Goal: Task Accomplishment & Management: Use online tool/utility

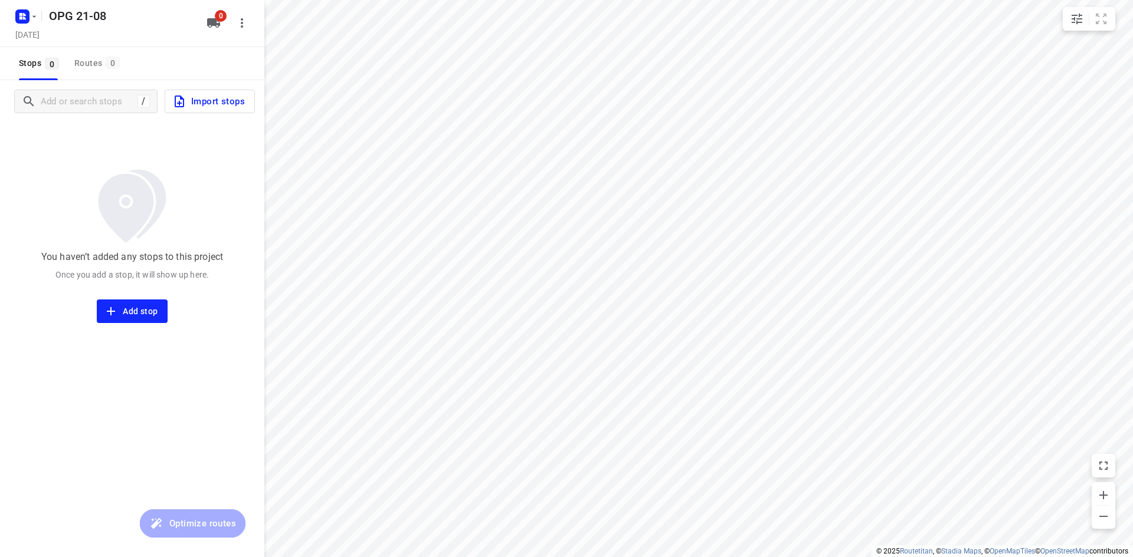
click at [217, 103] on span "Import stops" at bounding box center [208, 101] width 73 height 15
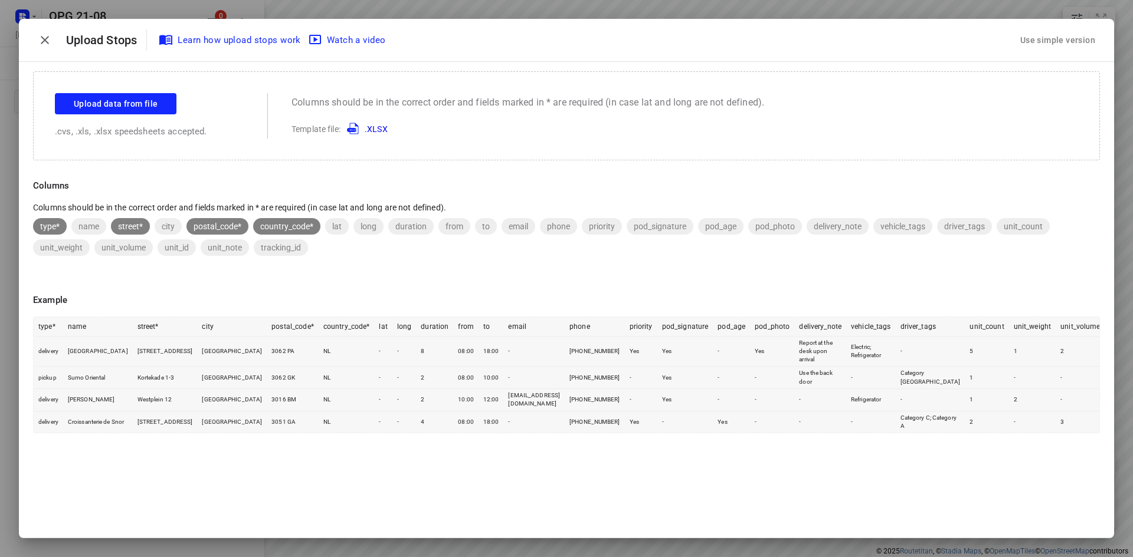
click at [1044, 37] on div "Use simple version" at bounding box center [1058, 40] width 80 height 19
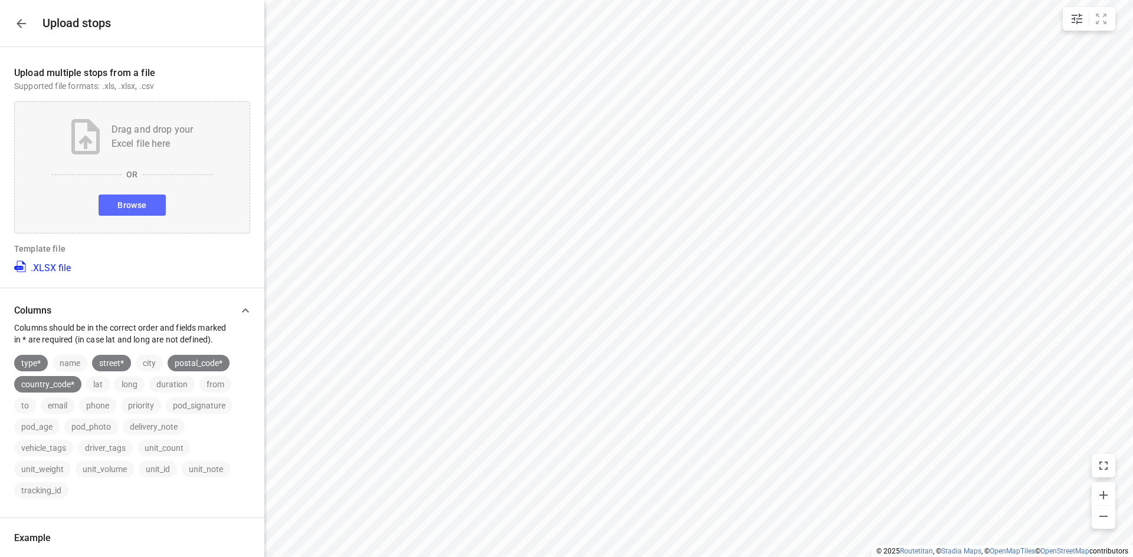
click at [146, 208] on button "Browse" at bounding box center [132, 205] width 67 height 21
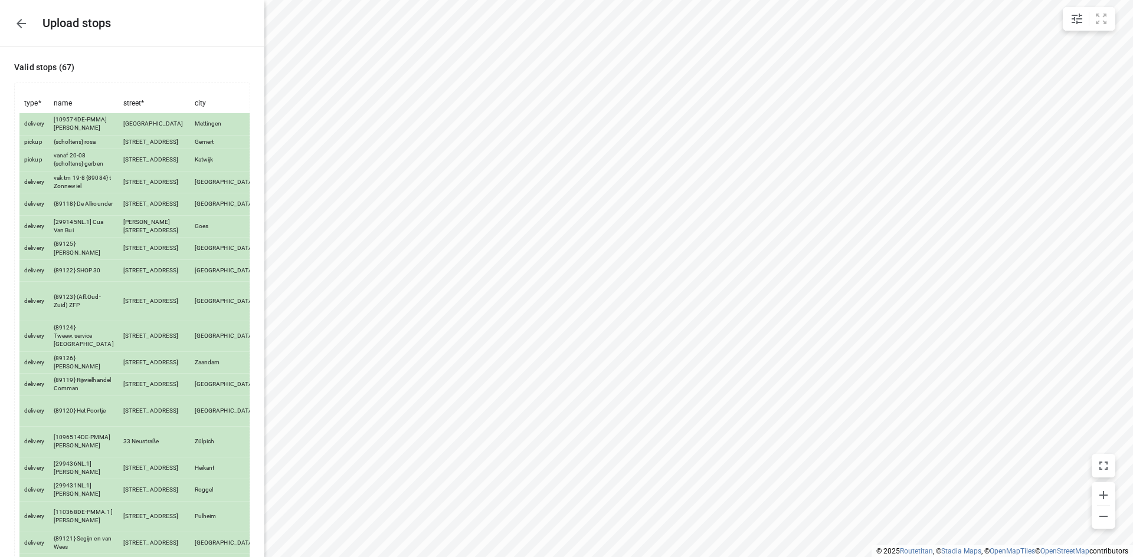
scroll to position [1584, 0]
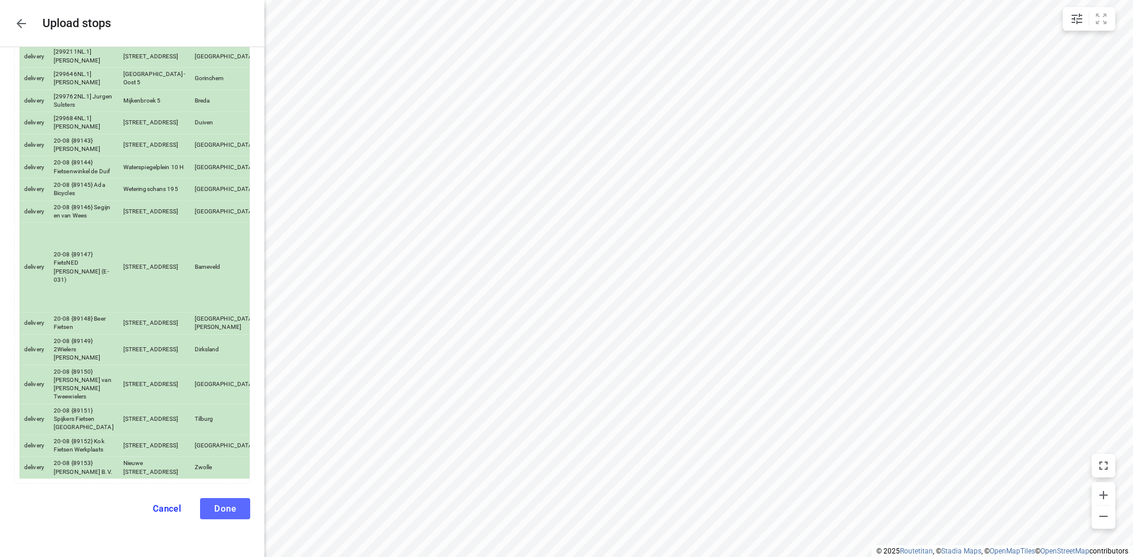
click at [219, 504] on span "Done" at bounding box center [225, 509] width 22 height 11
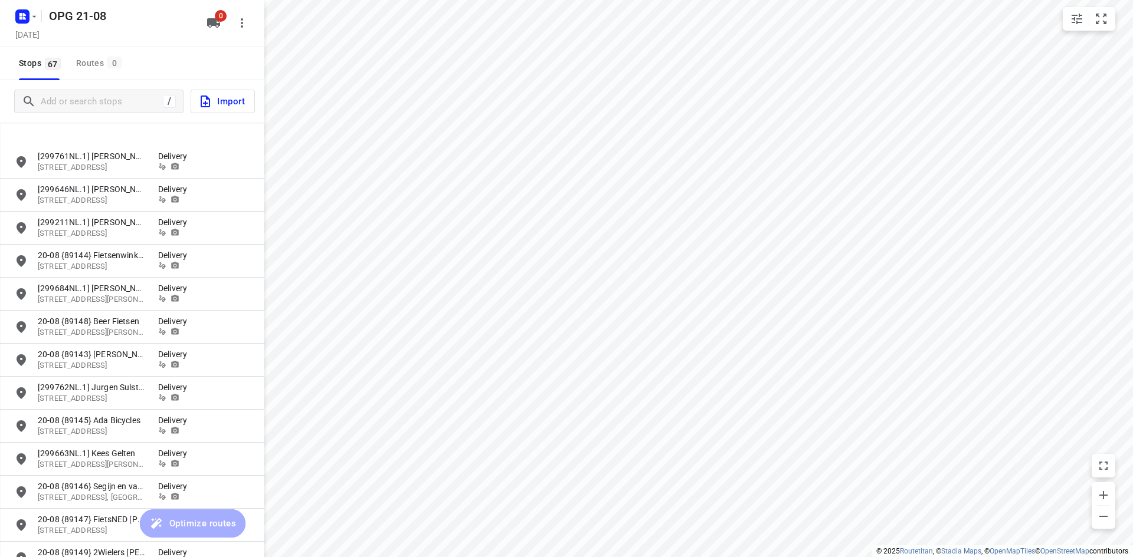
scroll to position [1856, 0]
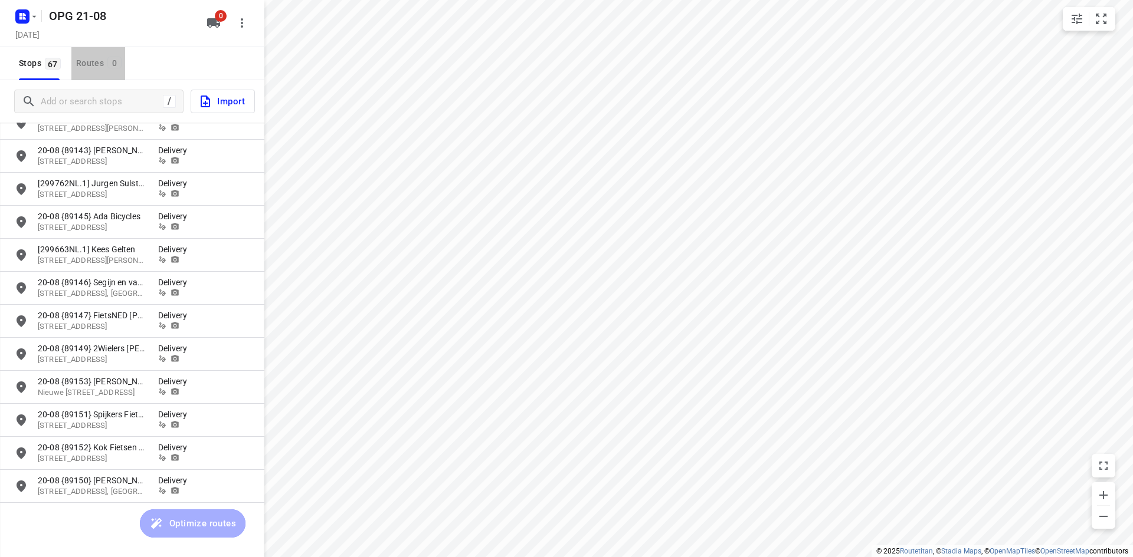
click at [80, 73] on button "Routes 0" at bounding box center [98, 63] width 54 height 33
click at [40, 60] on span "Stops 67" at bounding box center [41, 63] width 45 height 15
click at [50, 104] on input "Add or search stops" at bounding box center [99, 102] width 117 height 18
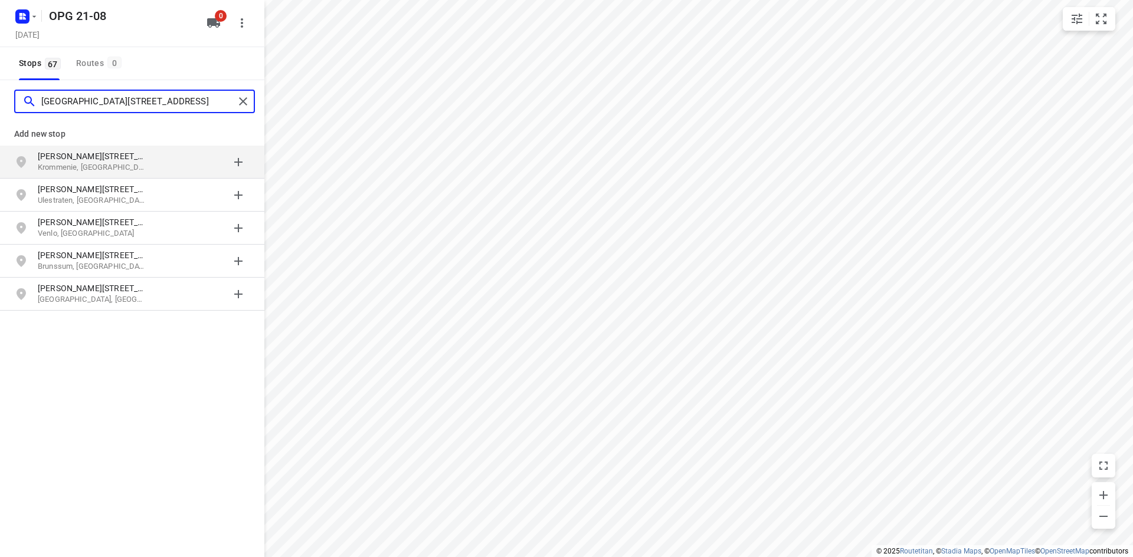
click at [168, 103] on input "[GEOGRAPHIC_DATA][STREET_ADDRESS]" at bounding box center [137, 102] width 193 height 18
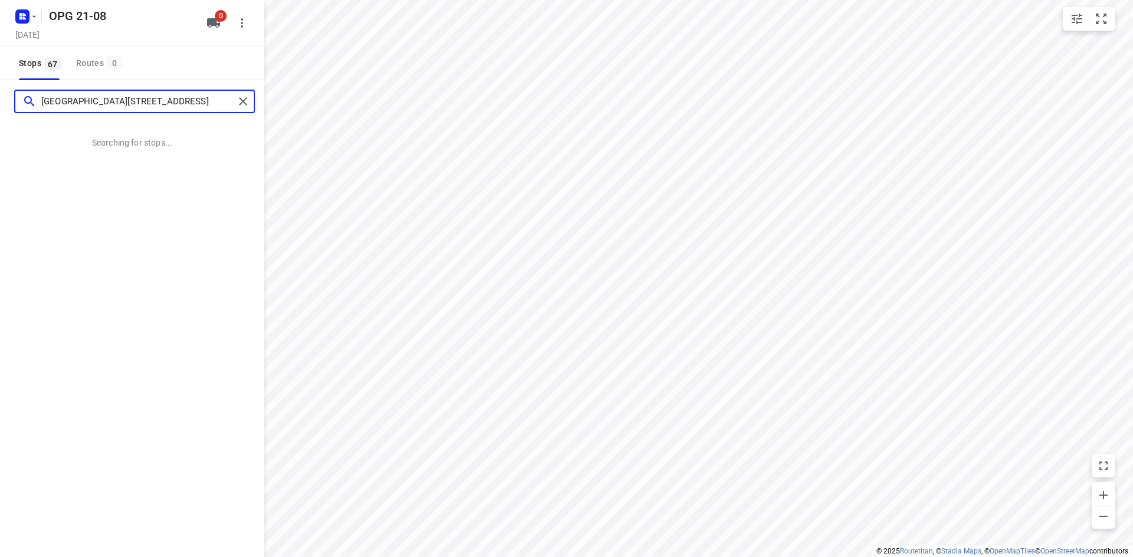
type input "[GEOGRAPHIC_DATA][STREET_ADDRESS]"
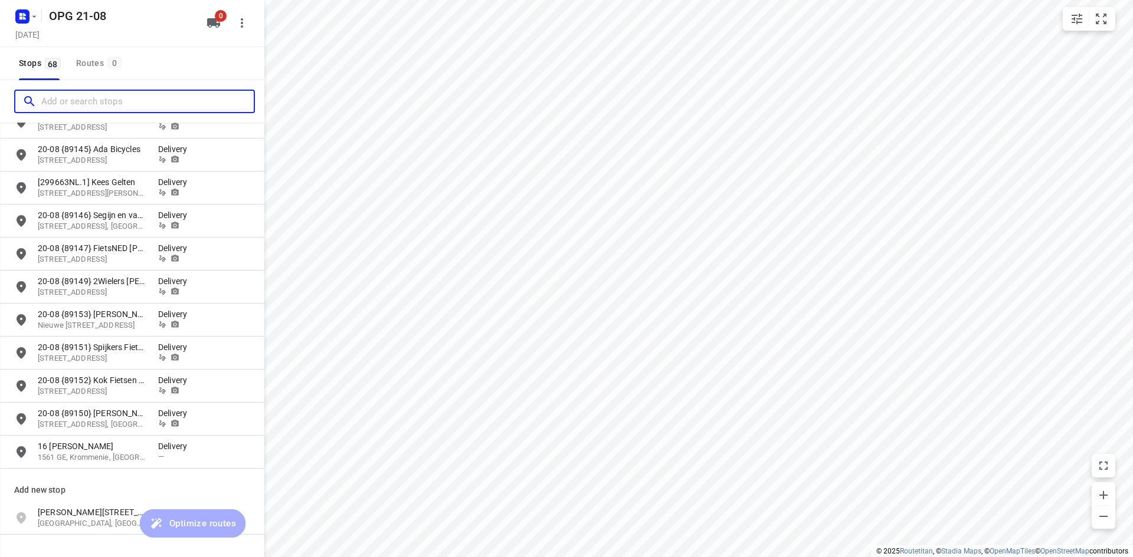
scroll to position [1955, 0]
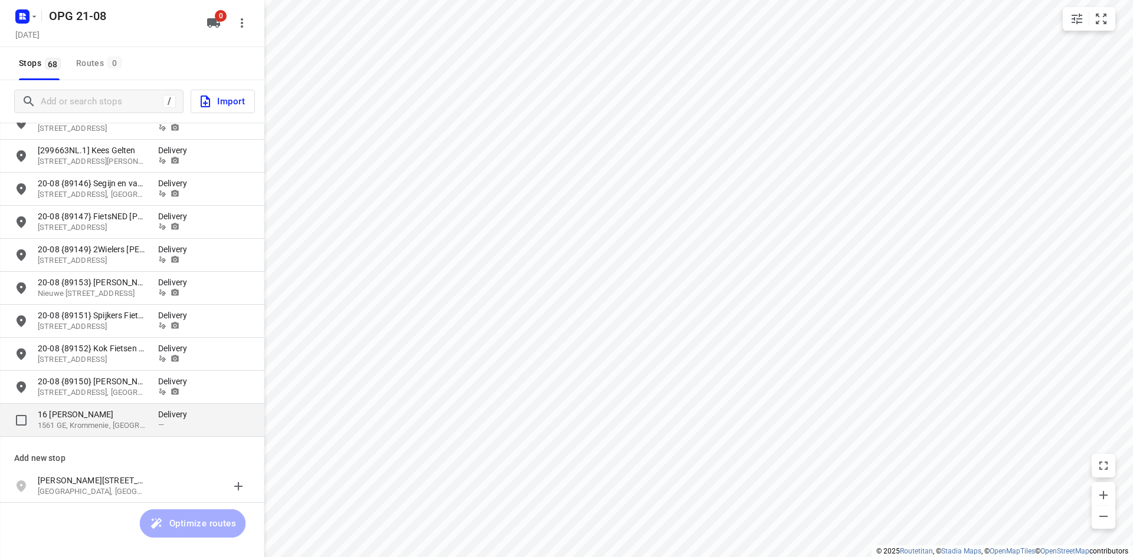
click at [97, 423] on p "1561 GE, Krommenie, [GEOGRAPHIC_DATA]" at bounding box center [92, 426] width 109 height 11
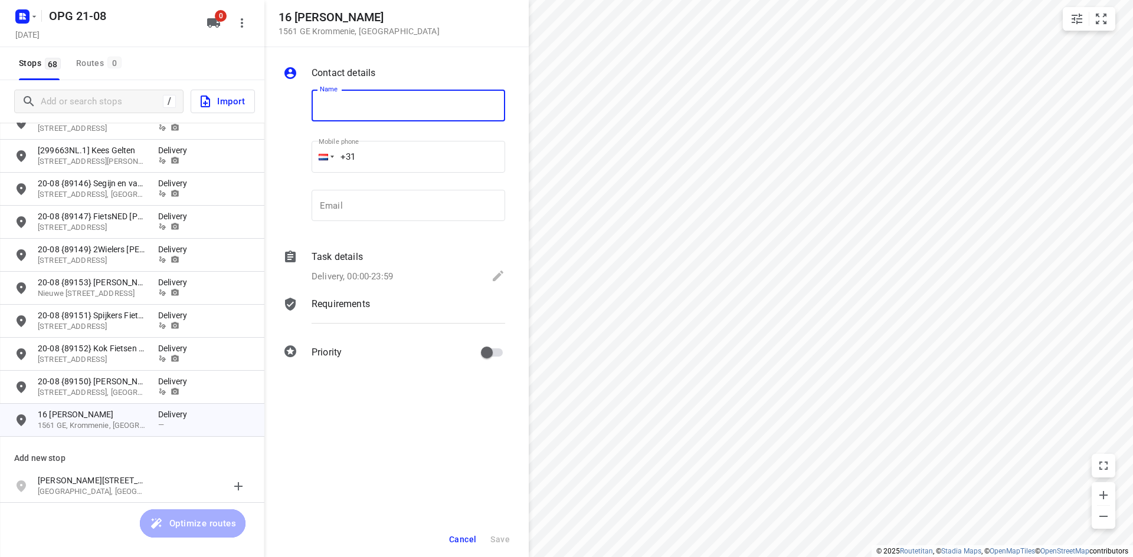
click at [467, 538] on span "Cancel" at bounding box center [462, 539] width 27 height 9
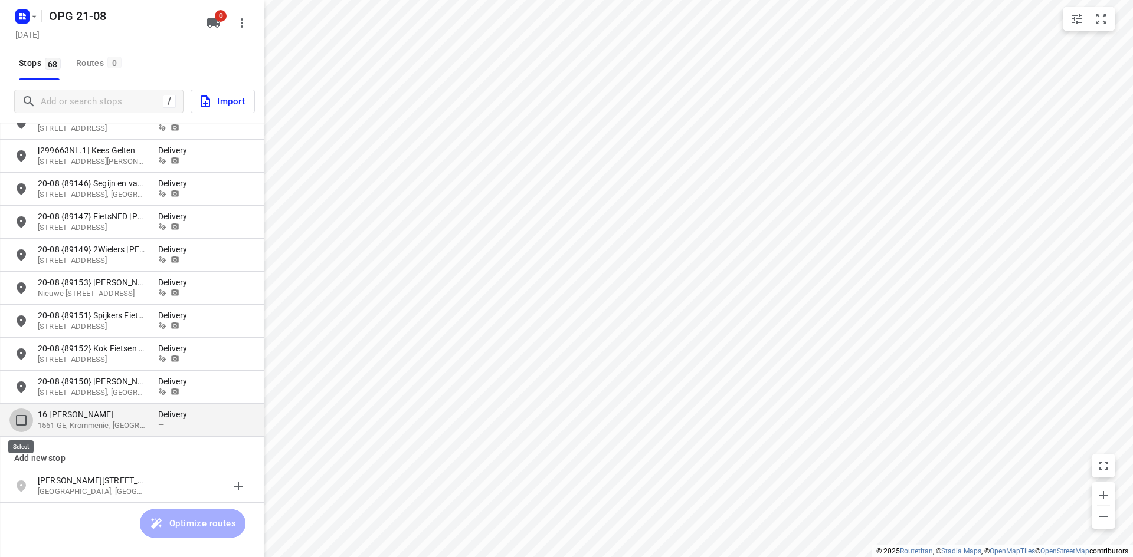
click at [25, 419] on input "grid" at bounding box center [21, 421] width 24 height 24
checkbox input "true"
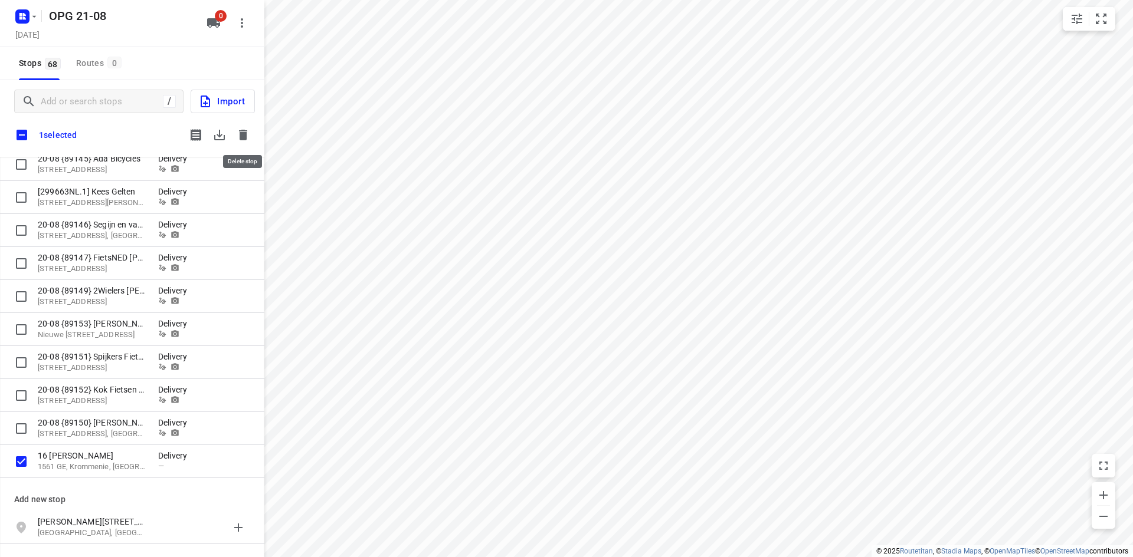
click at [240, 138] on icon "button" at bounding box center [243, 135] width 8 height 11
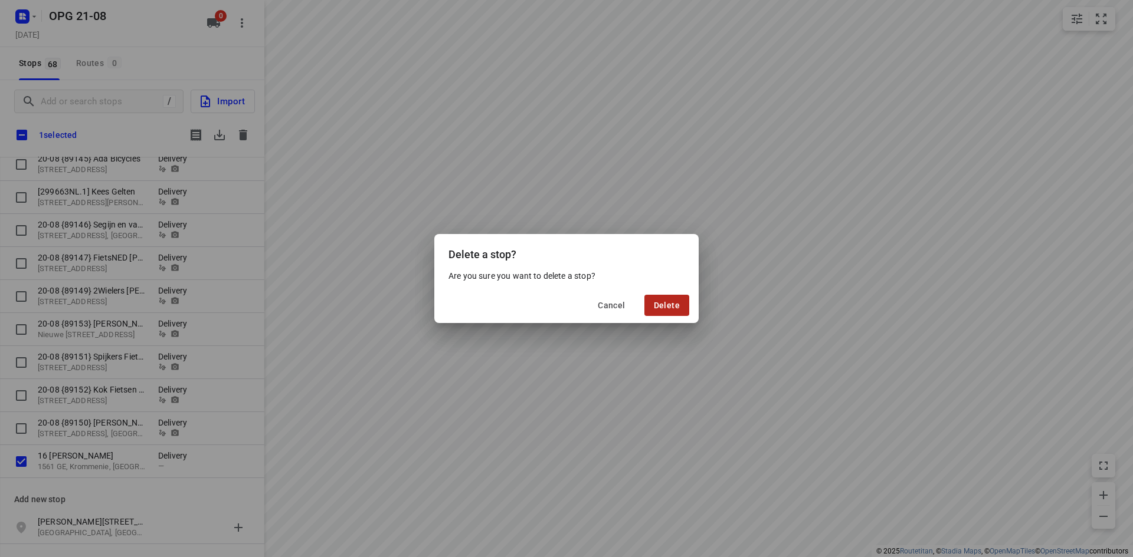
click at [668, 301] on span "Delete" at bounding box center [667, 305] width 26 height 9
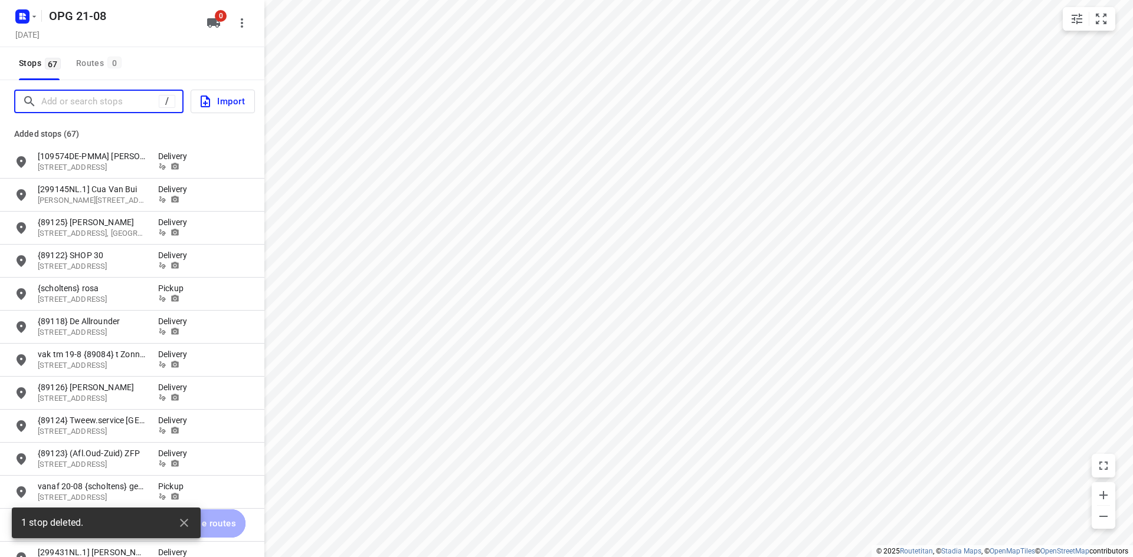
click at [84, 99] on input "Add or search stops" at bounding box center [99, 102] width 117 height 18
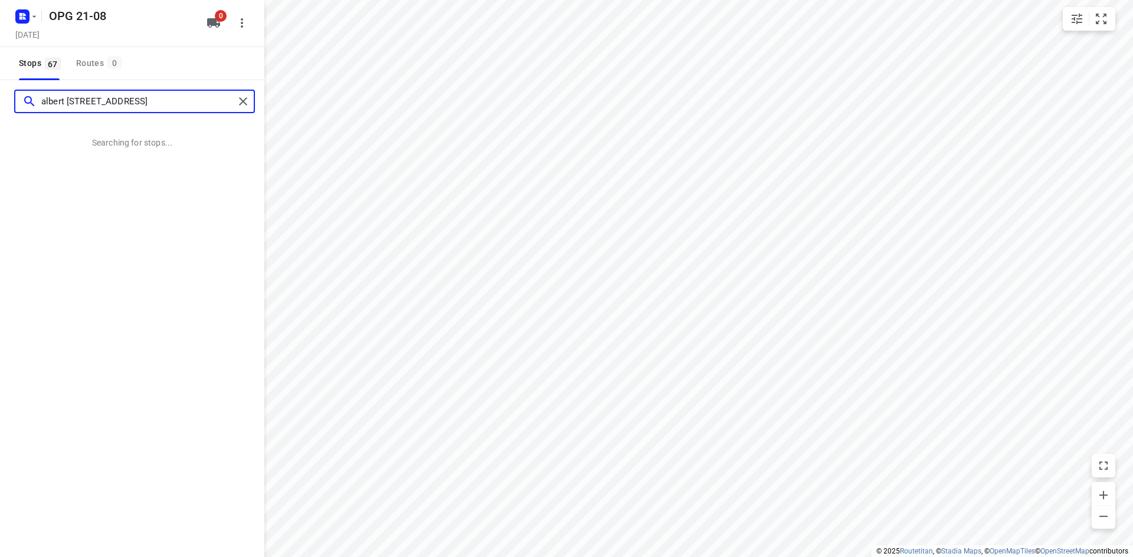
type input "albert [STREET_ADDRESS]"
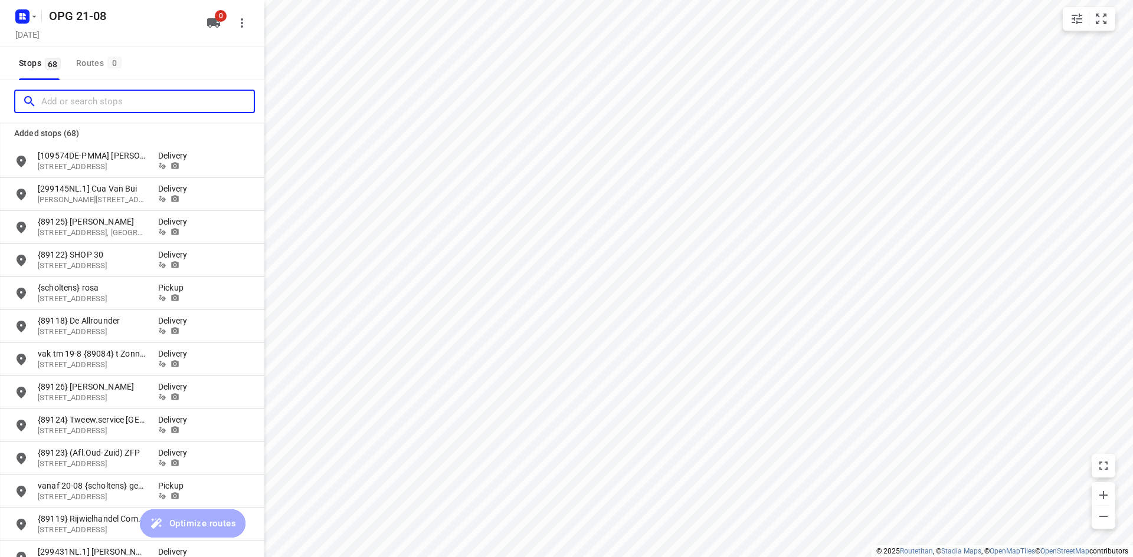
scroll to position [0, 0]
click at [109, 103] on input "Add or search stops" at bounding box center [147, 102] width 212 height 18
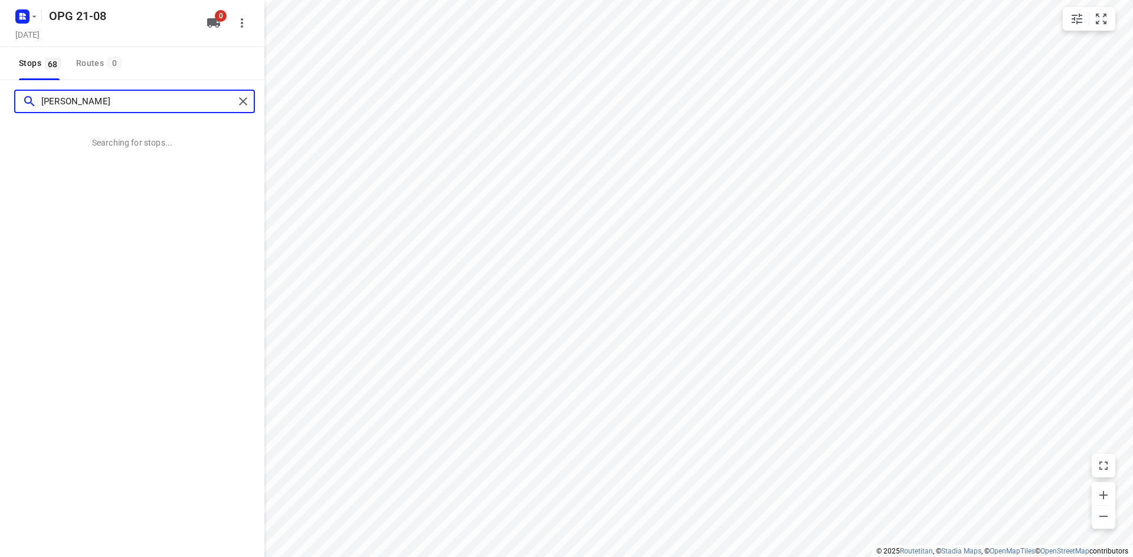
type input "[PERSON_NAME]"
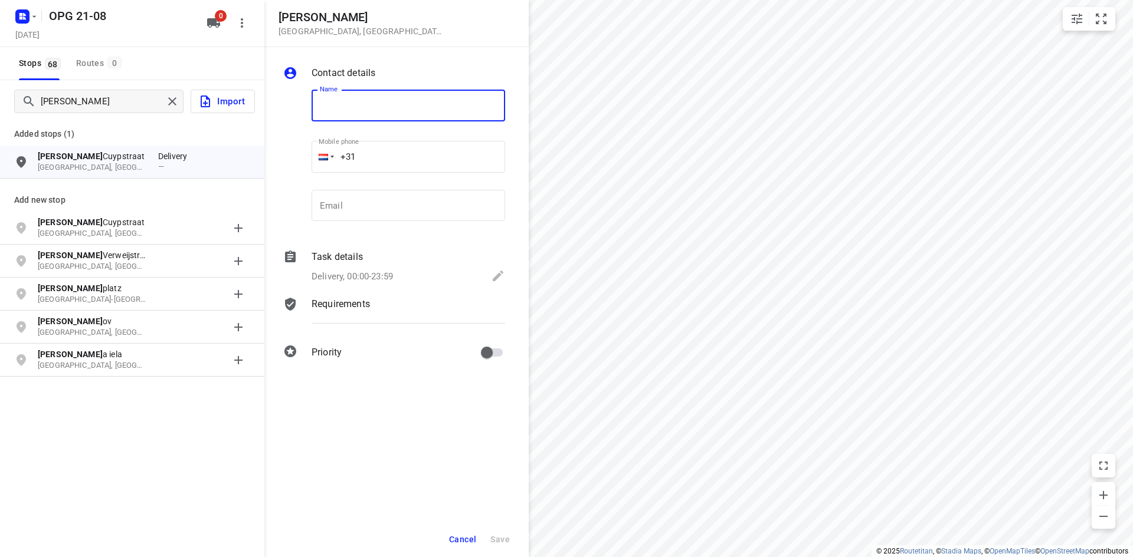
click at [142, 460] on div "[PERSON_NAME] Added stops (1) [PERSON_NAME][GEOGRAPHIC_DATA], [GEOGRAPHIC_DATA]…" at bounding box center [132, 358] width 264 height 557
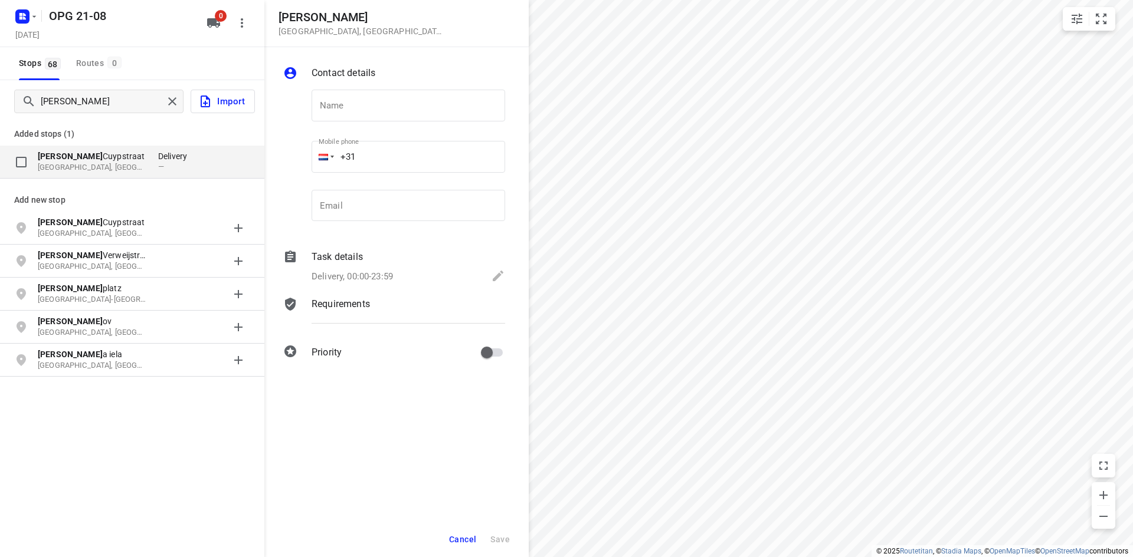
click at [87, 163] on p "[GEOGRAPHIC_DATA], [GEOGRAPHIC_DATA]" at bounding box center [92, 167] width 109 height 11
click at [22, 162] on input "grid" at bounding box center [21, 162] width 24 height 24
checkbox input "true"
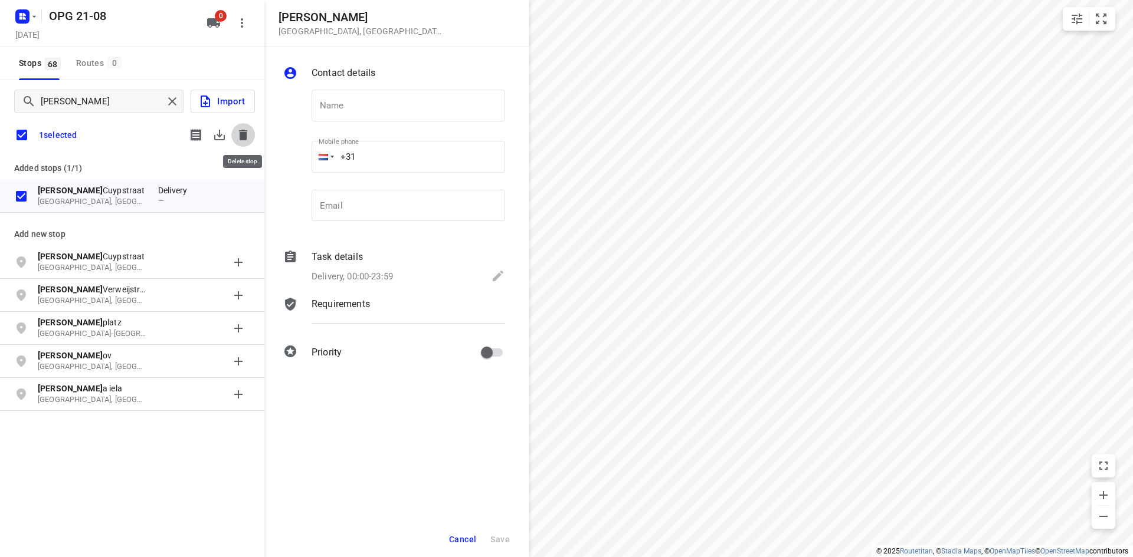
click at [242, 134] on icon "button" at bounding box center [243, 135] width 8 height 11
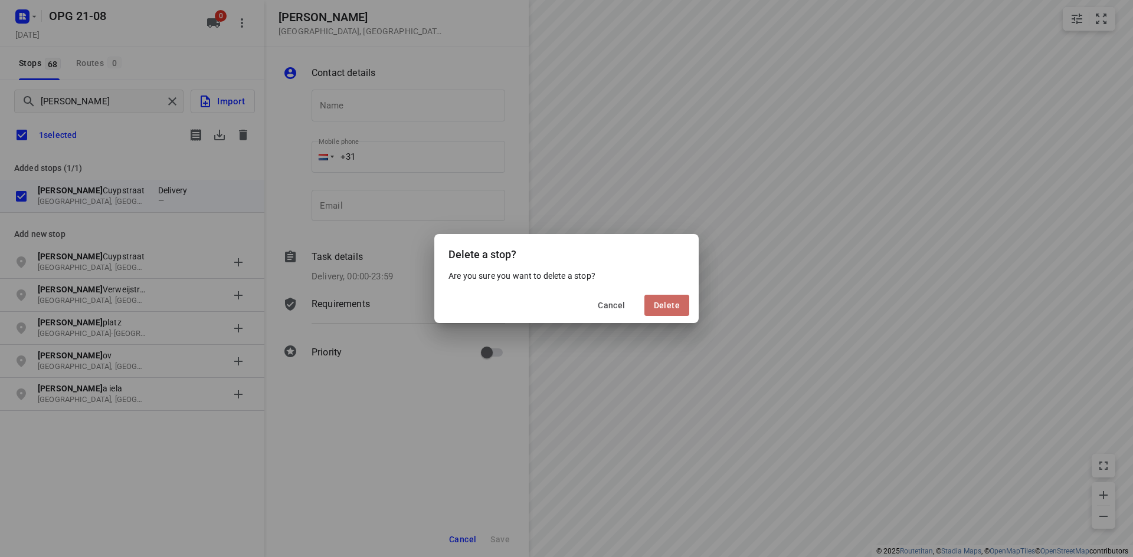
click at [679, 303] on span "Delete" at bounding box center [667, 305] width 26 height 9
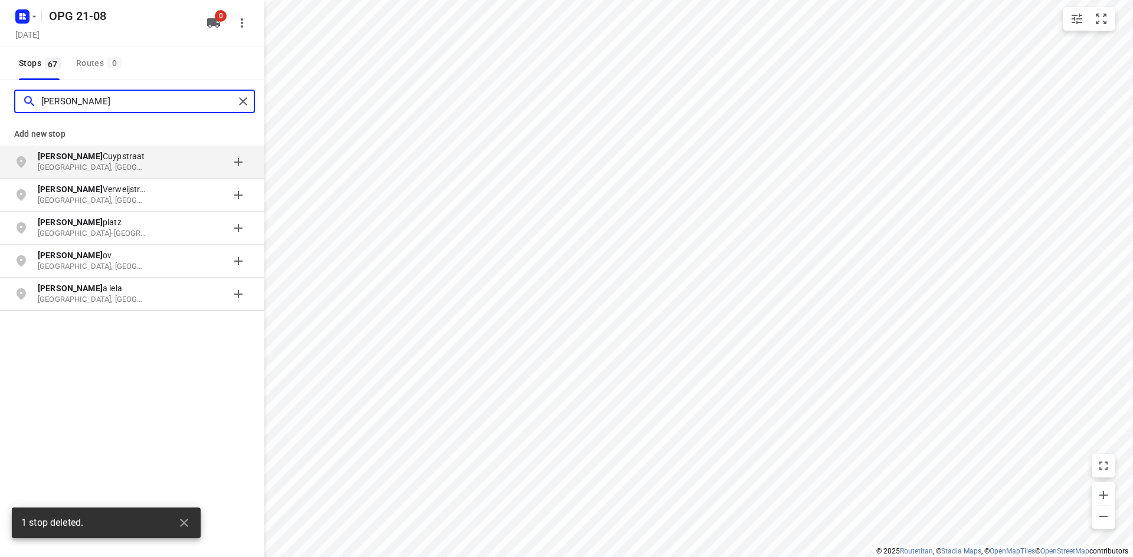
click at [78, 104] on input "[PERSON_NAME]" at bounding box center [137, 102] width 193 height 18
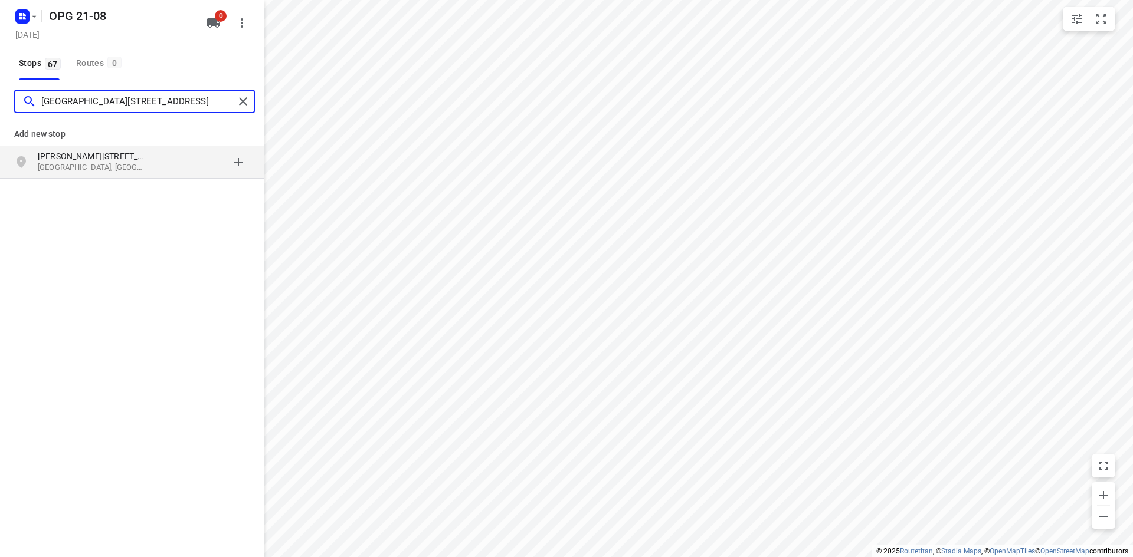
type input "[GEOGRAPHIC_DATA][STREET_ADDRESS]"
click at [90, 165] on p "[GEOGRAPHIC_DATA], [GEOGRAPHIC_DATA]" at bounding box center [92, 167] width 109 height 11
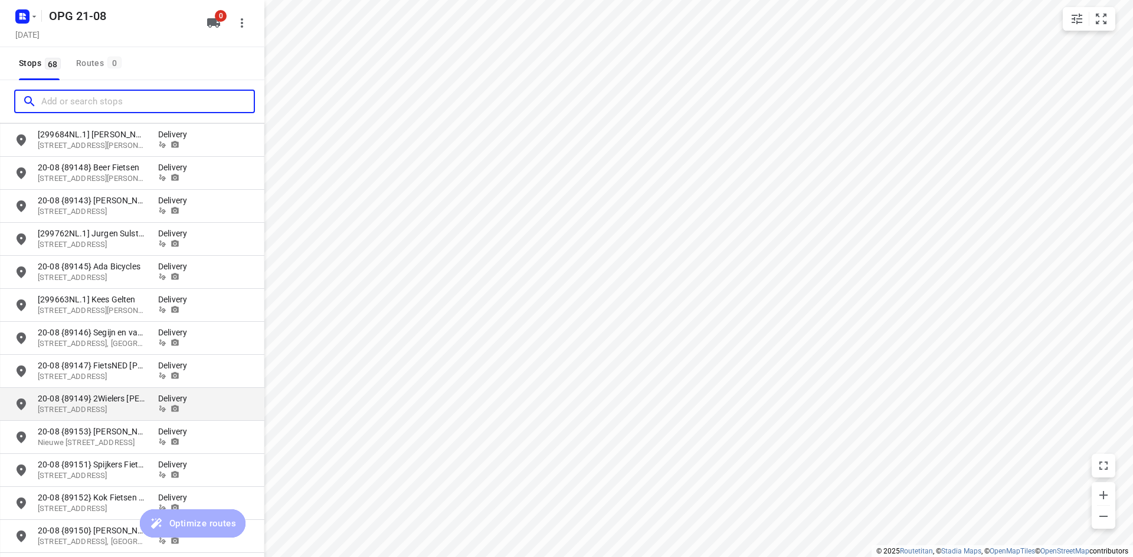
scroll to position [1889, 0]
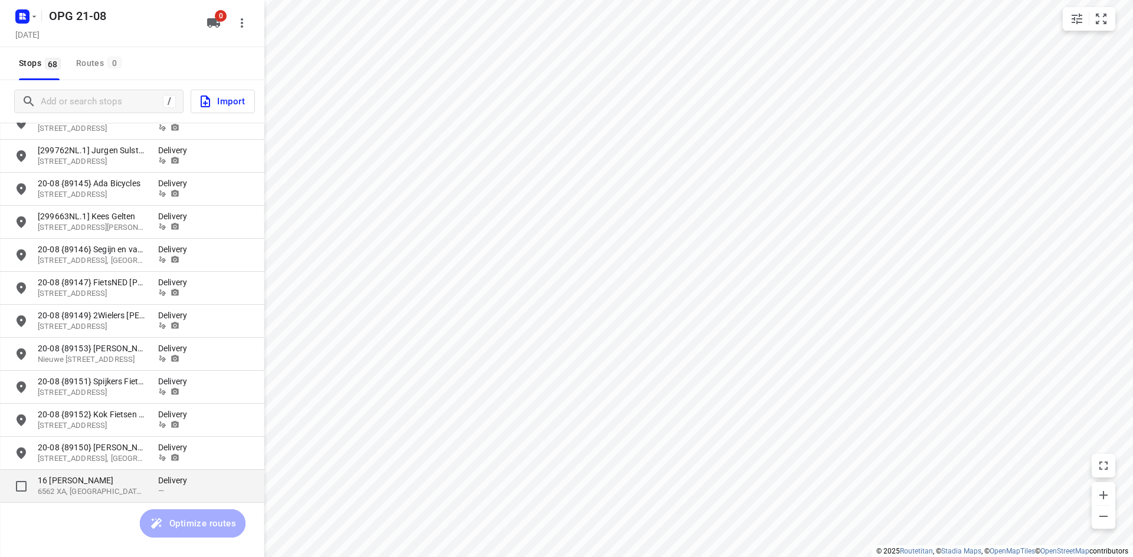
click at [106, 486] on p "16 [PERSON_NAME]" at bounding box center [92, 481] width 109 height 12
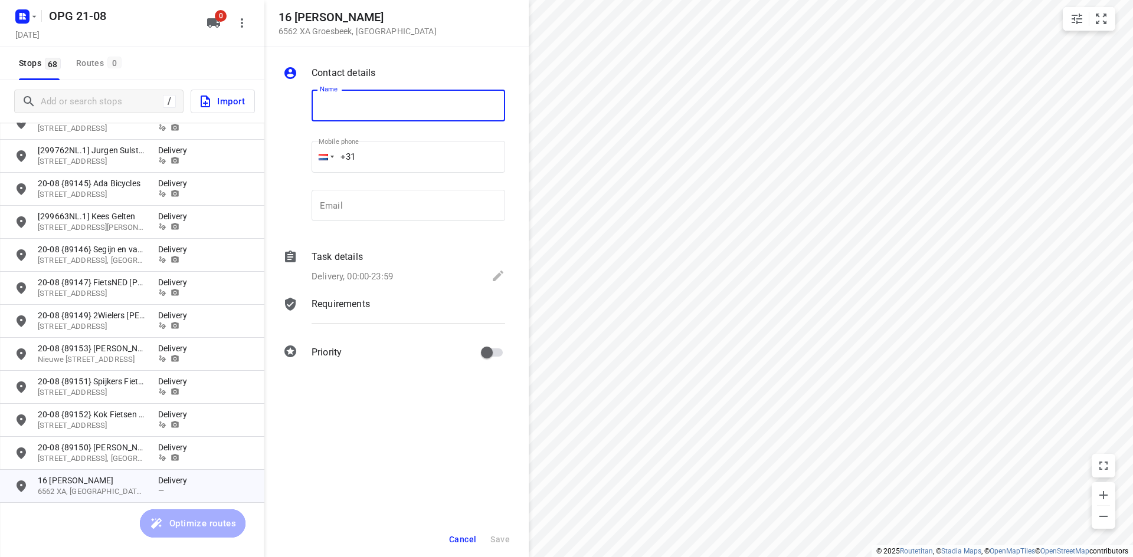
click at [329, 106] on input "text" at bounding box center [407, 106] width 193 height 32
type input "[speedlink]"
drag, startPoint x: 418, startPoint y: 106, endPoint x: 314, endPoint y: 103, distance: 103.3
click at [314, 103] on input "[speedlink]" at bounding box center [407, 106] width 193 height 32
type input "^"
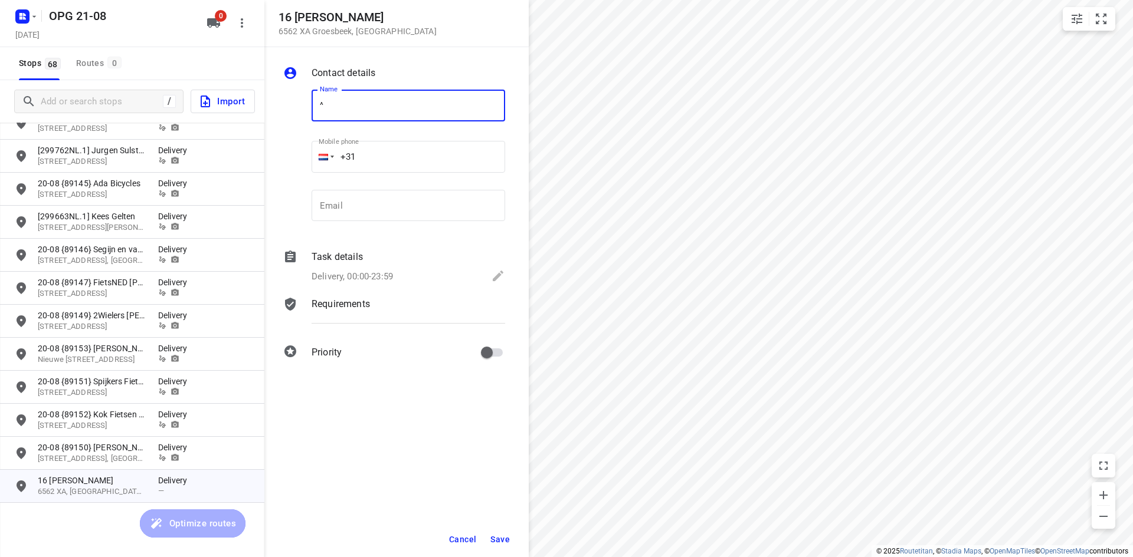
type input "^"
click at [343, 109] on input "^" at bounding box center [407, 106] width 193 height 32
type input "^"
type input "&"
click at [366, 110] on input "text" at bounding box center [407, 106] width 193 height 32
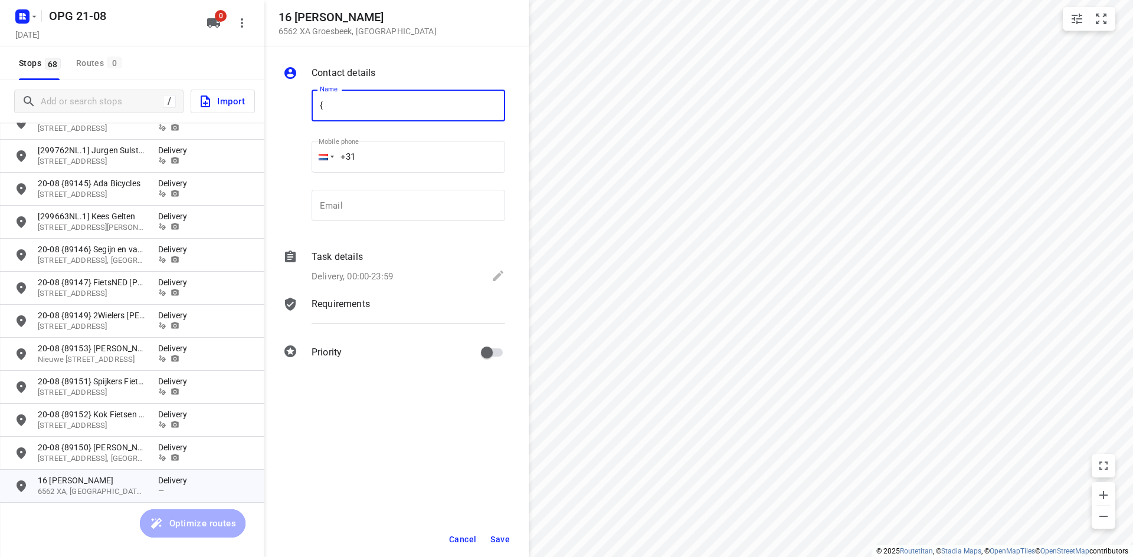
click at [432, 107] on input "{" at bounding box center [407, 106] width 193 height 32
click at [378, 110] on input "{" at bounding box center [407, 106] width 193 height 32
click at [434, 103] on input "{kunststofbouw} [PERSON_NAME]" at bounding box center [407, 106] width 193 height 32
type input "{kunststofbouw} [PERSON_NAME] [PERSON_NAME]"
click at [392, 217] on input "email" at bounding box center [407, 206] width 193 height 32
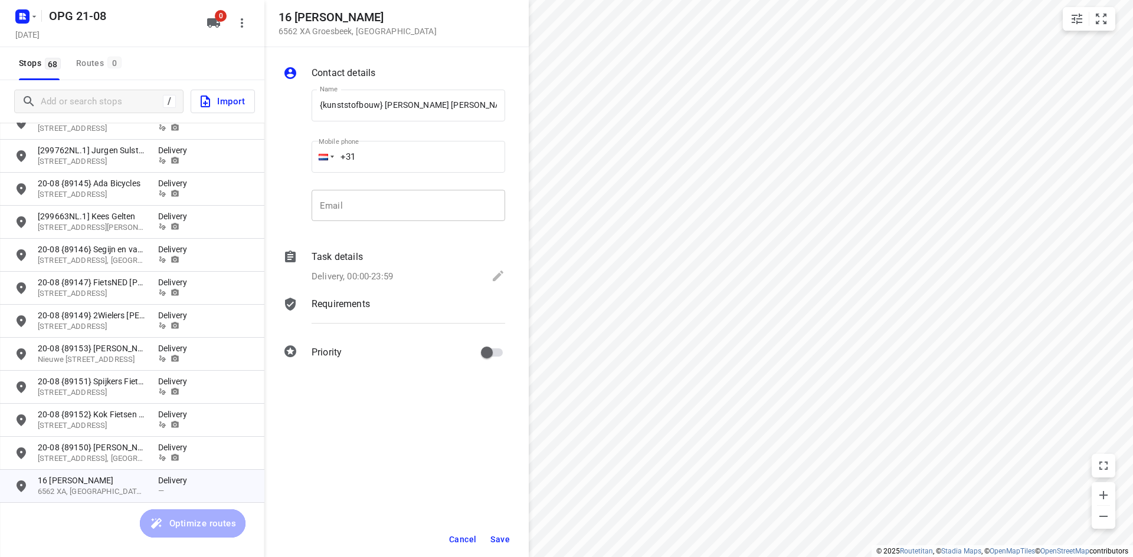
click at [361, 202] on input "email" at bounding box center [407, 206] width 193 height 32
paste input "[EMAIL_ADDRESS][DOMAIN_NAME]"
type input "[EMAIL_ADDRESS][DOMAIN_NAME]"
click at [353, 304] on p "Requirements" at bounding box center [340, 304] width 58 height 14
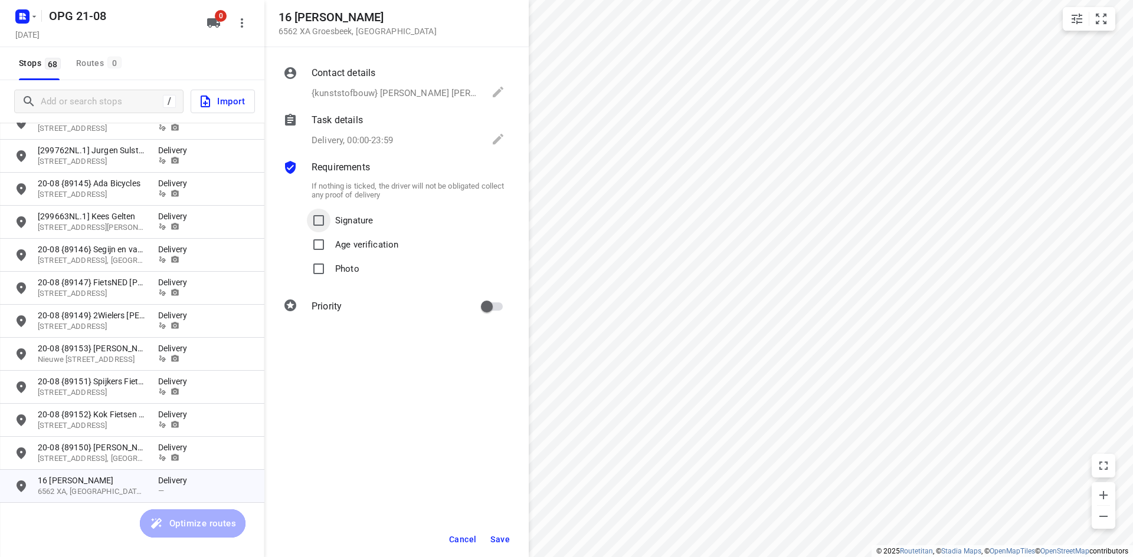
click at [317, 216] on input "Signature" at bounding box center [319, 221] width 24 height 24
checkbox input "true"
click at [319, 267] on input "Photo" at bounding box center [319, 269] width 24 height 24
checkbox input "true"
click at [500, 305] on input "primary checkbox" at bounding box center [486, 307] width 67 height 22
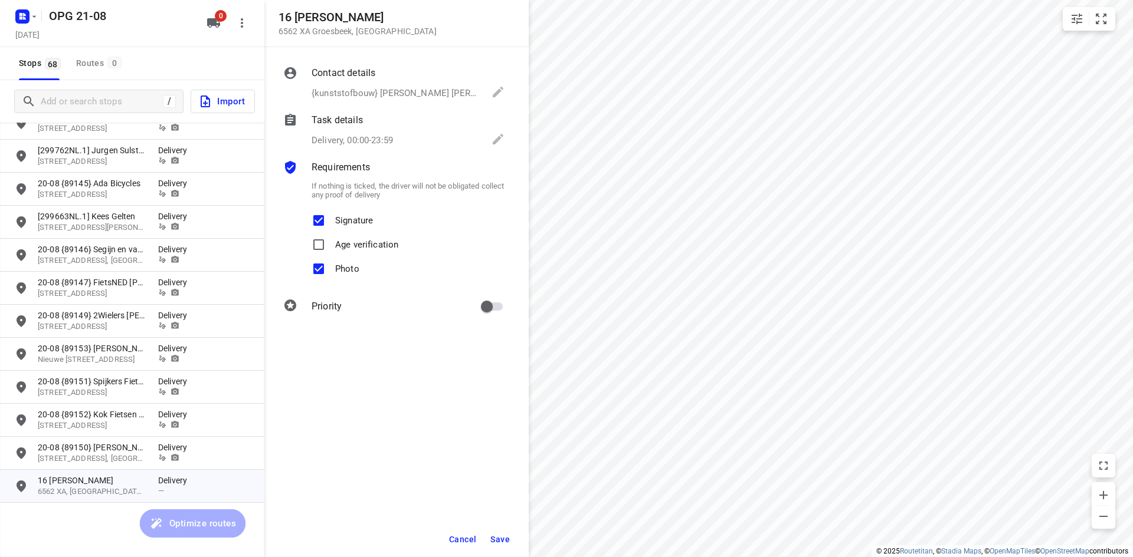
checkbox input "true"
click at [505, 544] on span "Save" at bounding box center [499, 539] width 19 height 9
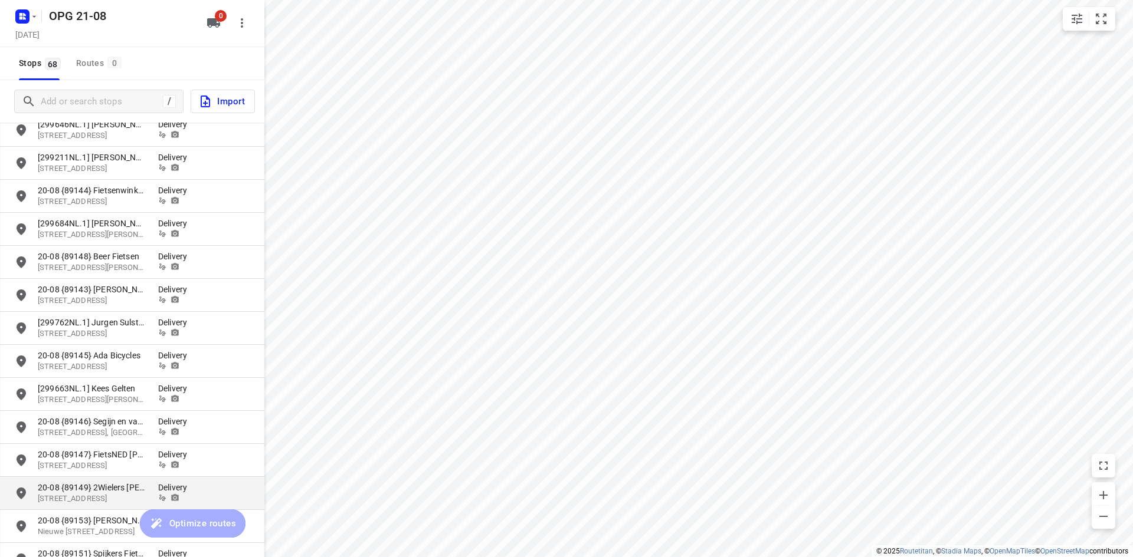
scroll to position [1712, 0]
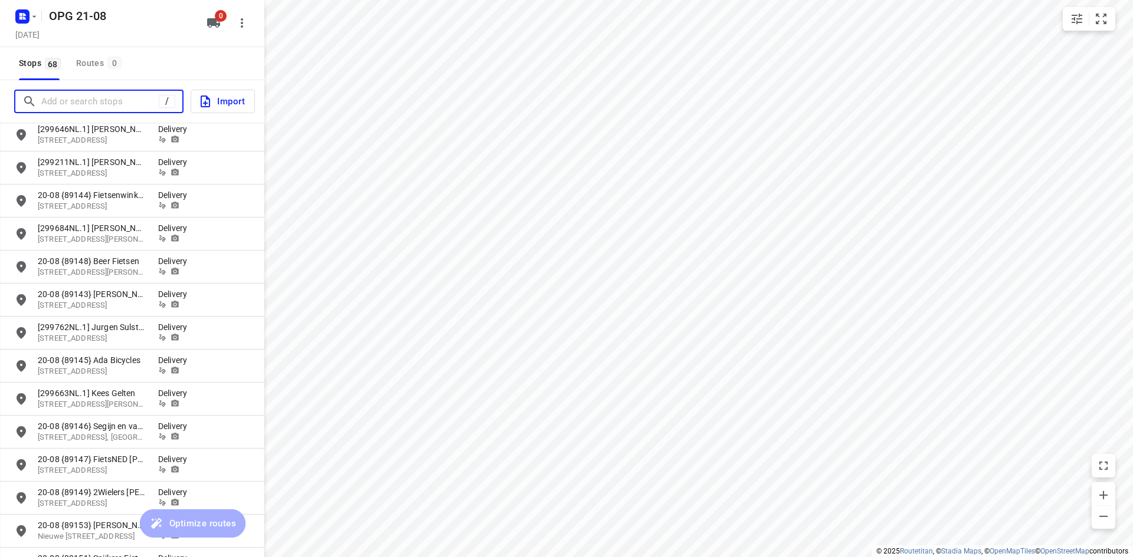
click at [117, 107] on input "Add or search stops" at bounding box center [99, 102] width 117 height 18
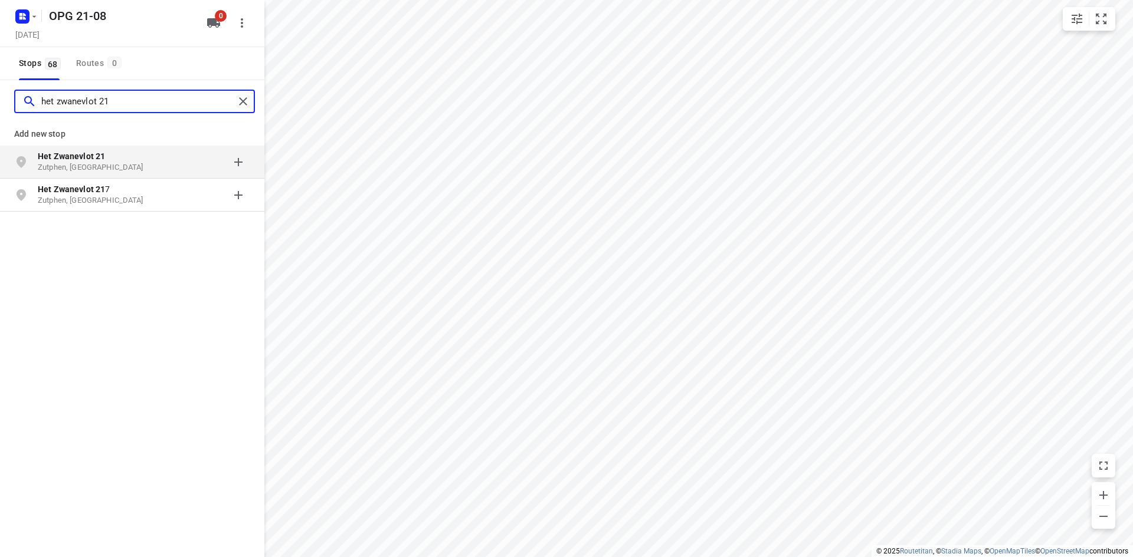
type input "het zwanevlot 21"
click at [114, 156] on p "Het Zwanevlot 21" at bounding box center [92, 156] width 109 height 12
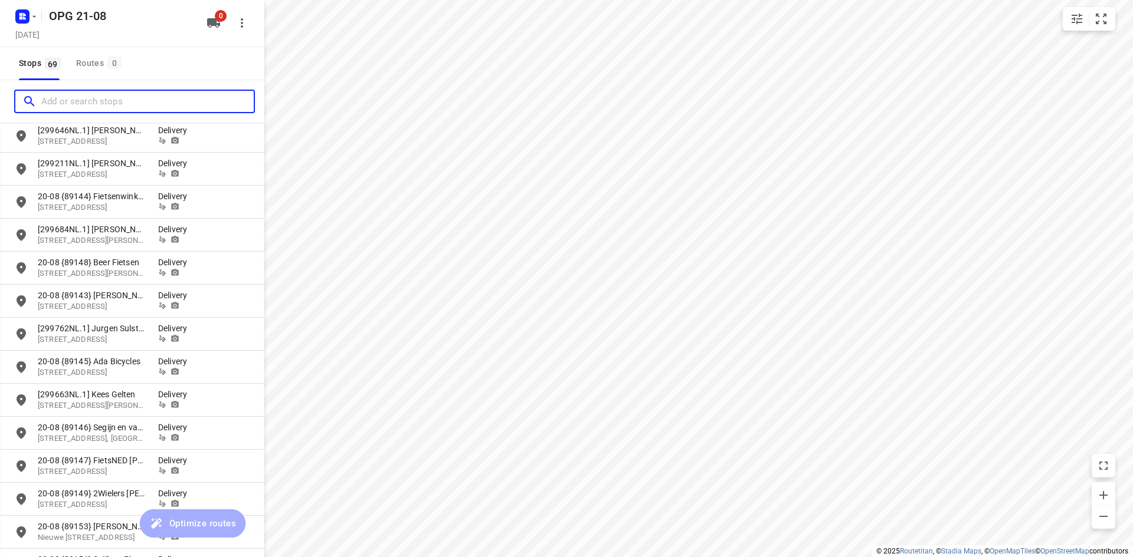
scroll to position [1922, 0]
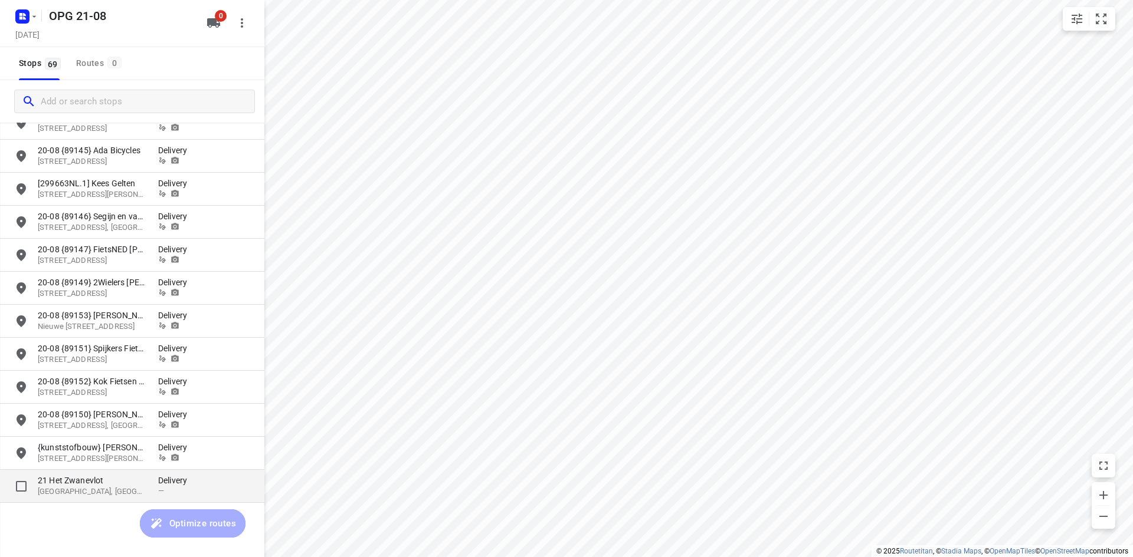
click at [124, 477] on p "21 Het Zwanevlot" at bounding box center [92, 481] width 109 height 12
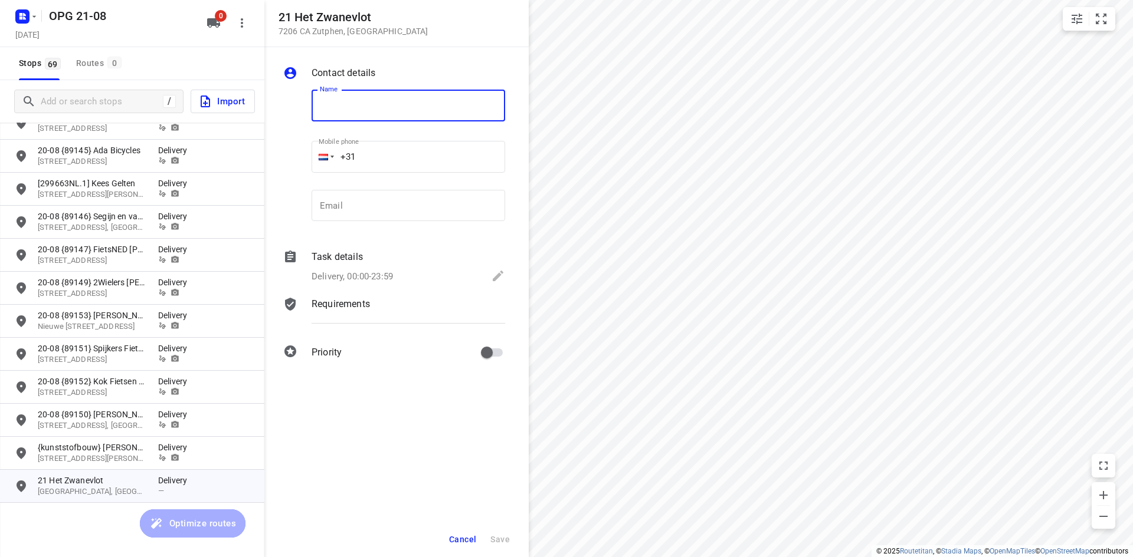
click at [349, 100] on input "text" at bounding box center [407, 106] width 193 height 32
type input "{kunststofbouw} [PERSON_NAME]"
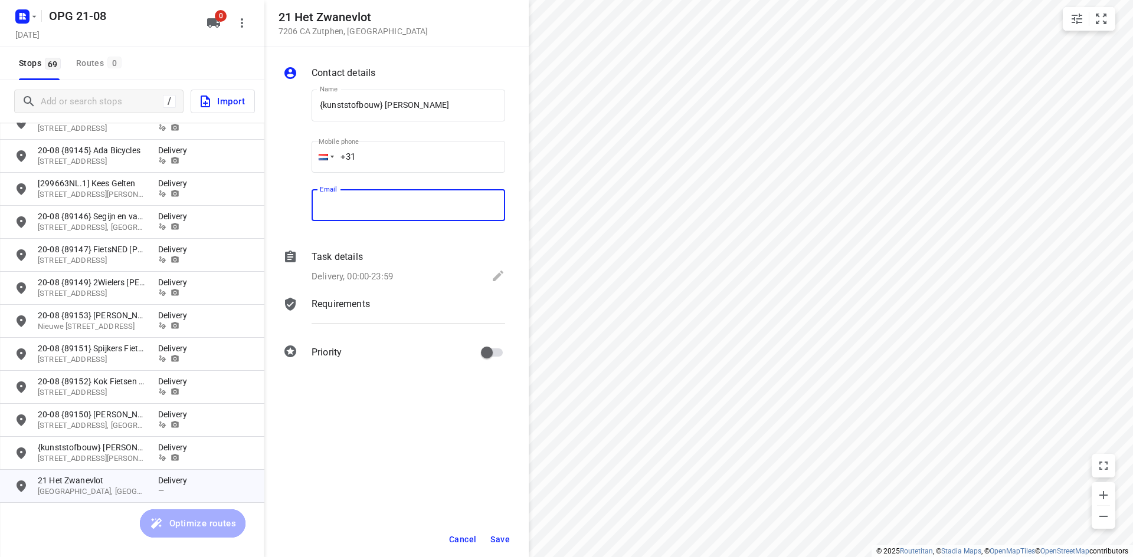
click at [361, 206] on input "email" at bounding box center [407, 206] width 193 height 32
paste input "[EMAIL_ADDRESS][DOMAIN_NAME]"
type input "[EMAIL_ADDRESS][DOMAIN_NAME]"
click at [362, 386] on div "Contact details Name {kunststofbouw} [PERSON_NAME] Name Mobile phone +31 ​ Emai…" at bounding box center [396, 302] width 264 height 510
click at [355, 307] on p "Requirements" at bounding box center [340, 304] width 58 height 14
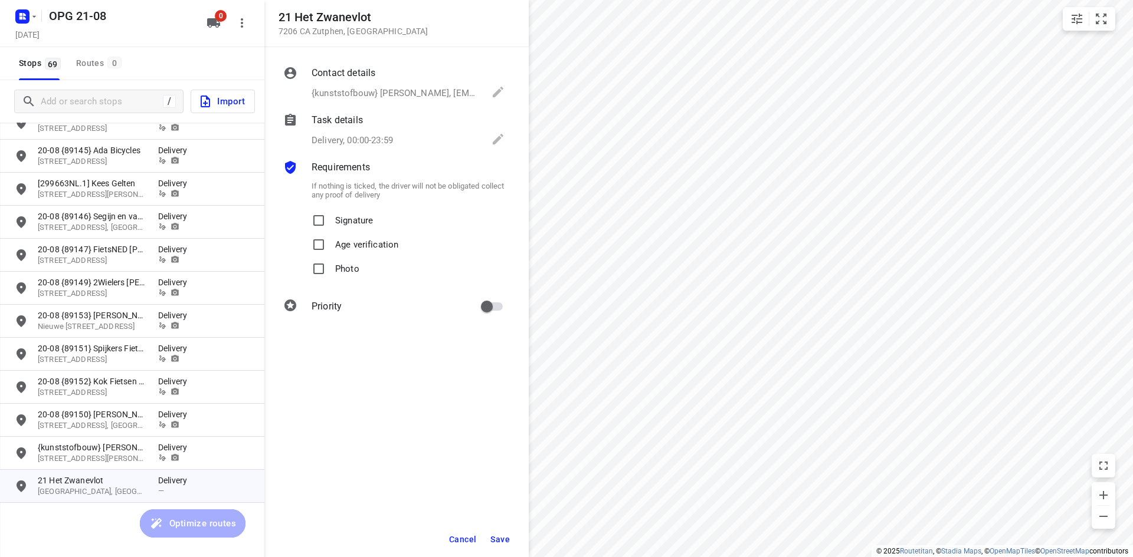
click at [352, 210] on p "Signature" at bounding box center [354, 217] width 38 height 17
click at [330, 210] on input "Signature" at bounding box center [319, 221] width 24 height 24
checkbox input "true"
click at [343, 267] on p "Photo" at bounding box center [347, 265] width 24 height 17
click at [330, 267] on input "Photo" at bounding box center [319, 269] width 24 height 24
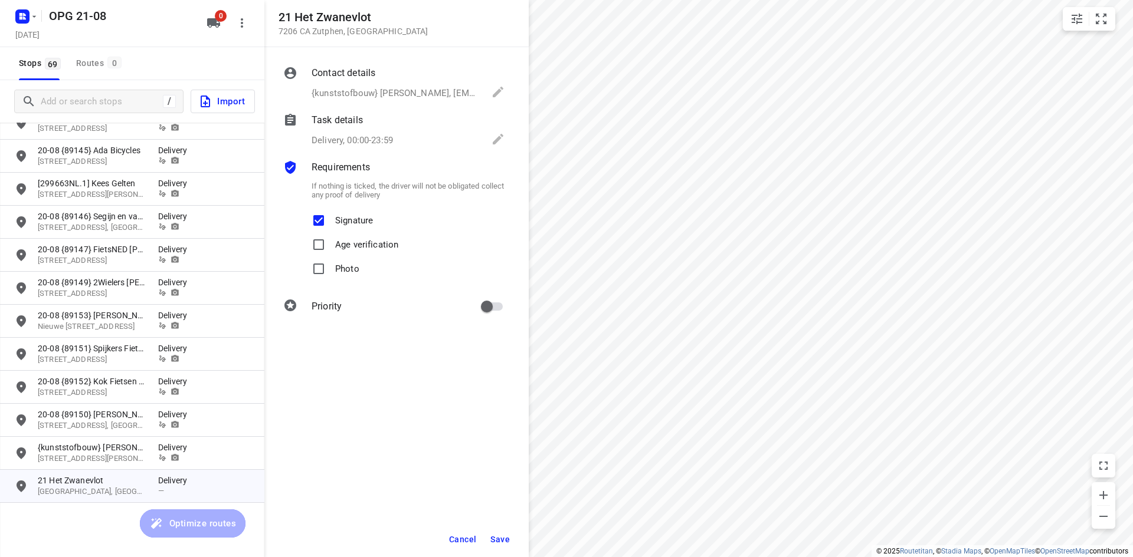
checkbox input "true"
click at [495, 306] on input "primary checkbox" at bounding box center [486, 307] width 67 height 22
checkbox input "true"
click at [500, 543] on span "Save" at bounding box center [499, 539] width 19 height 9
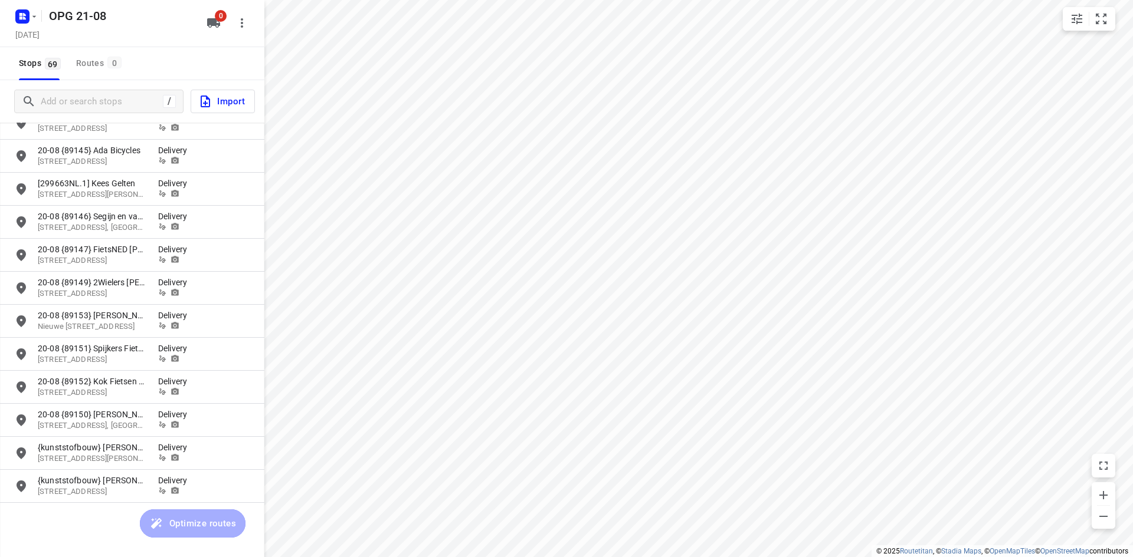
click at [209, 22] on icon "button" at bounding box center [213, 22] width 13 height 9
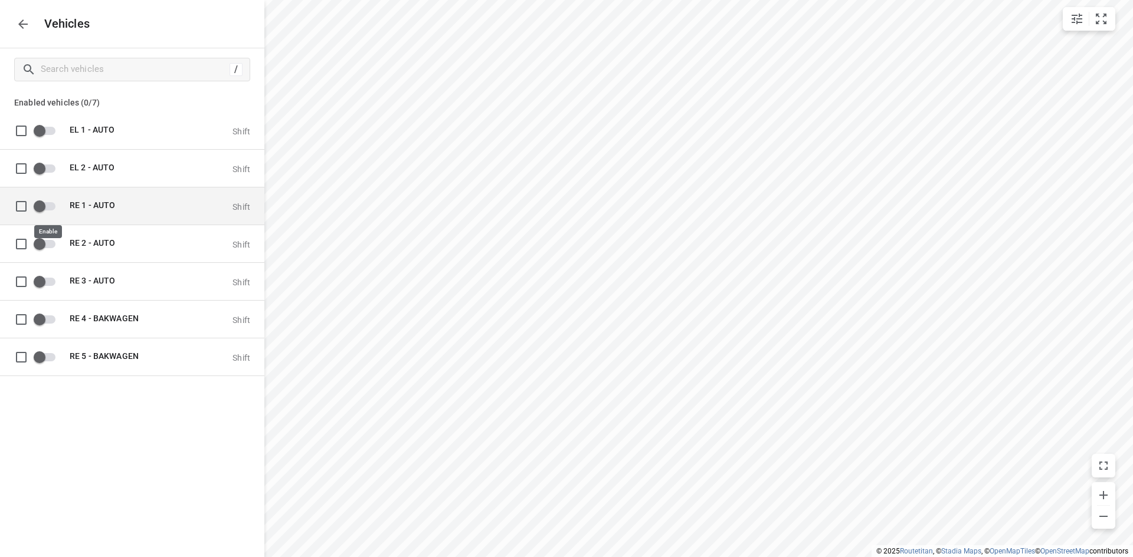
click at [53, 202] on input "grid" at bounding box center [39, 206] width 67 height 22
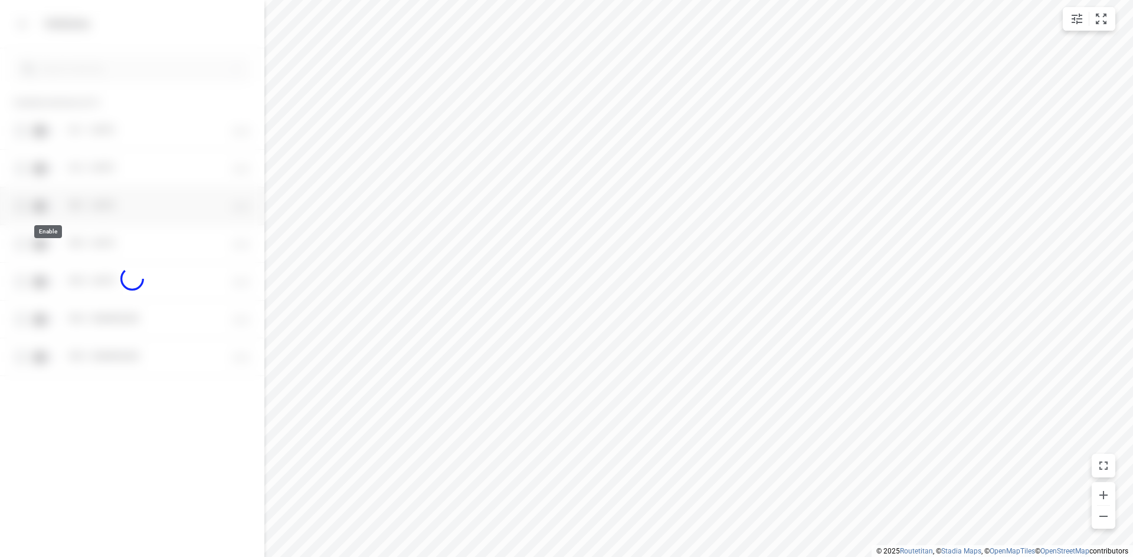
checkbox input "true"
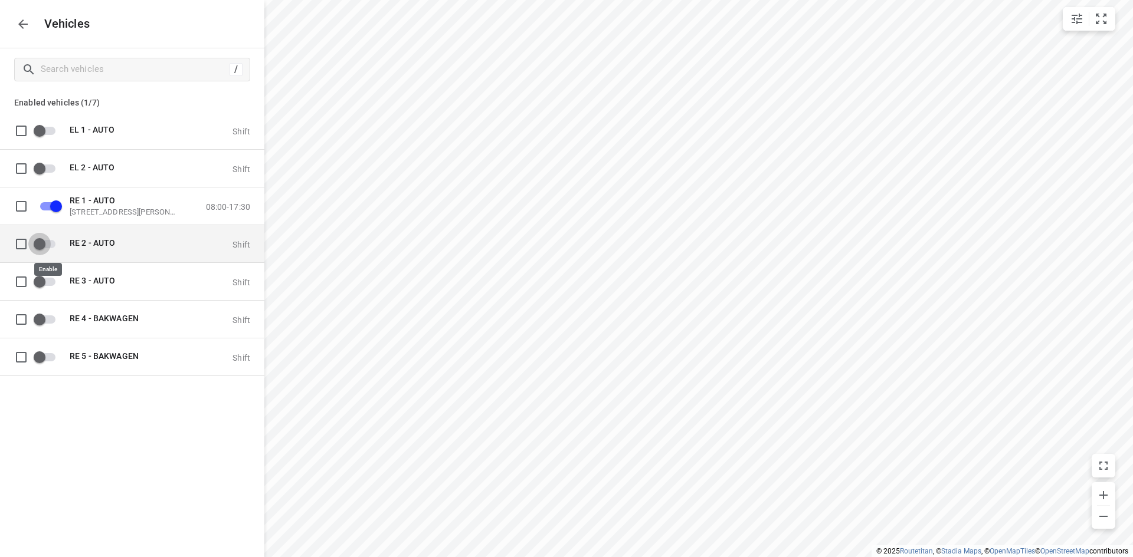
click at [55, 243] on input "grid" at bounding box center [39, 243] width 67 height 22
checkbox input "true"
click at [19, 20] on icon "button" at bounding box center [23, 24] width 14 height 14
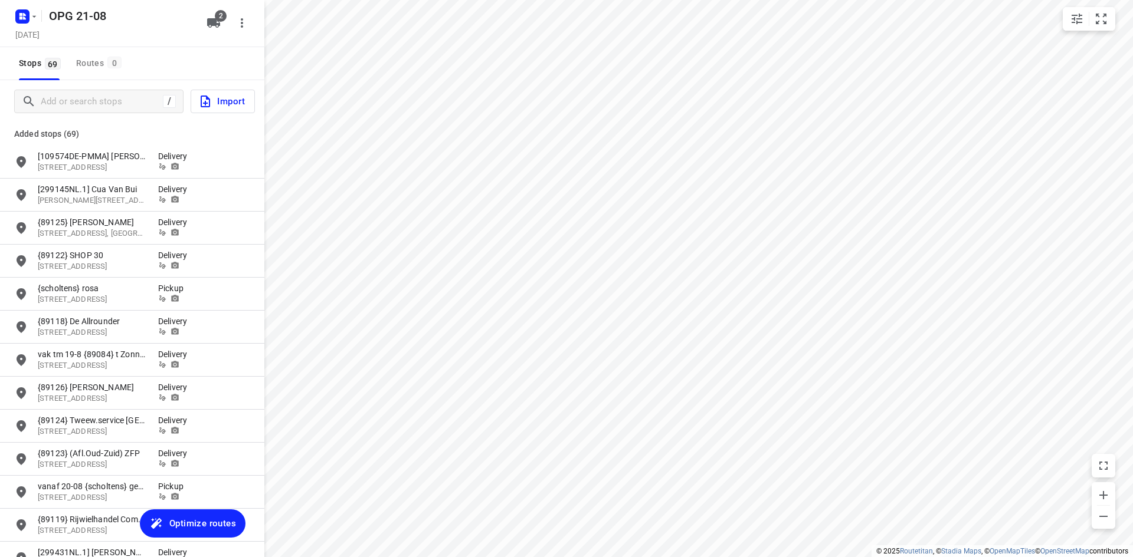
click at [195, 524] on span "Optimize routes" at bounding box center [202, 523] width 67 height 15
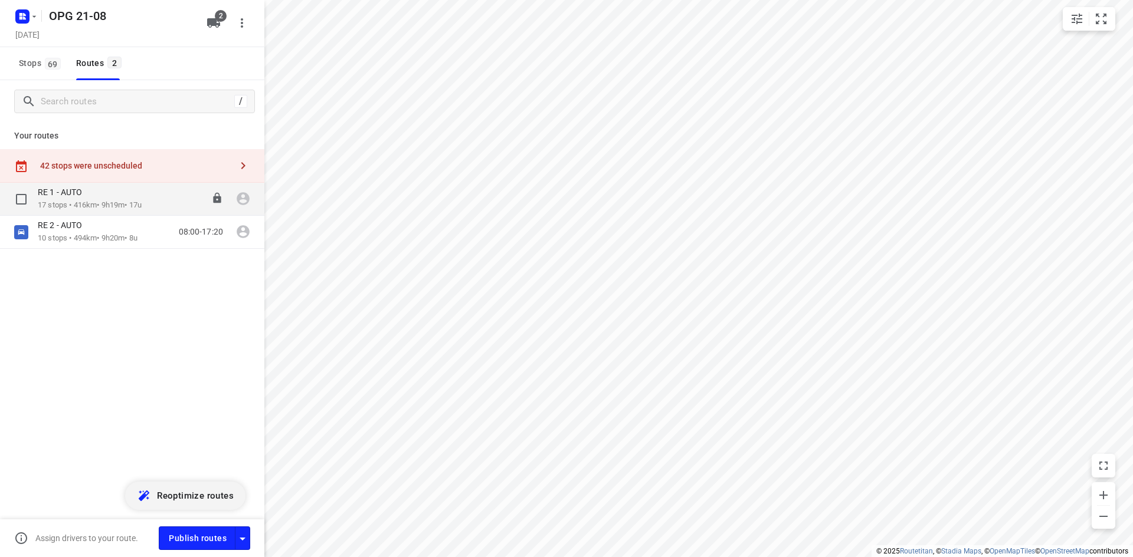
click at [116, 206] on p "17 stops • 416km • 9h19m • 17u" at bounding box center [90, 205] width 104 height 11
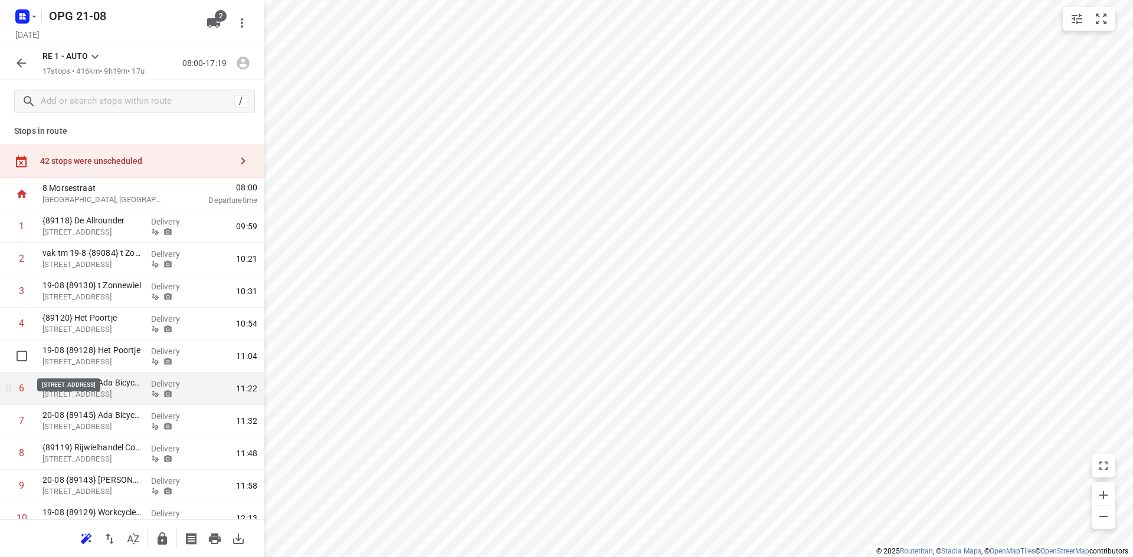
scroll to position [0, 0]
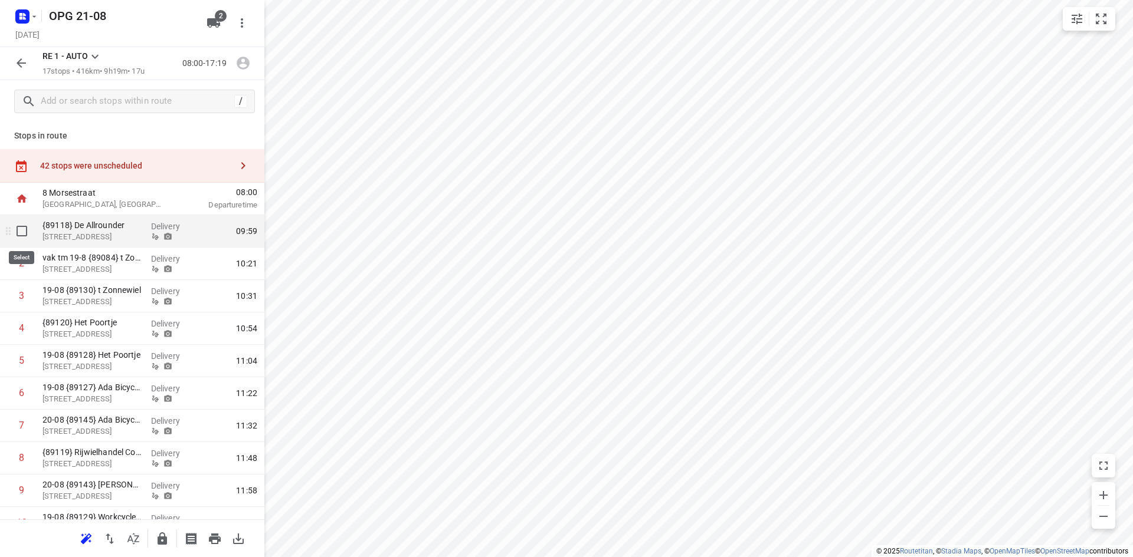
click at [19, 235] on input "checkbox" at bounding box center [22, 231] width 24 height 24
checkbox input "true"
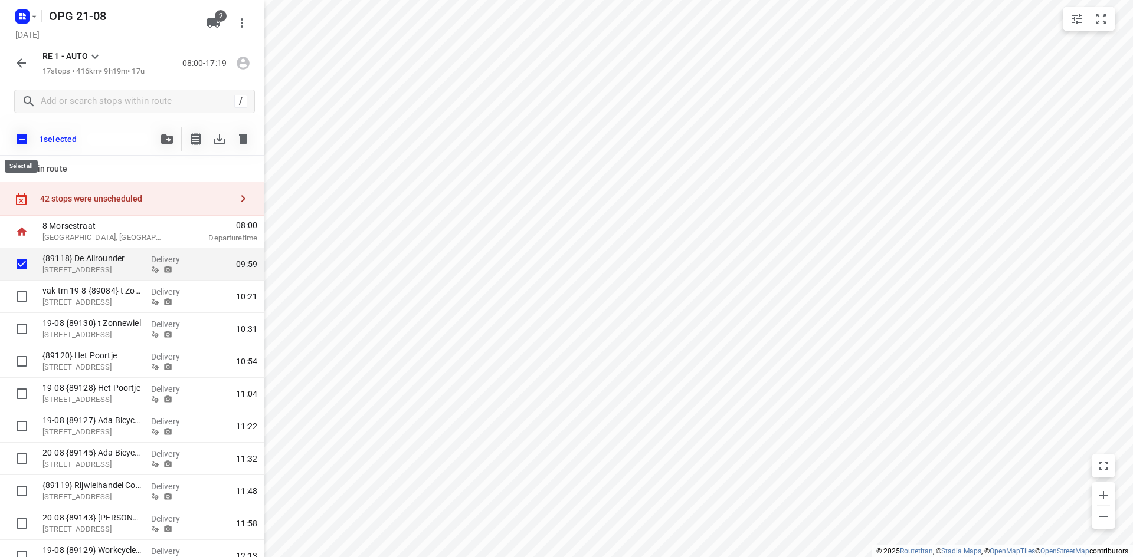
click at [25, 139] on input "checkbox" at bounding box center [21, 139] width 25 height 25
checkbox input "true"
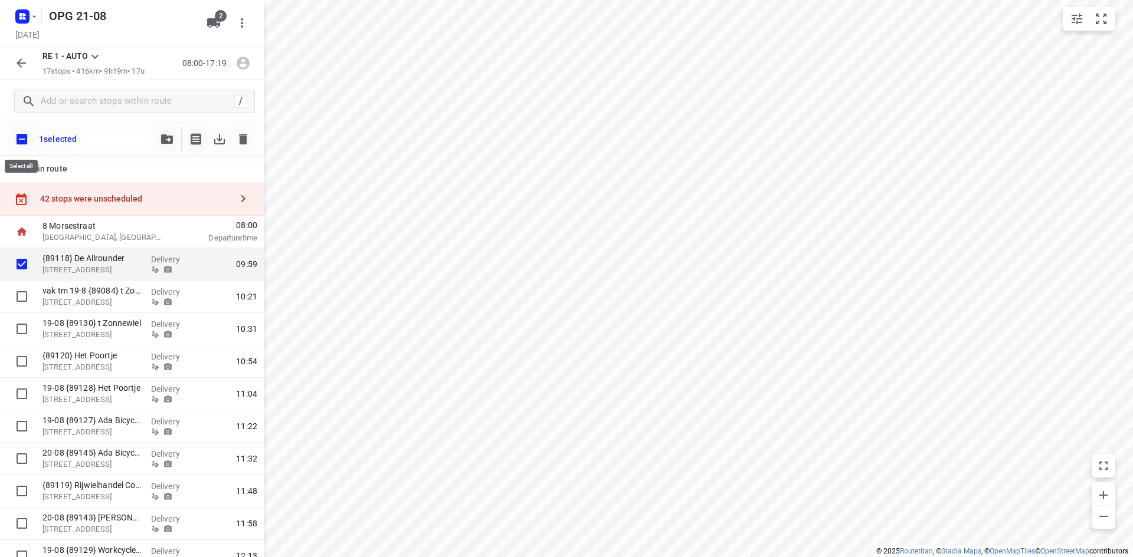
checkbox input "true"
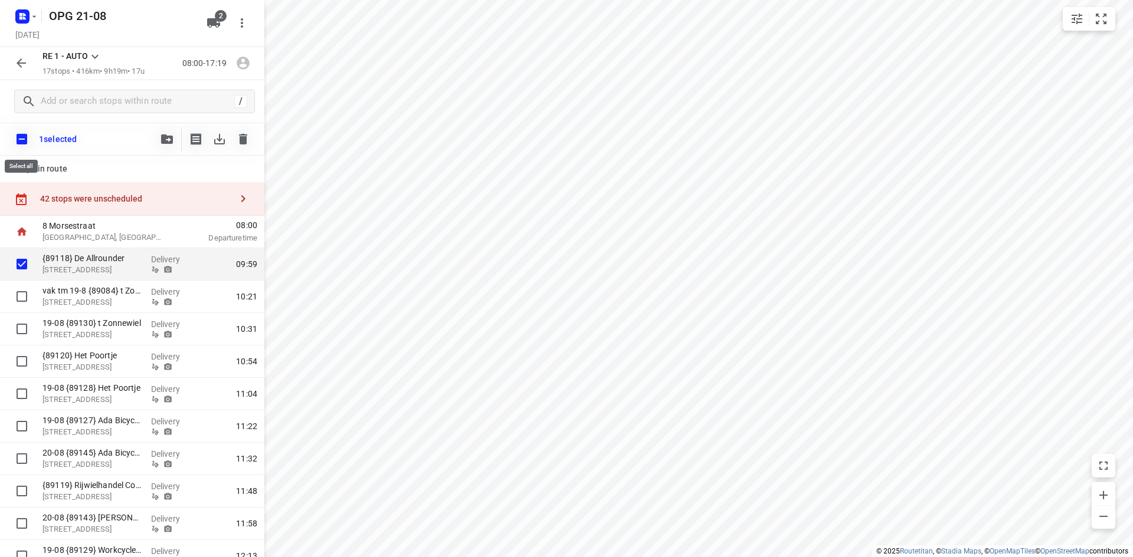
checkbox input "true"
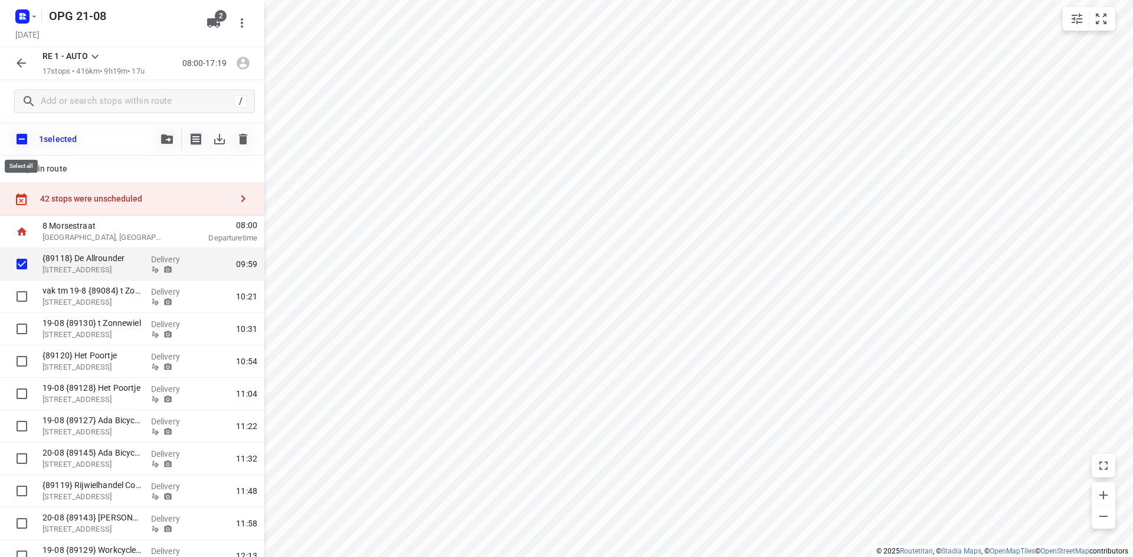
checkbox input "true"
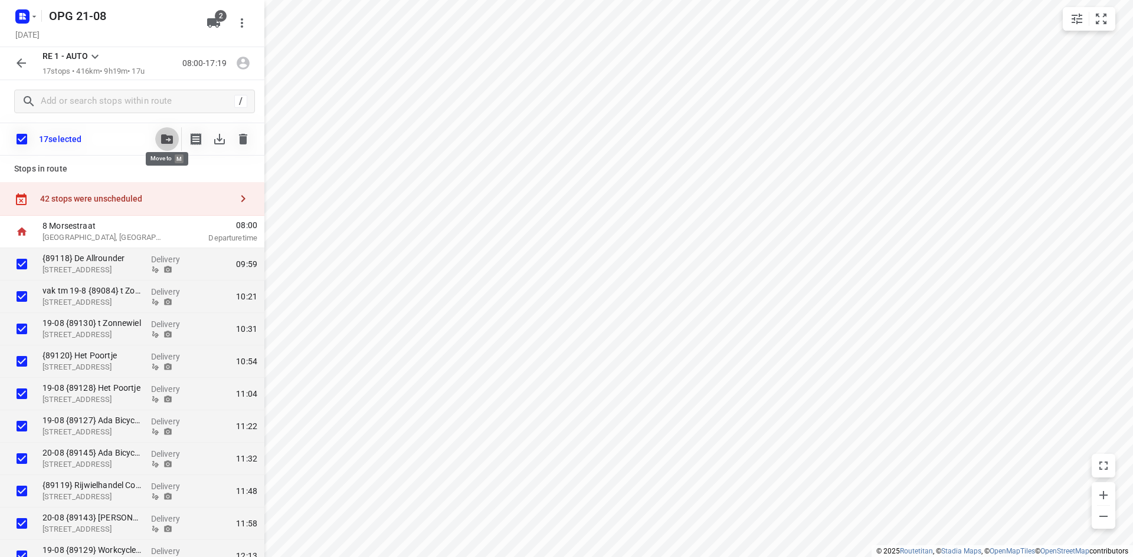
click at [167, 141] on icon "button" at bounding box center [167, 139] width 12 height 9
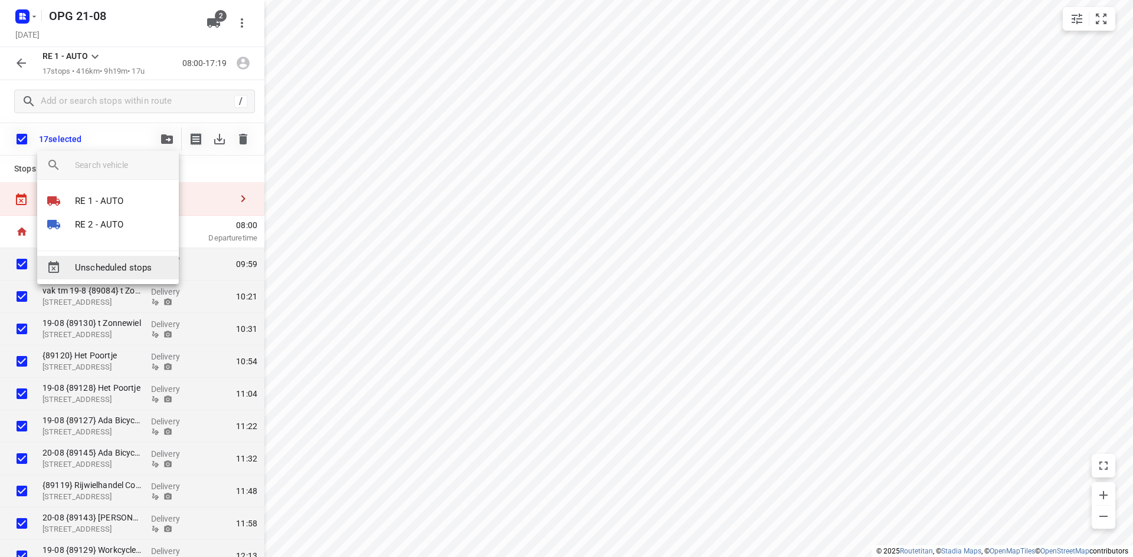
click at [134, 266] on span "Unscheduled stops" at bounding box center [122, 268] width 94 height 14
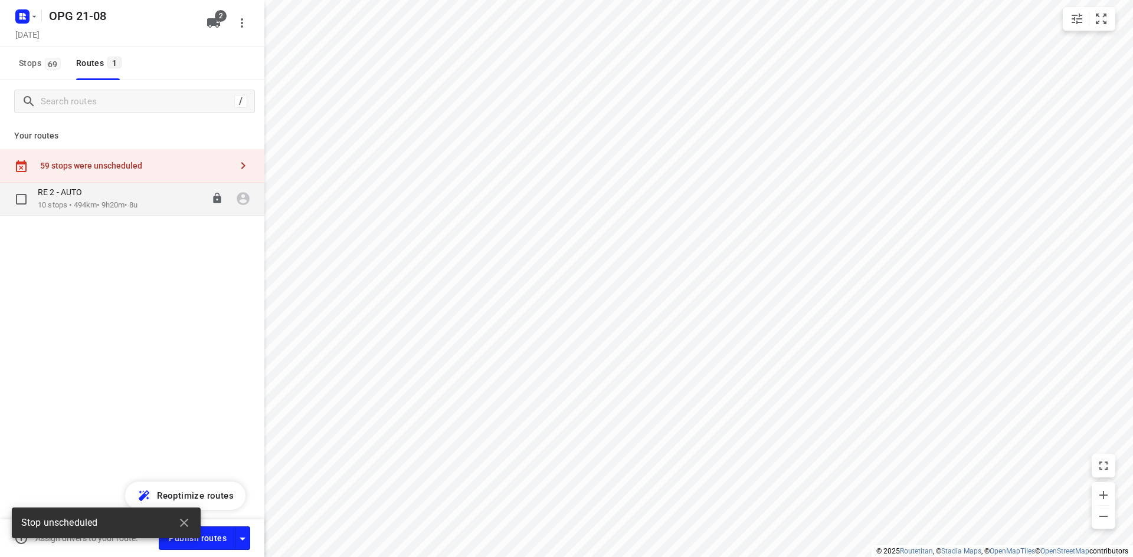
click at [118, 204] on p "10 stops • 494km • 9h20m • 8u" at bounding box center [88, 205] width 100 height 11
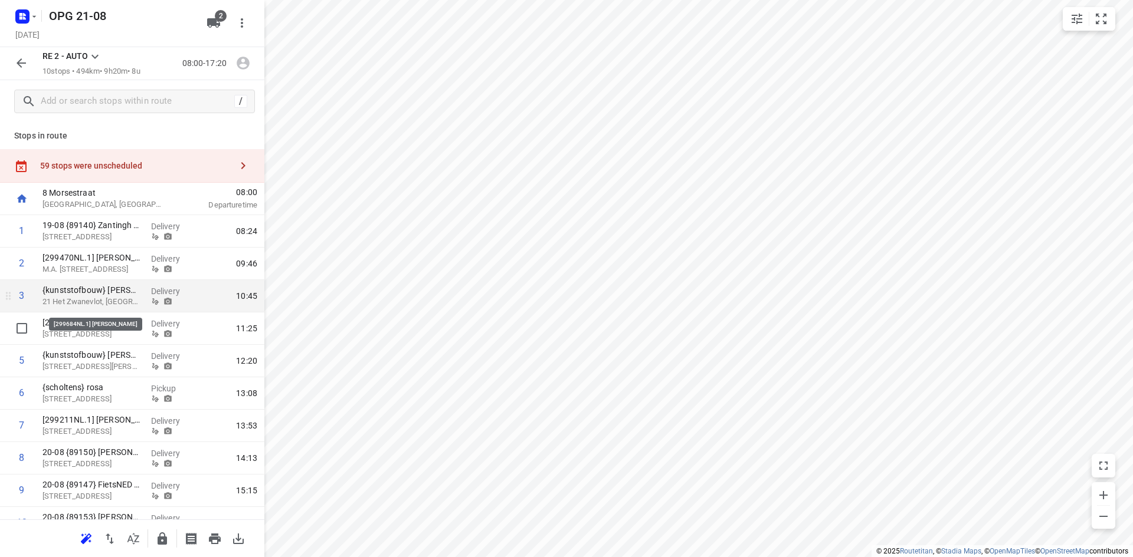
scroll to position [53, 0]
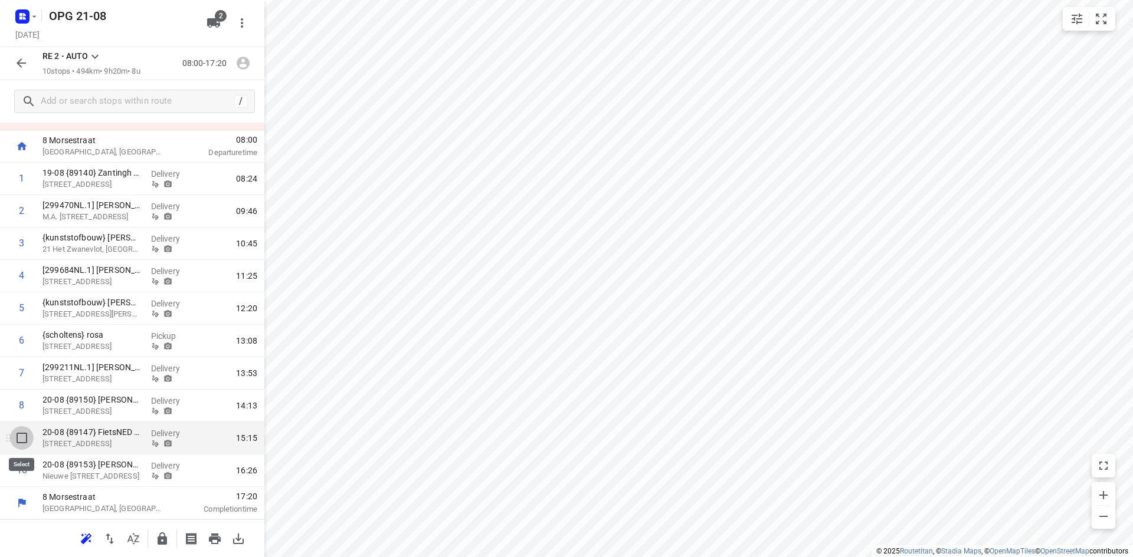
click at [24, 439] on input "checkbox" at bounding box center [22, 439] width 24 height 24
checkbox input "true"
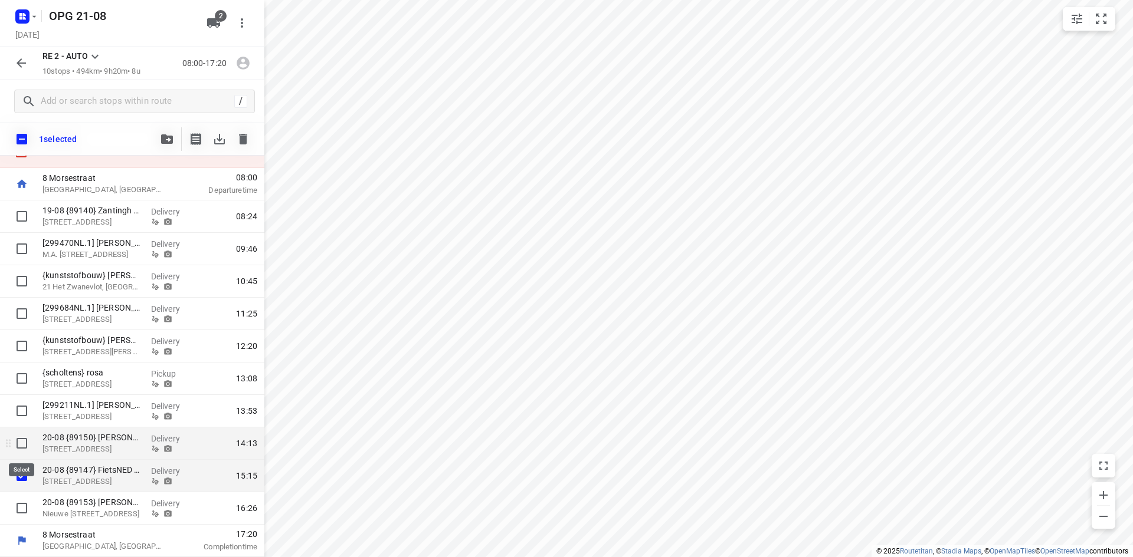
click at [21, 448] on input "checkbox" at bounding box center [22, 444] width 24 height 24
checkbox input "true"
click at [22, 510] on input "checkbox" at bounding box center [22, 509] width 24 height 24
checkbox input "true"
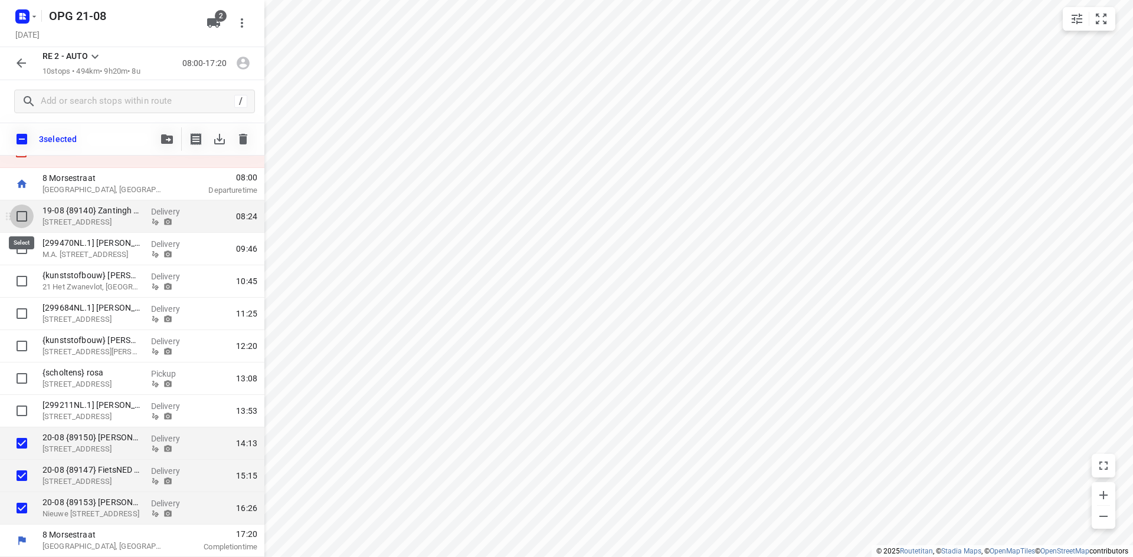
click at [23, 216] on input "checkbox" at bounding box center [22, 217] width 24 height 24
checkbox input "true"
click at [165, 137] on icon "button" at bounding box center [167, 139] width 12 height 9
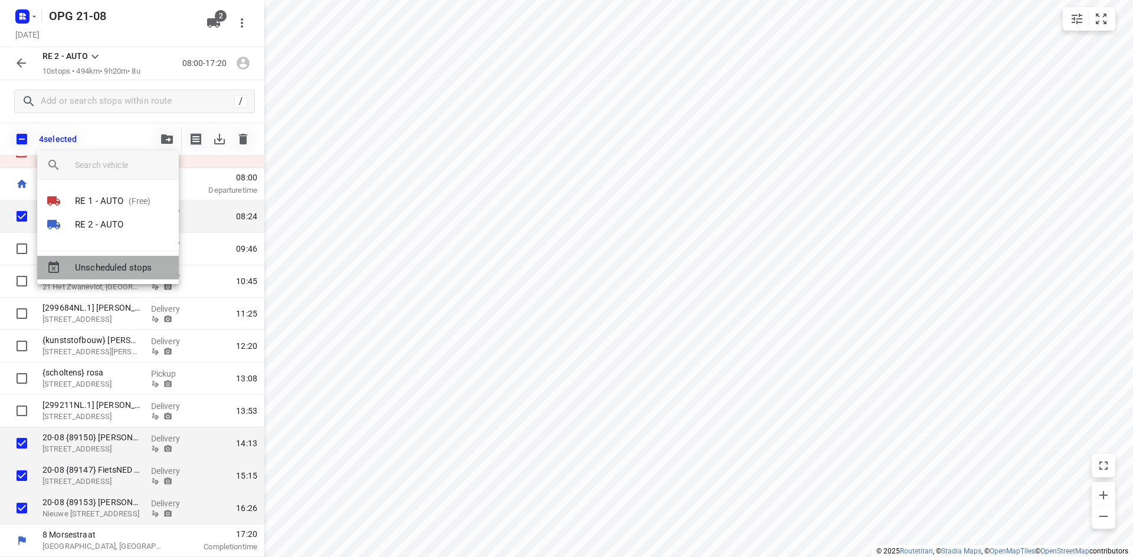
click at [117, 271] on span "Unscheduled stops" at bounding box center [122, 268] width 94 height 14
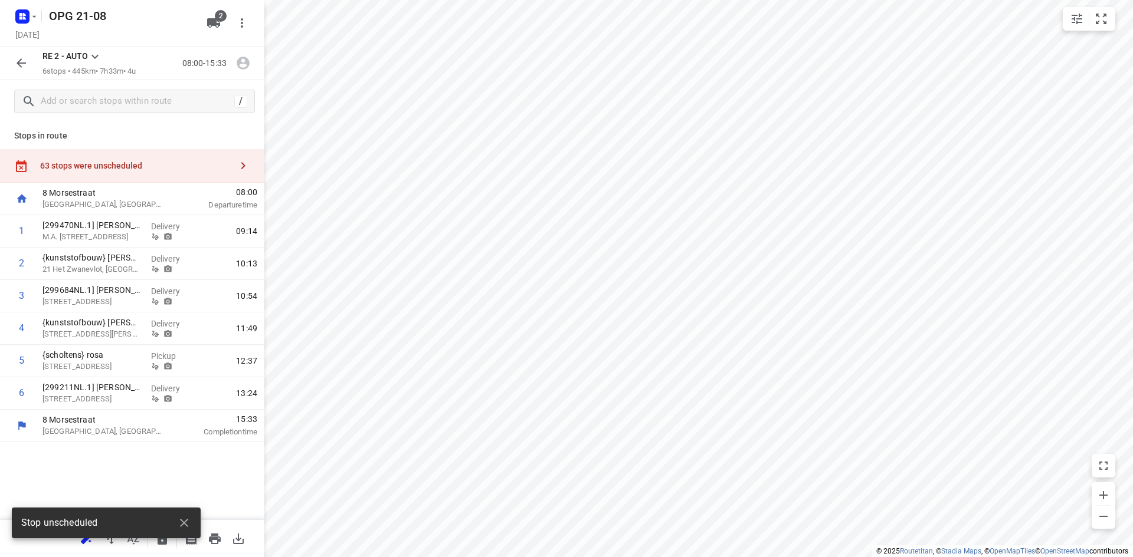
scroll to position [0, 0]
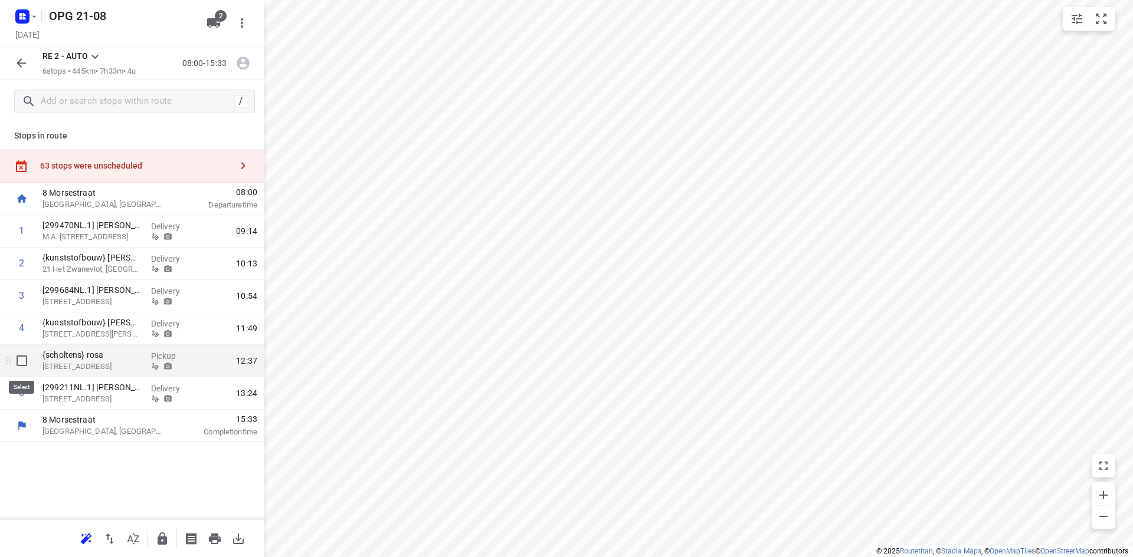
click at [24, 363] on input "checkbox" at bounding box center [22, 361] width 24 height 24
checkbox input "true"
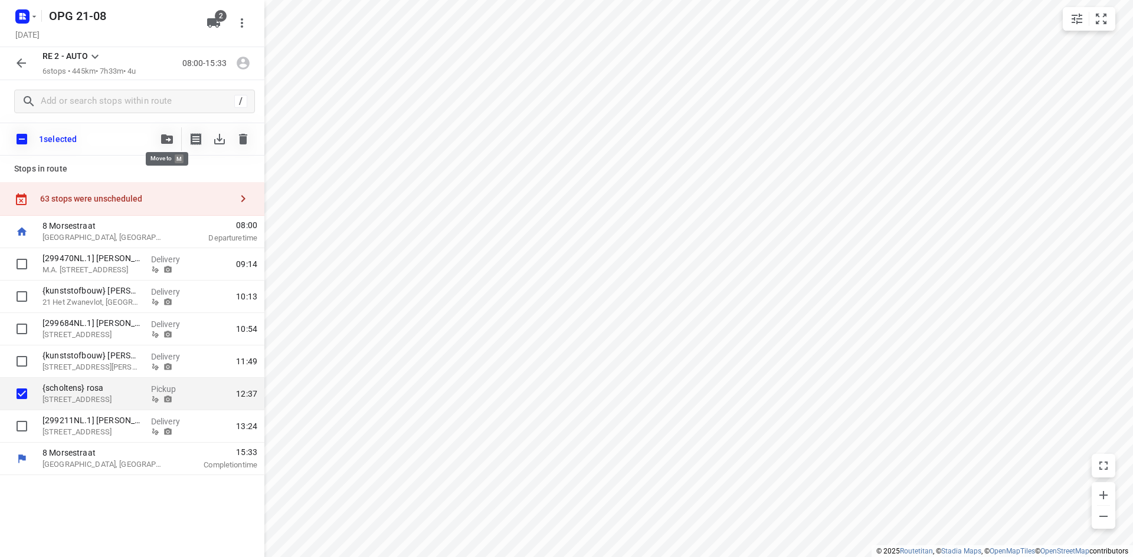
click at [170, 140] on icon "button" at bounding box center [167, 139] width 12 height 9
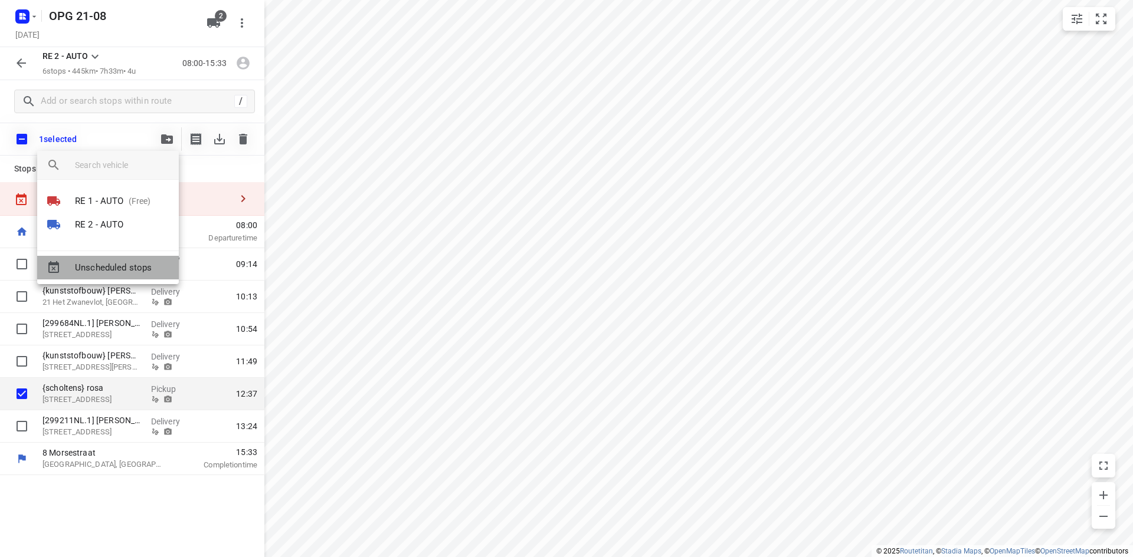
click at [137, 268] on span "Unscheduled stops" at bounding box center [122, 268] width 94 height 14
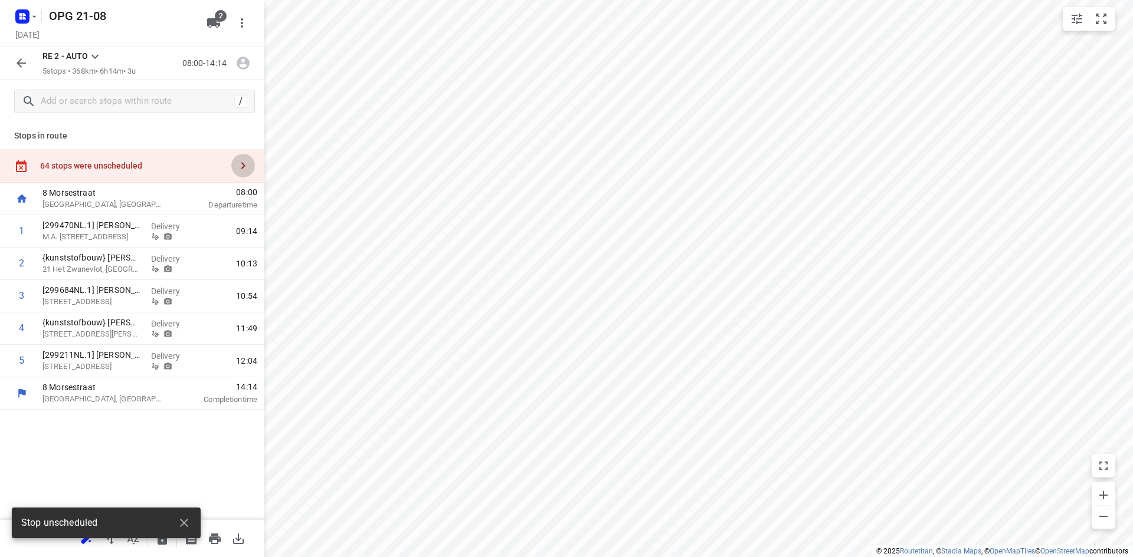
click at [240, 167] on icon "button" at bounding box center [243, 166] width 14 height 14
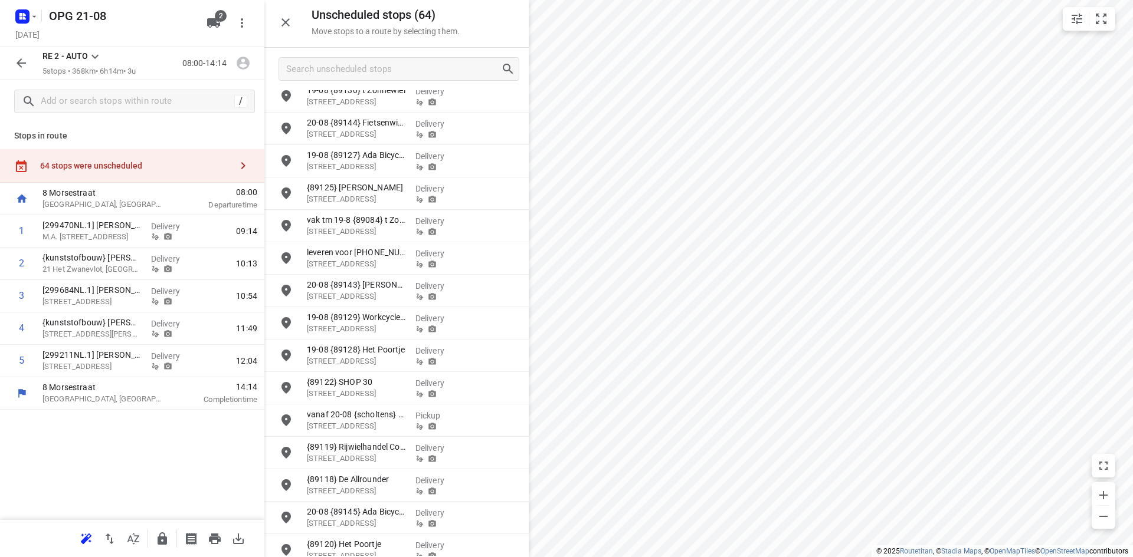
scroll to position [177, 0]
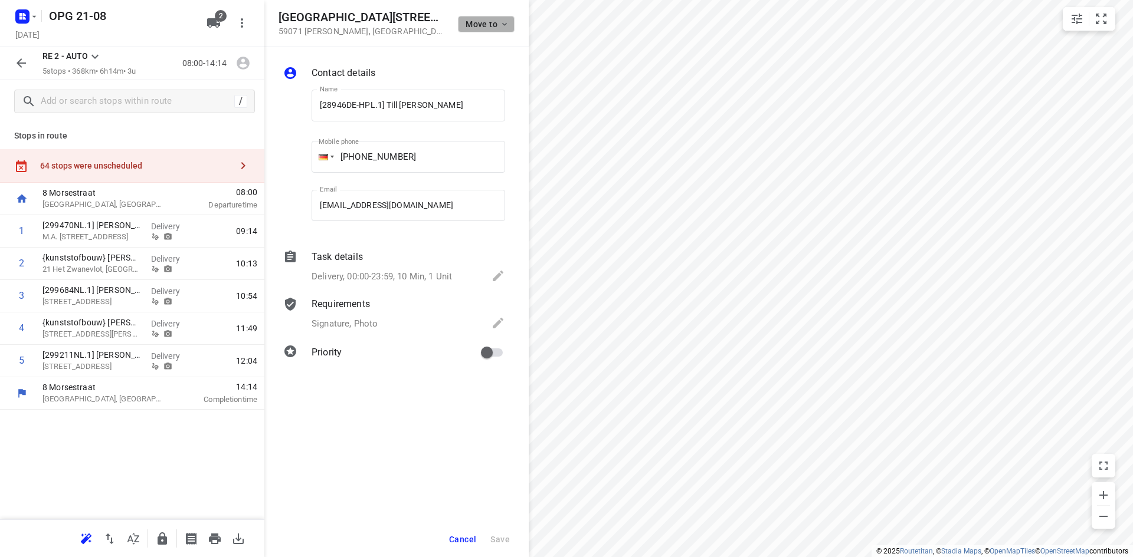
click at [497, 18] on button "Move to" at bounding box center [486, 24] width 57 height 17
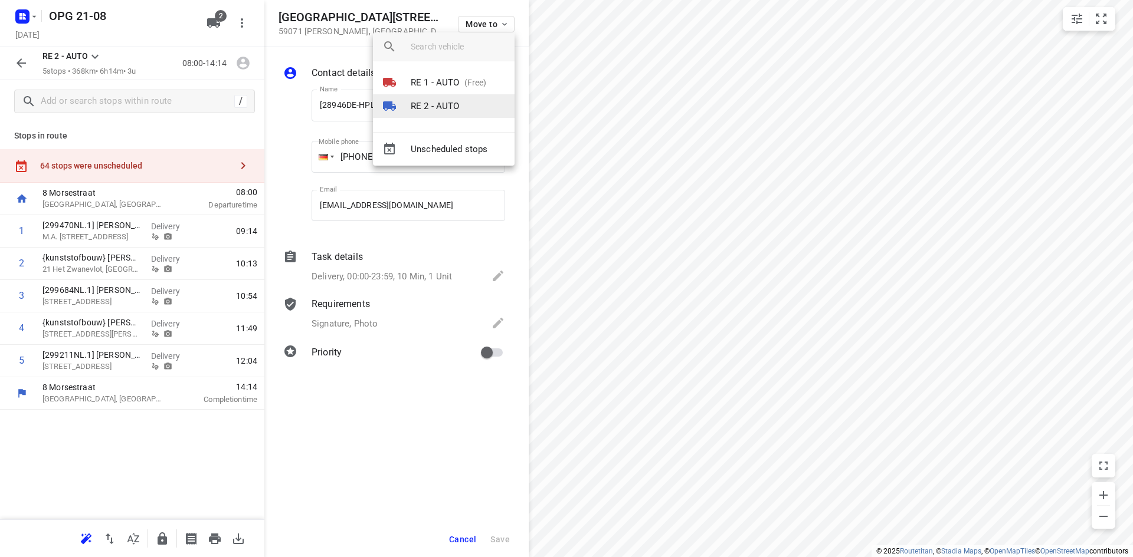
click at [453, 111] on p "RE 2 - AUTO" at bounding box center [435, 107] width 49 height 14
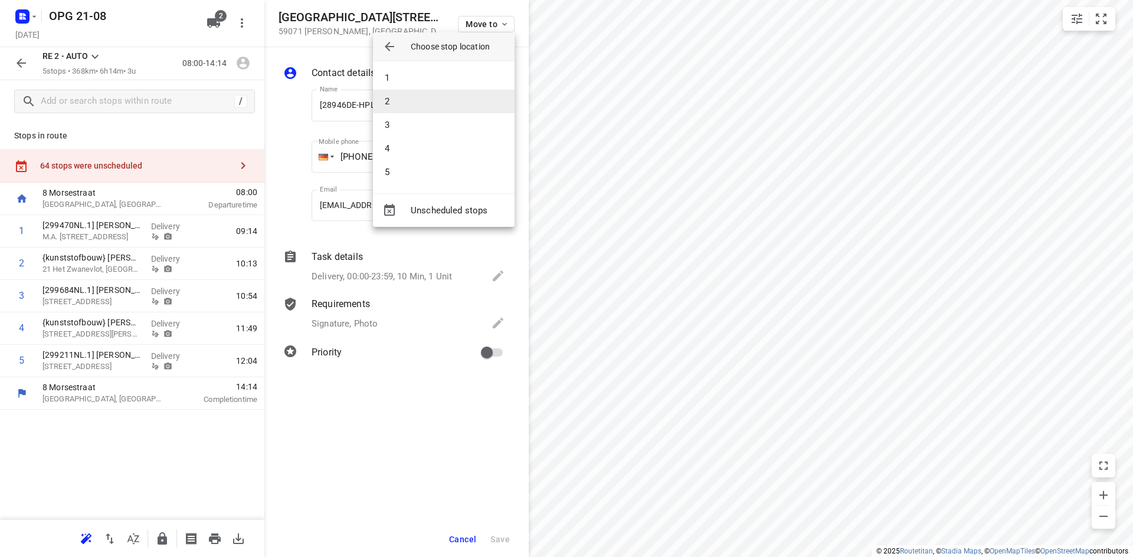
click at [455, 96] on li "2" at bounding box center [444, 102] width 142 height 24
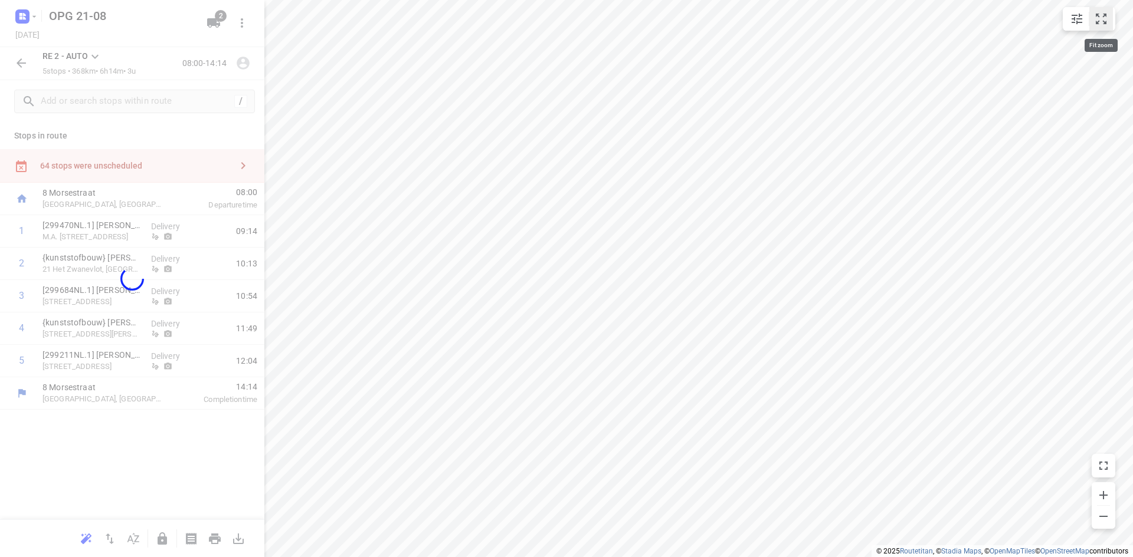
click at [1098, 19] on icon "small contained button group" at bounding box center [1101, 19] width 14 height 14
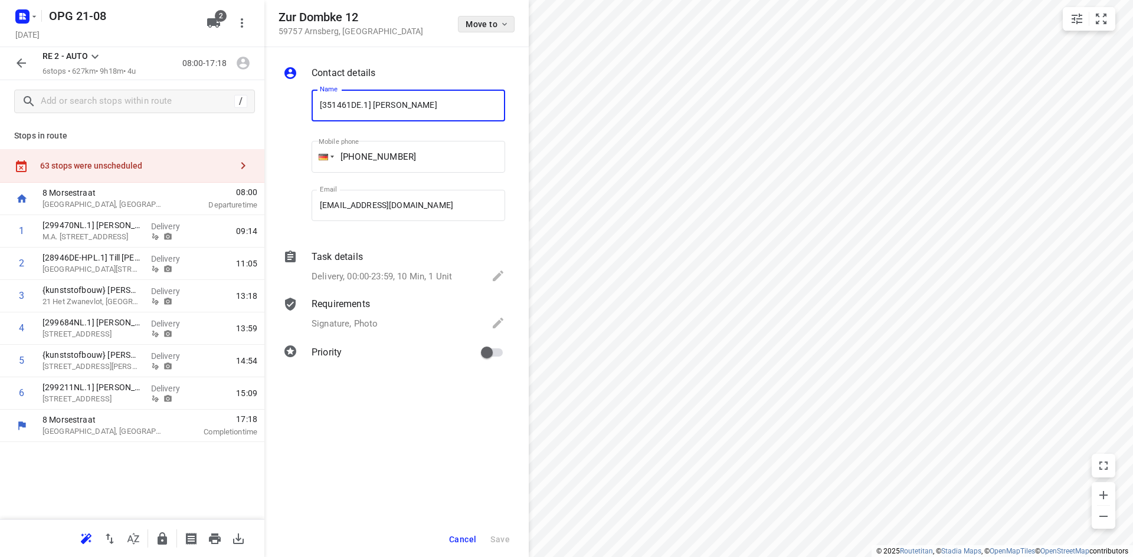
click at [500, 31] on button "Move to" at bounding box center [486, 24] width 57 height 17
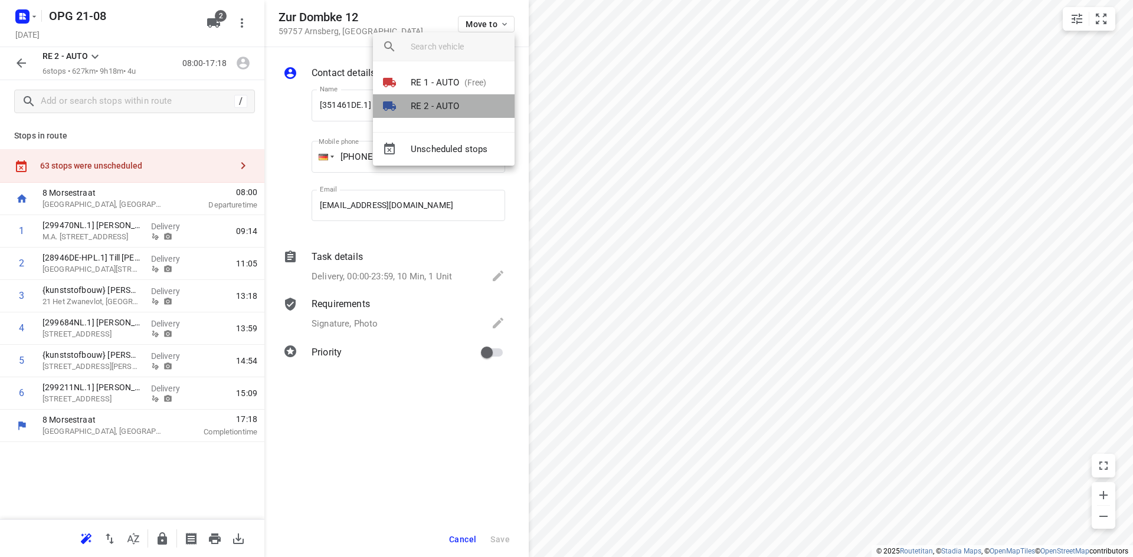
click at [442, 109] on p "RE 2 - AUTO" at bounding box center [435, 107] width 49 height 14
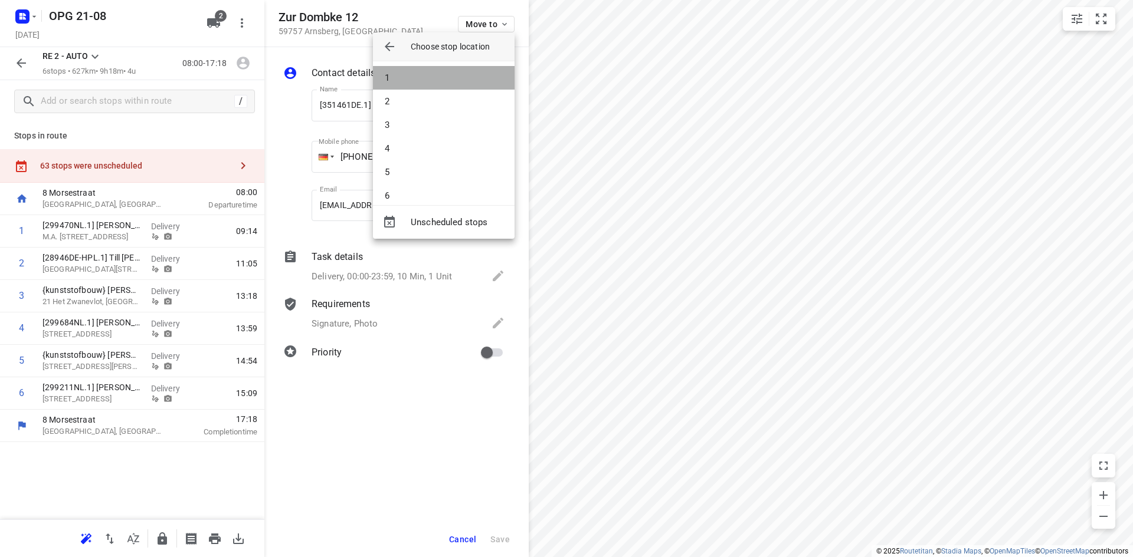
click at [454, 83] on li "1" at bounding box center [444, 78] width 142 height 24
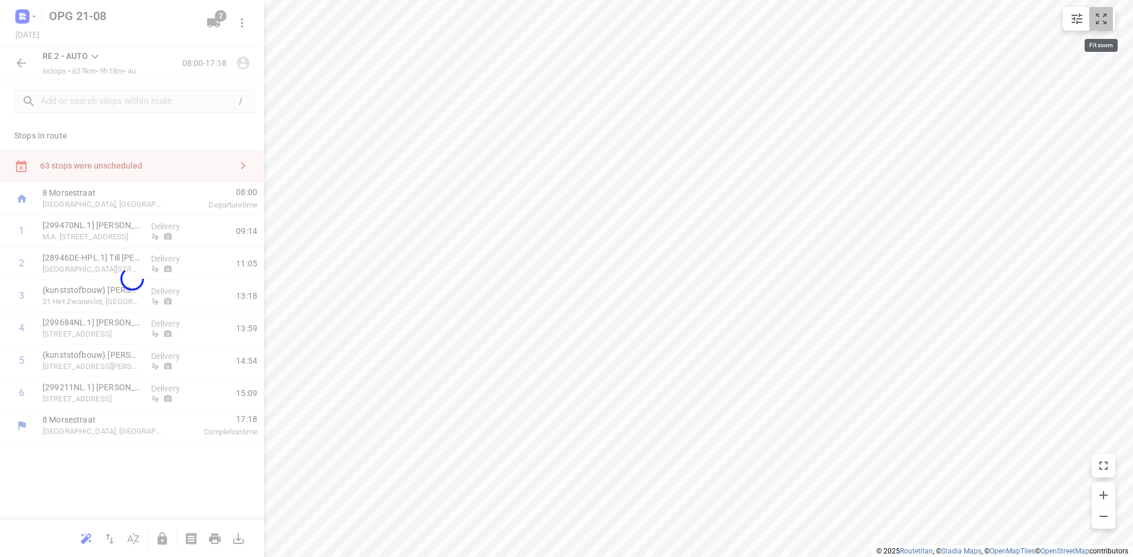
click at [1104, 19] on icon "small contained button group" at bounding box center [1101, 19] width 14 height 14
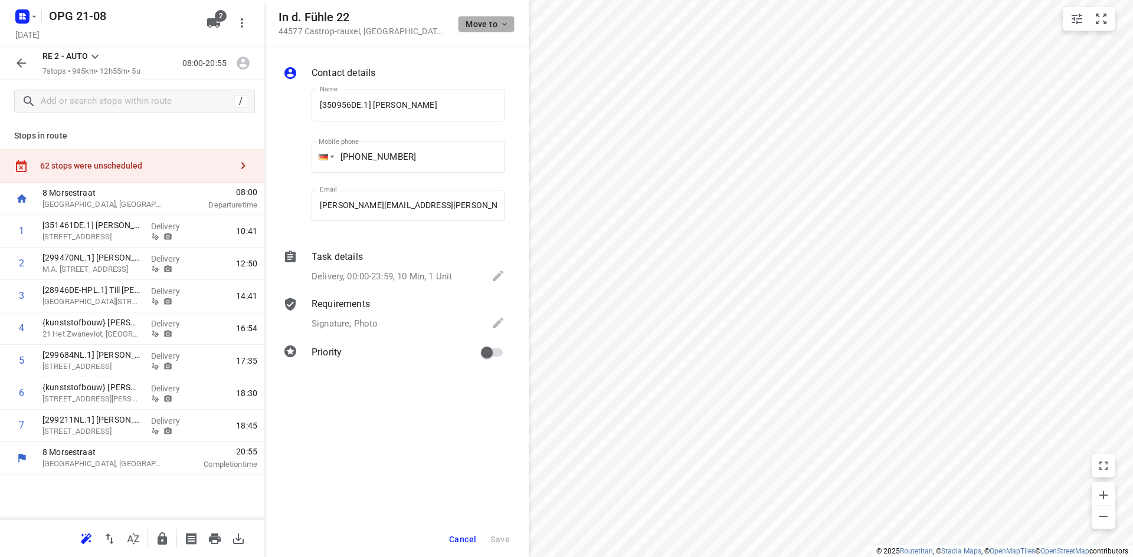
click at [494, 24] on span "Move to" at bounding box center [487, 23] width 44 height 9
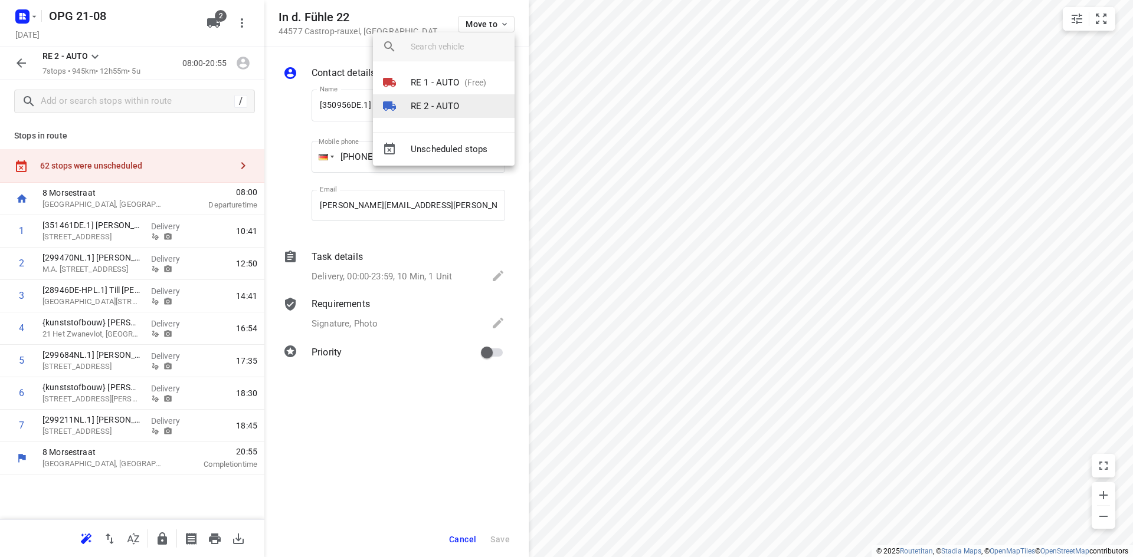
click at [446, 101] on p "RE 2 - AUTO" at bounding box center [435, 107] width 49 height 14
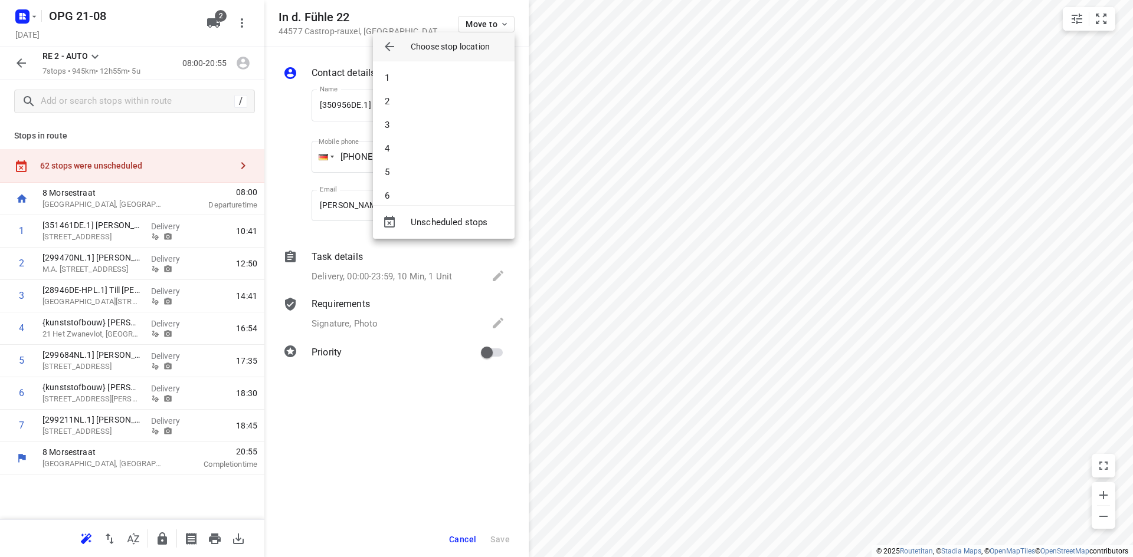
click at [446, 101] on li "2" at bounding box center [444, 102] width 142 height 24
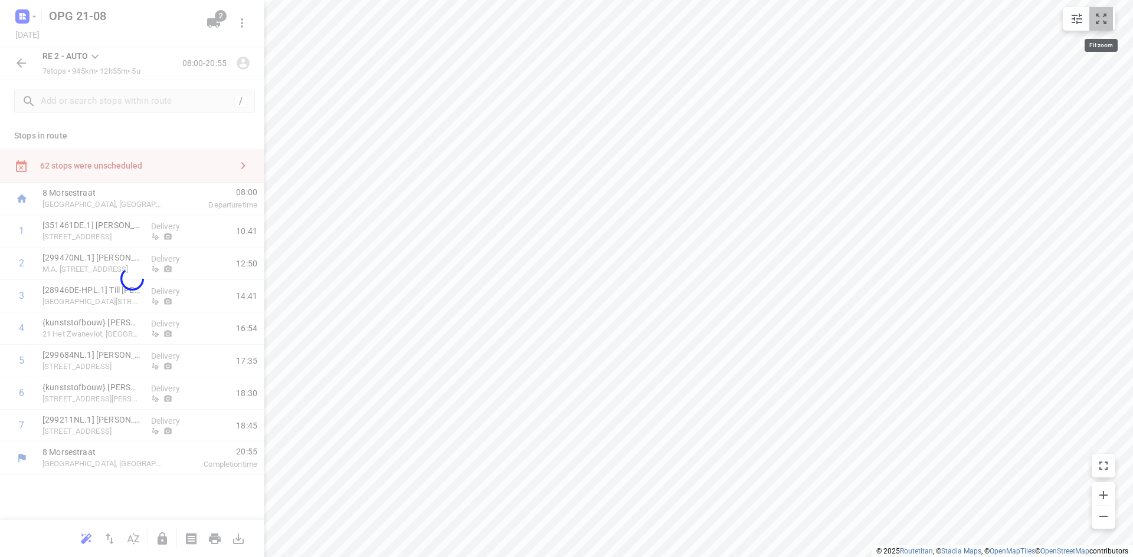
click at [1104, 18] on icon "small contained button group" at bounding box center [1101, 19] width 14 height 14
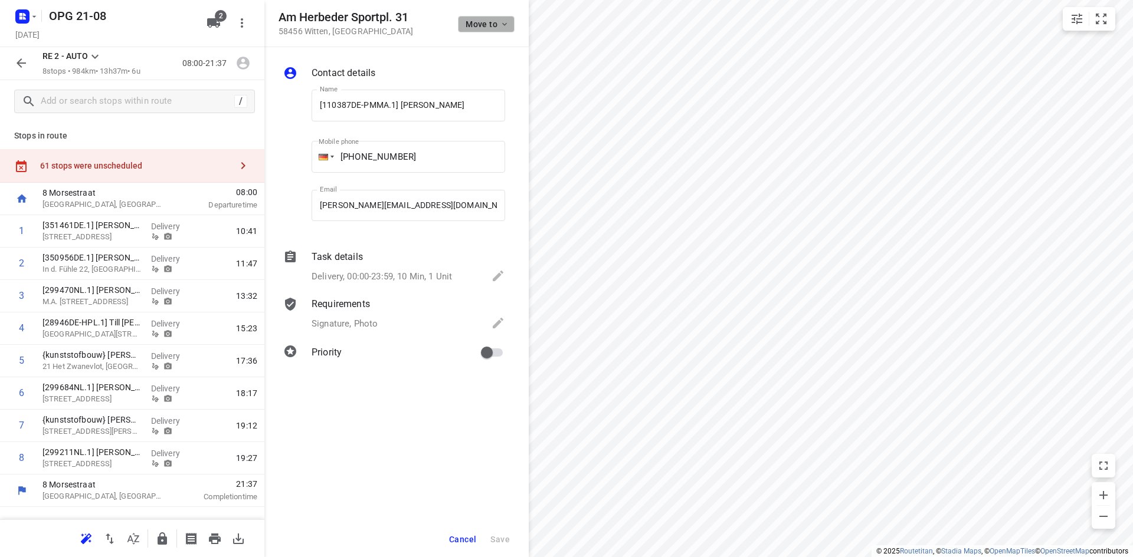
click at [503, 26] on icon "button" at bounding box center [504, 23] width 9 height 9
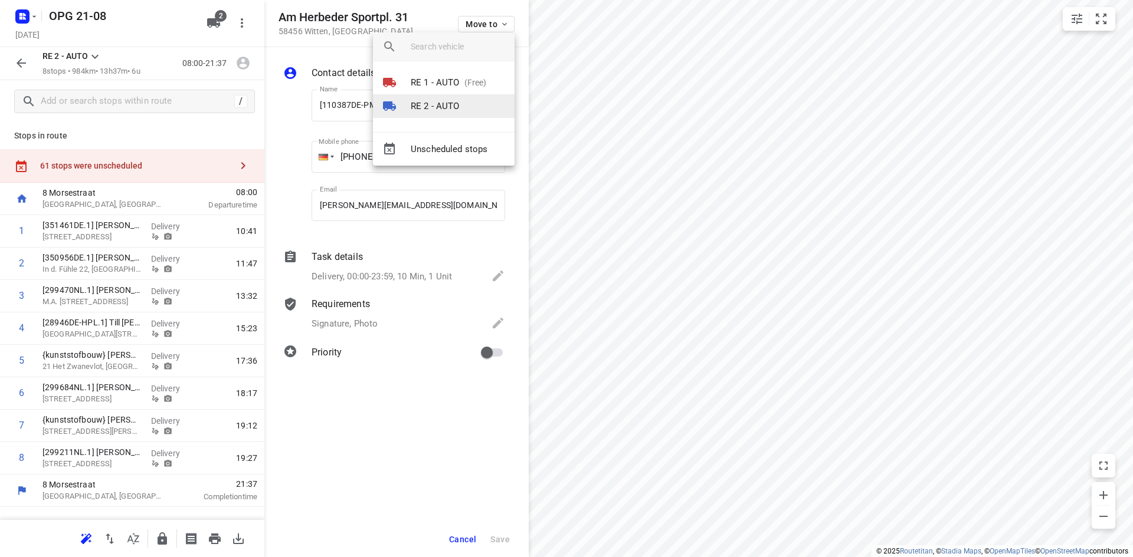
click at [465, 103] on li "RE 2 - AUTO" at bounding box center [444, 106] width 142 height 24
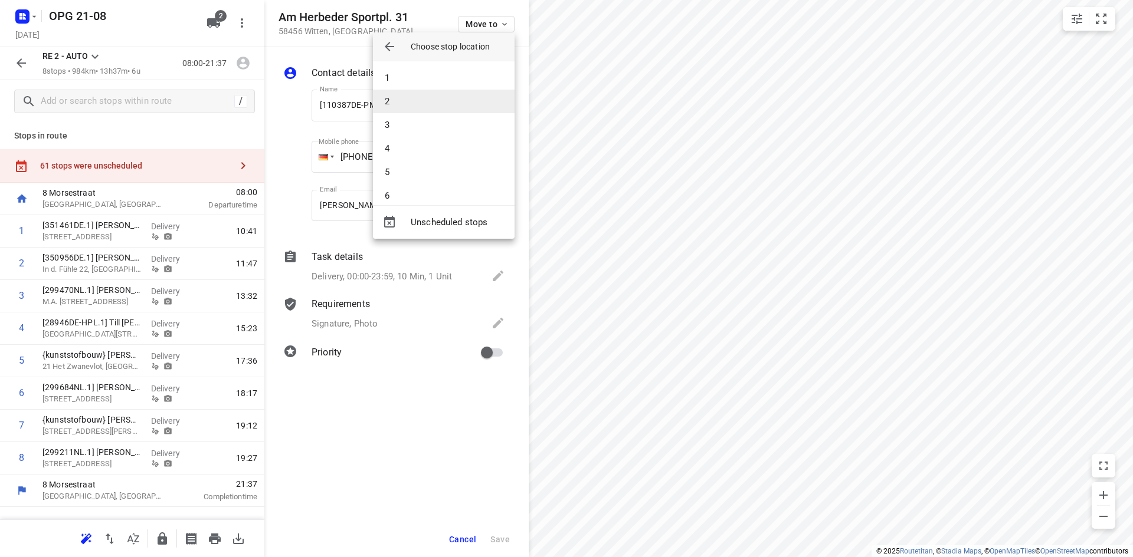
click at [454, 106] on li "2" at bounding box center [444, 102] width 142 height 24
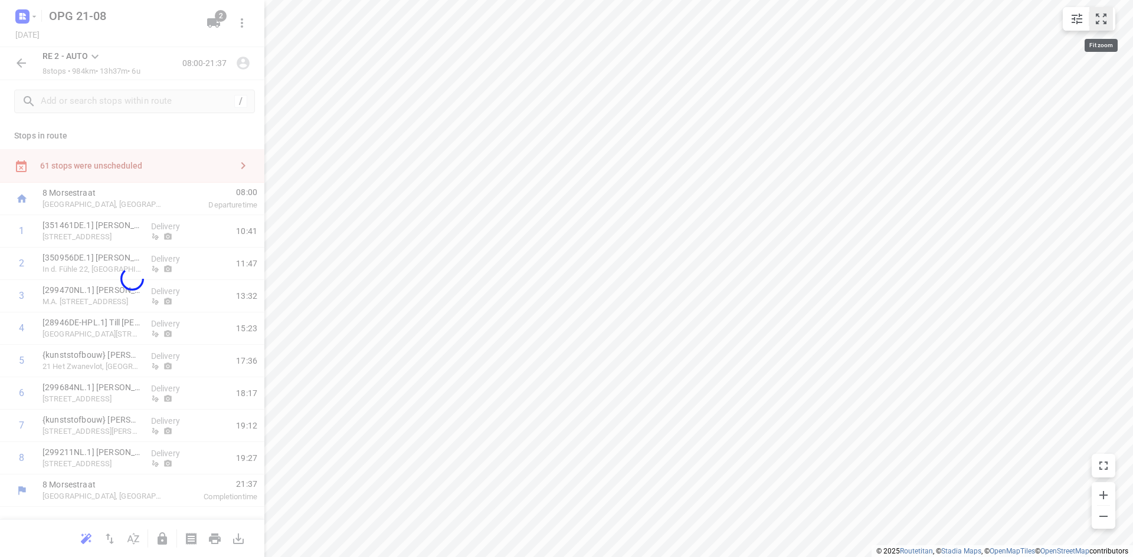
click at [1102, 25] on icon "small contained button group" at bounding box center [1101, 19] width 14 height 14
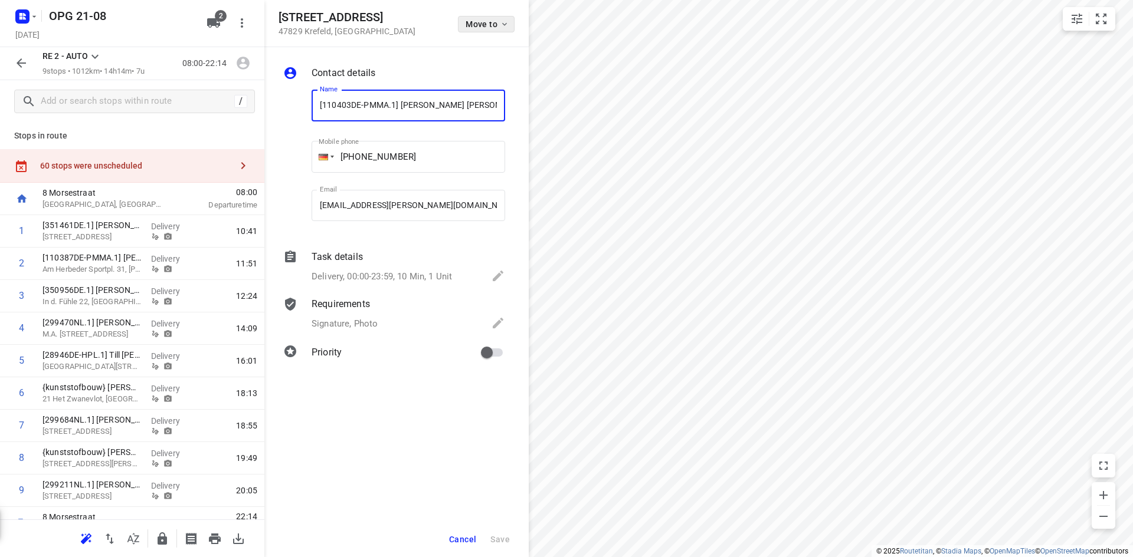
click at [501, 25] on icon "button" at bounding box center [504, 23] width 9 height 9
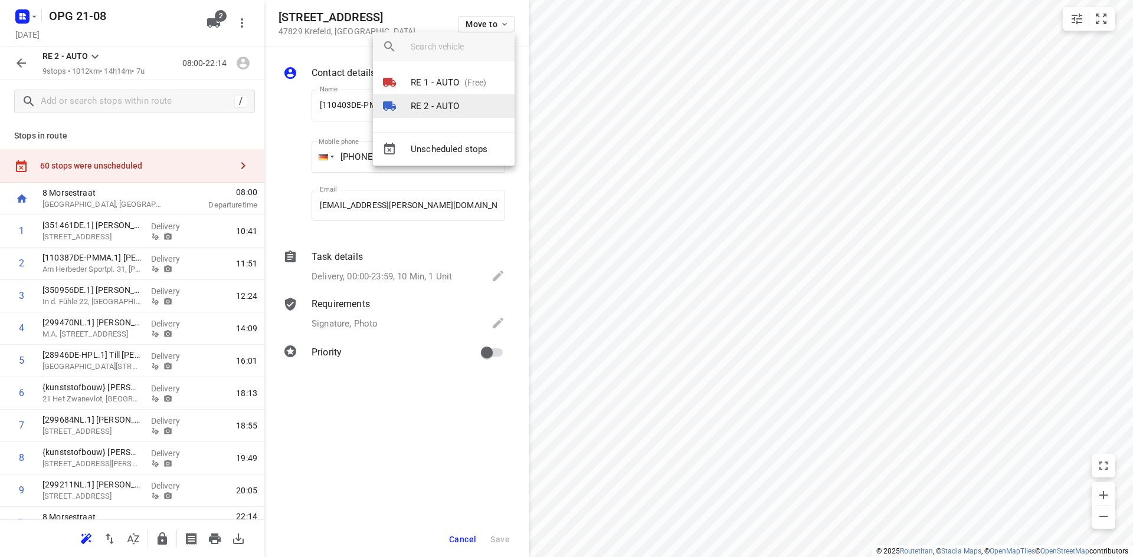
click at [456, 101] on p "RE 2 - AUTO" at bounding box center [435, 107] width 49 height 14
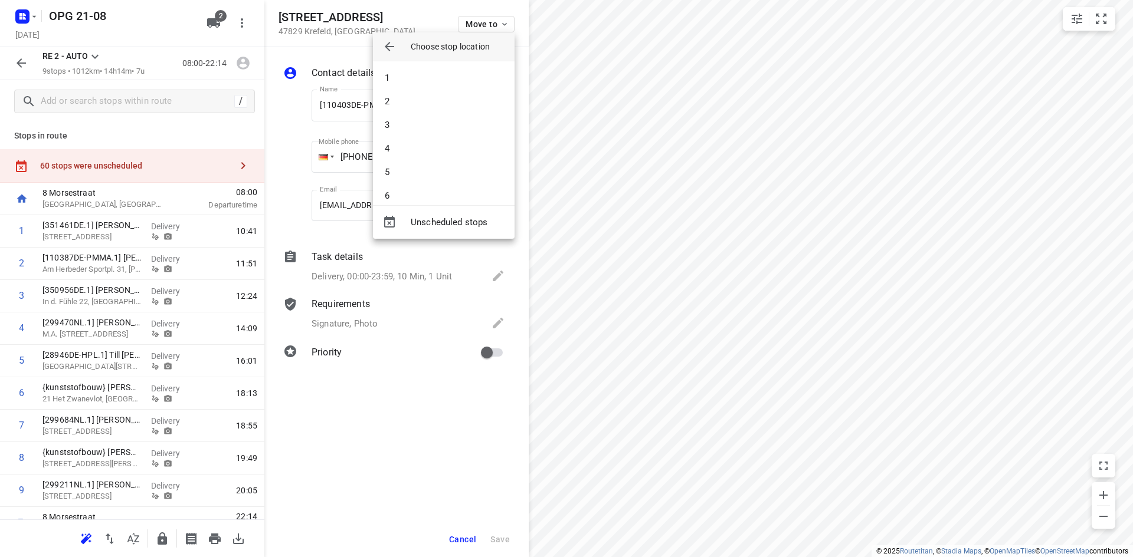
click at [456, 101] on li "2" at bounding box center [444, 102] width 142 height 24
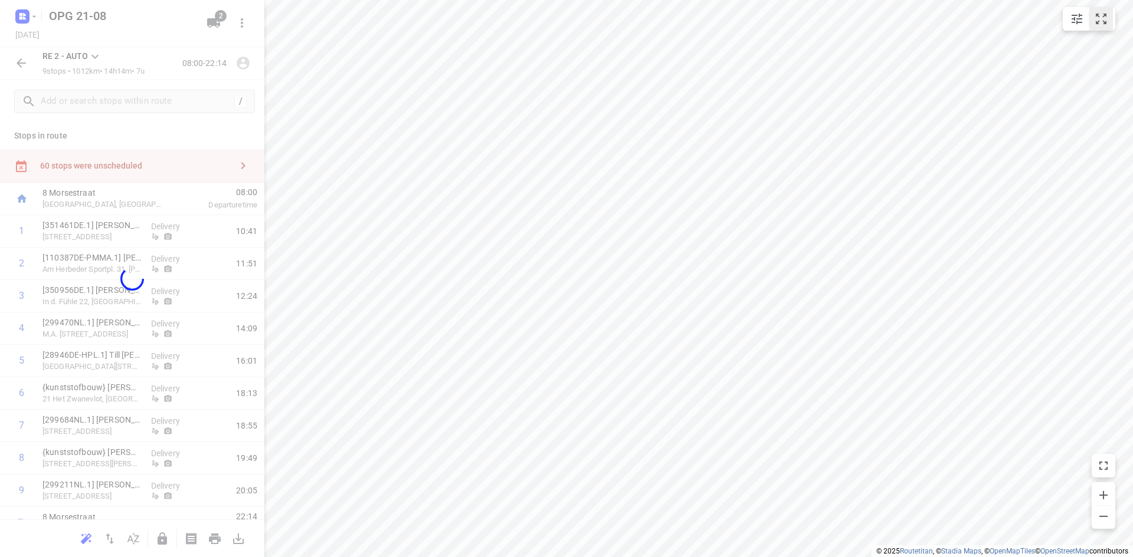
click at [1103, 16] on icon "small contained button group" at bounding box center [1101, 19] width 14 height 14
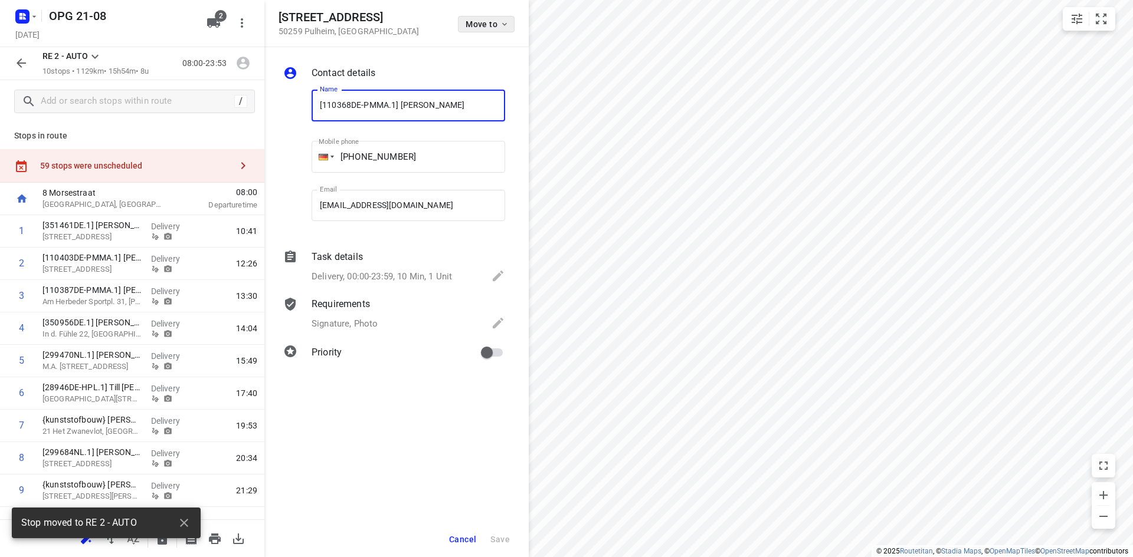
click at [500, 24] on icon "button" at bounding box center [504, 23] width 9 height 9
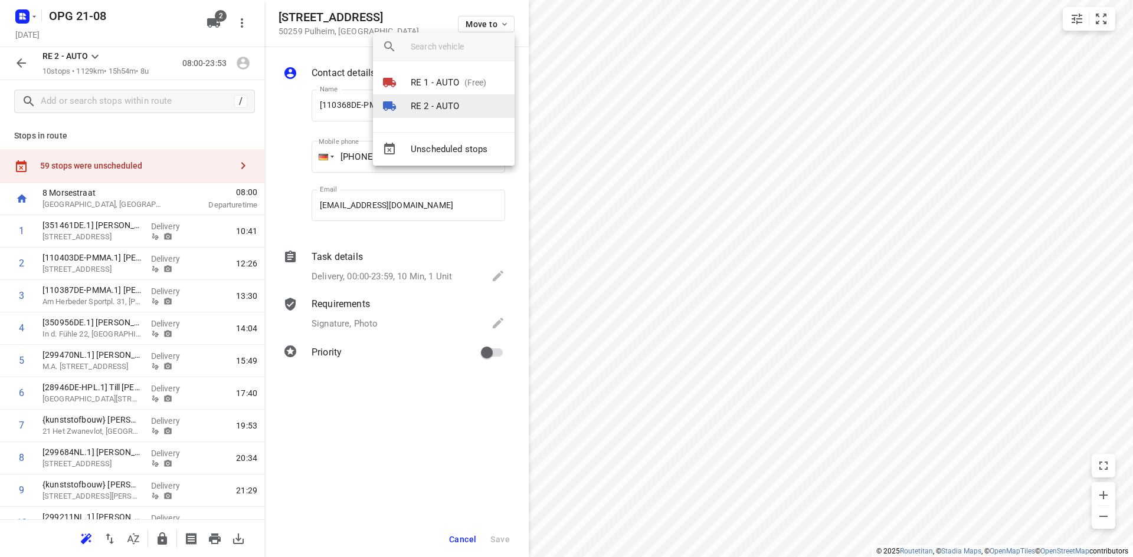
click at [453, 106] on p "RE 2 - AUTO" at bounding box center [435, 107] width 49 height 14
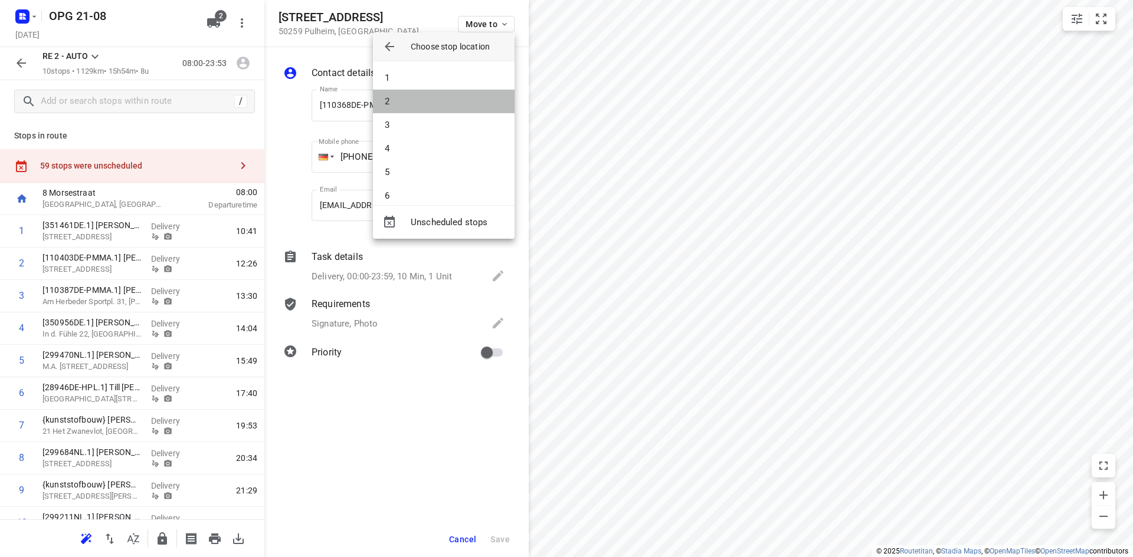
click at [453, 106] on li "2" at bounding box center [444, 102] width 142 height 24
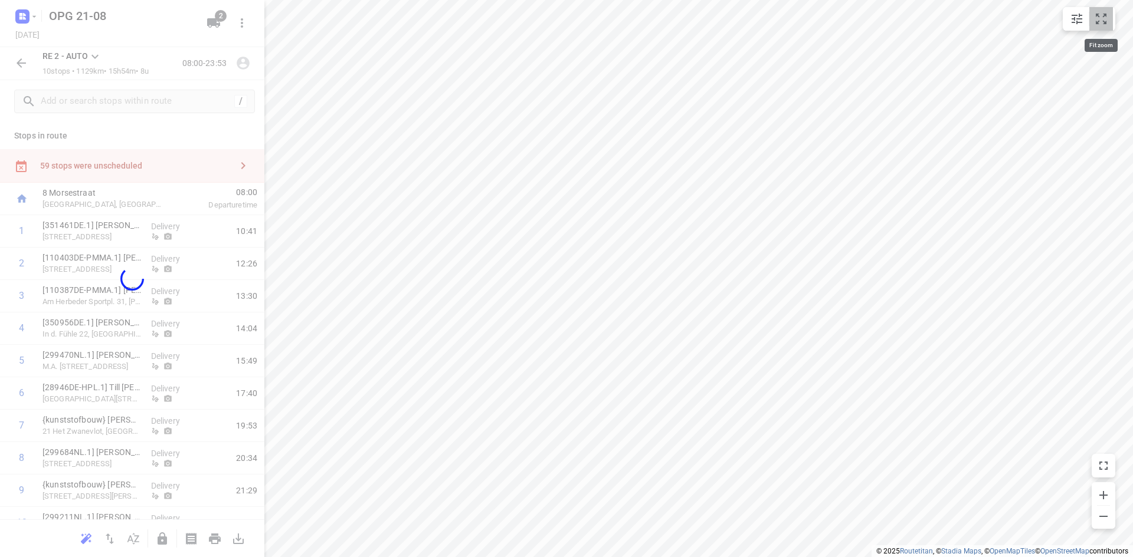
click at [1104, 24] on icon "small contained button group" at bounding box center [1100, 19] width 11 height 11
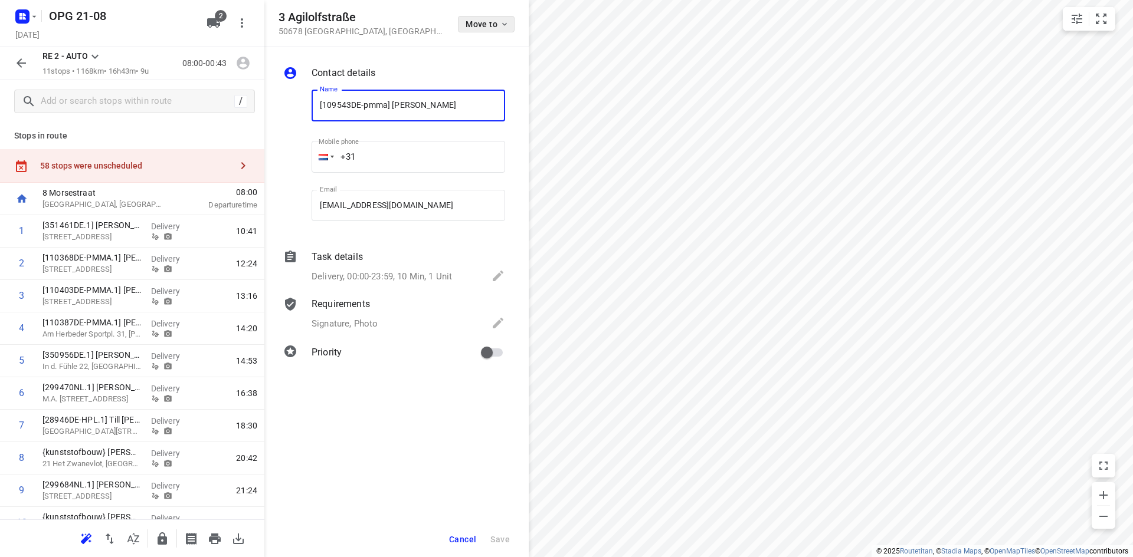
click at [501, 21] on icon "button" at bounding box center [504, 23] width 9 height 9
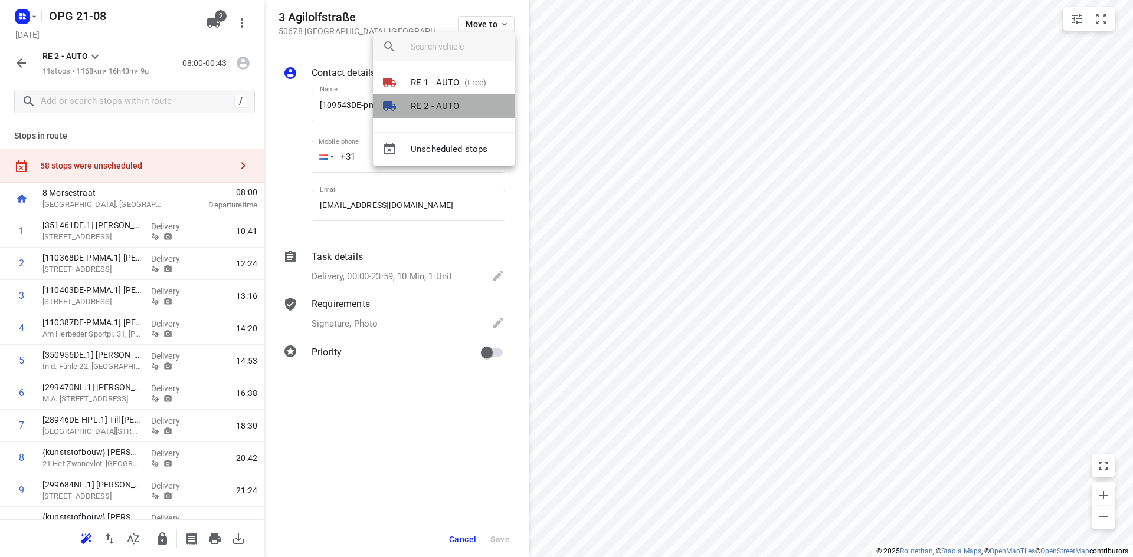
click at [462, 97] on li "RE 2 - AUTO" at bounding box center [444, 106] width 142 height 24
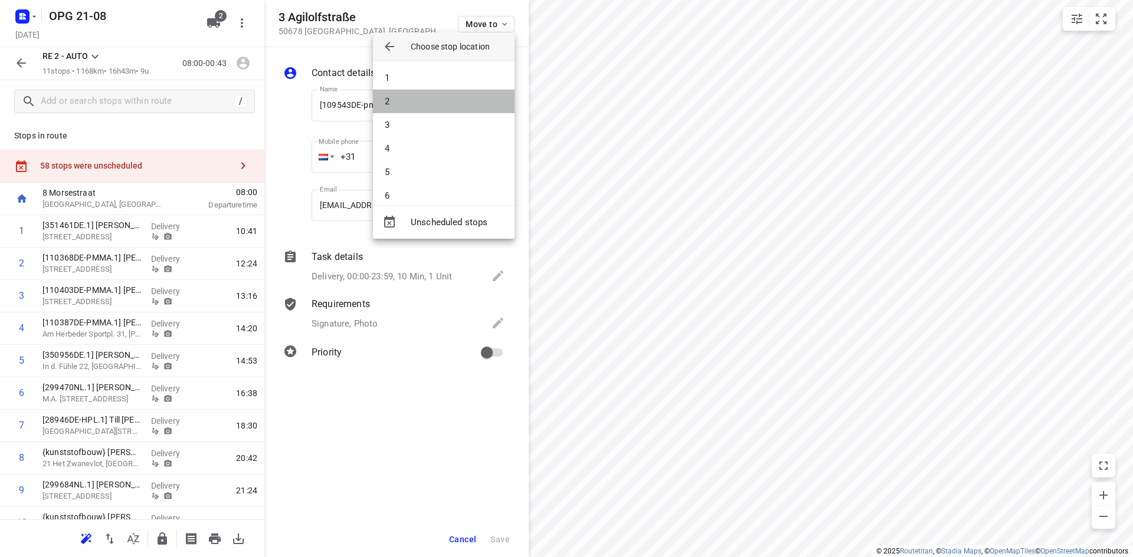
click at [462, 97] on li "2" at bounding box center [444, 102] width 142 height 24
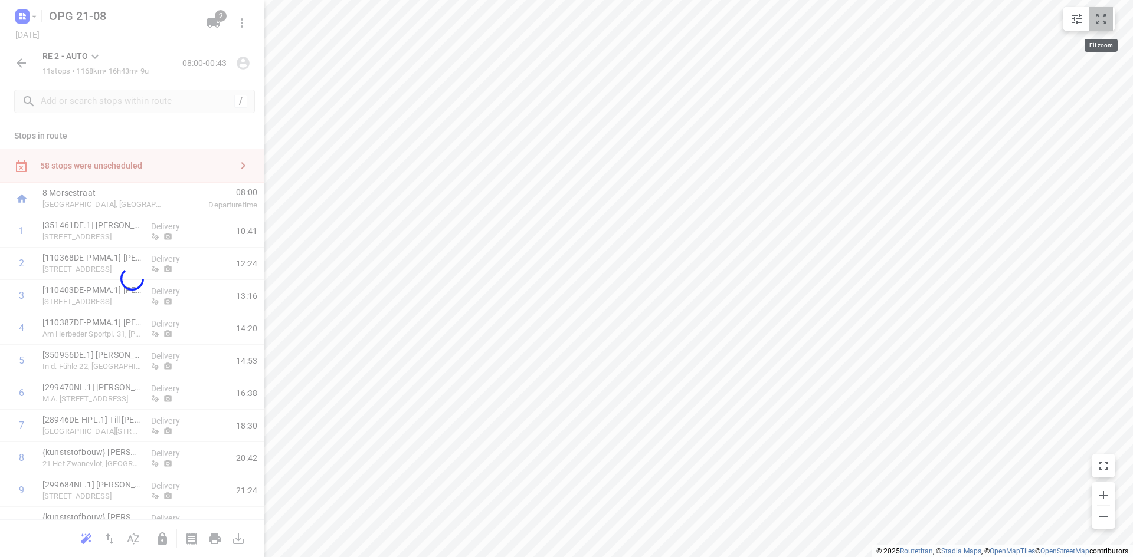
click at [1098, 18] on icon "small contained button group" at bounding box center [1101, 19] width 14 height 14
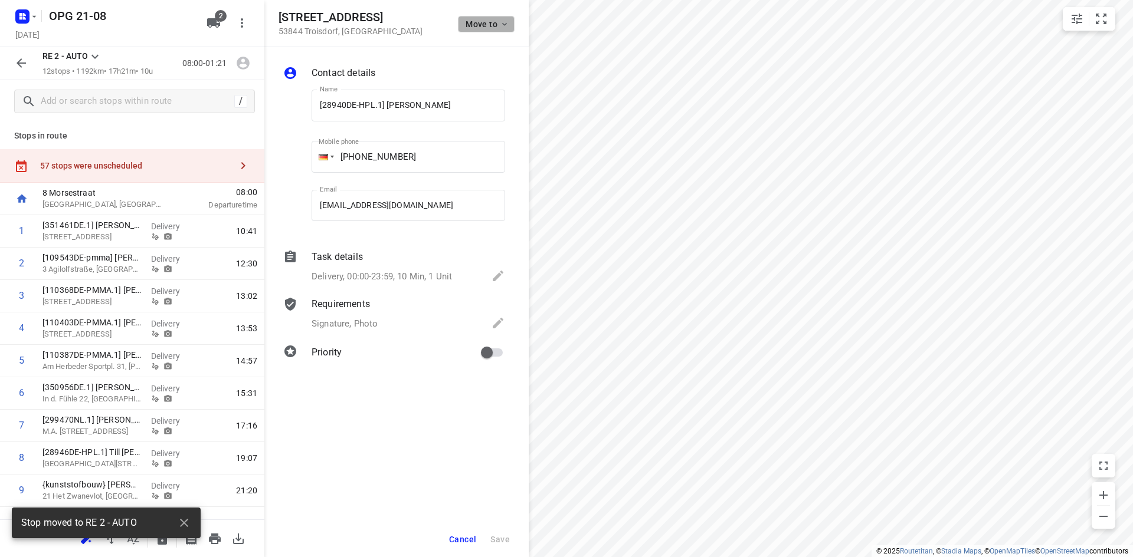
click at [504, 24] on icon "button" at bounding box center [504, 23] width 9 height 9
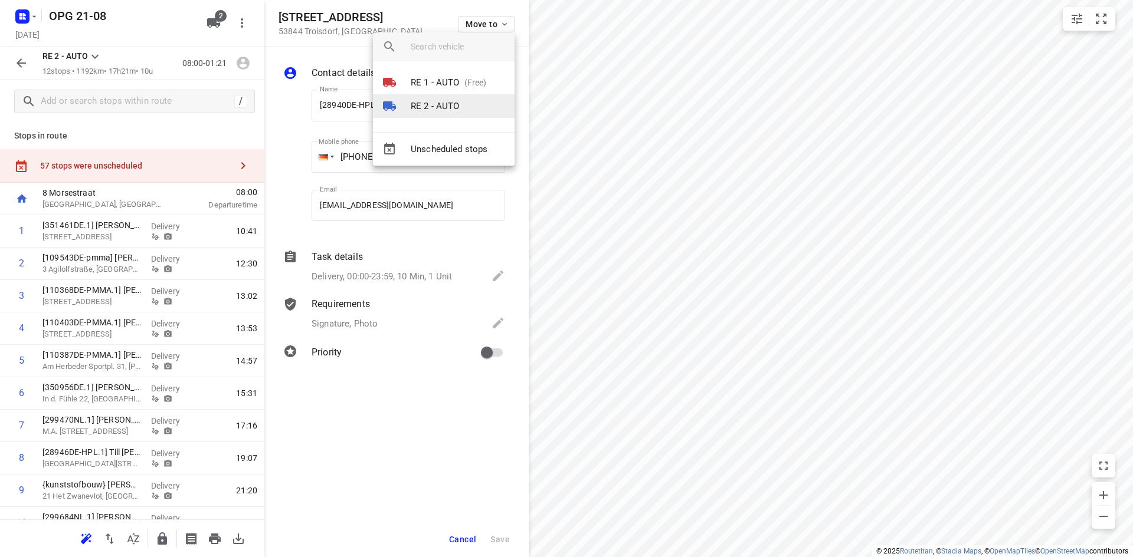
click at [456, 106] on p "RE 2 - AUTO" at bounding box center [435, 107] width 49 height 14
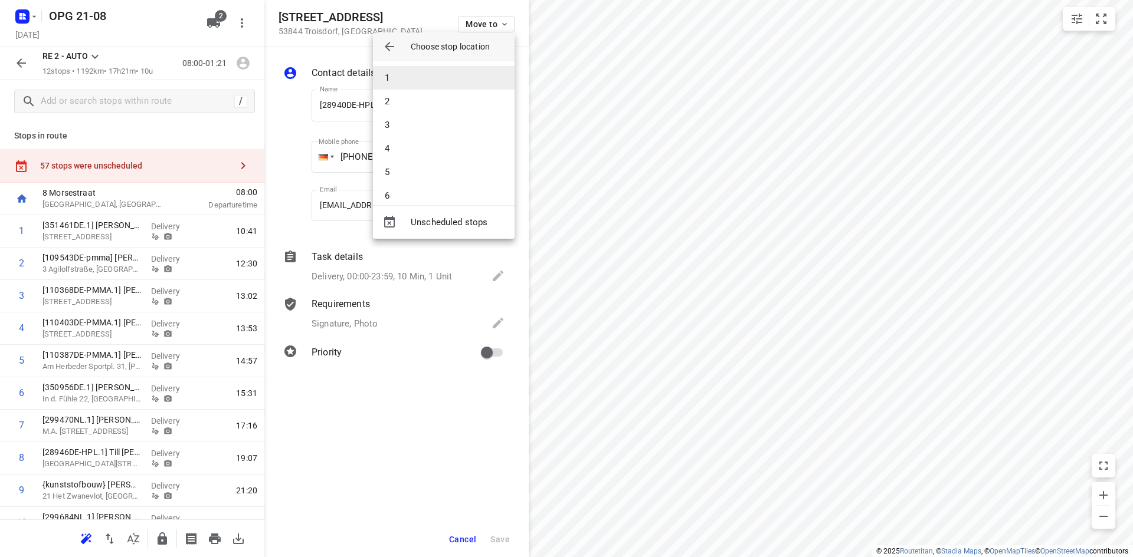
click at [454, 88] on li "1" at bounding box center [444, 78] width 142 height 24
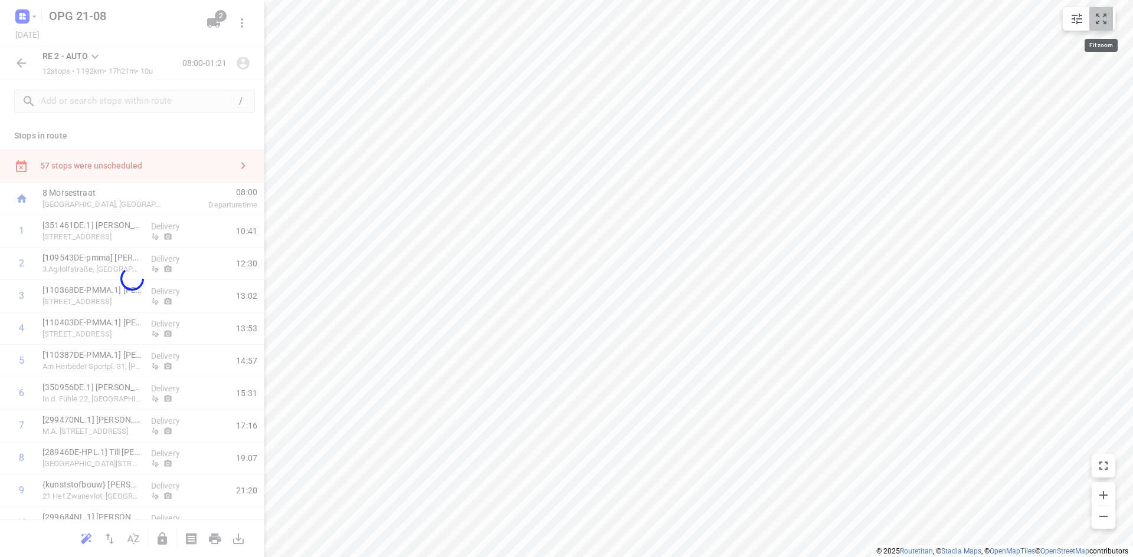
click at [1104, 18] on icon "small contained button group" at bounding box center [1101, 19] width 14 height 14
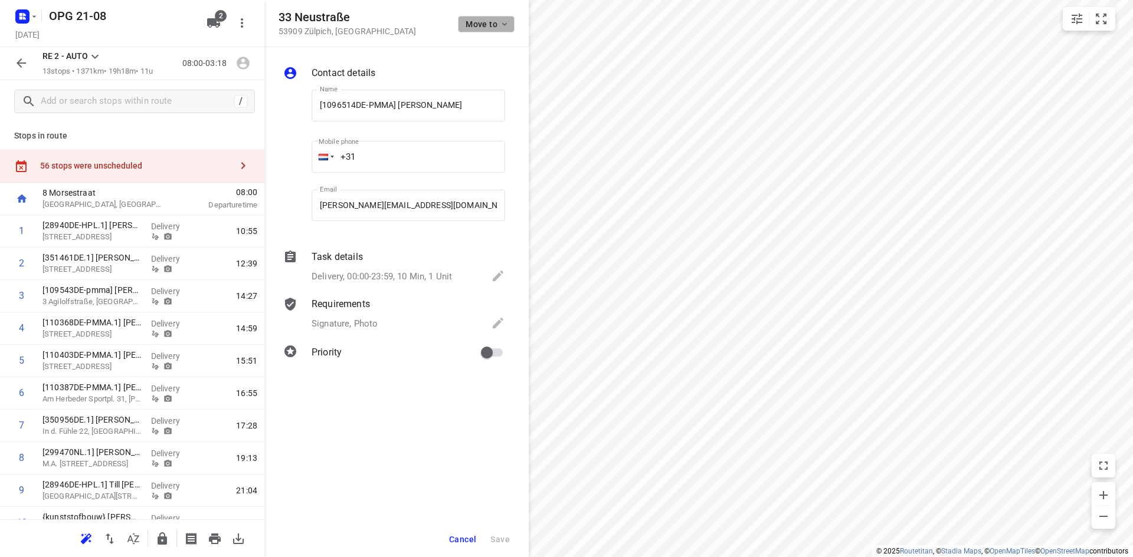
click at [483, 22] on span "Move to" at bounding box center [487, 23] width 44 height 9
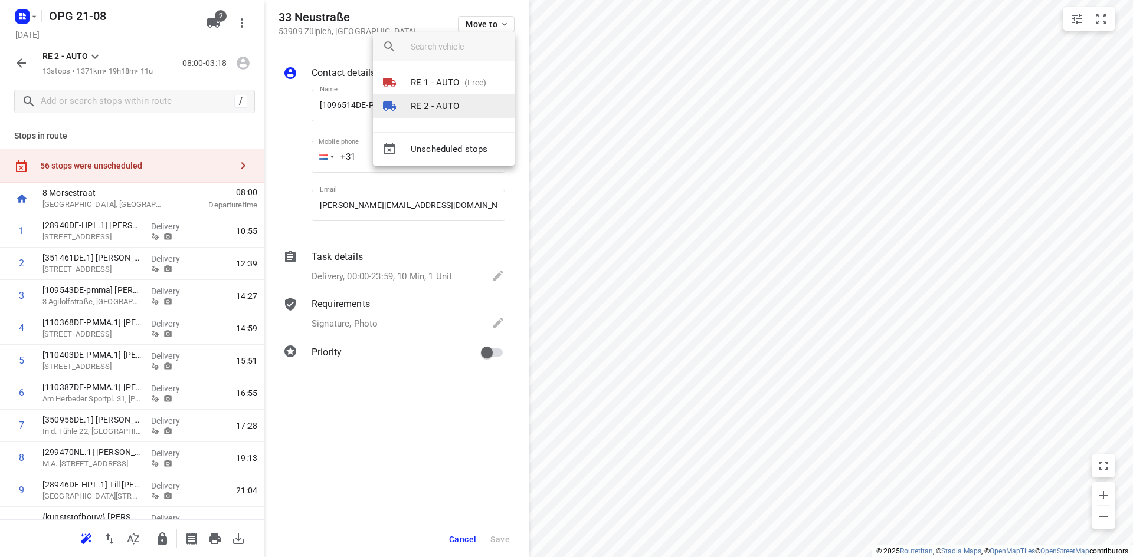
click at [447, 102] on p "RE 2 - AUTO" at bounding box center [435, 107] width 49 height 14
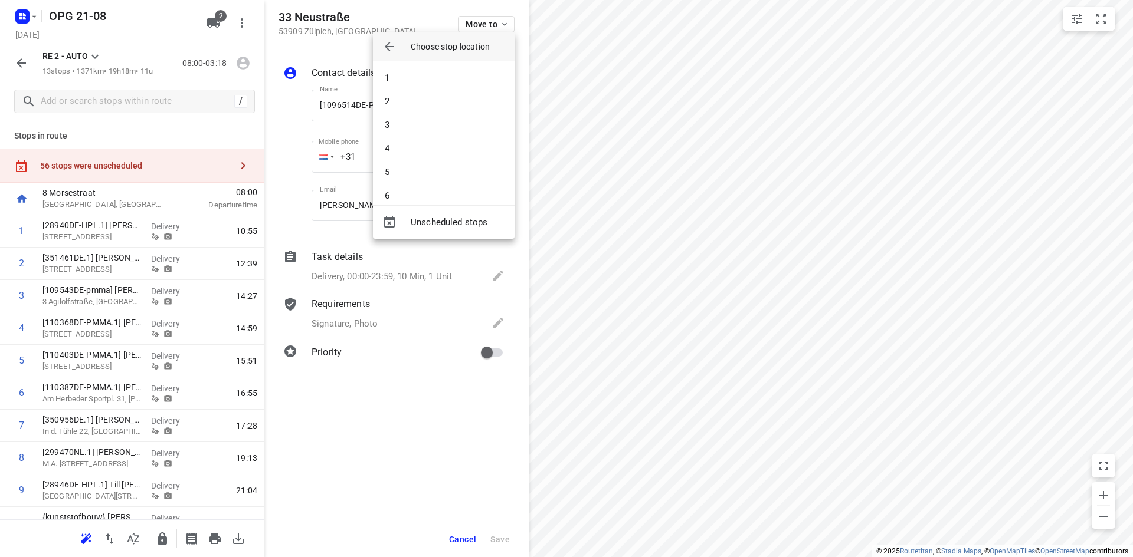
click at [447, 102] on li "2" at bounding box center [444, 102] width 142 height 24
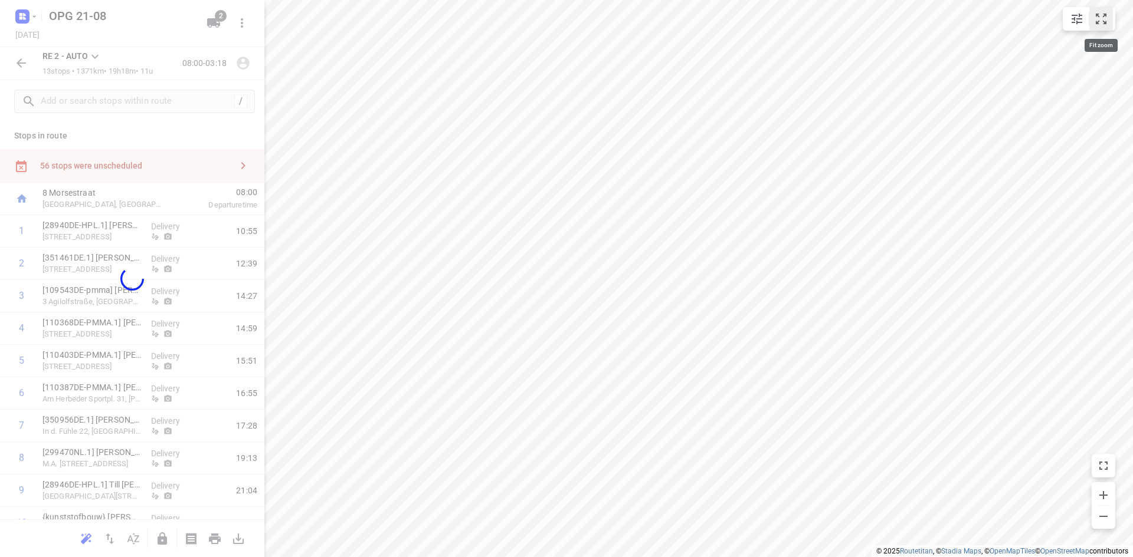
click at [1094, 21] on icon "small contained button group" at bounding box center [1101, 19] width 14 height 14
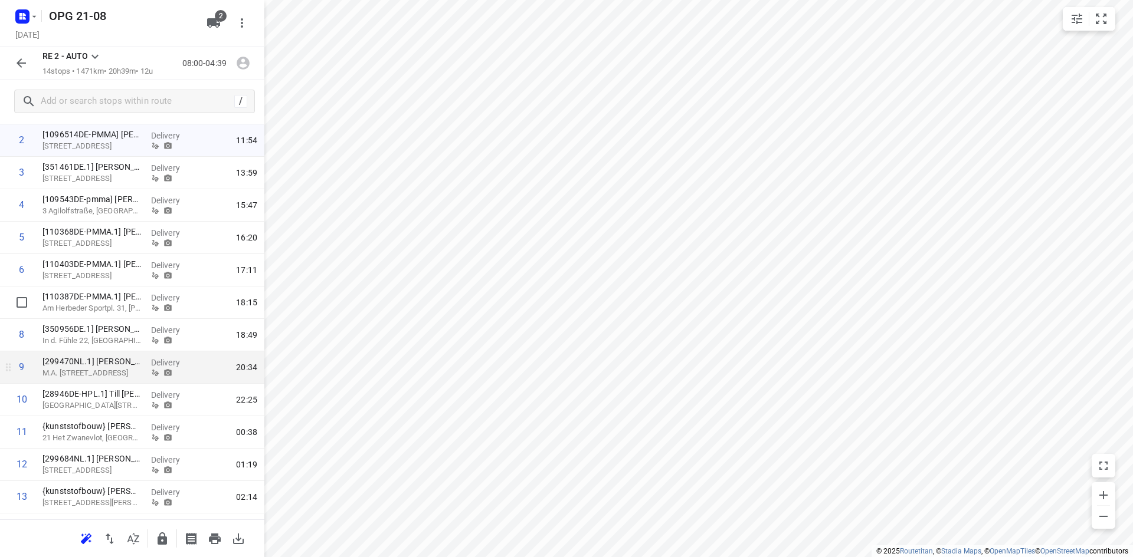
scroll to position [64, 0]
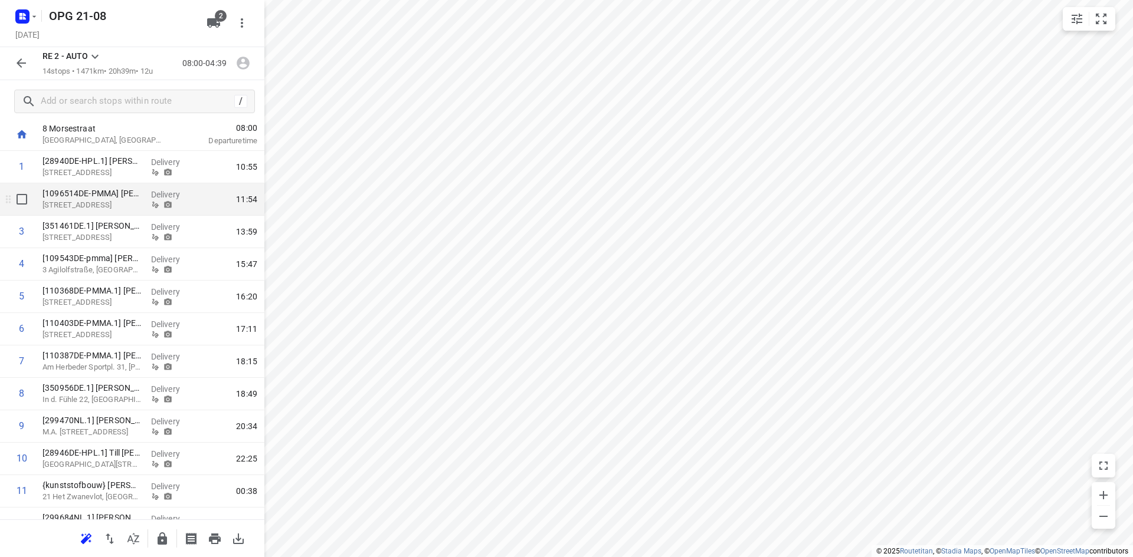
click at [104, 203] on p "[STREET_ADDRESS]" at bounding box center [91, 205] width 99 height 12
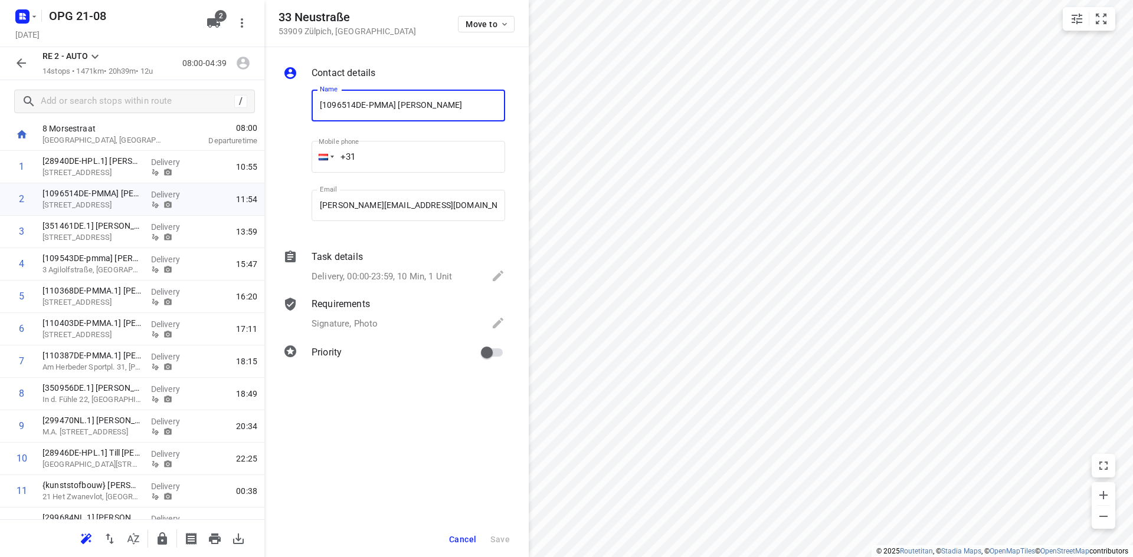
click at [354, 103] on input "[1096514DE-PMMA] [PERSON_NAME]" at bounding box center [407, 106] width 193 height 32
click at [466, 536] on span "Cancel" at bounding box center [462, 539] width 27 height 9
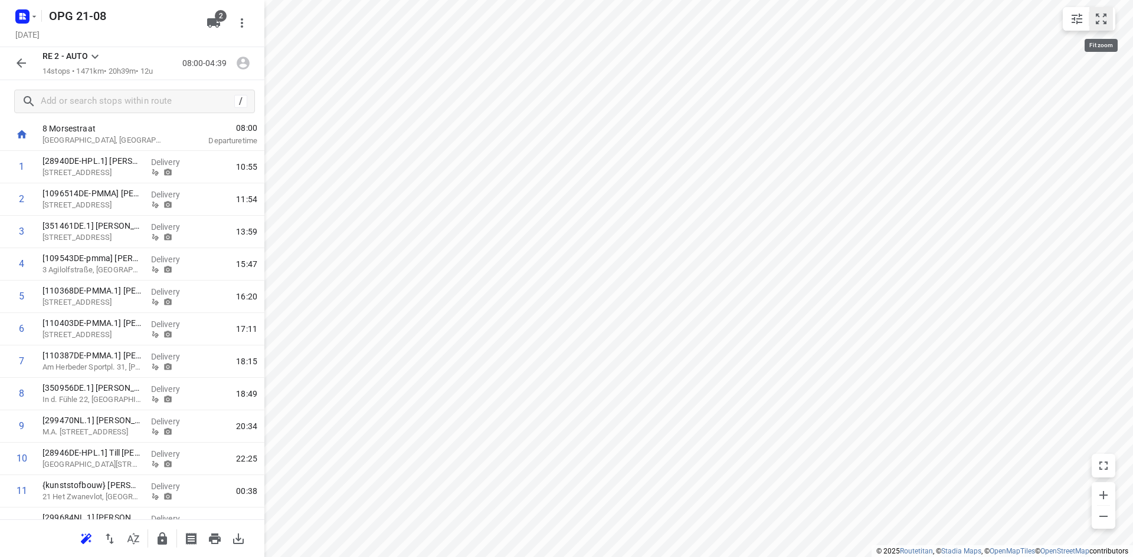
click at [1104, 13] on icon "small contained button group" at bounding box center [1101, 19] width 14 height 14
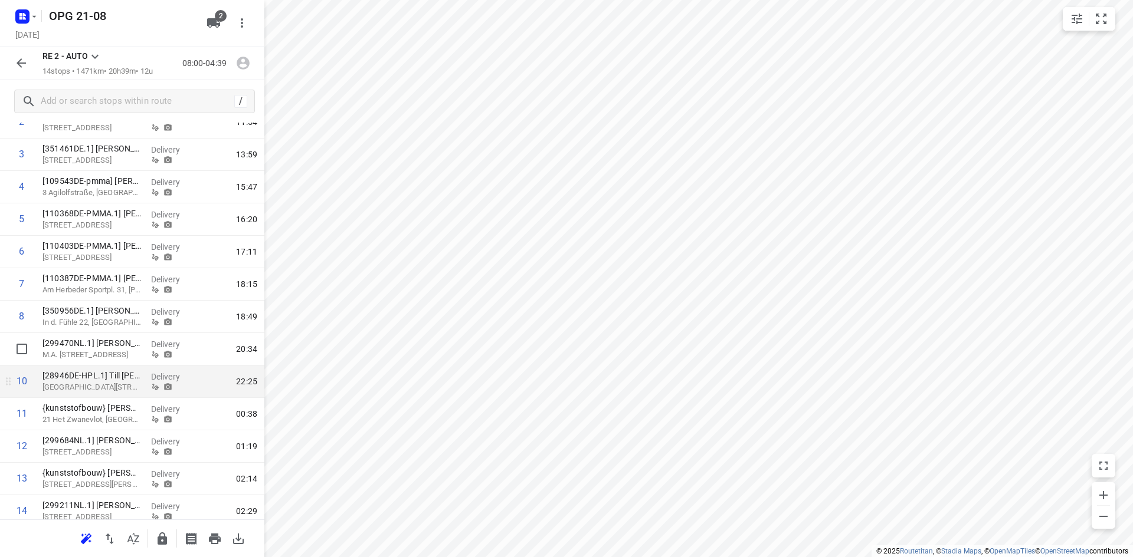
scroll to position [182, 0]
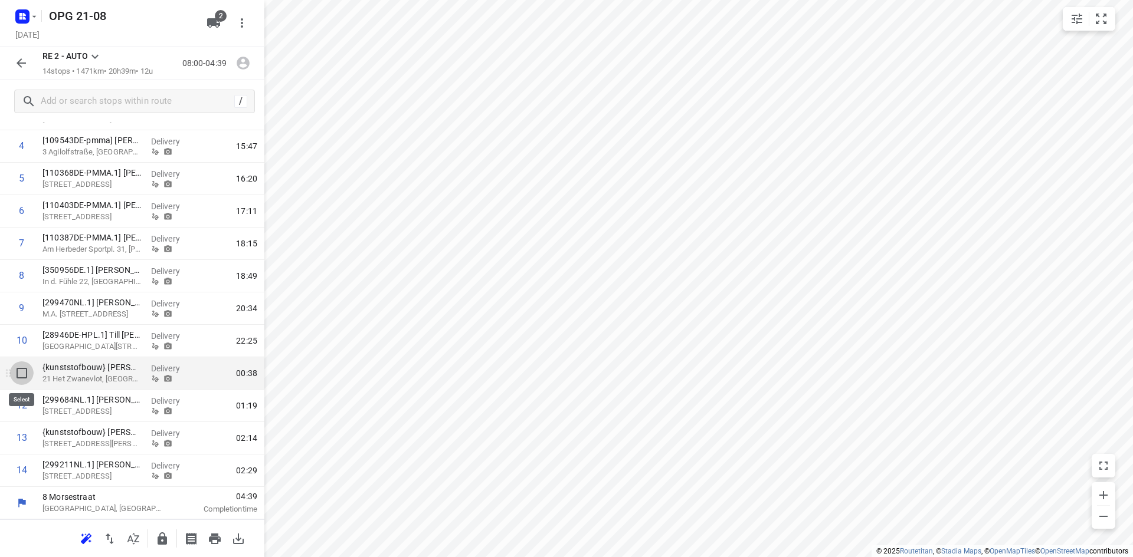
click at [20, 376] on input "checkbox" at bounding box center [22, 374] width 24 height 24
checkbox input "true"
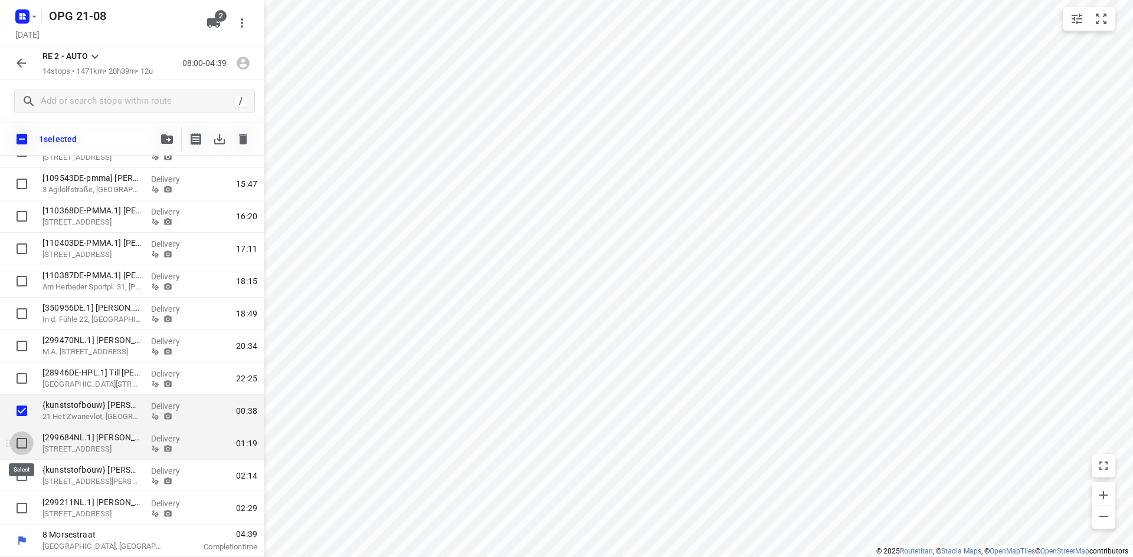
click at [25, 443] on input "checkbox" at bounding box center [22, 444] width 24 height 24
checkbox input "true"
click at [21, 475] on input "checkbox" at bounding box center [22, 476] width 24 height 24
checkbox input "true"
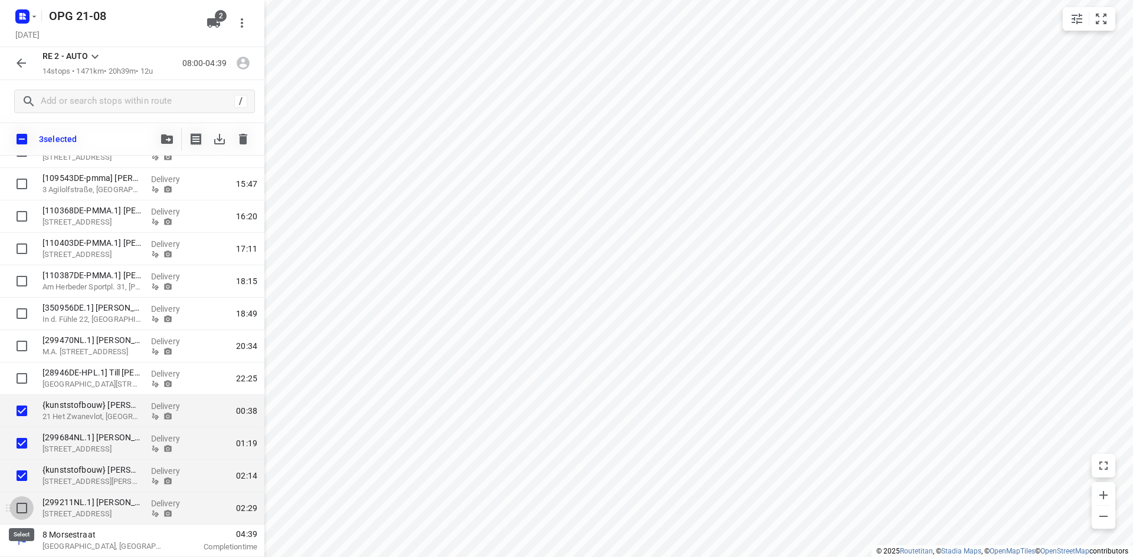
click at [21, 509] on input "checkbox" at bounding box center [22, 509] width 24 height 24
checkbox input "true"
click at [169, 139] on icon "button" at bounding box center [167, 139] width 12 height 9
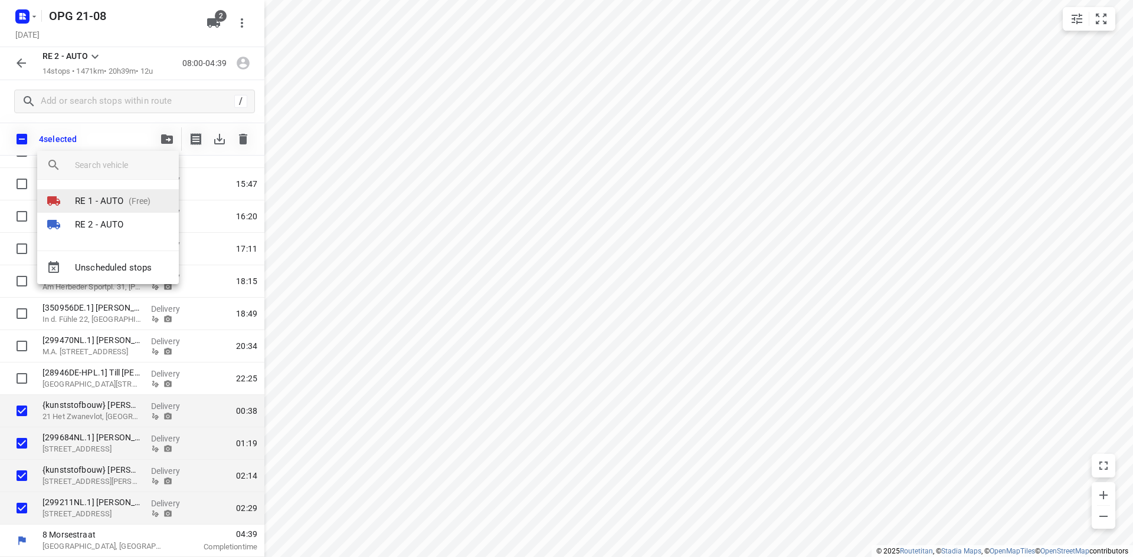
click at [121, 201] on p "RE 1 - AUTO" at bounding box center [99, 202] width 49 height 14
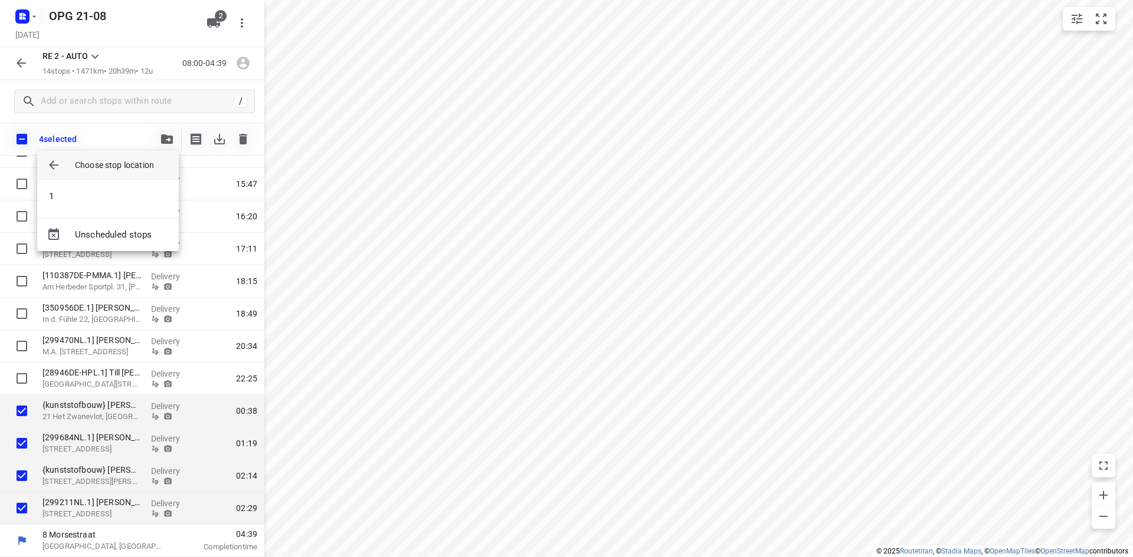
click at [121, 201] on li "1" at bounding box center [108, 197] width 142 height 24
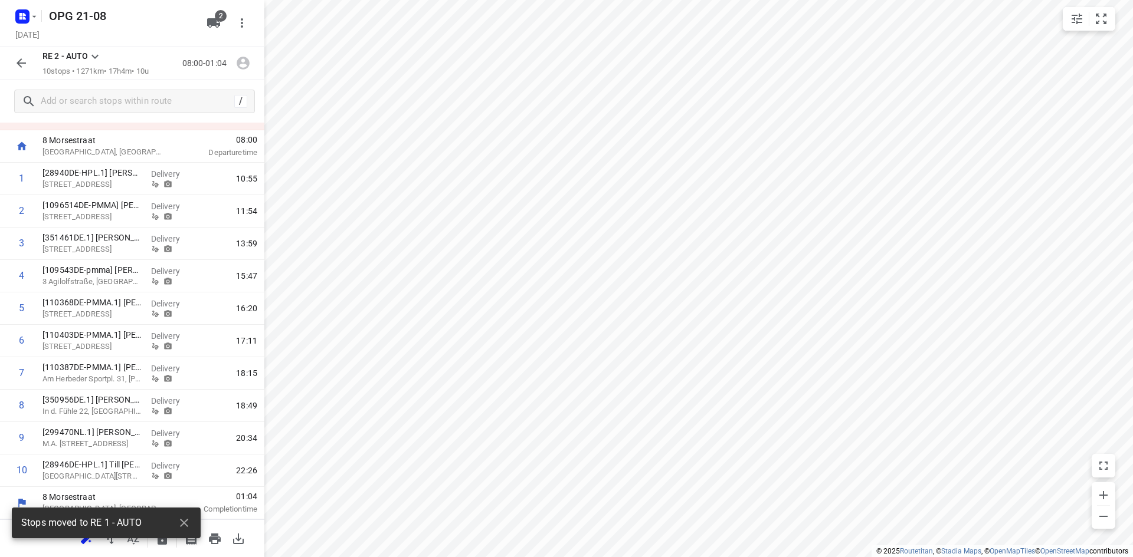
scroll to position [53, 0]
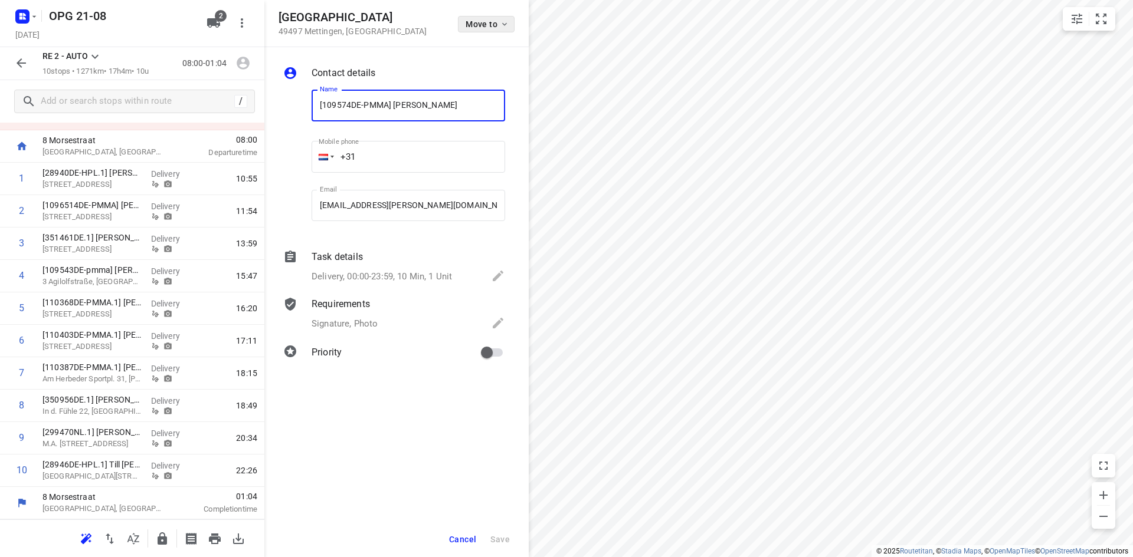
click at [504, 25] on icon "button" at bounding box center [504, 23] width 9 height 9
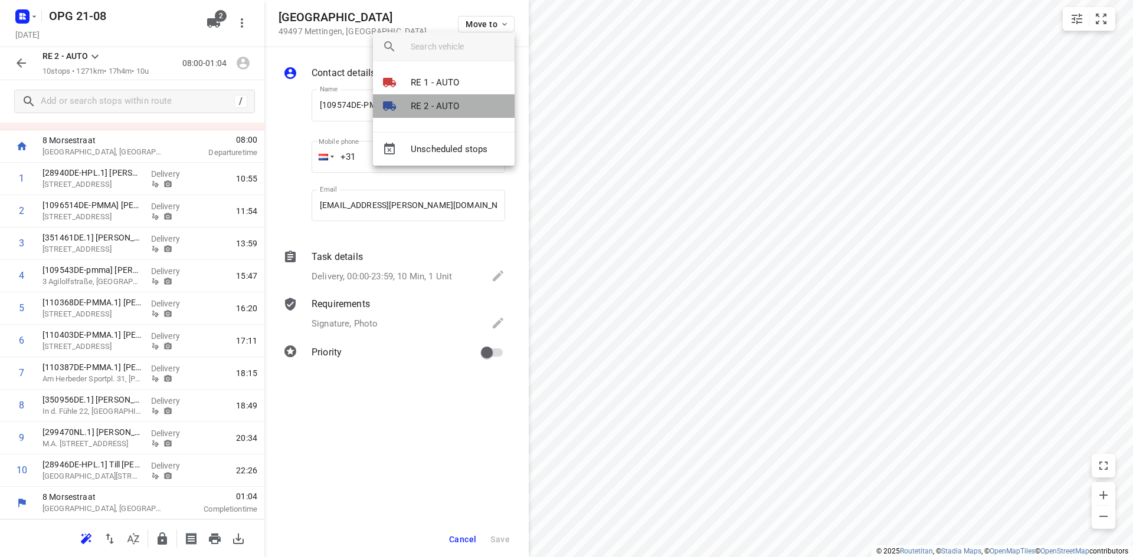
click at [439, 107] on p "RE 2 - AUTO" at bounding box center [435, 107] width 49 height 14
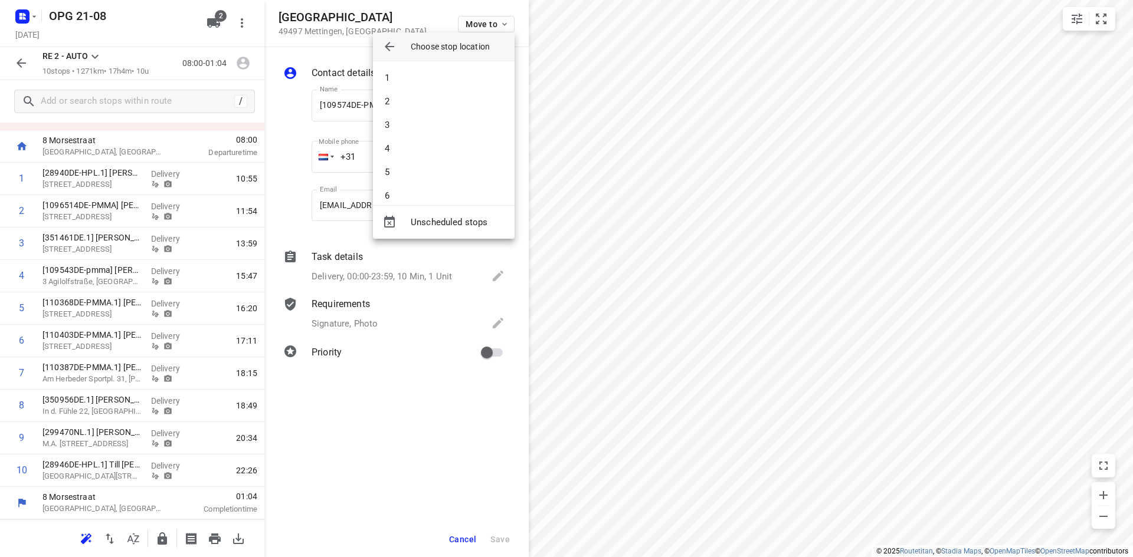
click at [439, 107] on li "2" at bounding box center [444, 102] width 142 height 24
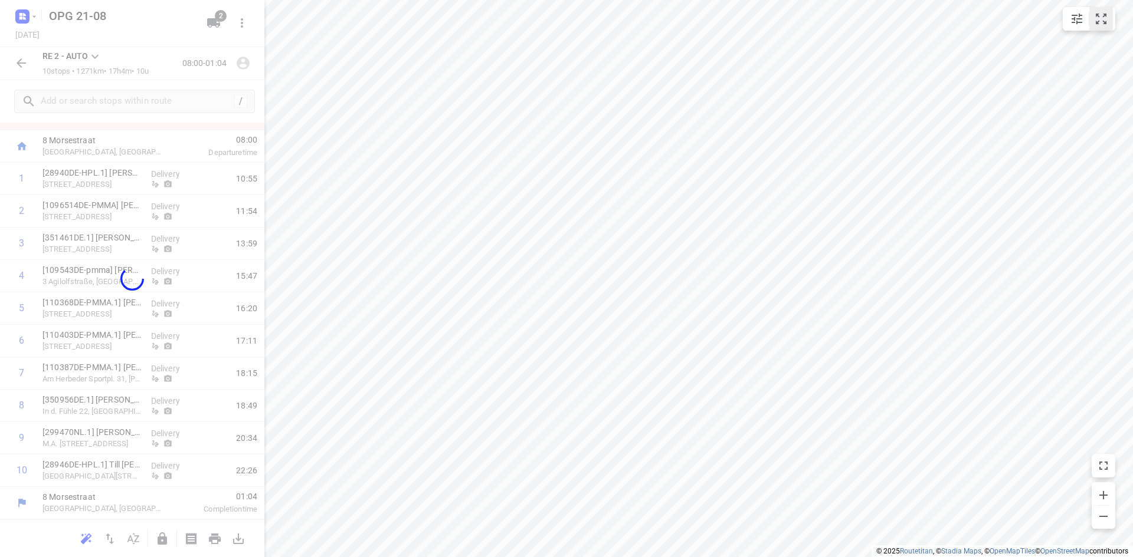
click at [1101, 28] on button "small contained button group" at bounding box center [1101, 19] width 24 height 24
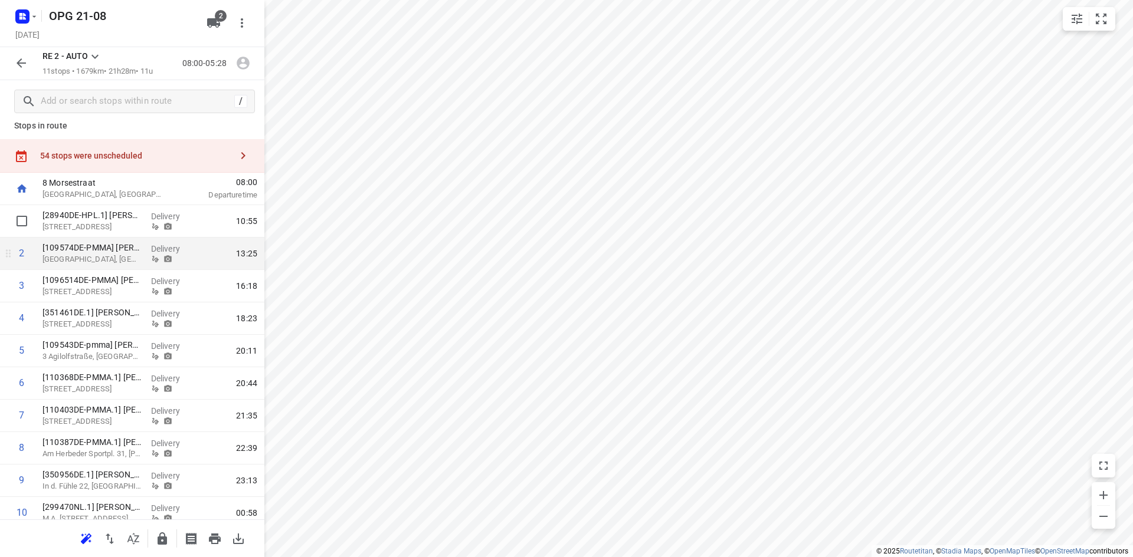
scroll to position [0, 0]
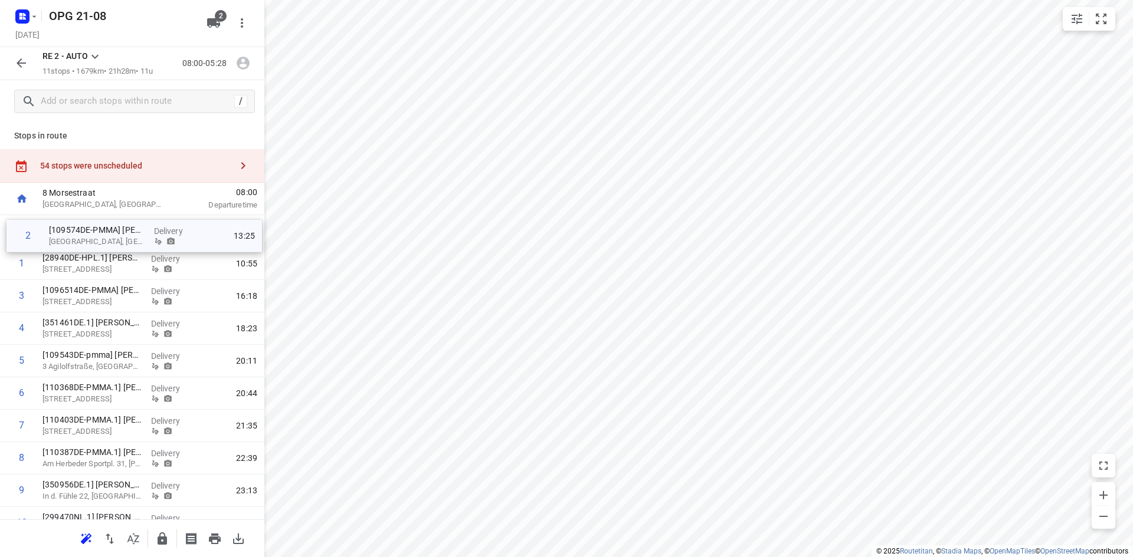
drag, startPoint x: 86, startPoint y: 263, endPoint x: 96, endPoint y: 230, distance: 33.8
click at [96, 230] on div "1 [28940DE-HPL.1] [PERSON_NAME] [STREET_ADDRESS] Delivery 10:55 2 [109574DE-PMM…" at bounding box center [132, 393] width 264 height 357
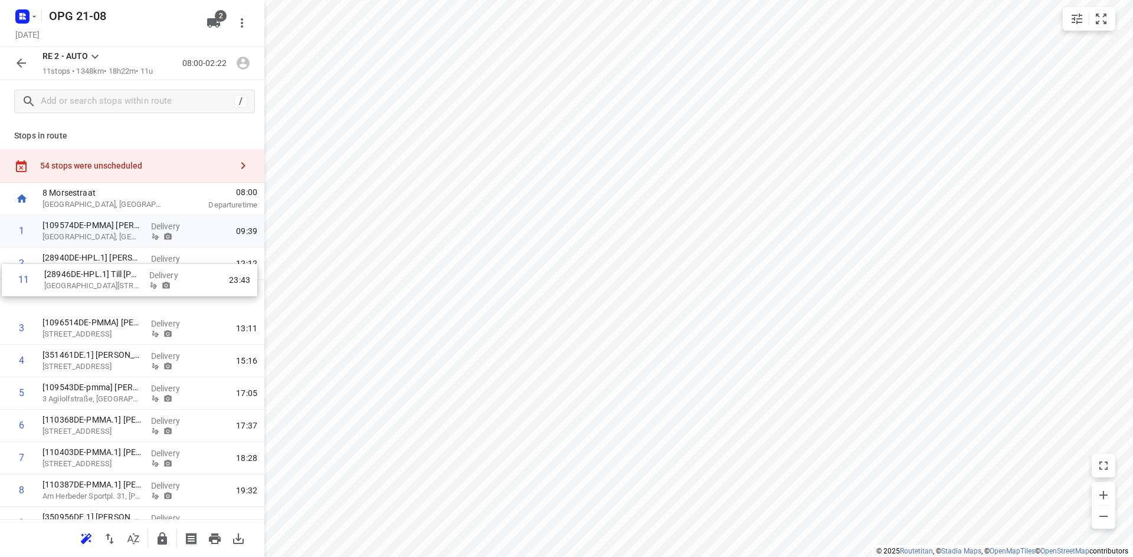
drag, startPoint x: 81, startPoint y: 472, endPoint x: 87, endPoint y: 278, distance: 194.2
click at [87, 278] on div "1 [109574DE-PMMA] [PERSON_NAME] [GEOGRAPHIC_DATA], [GEOGRAPHIC_DATA] Delivery 0…" at bounding box center [132, 393] width 264 height 357
drag, startPoint x: 88, startPoint y: 294, endPoint x: 84, endPoint y: 261, distance: 34.0
click at [86, 260] on div "1 [109574DE-PMMA] [PERSON_NAME] [GEOGRAPHIC_DATA], [GEOGRAPHIC_DATA] Delivery 0…" at bounding box center [132, 393] width 264 height 357
drag, startPoint x: 73, startPoint y: 365, endPoint x: 70, endPoint y: 298, distance: 66.7
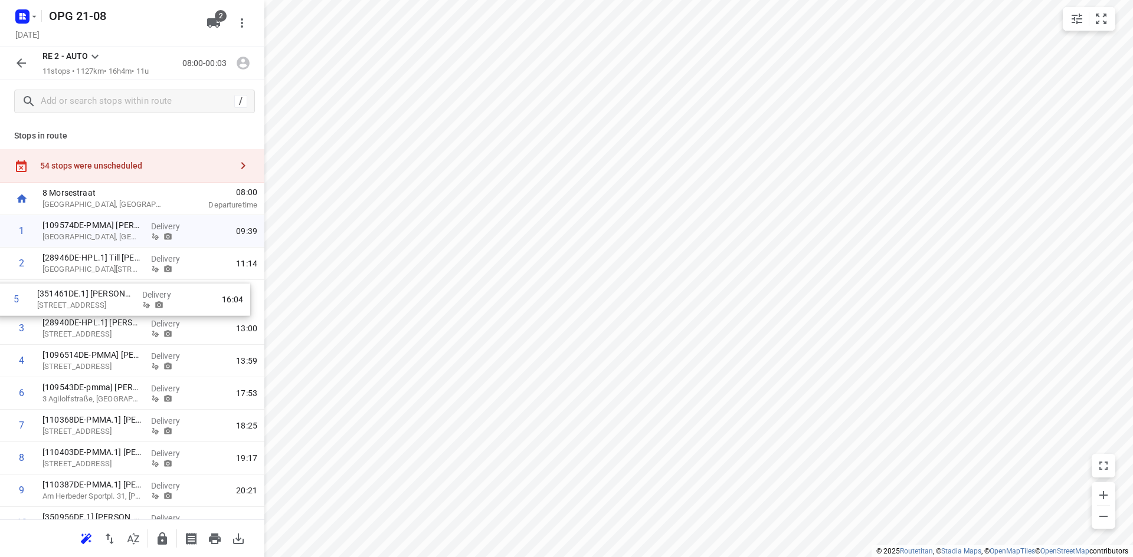
click at [70, 298] on div "1 [109574DE-PMMA] [PERSON_NAME] [GEOGRAPHIC_DATA], [GEOGRAPHIC_DATA] Delivery 0…" at bounding box center [132, 393] width 264 height 357
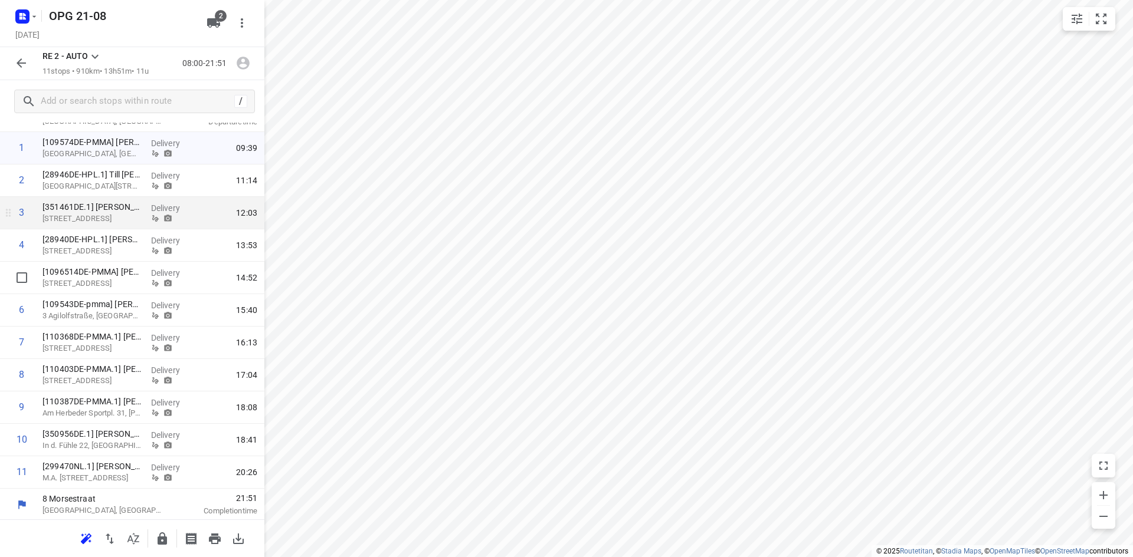
scroll to position [85, 0]
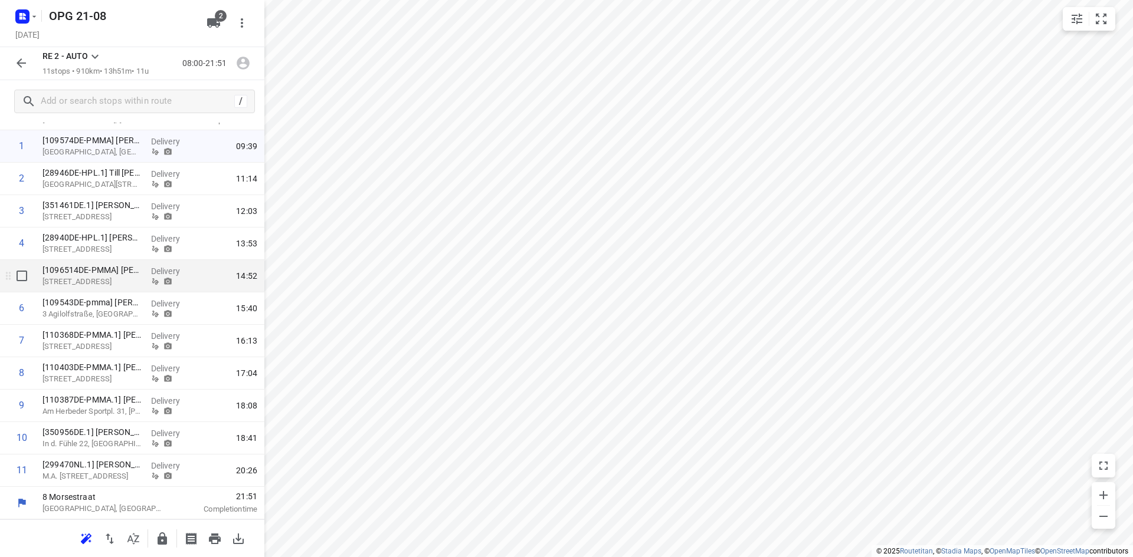
click at [90, 286] on p "[STREET_ADDRESS]" at bounding box center [91, 282] width 99 height 12
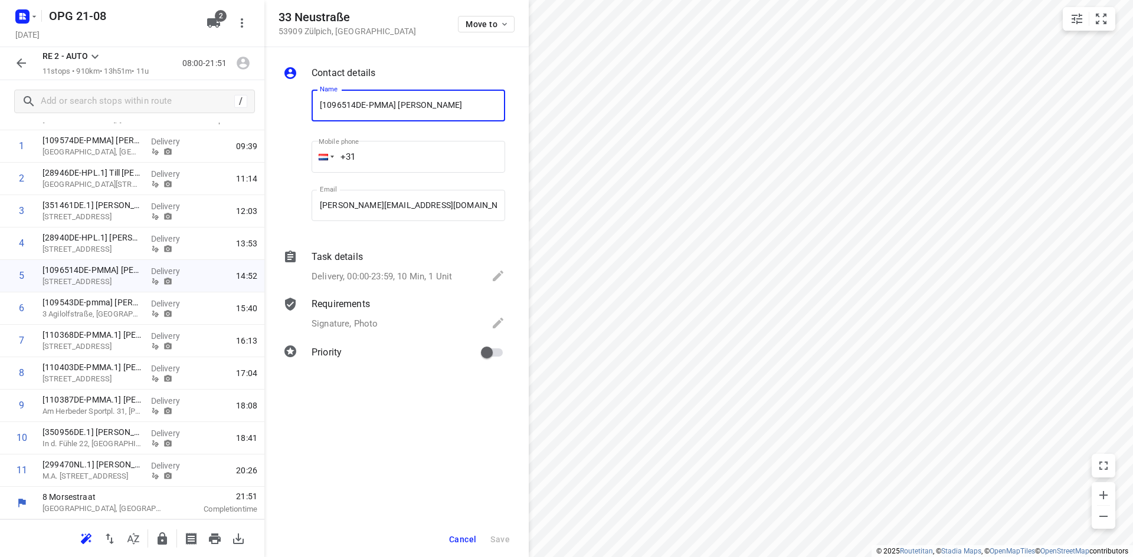
click at [355, 101] on input "[1096514DE-PMMA] [PERSON_NAME]" at bounding box center [407, 106] width 193 height 32
type input "[109651DE-PMMA] [PERSON_NAME]"
click at [497, 542] on span "Save" at bounding box center [499, 539] width 19 height 9
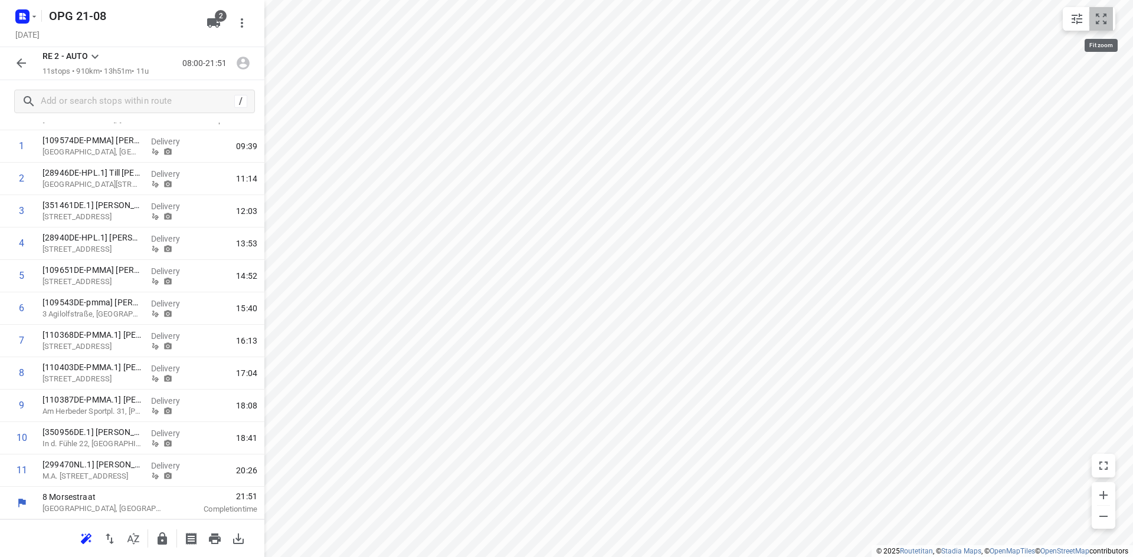
click at [1102, 18] on icon "small contained button group" at bounding box center [1101, 19] width 14 height 14
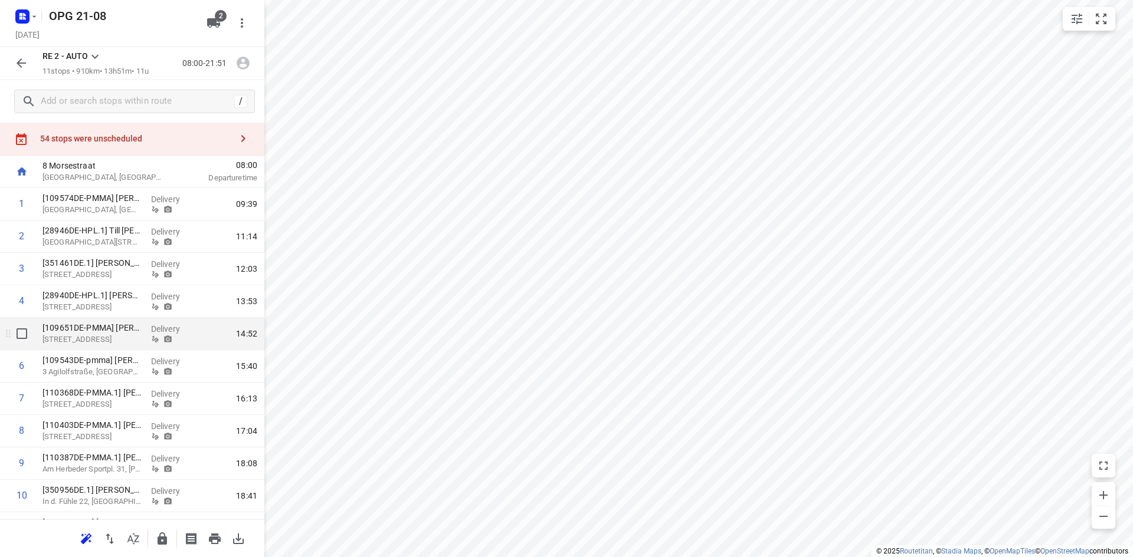
scroll to position [0, 0]
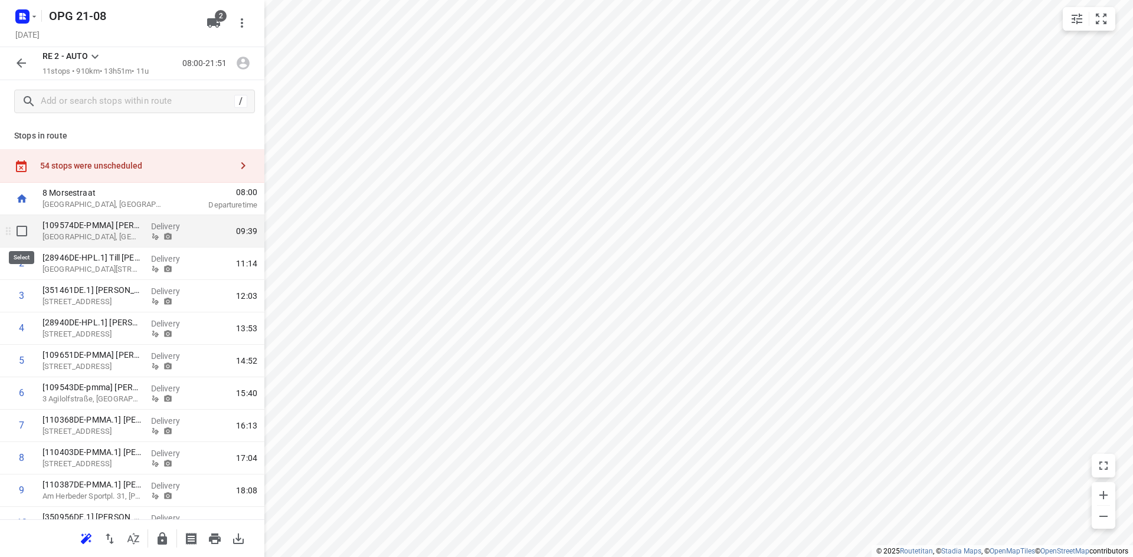
click at [15, 231] on input "checkbox" at bounding box center [22, 231] width 24 height 24
checkbox input "true"
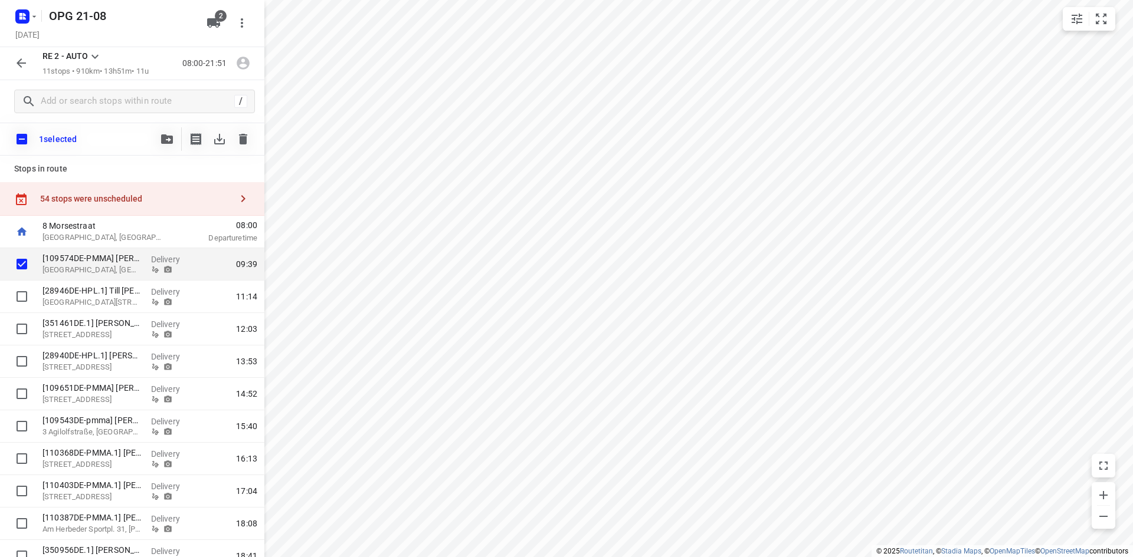
click at [164, 136] on icon "button" at bounding box center [167, 139] width 12 height 9
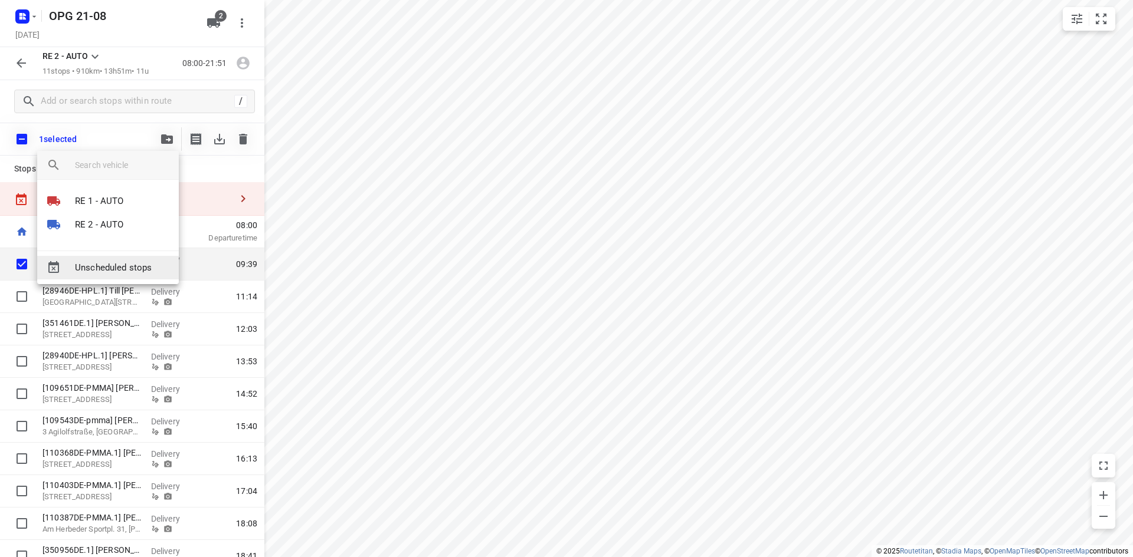
click at [130, 271] on span "Unscheduled stops" at bounding box center [122, 268] width 94 height 14
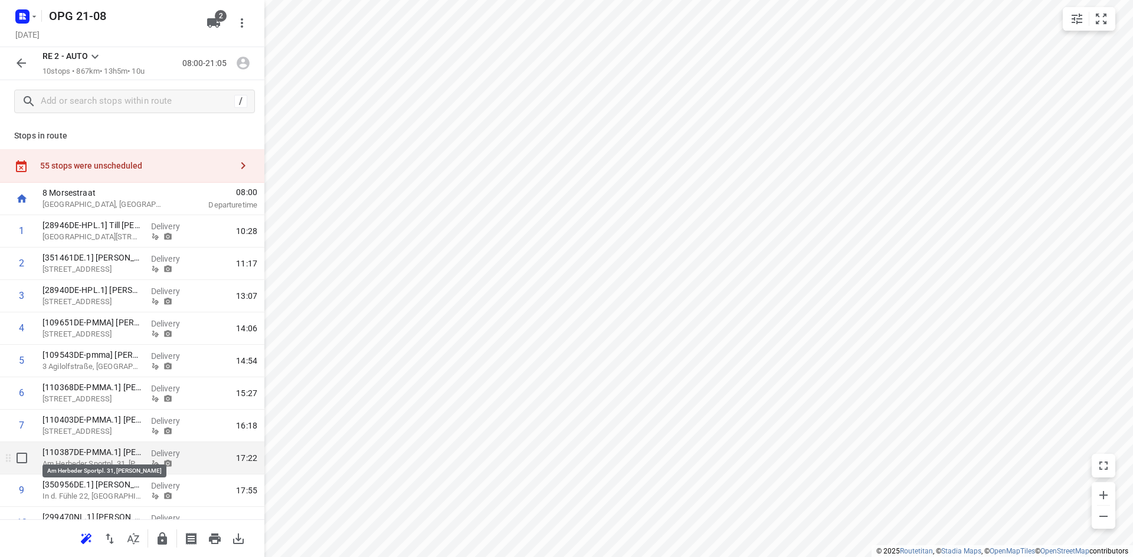
scroll to position [53, 0]
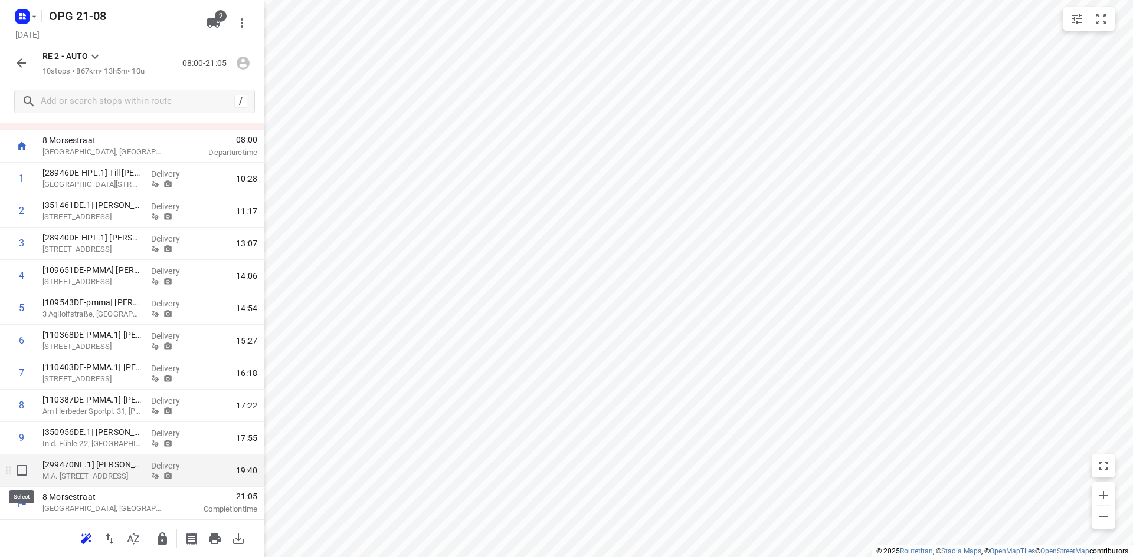
click at [22, 467] on input "checkbox" at bounding box center [22, 471] width 24 height 24
checkbox input "true"
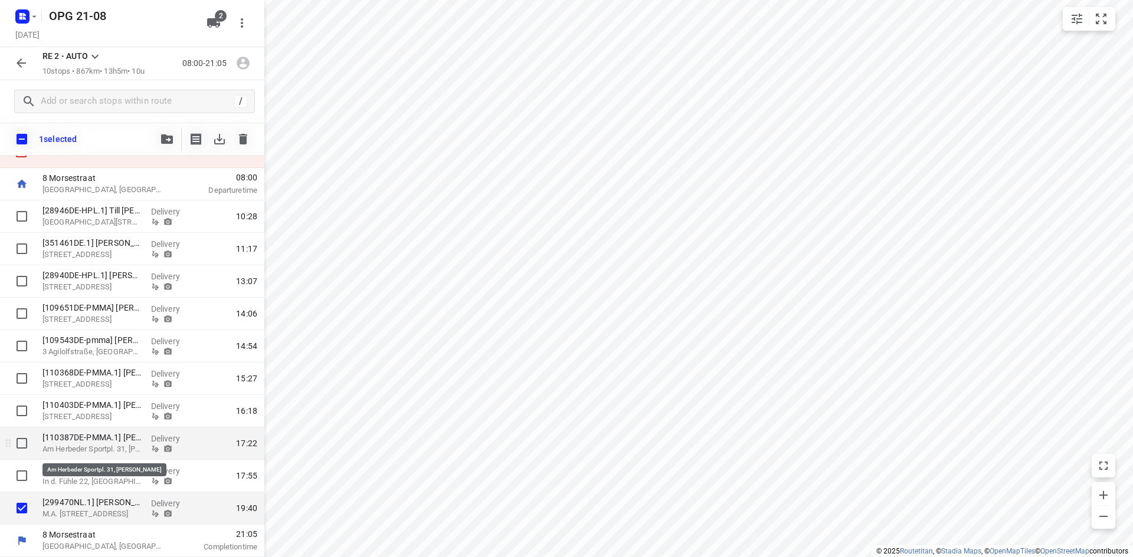
scroll to position [48, 0]
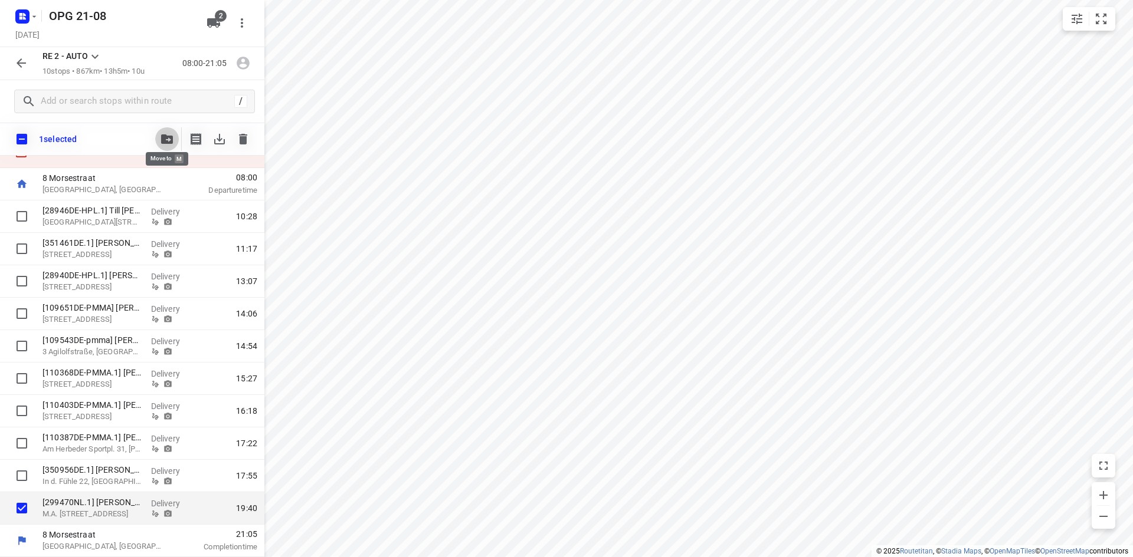
click at [173, 135] on span "button" at bounding box center [167, 139] width 14 height 9
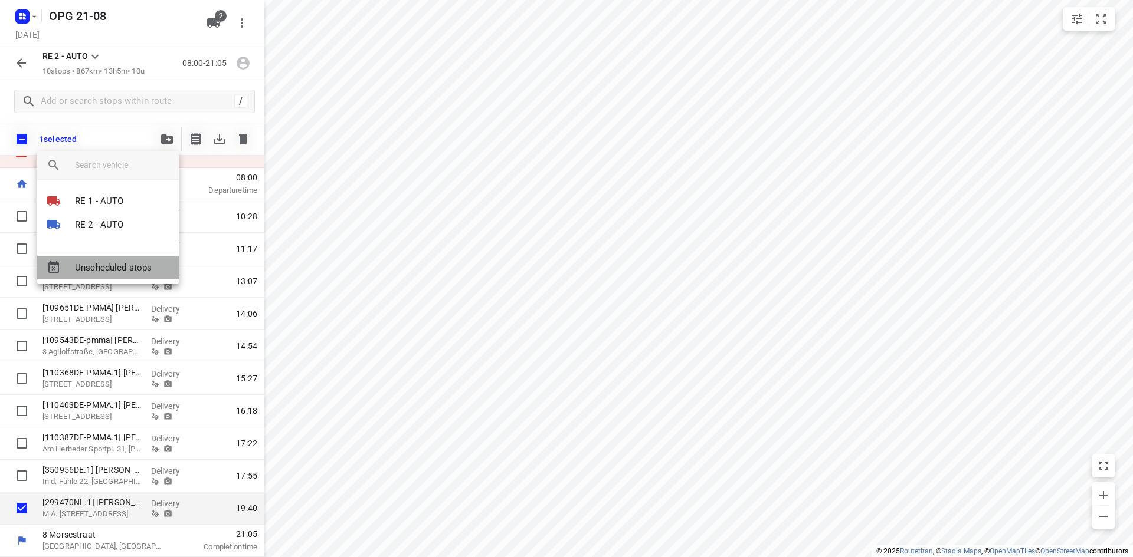
click at [129, 270] on span "Unscheduled stops" at bounding box center [122, 268] width 94 height 14
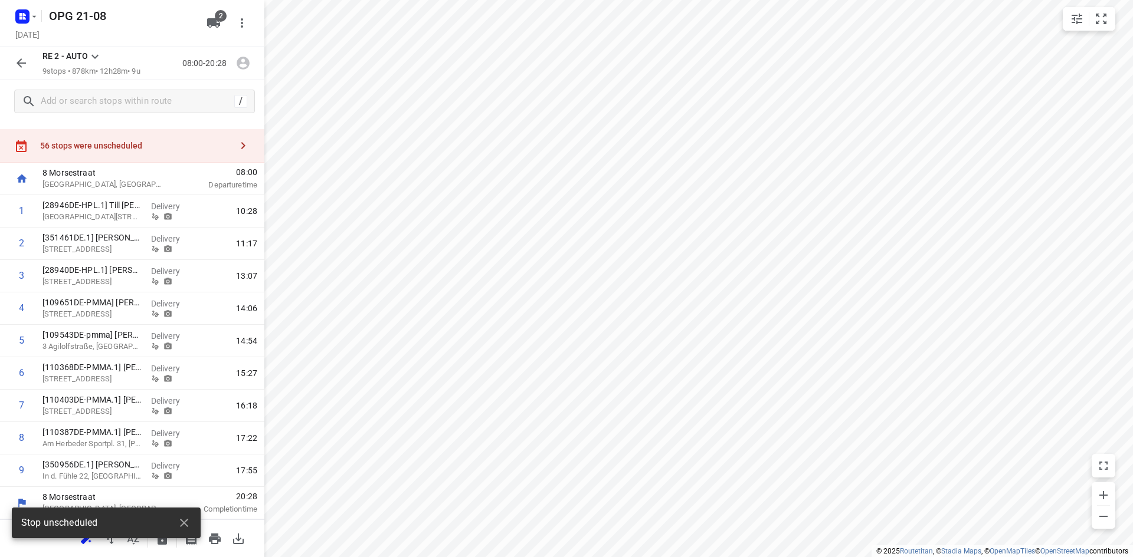
scroll to position [20, 0]
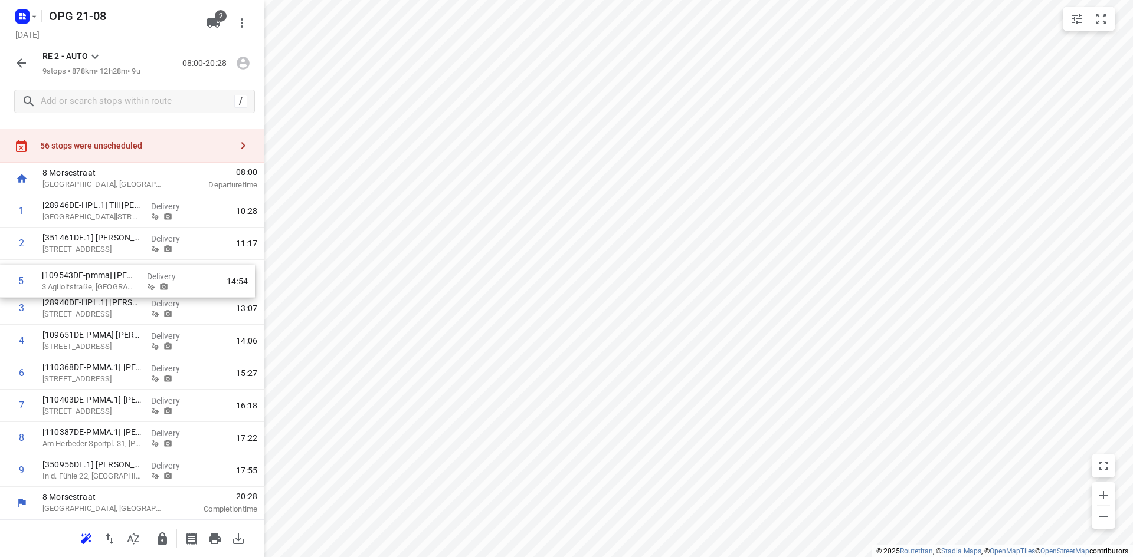
drag, startPoint x: 70, startPoint y: 346, endPoint x: 71, endPoint y: 282, distance: 63.7
click at [71, 282] on div "1 [28946DE-HPL.1] Till [PERSON_NAME] [GEOGRAPHIC_DATA][STREET_ADDRESS], [GEOGRA…" at bounding box center [132, 341] width 264 height 292
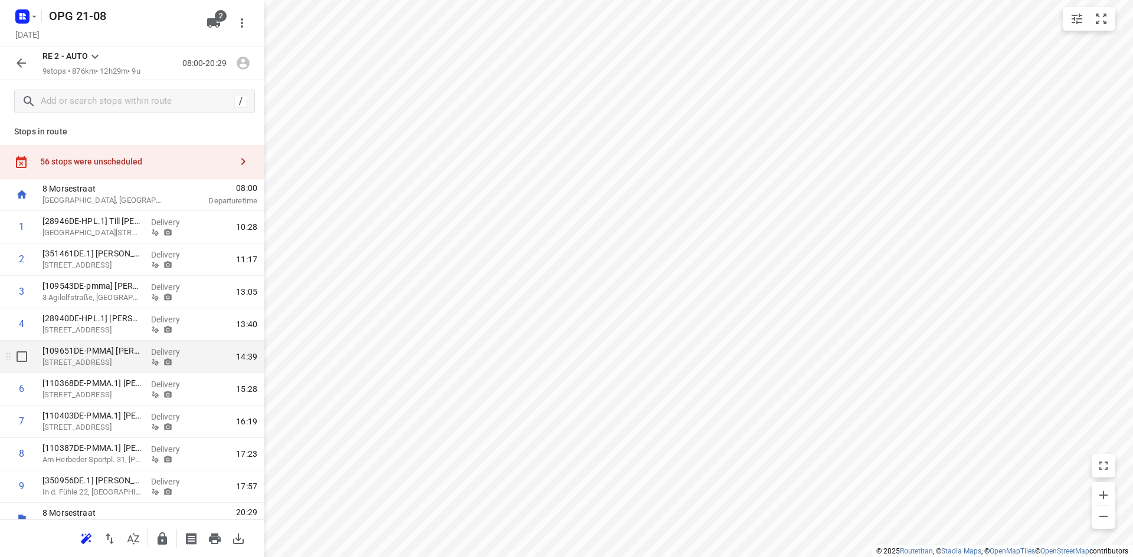
scroll to position [0, 0]
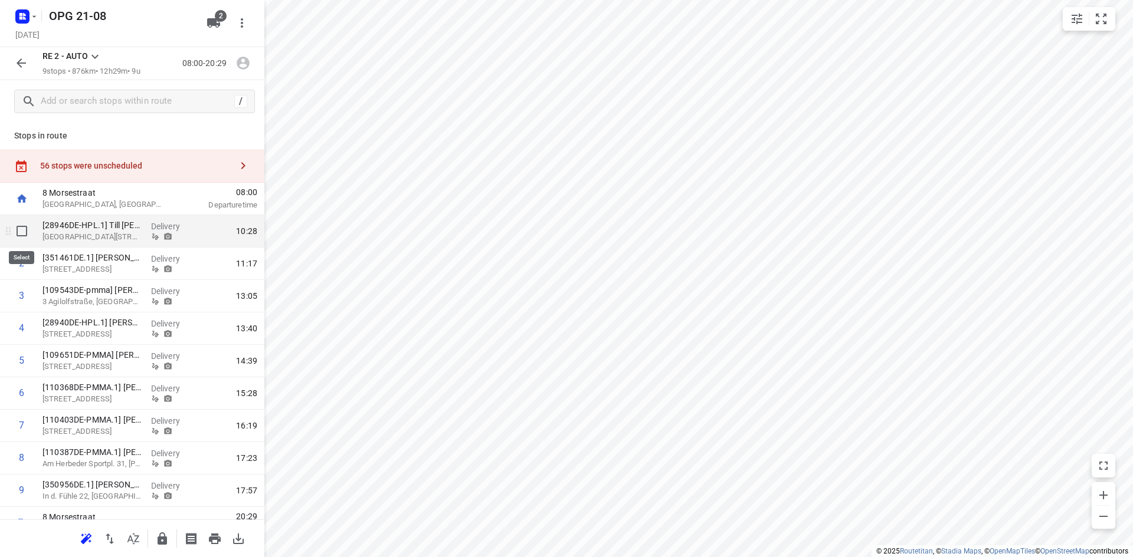
click at [22, 232] on input "checkbox" at bounding box center [22, 231] width 24 height 24
checkbox input "true"
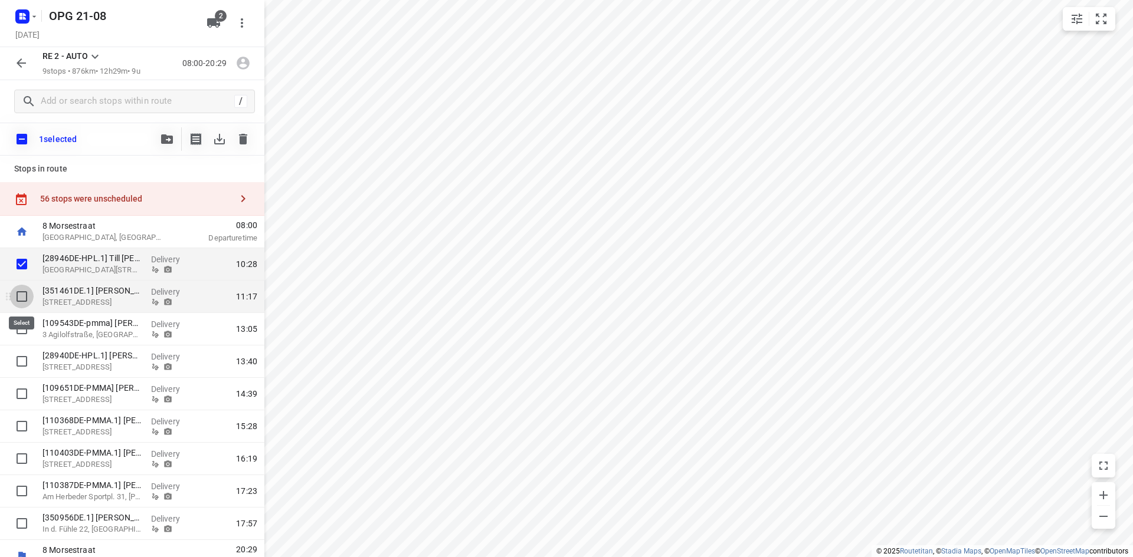
click at [21, 297] on input "checkbox" at bounding box center [22, 297] width 24 height 24
checkbox input "true"
click at [164, 140] on icon "button" at bounding box center [167, 139] width 12 height 9
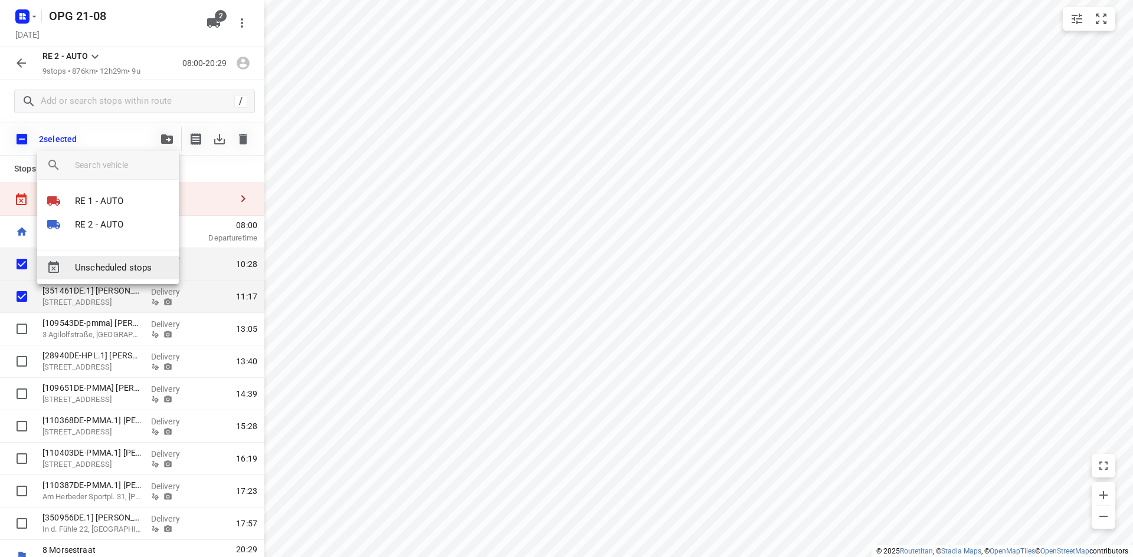
click at [129, 268] on span "Unscheduled stops" at bounding box center [122, 268] width 94 height 14
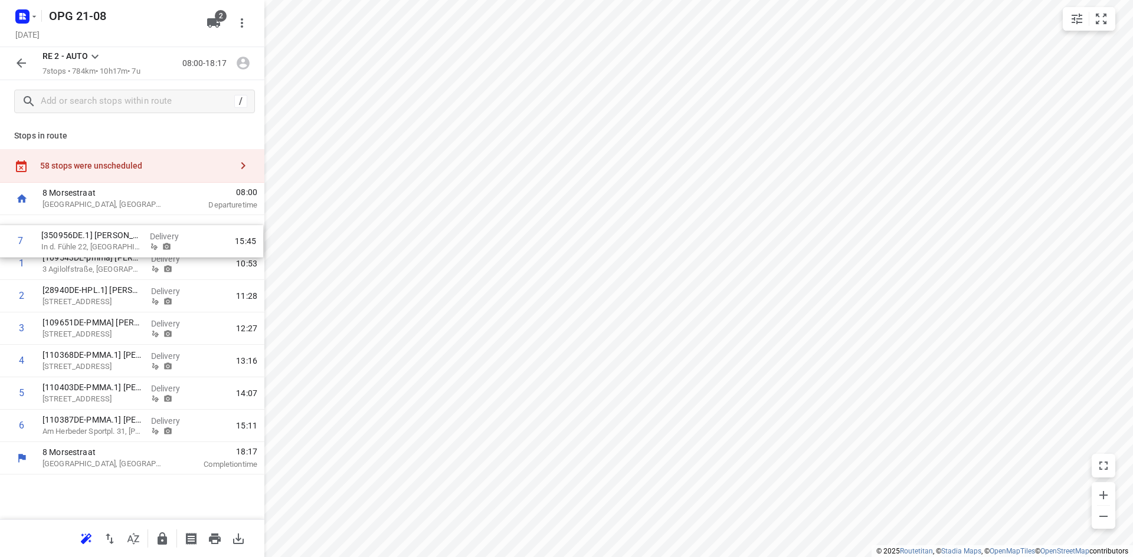
drag, startPoint x: 93, startPoint y: 425, endPoint x: 93, endPoint y: 227, distance: 197.6
click at [93, 227] on div "1 [109543DE-pmma] [PERSON_NAME] 3 [GEOGRAPHIC_DATA] Delivery 10:53 2 [28940DE-H…" at bounding box center [132, 328] width 264 height 227
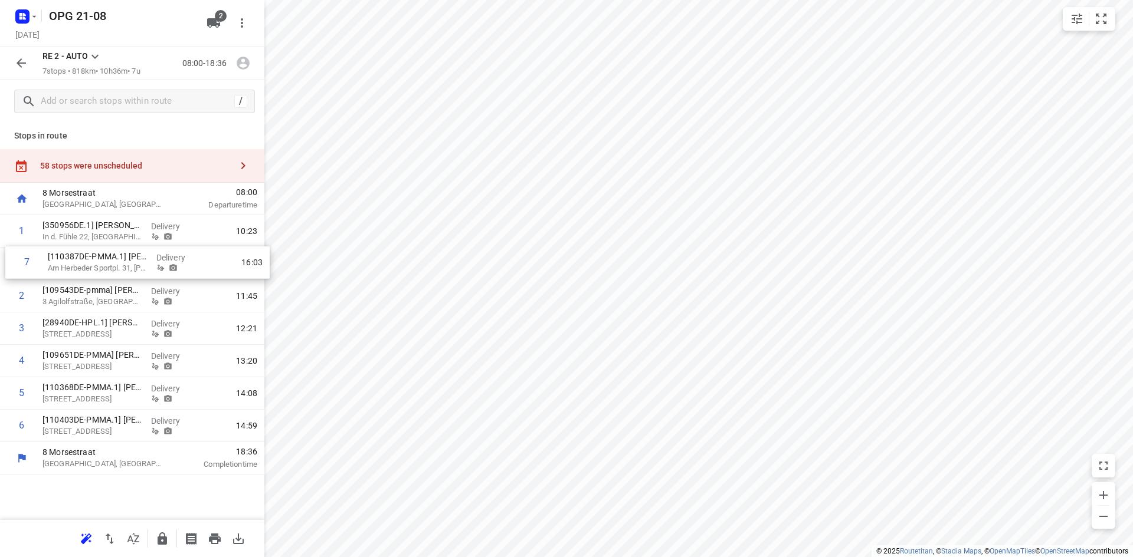
drag, startPoint x: 63, startPoint y: 425, endPoint x: 66, endPoint y: 259, distance: 166.4
click at [66, 259] on div "1 [350956DE.1] [PERSON_NAME] In d. Fühle 22, Castrop-rauxel Delivery 10:23 2 [1…" at bounding box center [132, 328] width 264 height 227
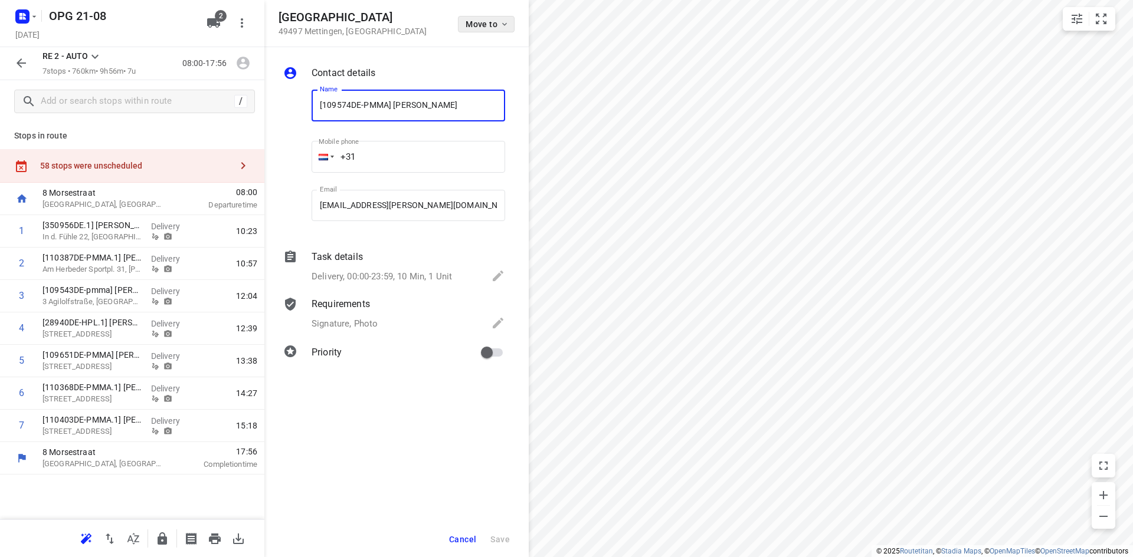
click at [495, 24] on span "Move to" at bounding box center [487, 23] width 44 height 9
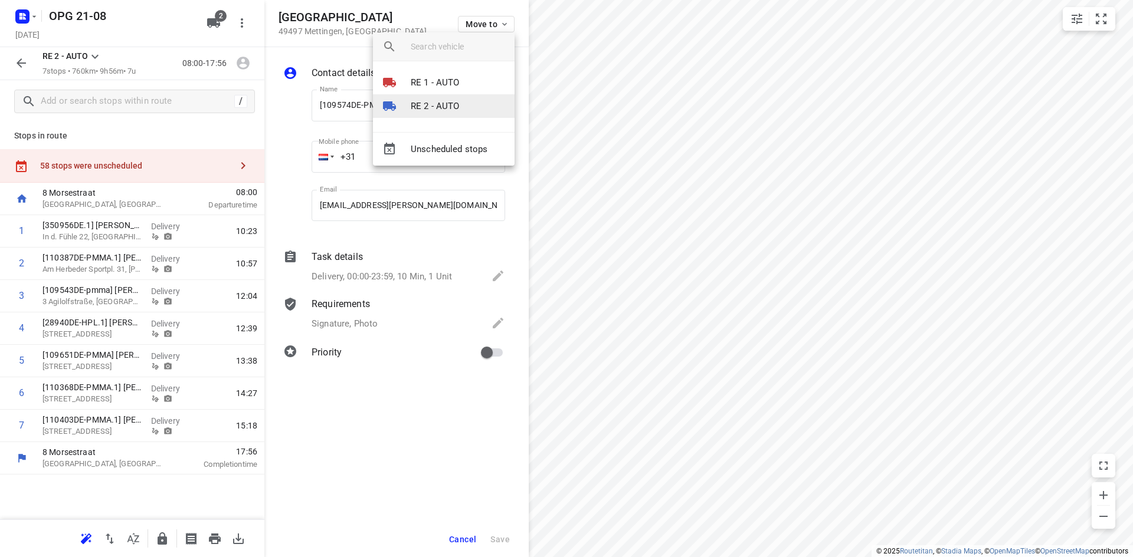
click at [409, 104] on div at bounding box center [396, 106] width 28 height 14
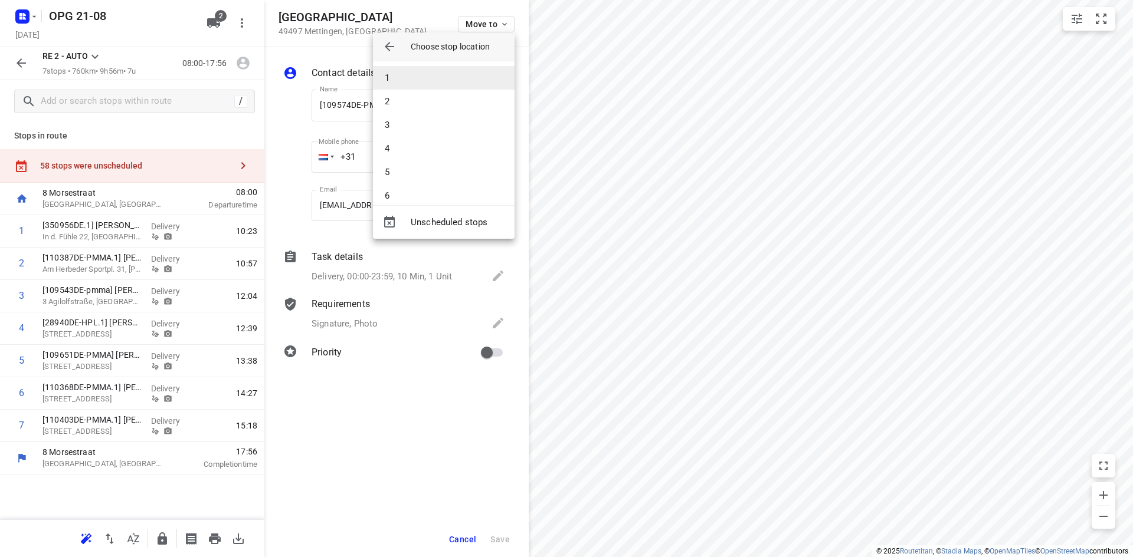
click at [415, 84] on li "1" at bounding box center [444, 78] width 142 height 24
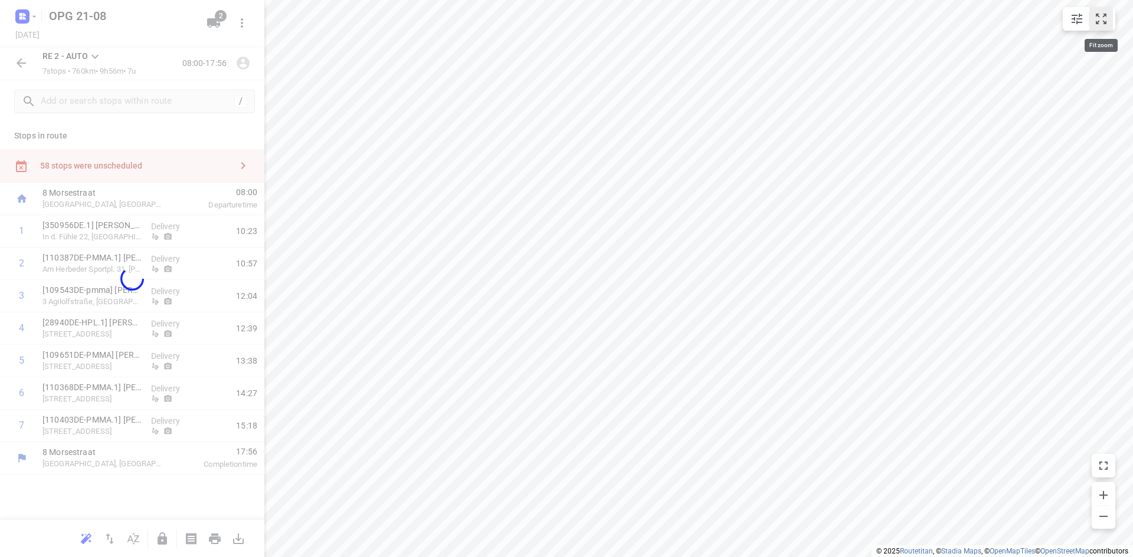
click at [1095, 20] on icon "small contained button group" at bounding box center [1101, 19] width 14 height 14
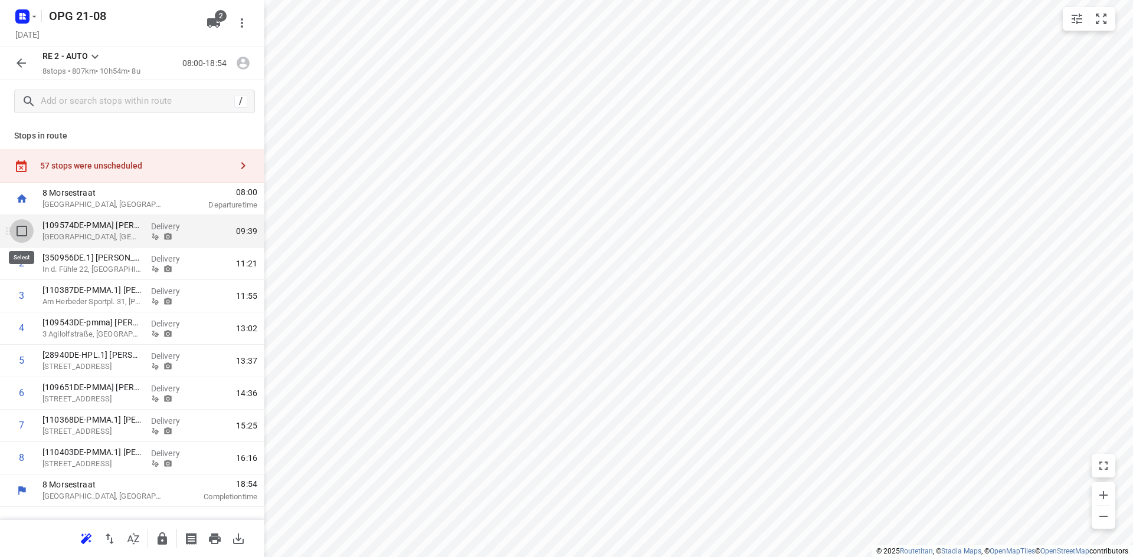
click at [22, 231] on input "checkbox" at bounding box center [22, 231] width 24 height 24
checkbox input "true"
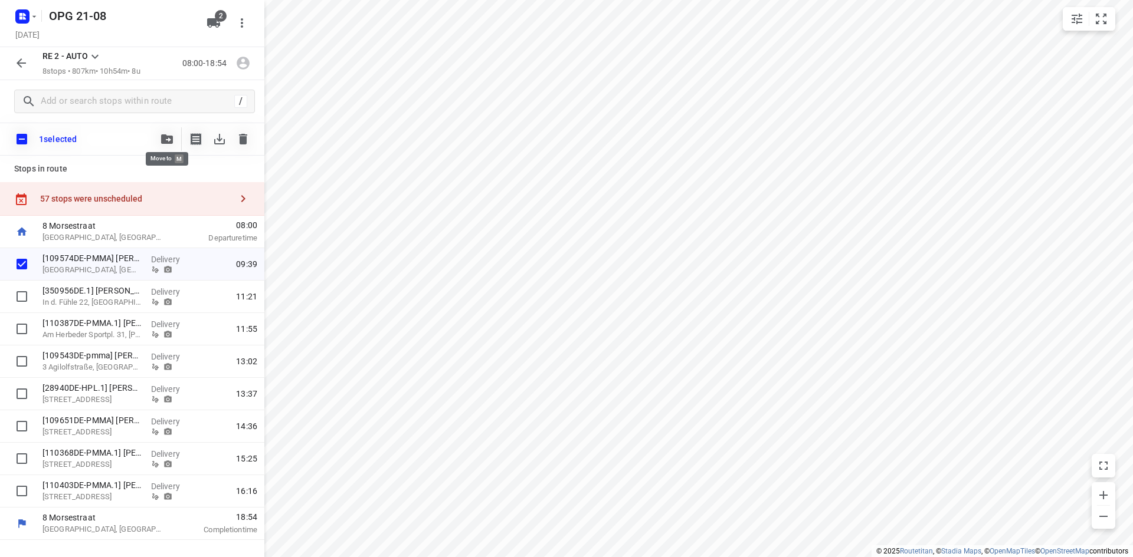
click at [158, 138] on button "button" at bounding box center [167, 139] width 24 height 24
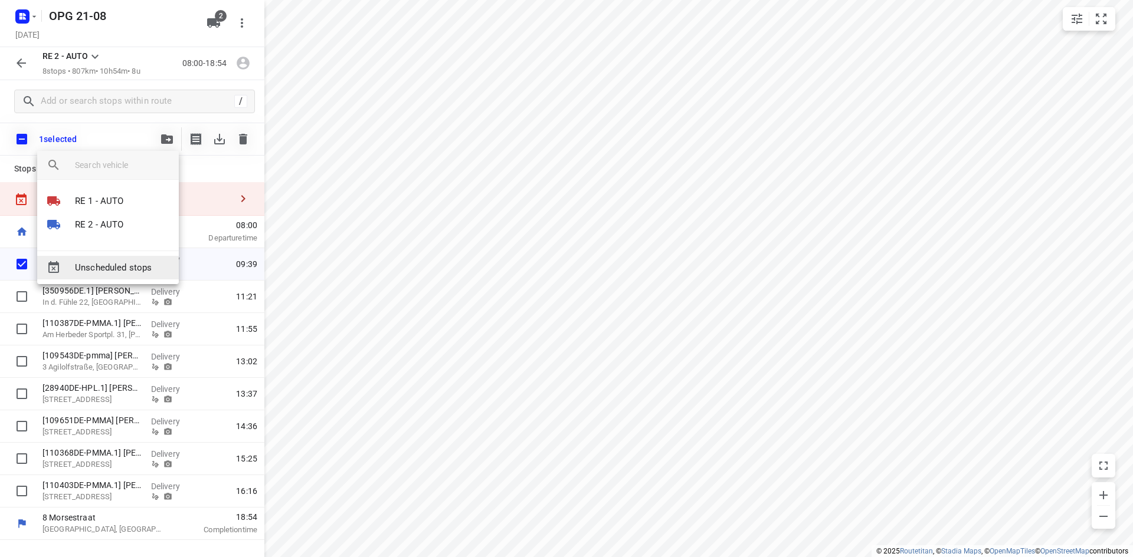
click at [120, 268] on span "Unscheduled stops" at bounding box center [122, 268] width 94 height 14
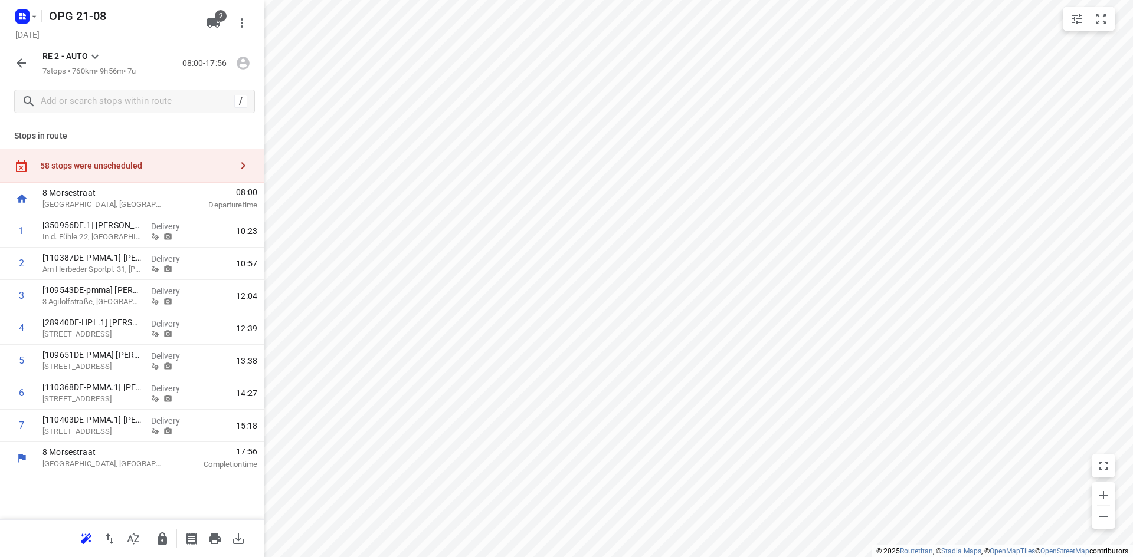
click at [99, 56] on icon at bounding box center [95, 57] width 14 height 14
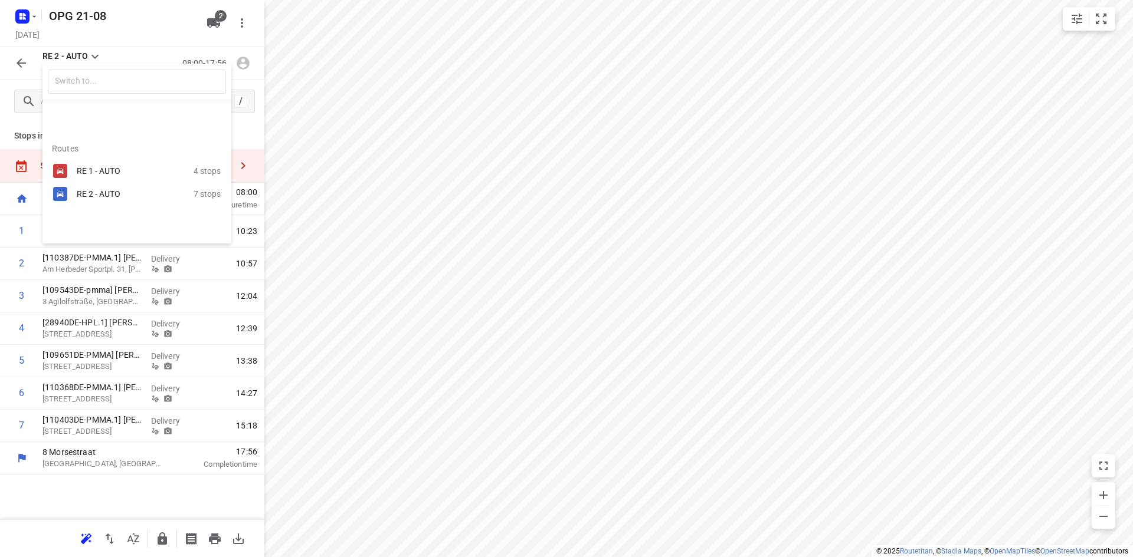
click at [112, 165] on div "RE 1 - AUTO" at bounding box center [135, 171] width 117 height 14
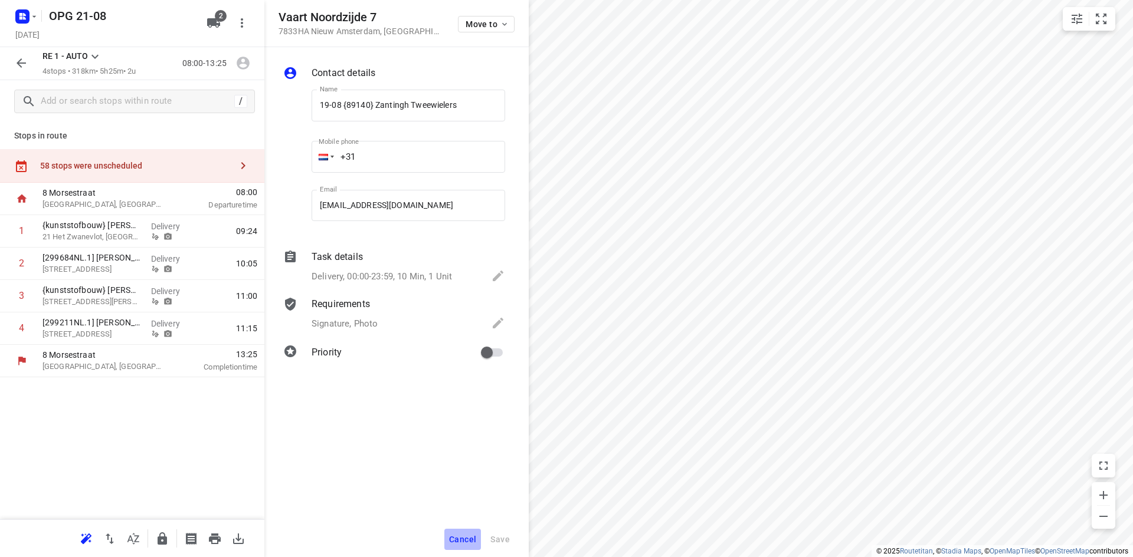
click at [458, 540] on span "Cancel" at bounding box center [462, 539] width 27 height 9
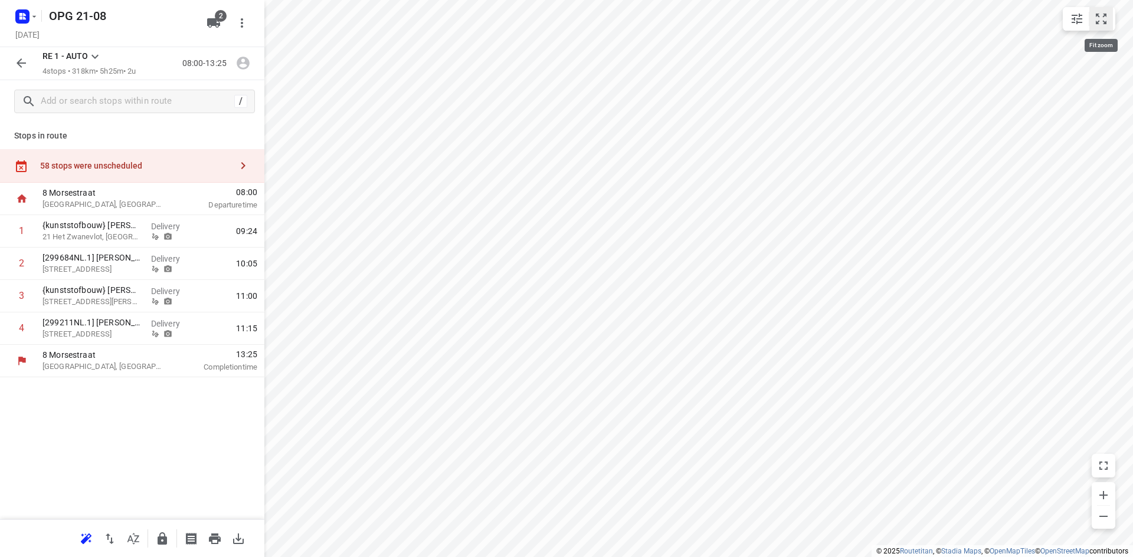
click at [1100, 17] on icon "small contained button group" at bounding box center [1101, 19] width 14 height 14
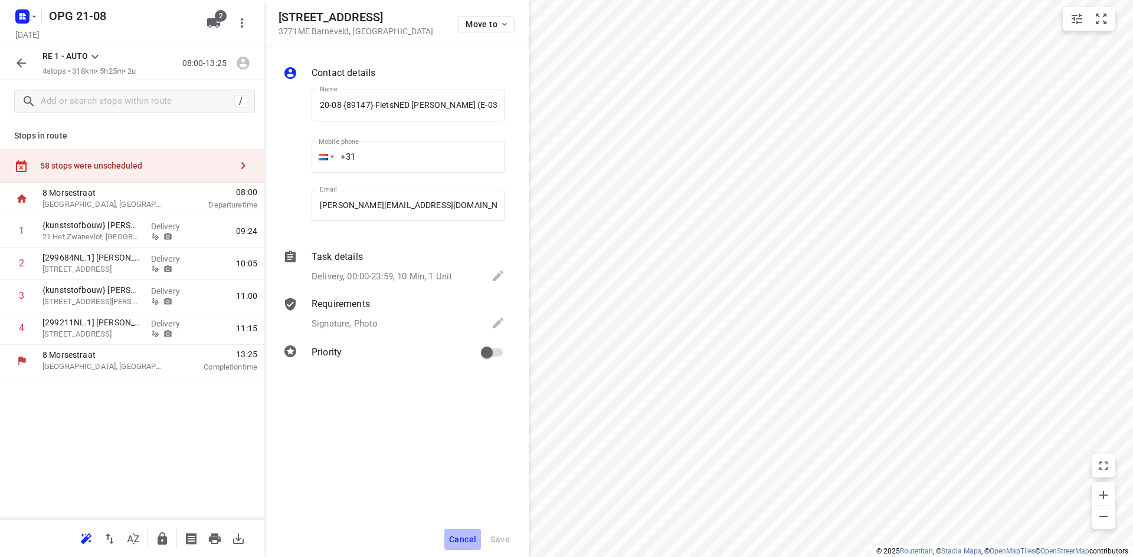
click at [467, 537] on span "Cancel" at bounding box center [462, 539] width 27 height 9
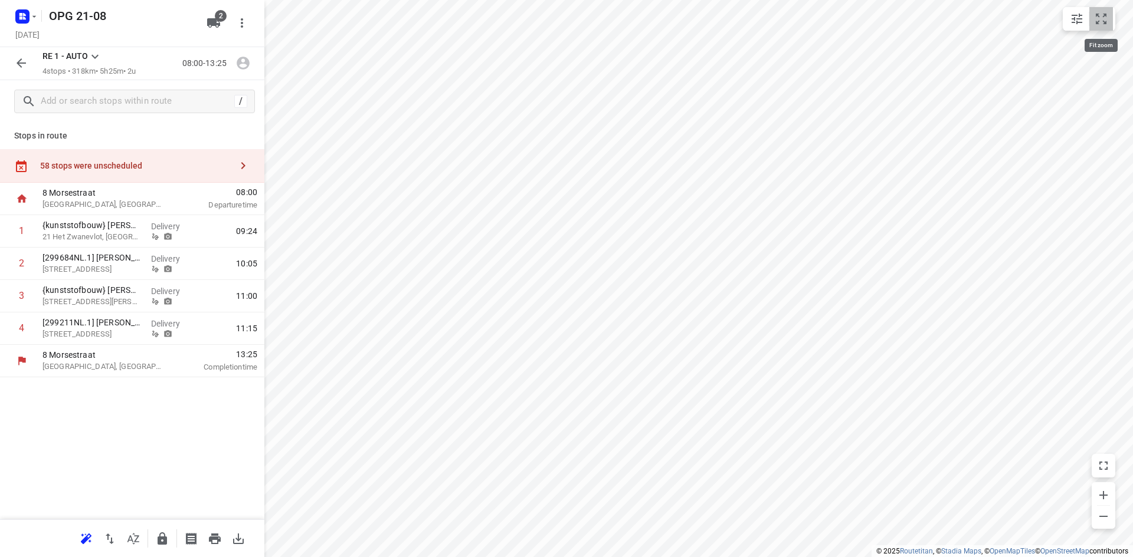
click at [1100, 15] on icon "small contained button group" at bounding box center [1101, 19] width 14 height 14
click at [249, 166] on icon "button" at bounding box center [243, 166] width 14 height 14
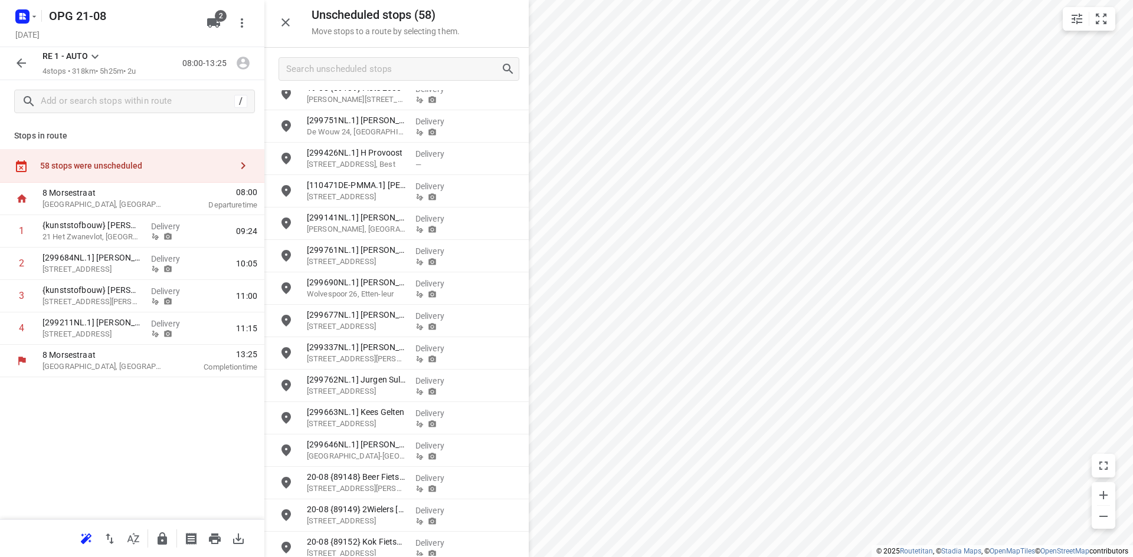
scroll to position [1418, 0]
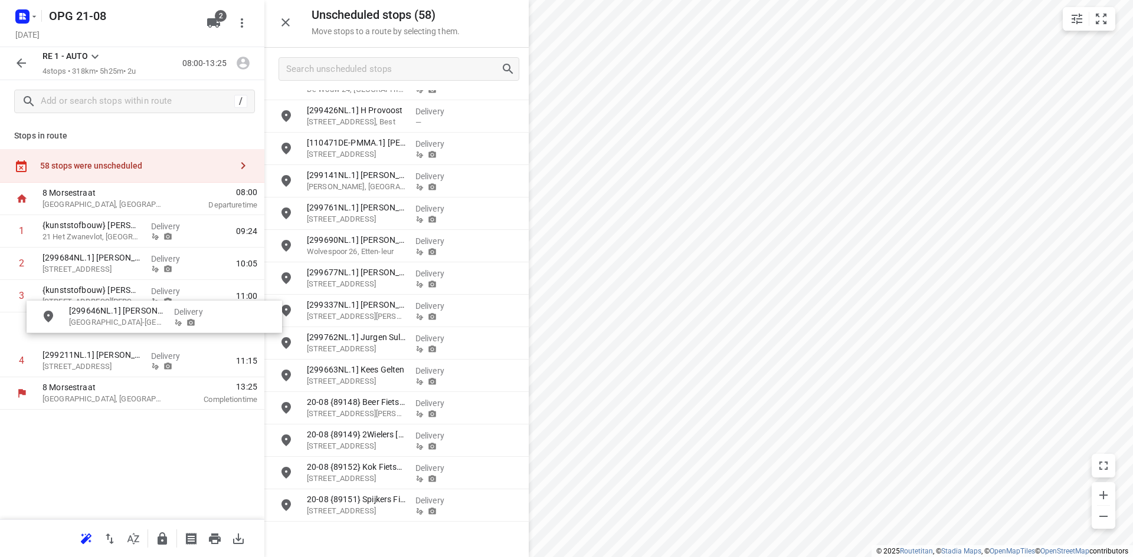
drag, startPoint x: 368, startPoint y: 408, endPoint x: 127, endPoint y: 317, distance: 258.0
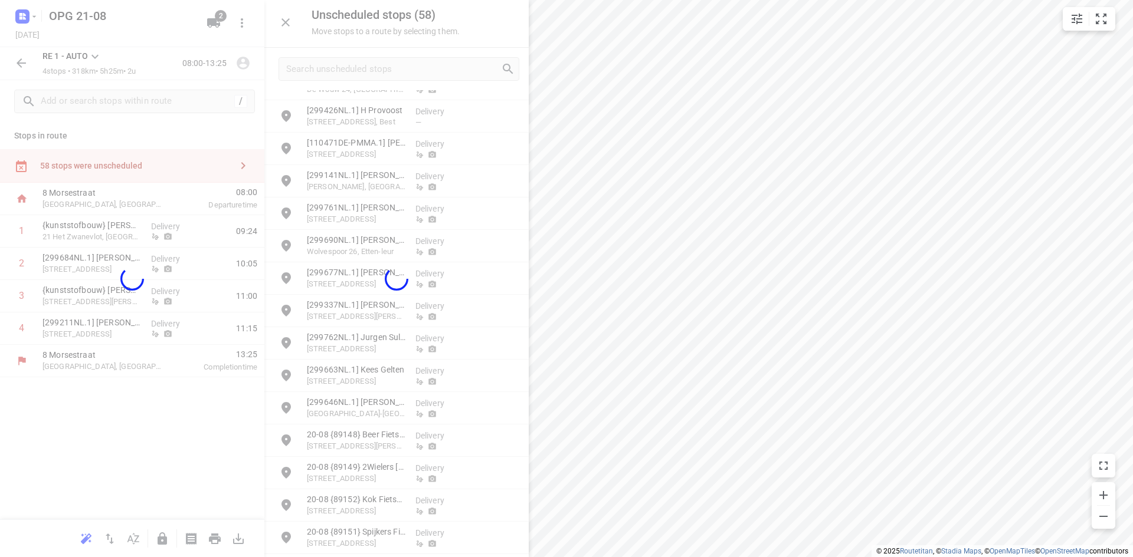
scroll to position [1383, 0]
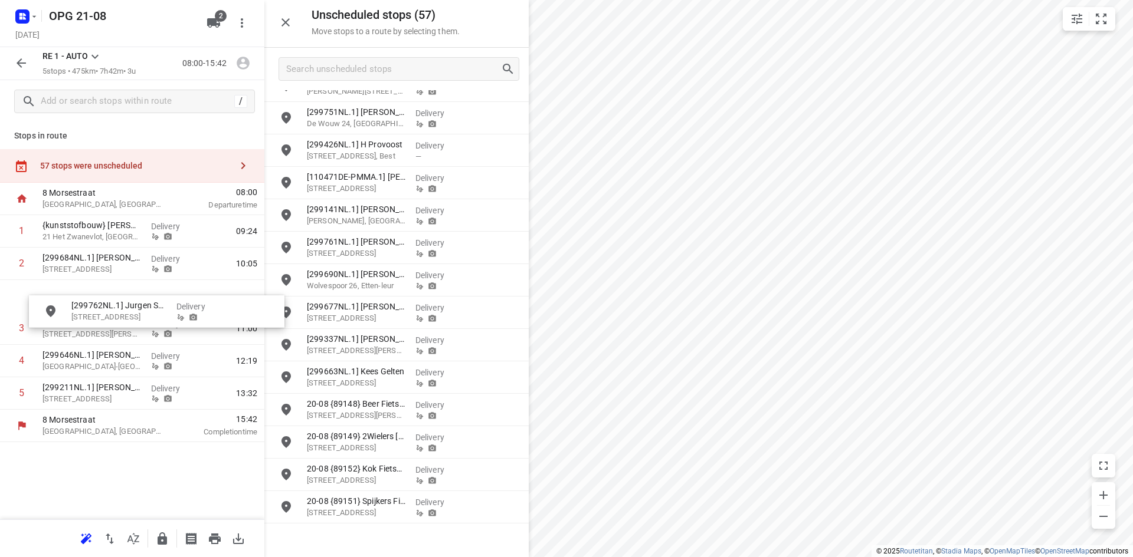
drag, startPoint x: 346, startPoint y: 382, endPoint x: 103, endPoint y: 316, distance: 251.9
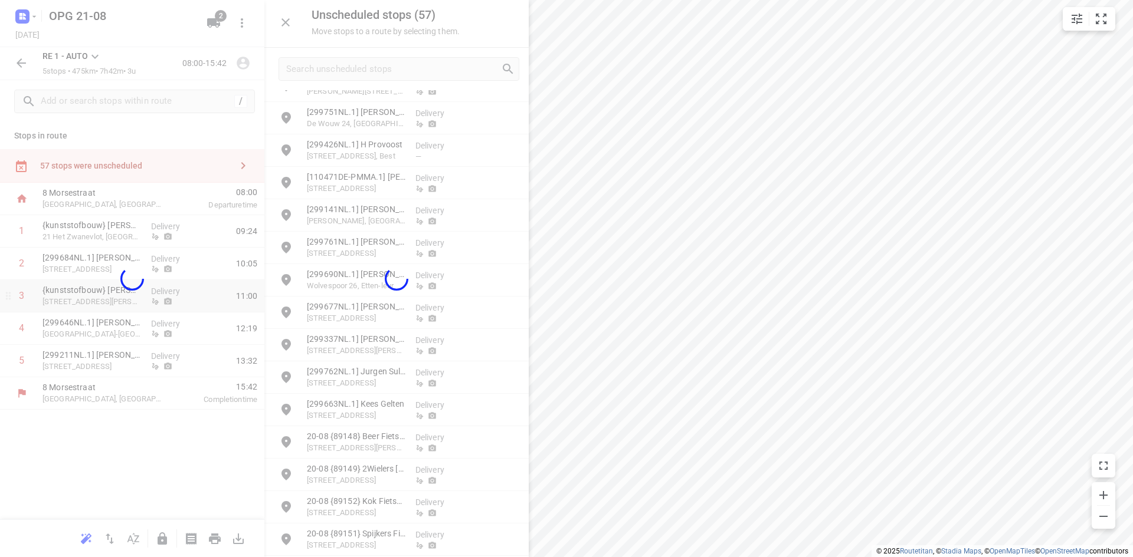
scroll to position [1351, 0]
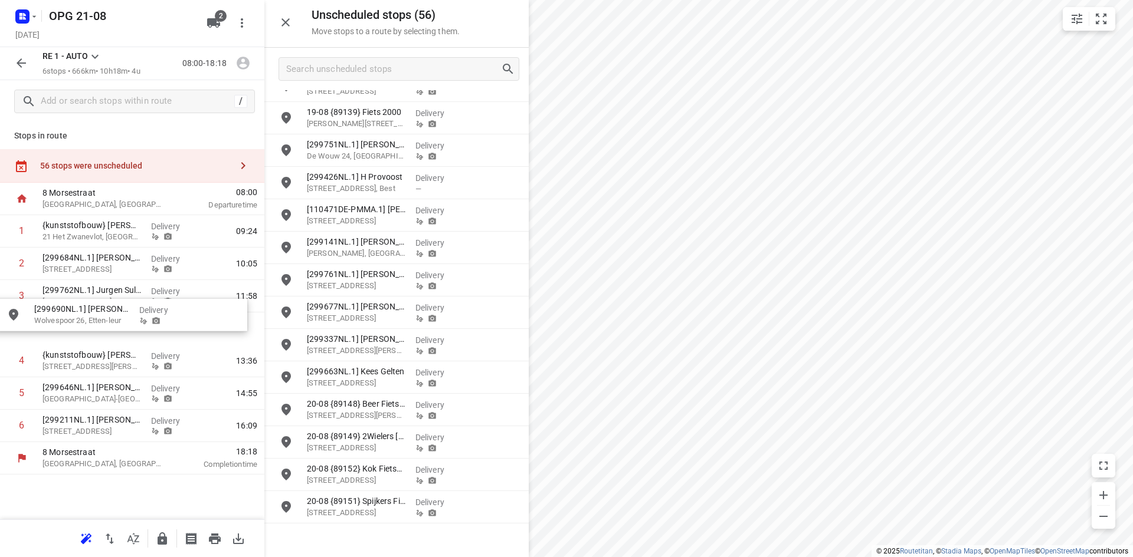
drag, startPoint x: 355, startPoint y: 319, endPoint x: 77, endPoint y: 321, distance: 278.4
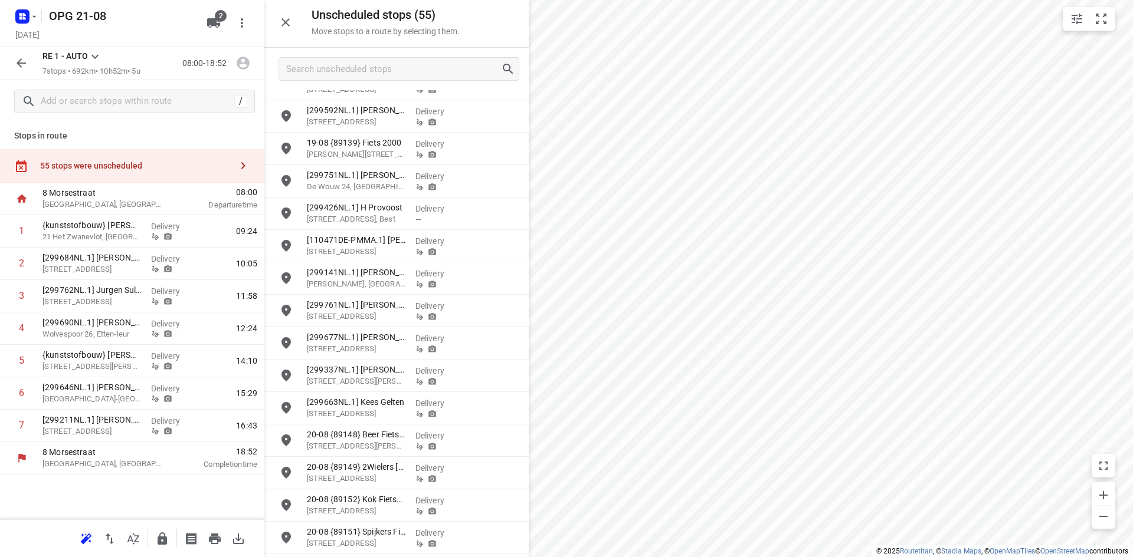
scroll to position [1318, 0]
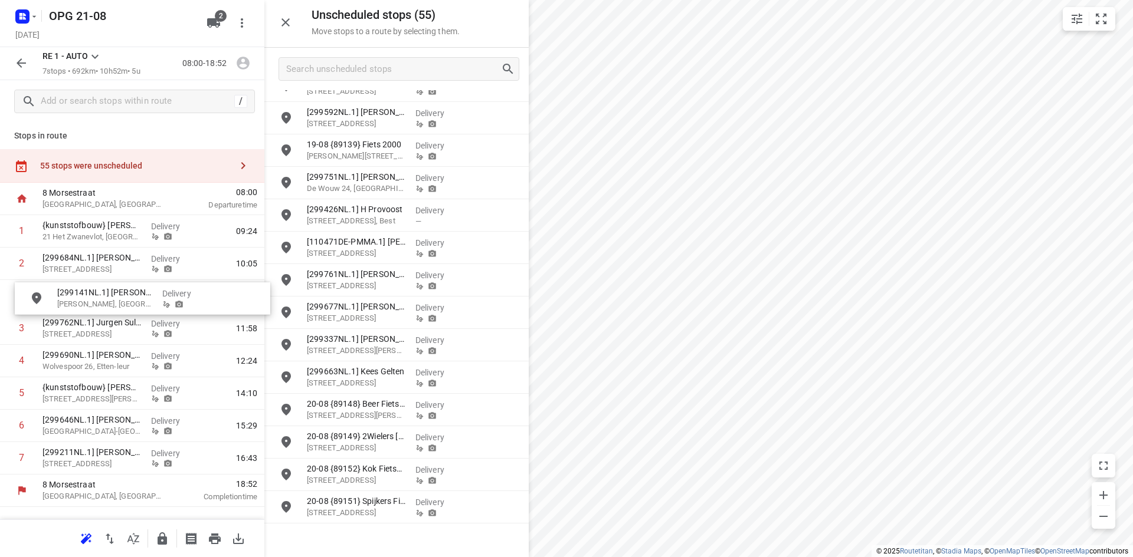
drag, startPoint x: 360, startPoint y: 289, endPoint x: 104, endPoint y: 309, distance: 256.8
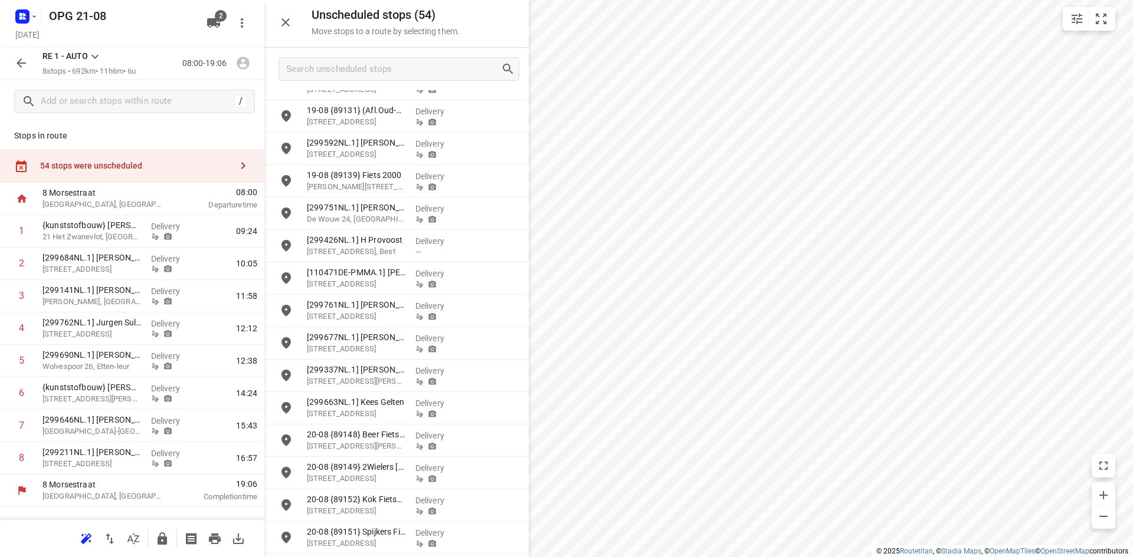
scroll to position [1286, 0]
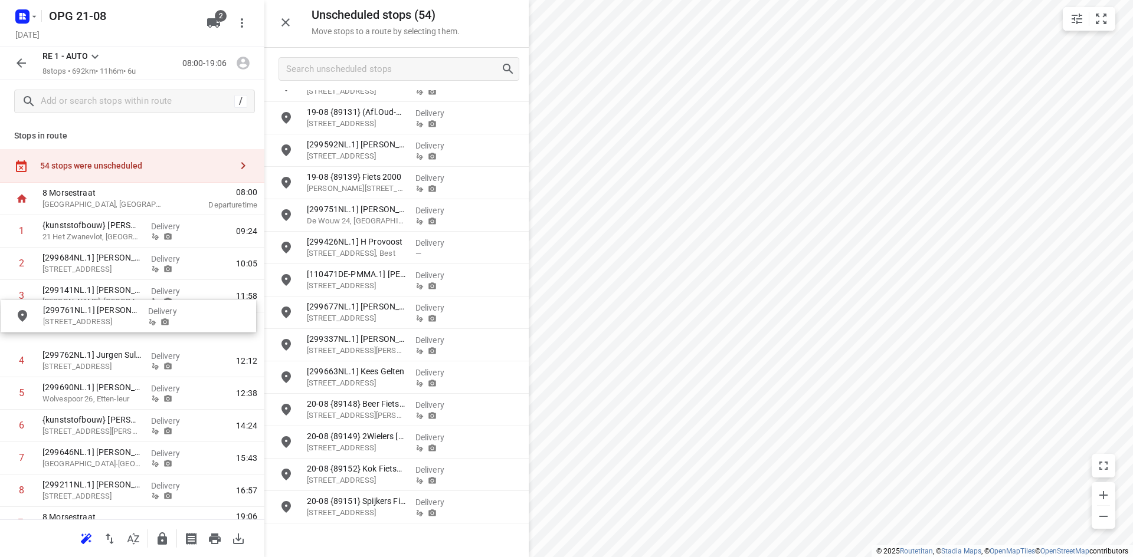
drag, startPoint x: 364, startPoint y: 316, endPoint x: 87, endPoint y: 320, distance: 277.3
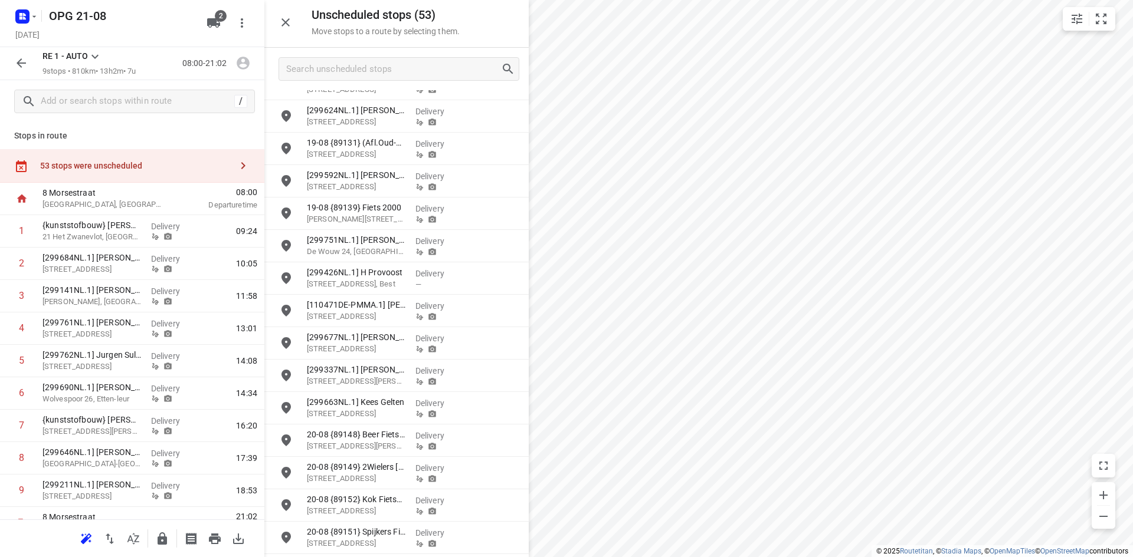
scroll to position [1254, 0]
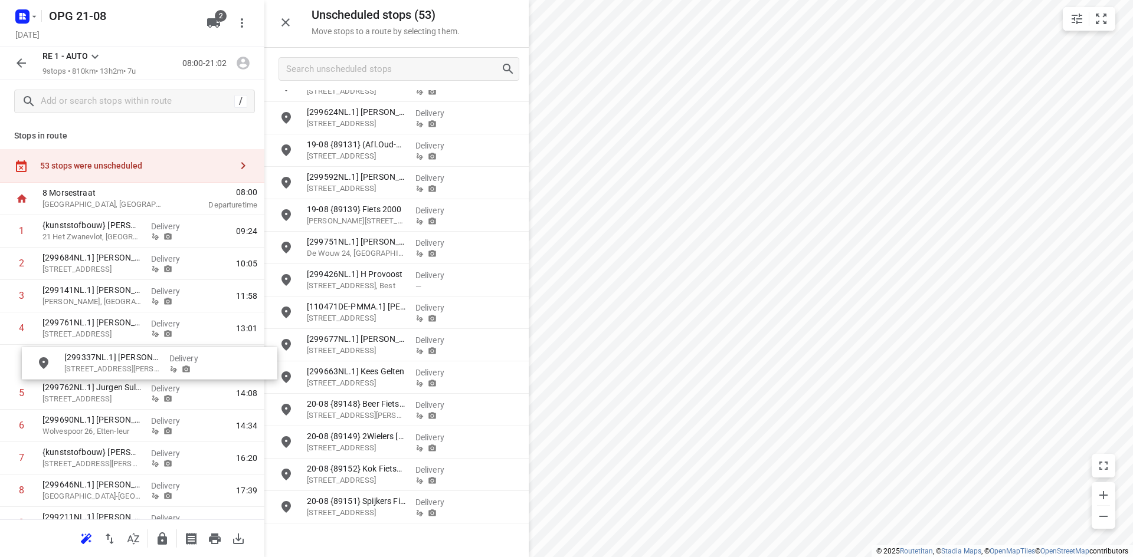
drag, startPoint x: 374, startPoint y: 382, endPoint x: 128, endPoint y: 368, distance: 246.4
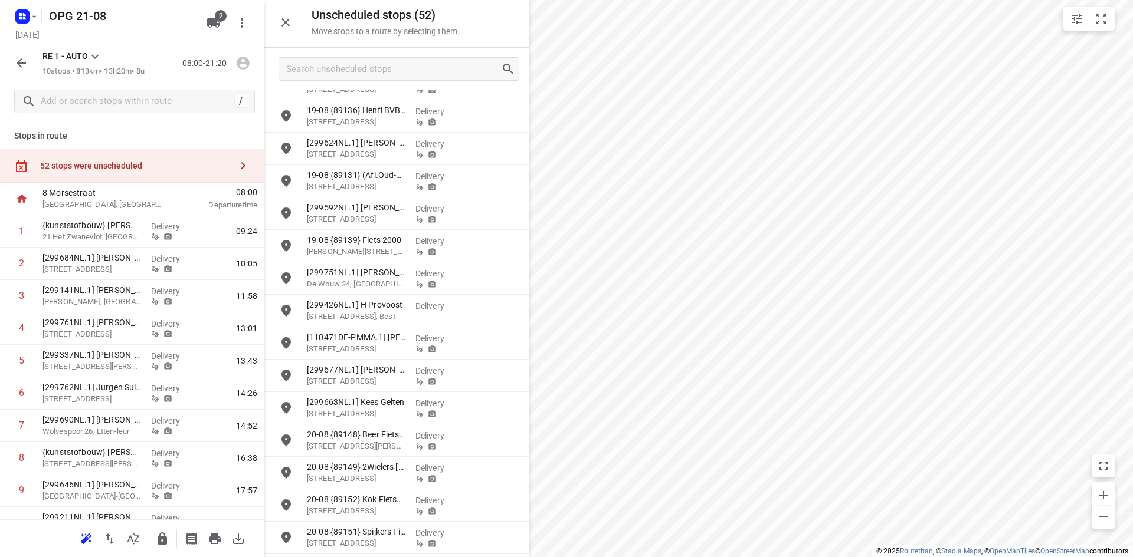
scroll to position [1221, 0]
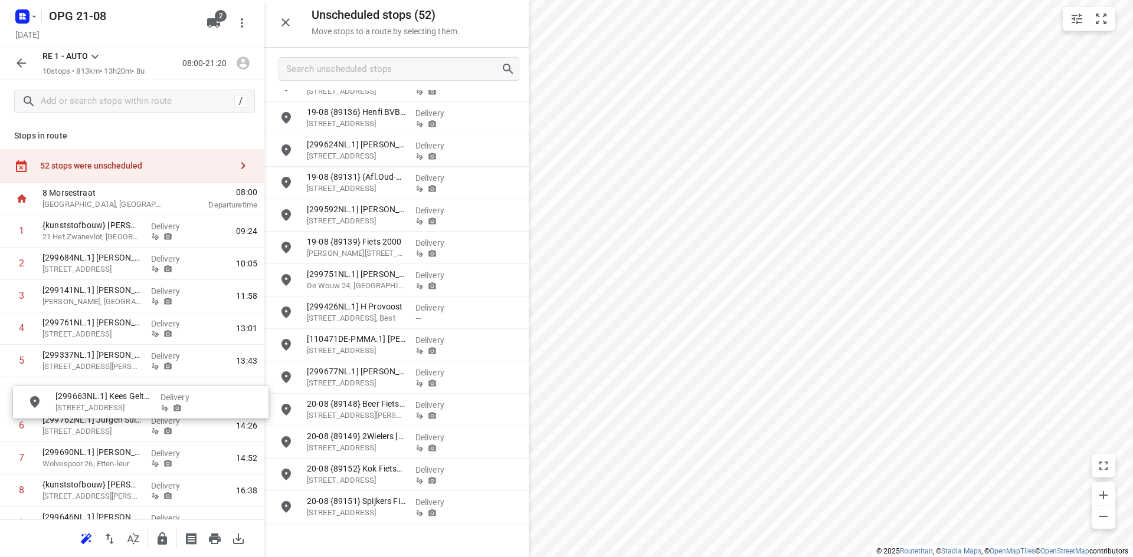
drag, startPoint x: 364, startPoint y: 418, endPoint x: 100, endPoint y: 411, distance: 263.8
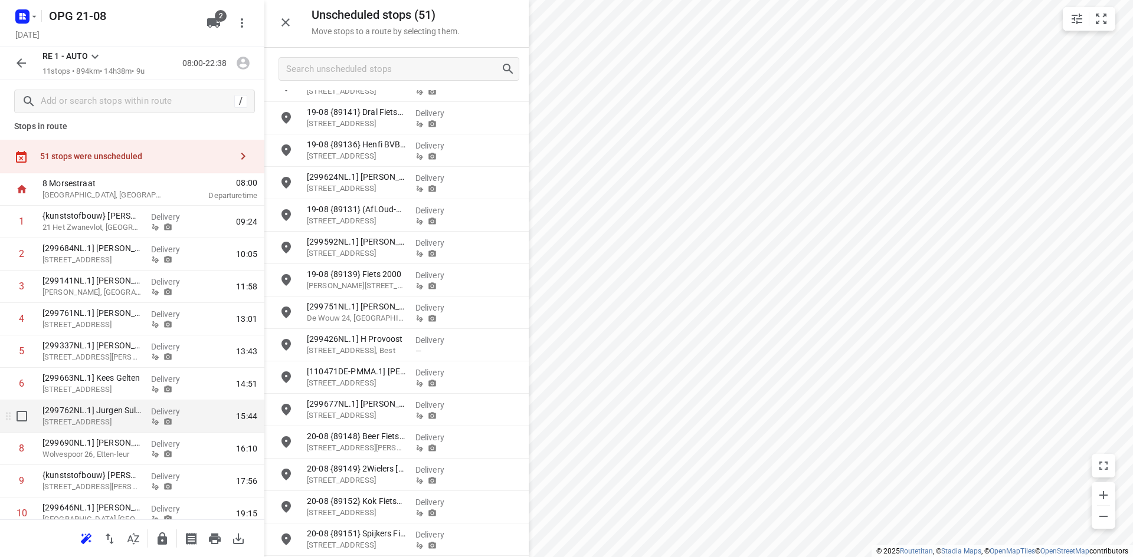
scroll to position [0, 0]
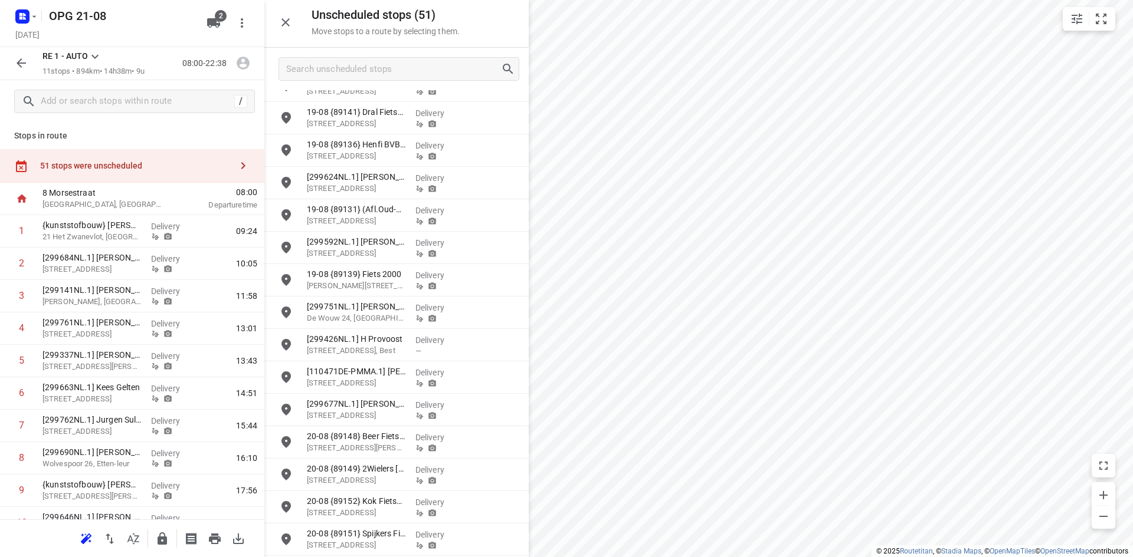
click at [96, 57] on icon at bounding box center [94, 57] width 7 height 4
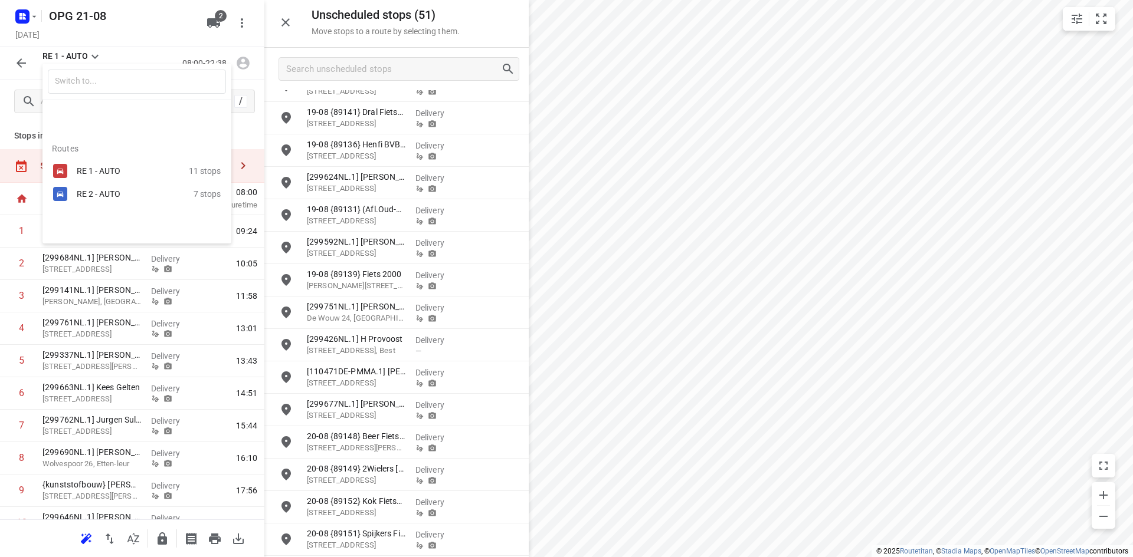
click at [31, 15] on div at bounding box center [566, 278] width 1133 height 557
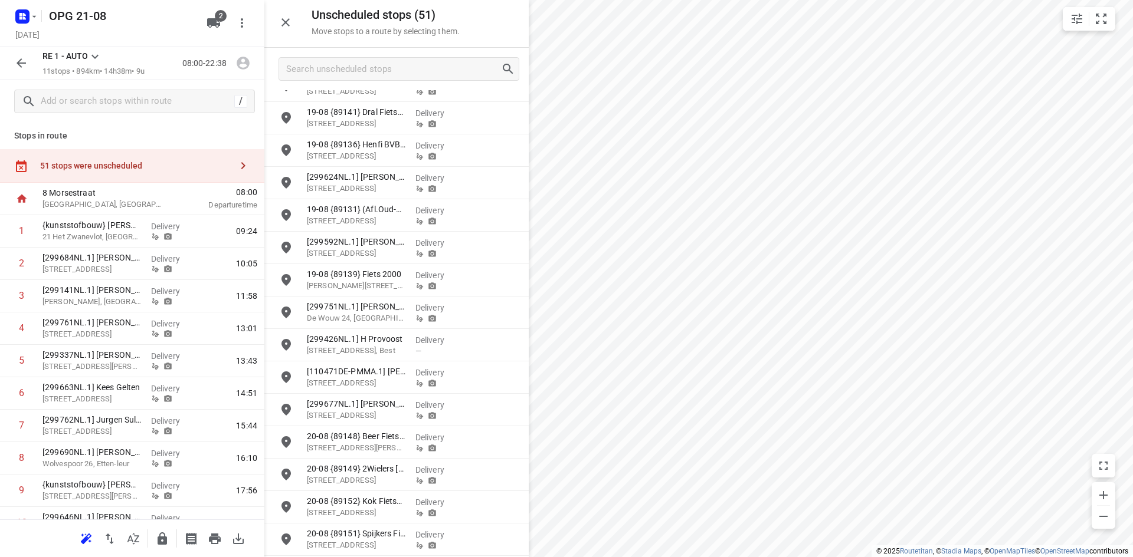
click at [31, 15] on icon "button" at bounding box center [33, 16] width 9 height 9
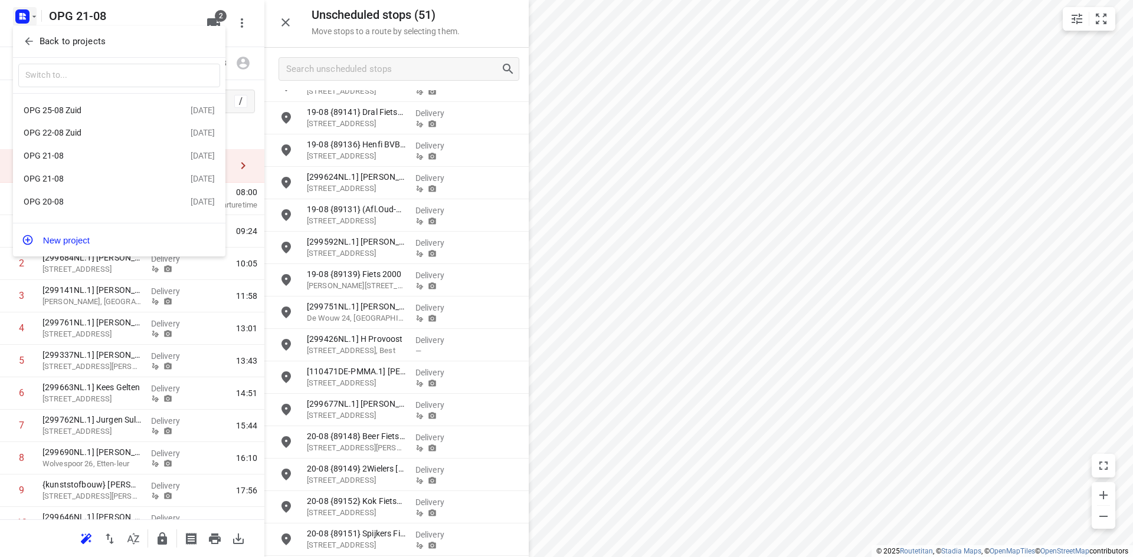
click at [120, 202] on div "OPG 20-08" at bounding box center [92, 201] width 136 height 9
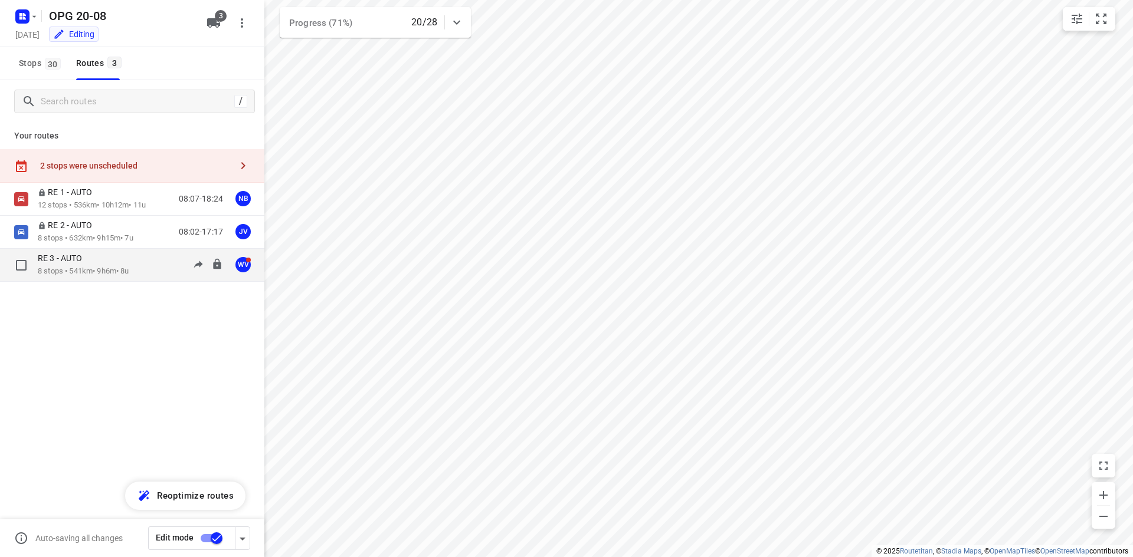
click at [115, 263] on div "RE 3 - AUTO" at bounding box center [83, 259] width 91 height 13
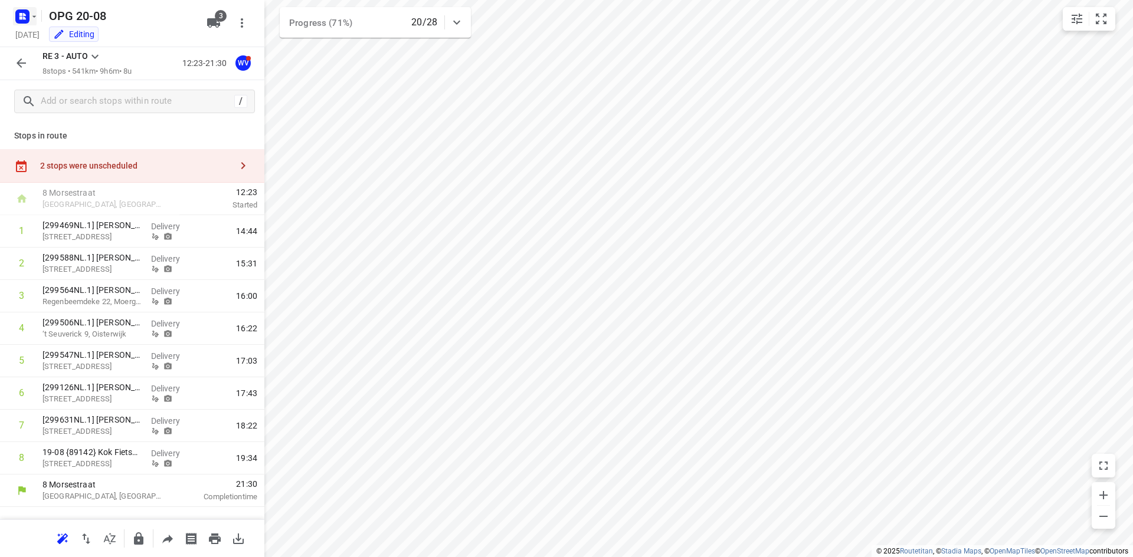
click at [35, 17] on icon "button" at bounding box center [33, 16] width 9 height 9
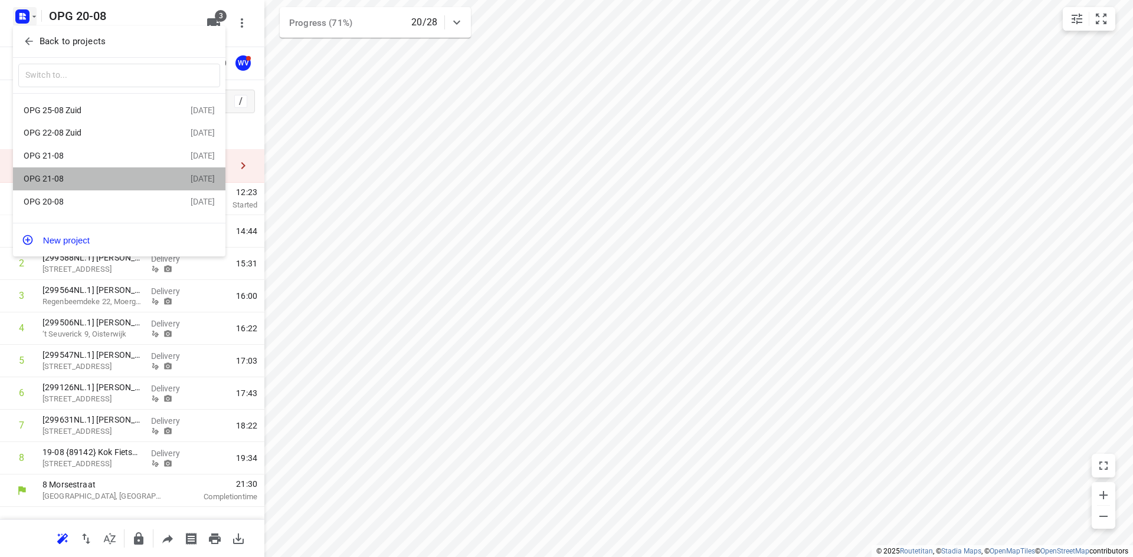
click at [74, 182] on div "OPG 21-08" at bounding box center [92, 178] width 136 height 9
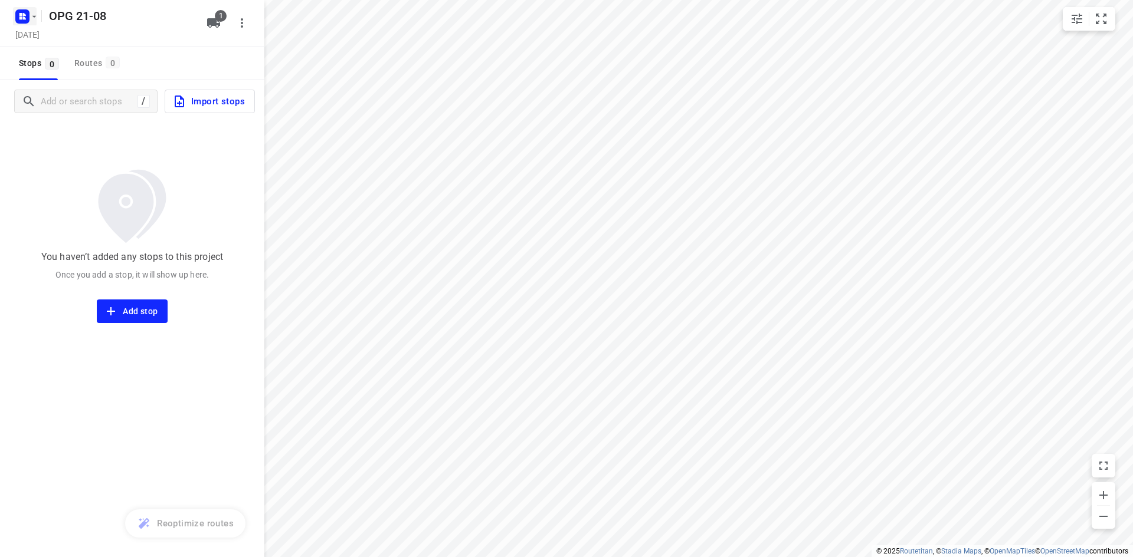
click at [32, 16] on icon "button" at bounding box center [33, 16] width 9 height 9
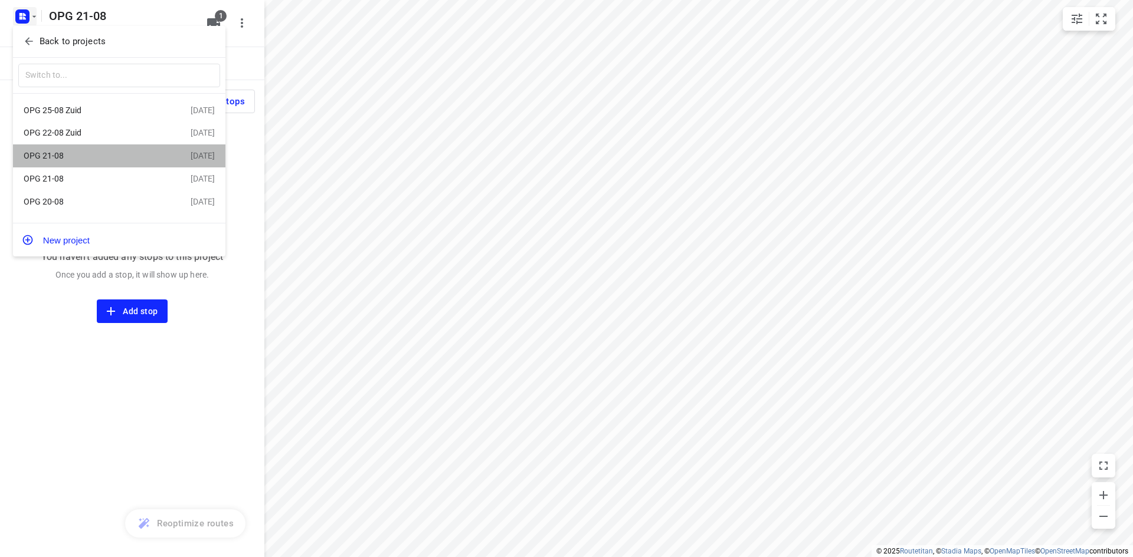
click at [68, 159] on div "OPG 21-08" at bounding box center [92, 155] width 136 height 9
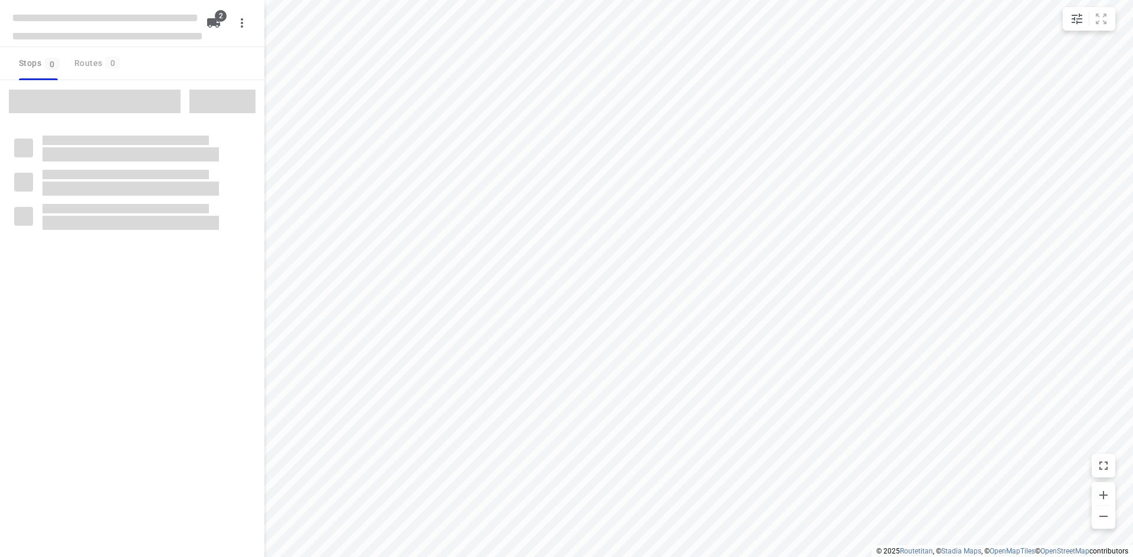
type input "distance"
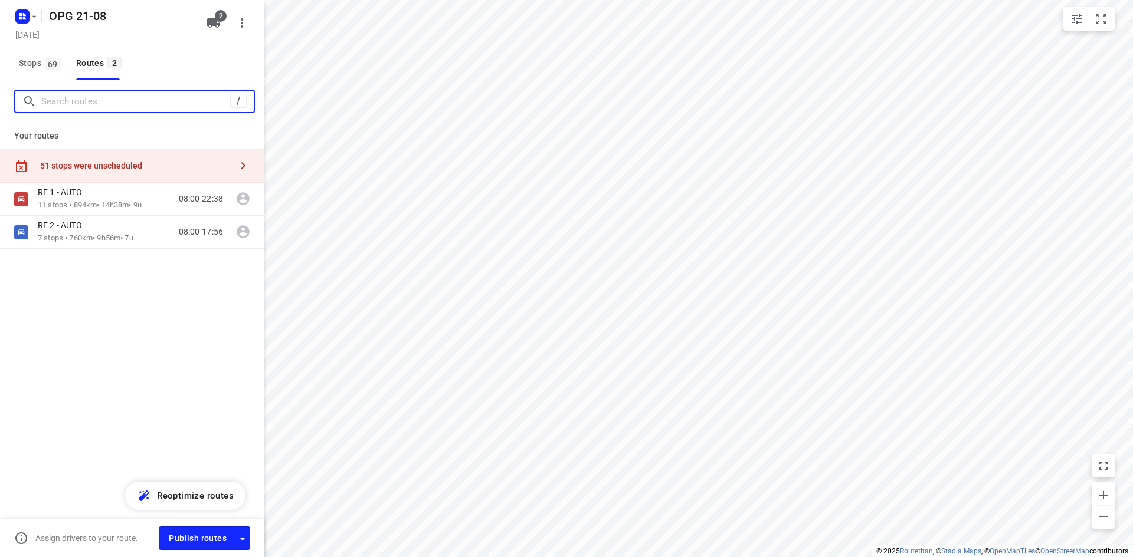
click at [89, 100] on input "Search routes" at bounding box center [135, 102] width 189 height 18
click at [54, 70] on span "Stops 69" at bounding box center [41, 63] width 45 height 15
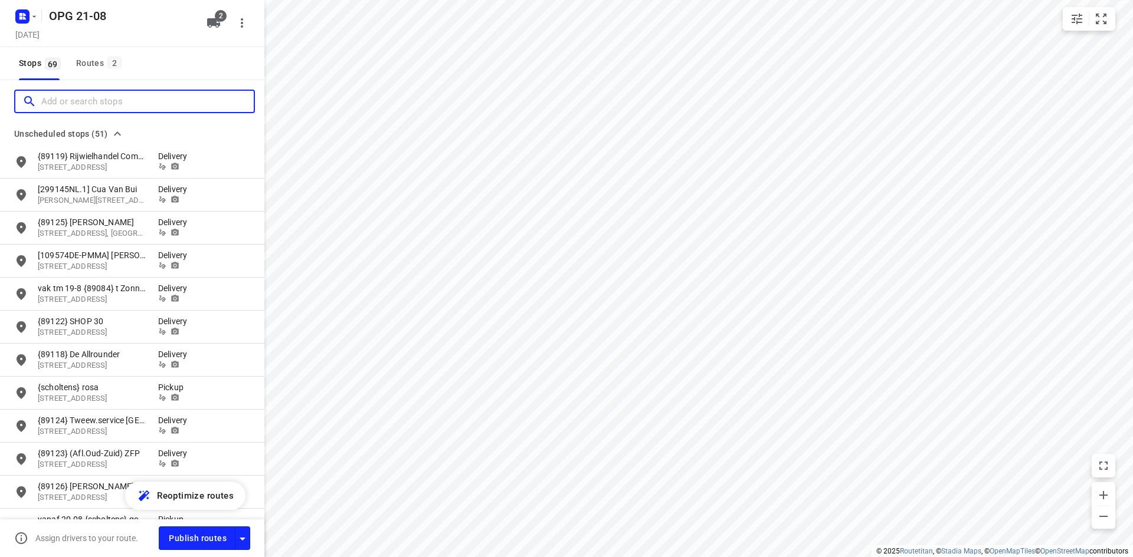
click at [64, 98] on input "Add or search stops" at bounding box center [147, 102] width 212 height 18
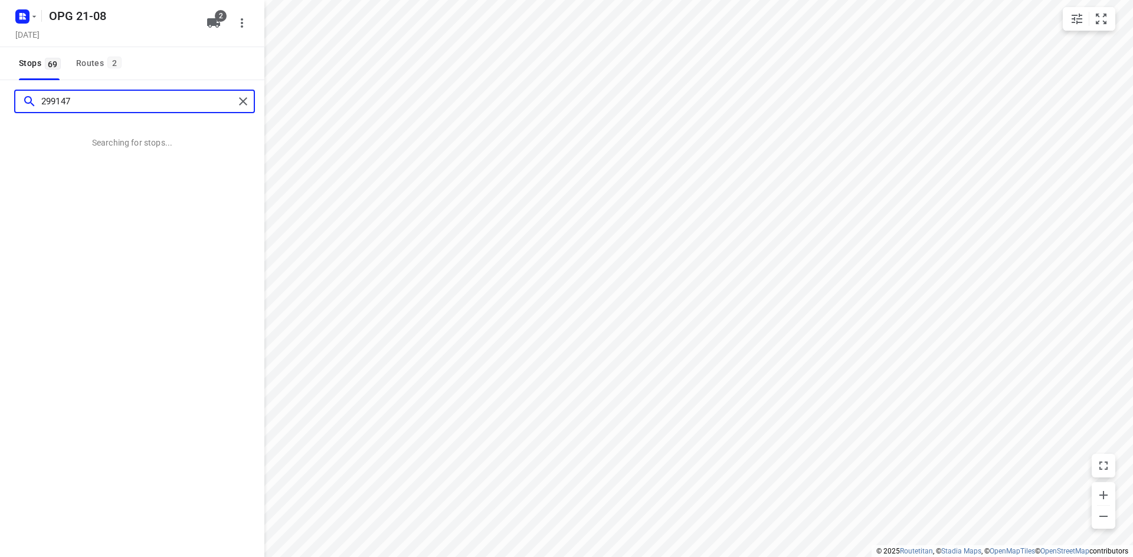
type input "299147"
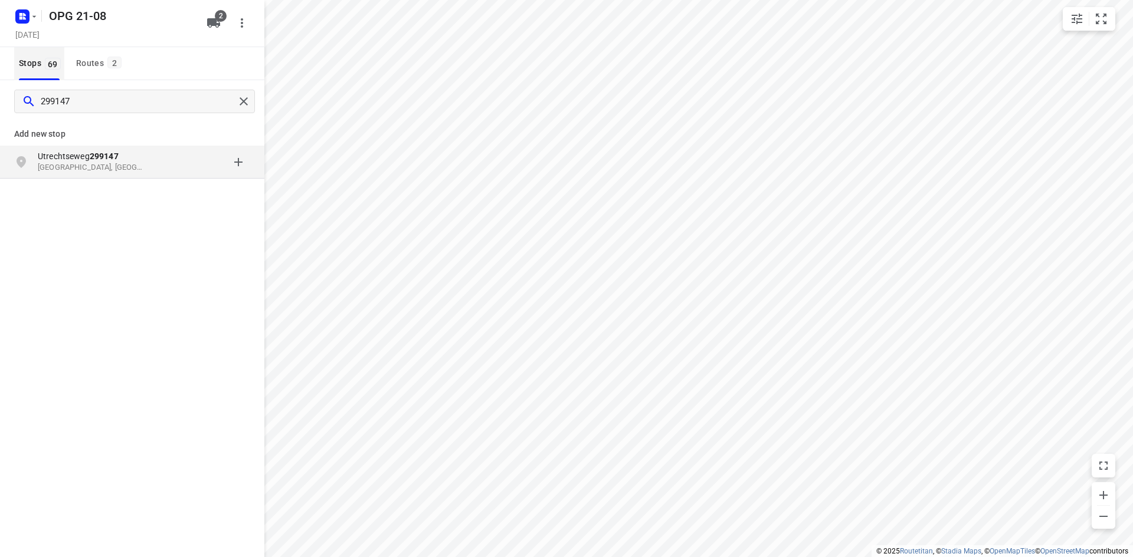
click at [49, 62] on span "69" at bounding box center [53, 64] width 16 height 12
click at [83, 61] on div "Routes 2" at bounding box center [100, 63] width 49 height 15
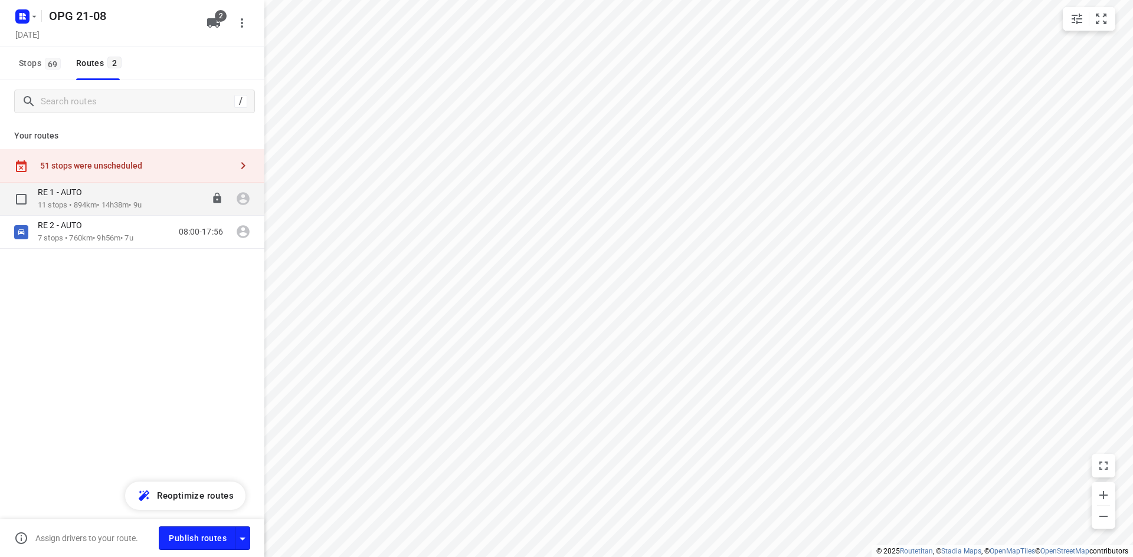
click at [100, 193] on div "RE 1 - AUTO" at bounding box center [90, 193] width 104 height 13
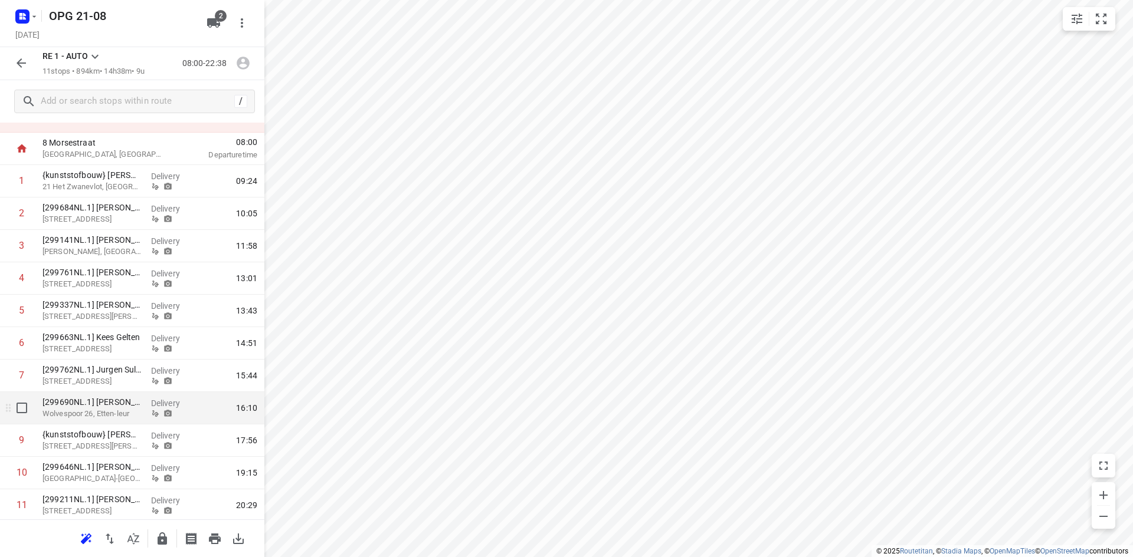
scroll to position [85, 0]
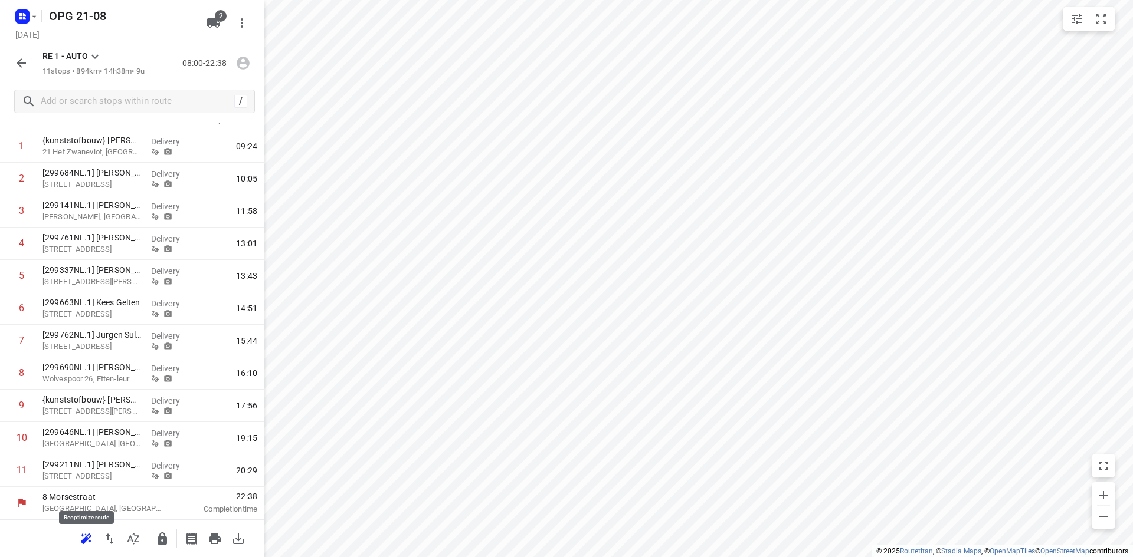
click at [84, 539] on icon "button" at bounding box center [85, 541] width 8 height 8
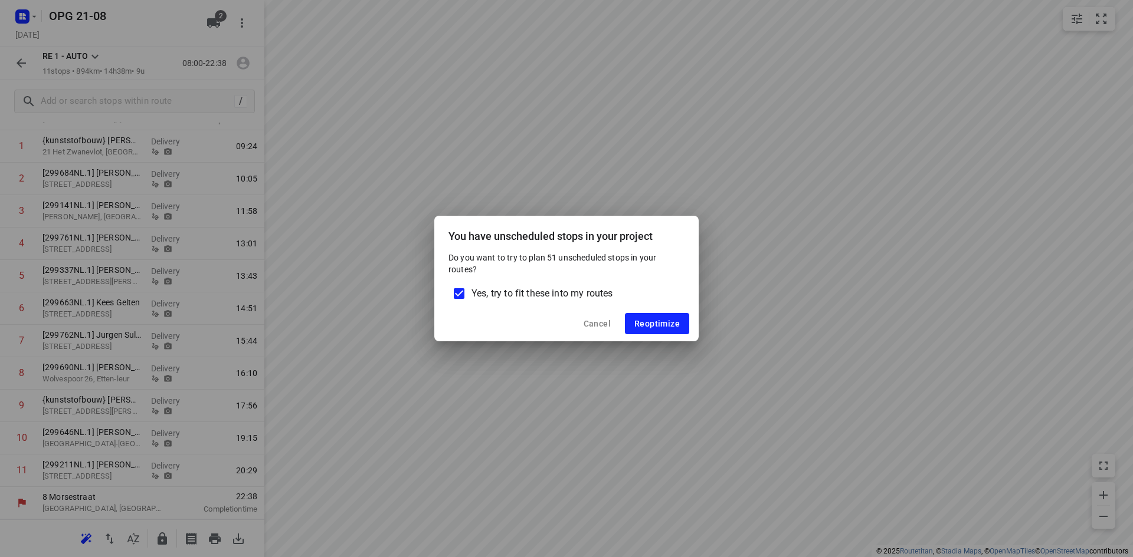
click at [457, 290] on input "Yes, try to fit these into my routes" at bounding box center [459, 293] width 25 height 25
checkbox input "false"
click at [684, 321] on button "Reoptimize" at bounding box center [657, 323] width 64 height 21
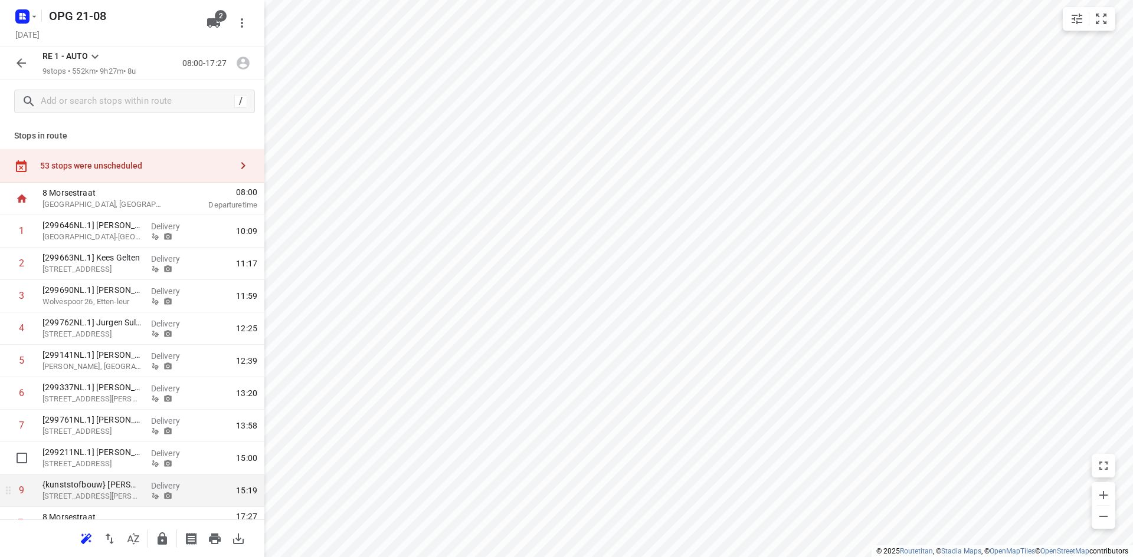
scroll to position [20, 0]
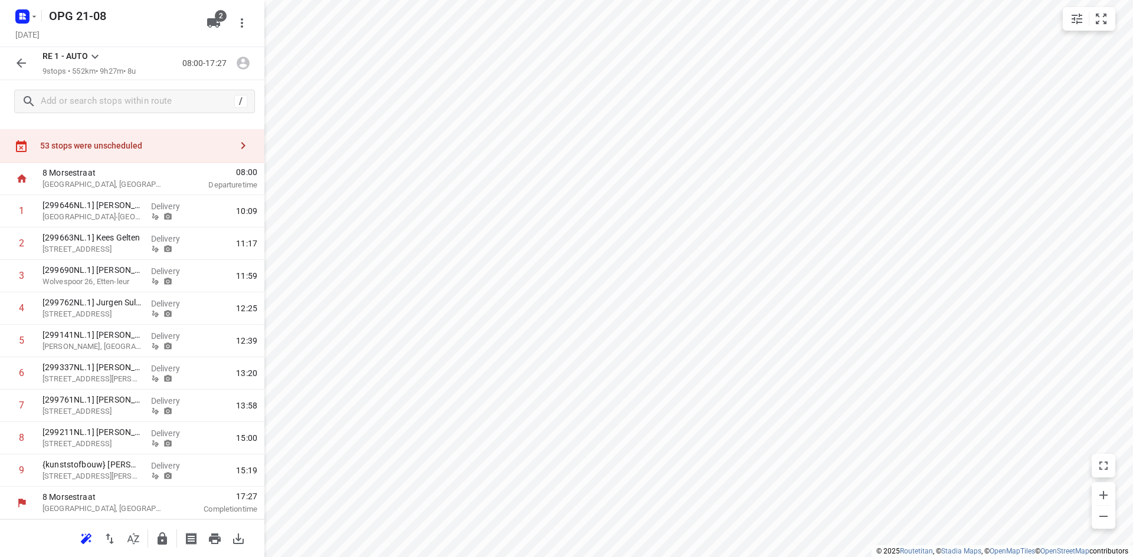
click at [236, 141] on icon "button" at bounding box center [243, 146] width 14 height 14
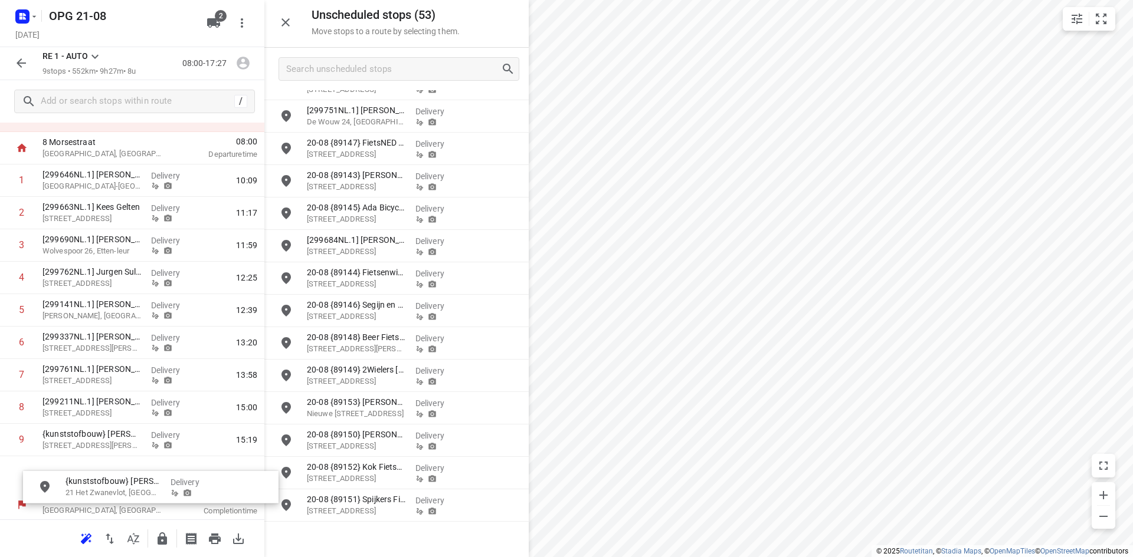
scroll to position [52, 0]
drag, startPoint x: 367, startPoint y: 538, endPoint x: 98, endPoint y: 476, distance: 276.0
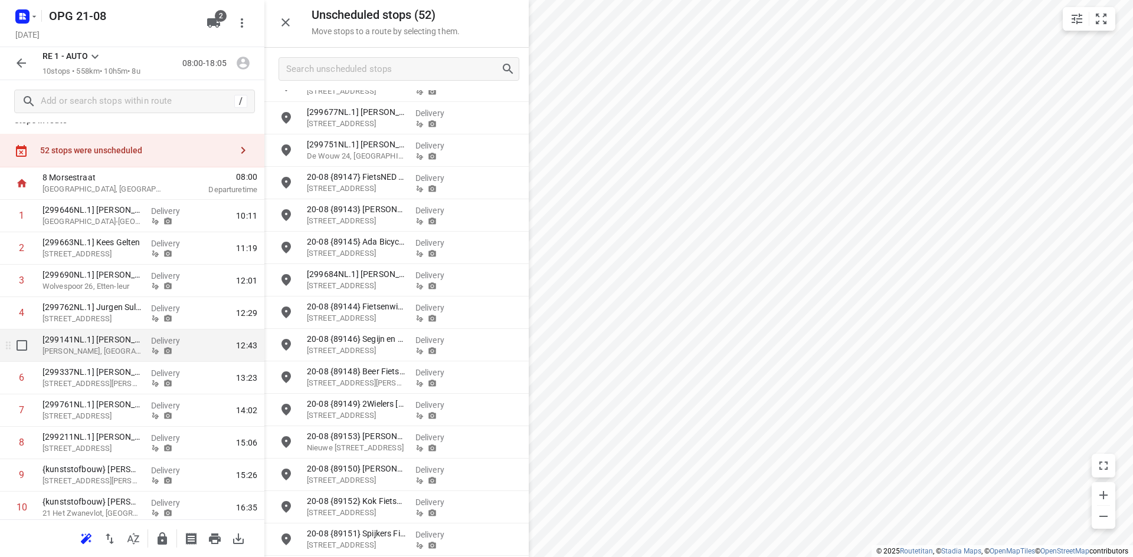
scroll to position [0, 0]
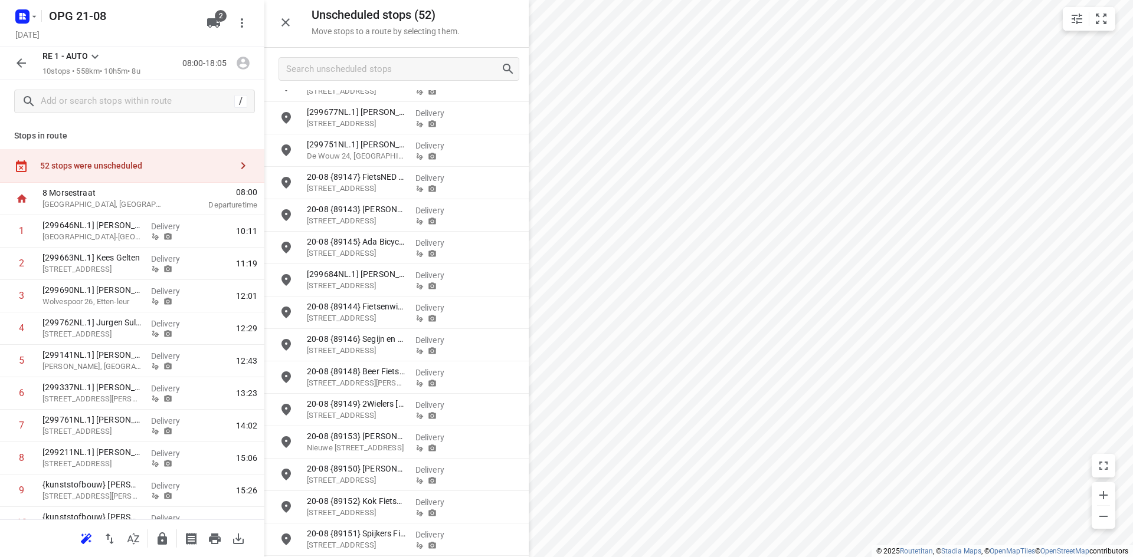
click at [236, 164] on icon "button" at bounding box center [243, 166] width 14 height 14
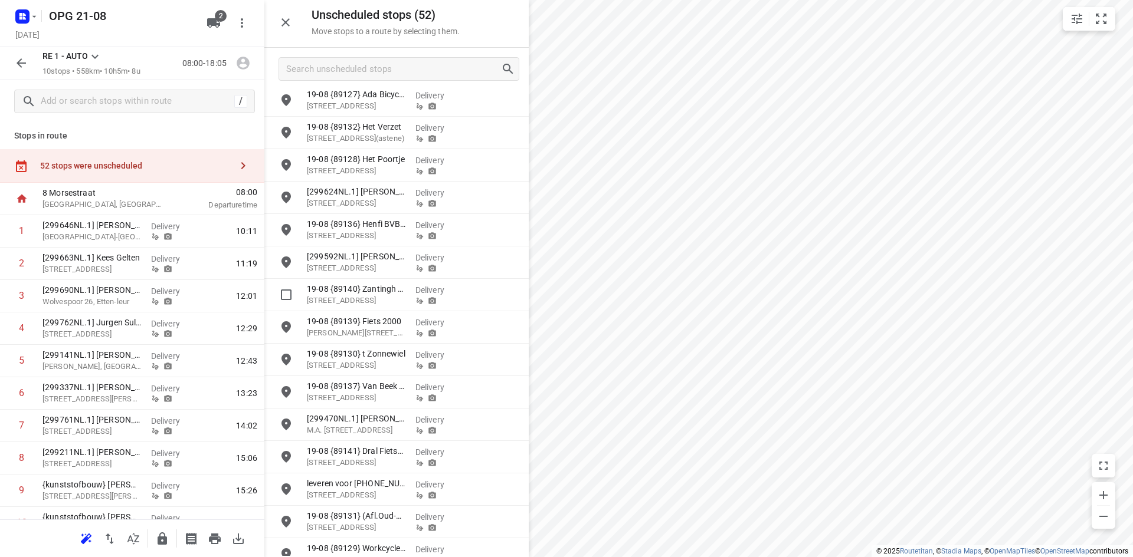
scroll to position [649, 0]
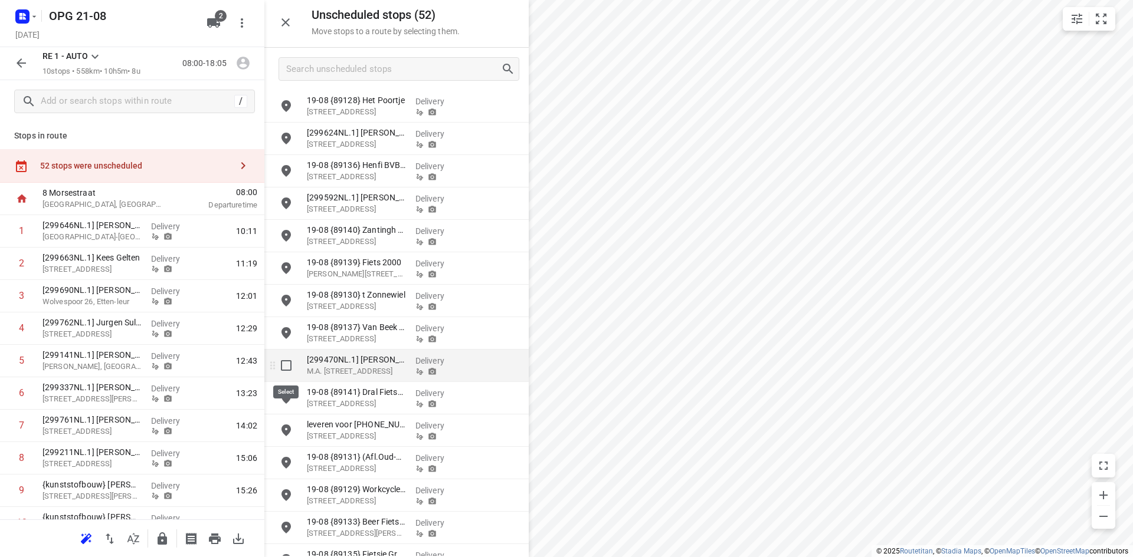
click at [286, 368] on input "grid" at bounding box center [286, 366] width 24 height 24
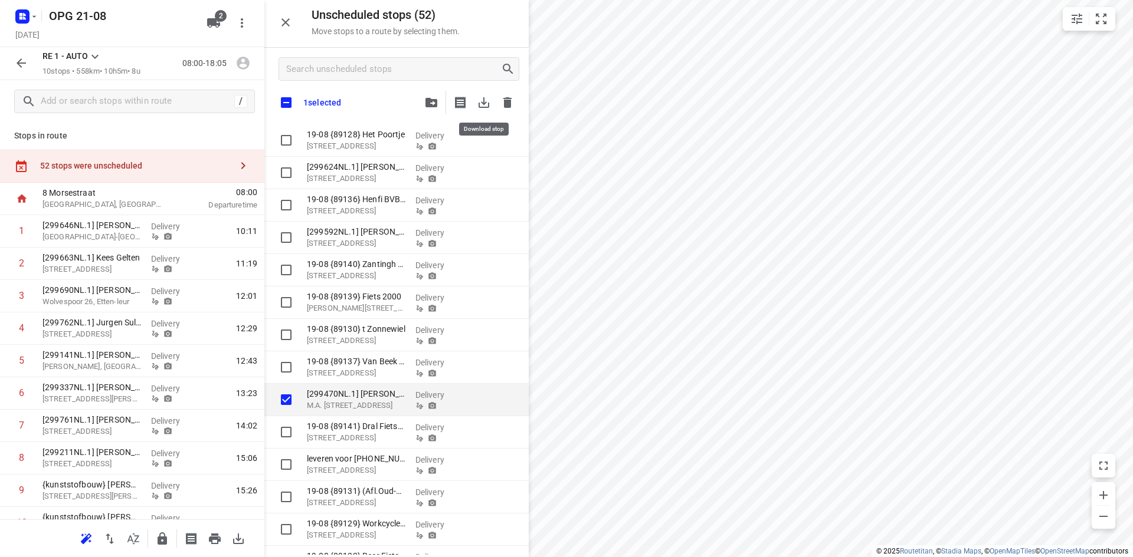
click at [484, 100] on icon "button" at bounding box center [483, 102] width 11 height 11
checkbox input "true"
click at [487, 104] on icon "button" at bounding box center [484, 103] width 14 height 14
click at [483, 103] on icon "button" at bounding box center [483, 102] width 11 height 11
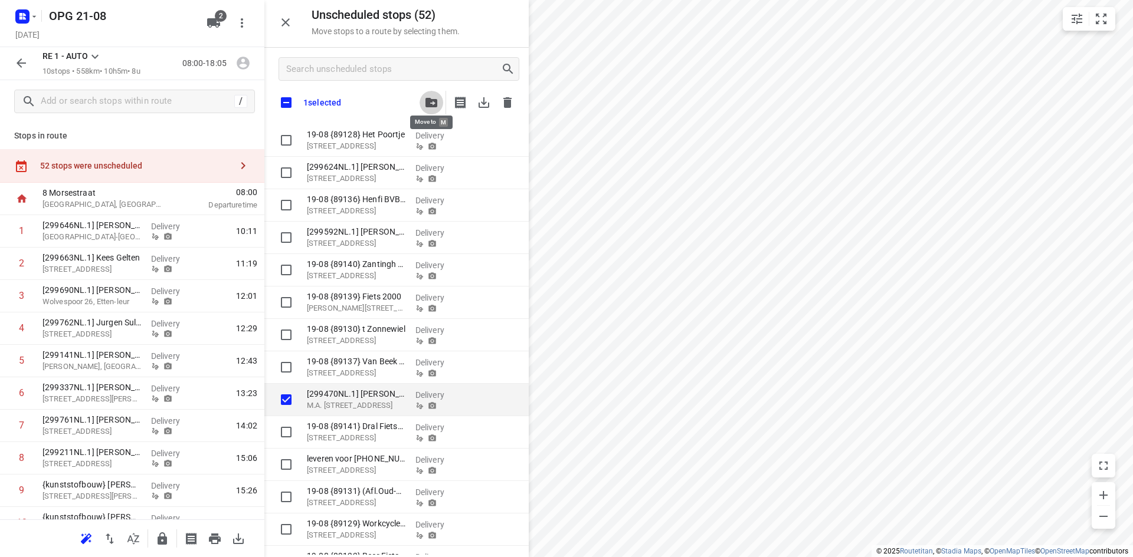
click at [430, 103] on icon "button" at bounding box center [431, 102] width 12 height 9
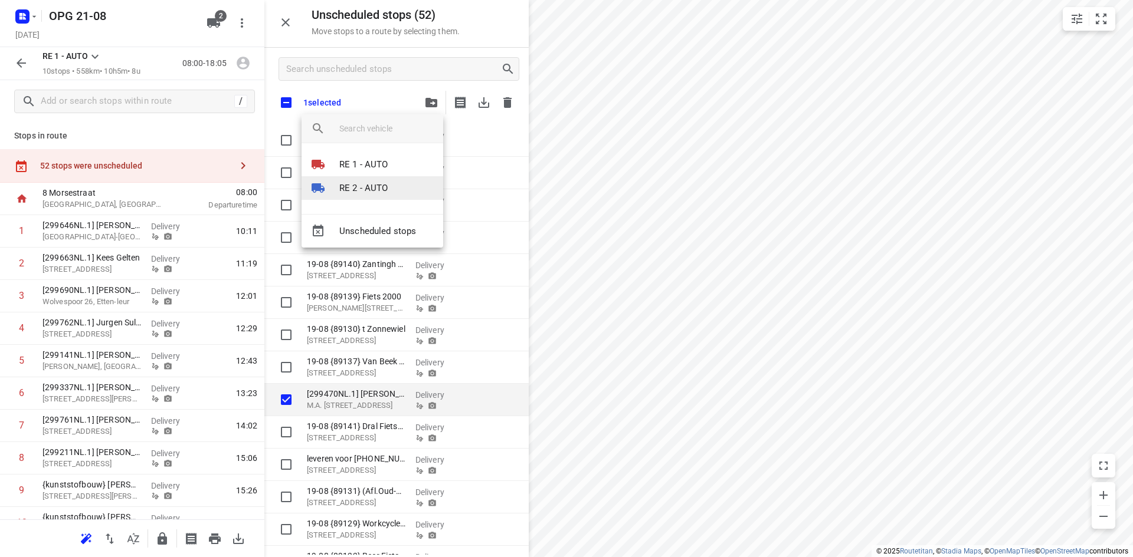
click at [365, 189] on p "RE 2 - AUTO" at bounding box center [363, 189] width 49 height 14
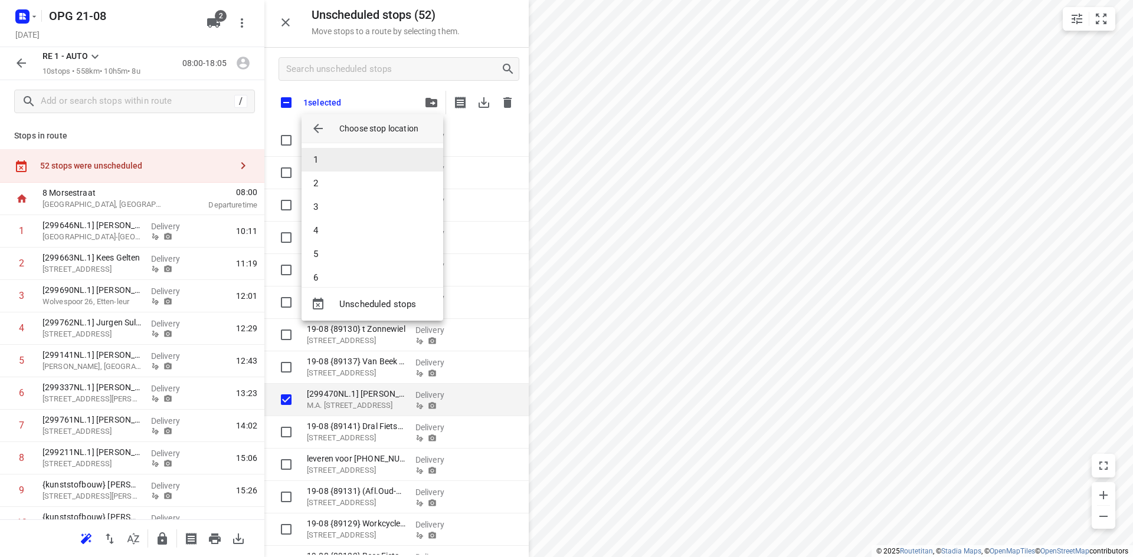
click at [373, 165] on li "1" at bounding box center [372, 160] width 142 height 24
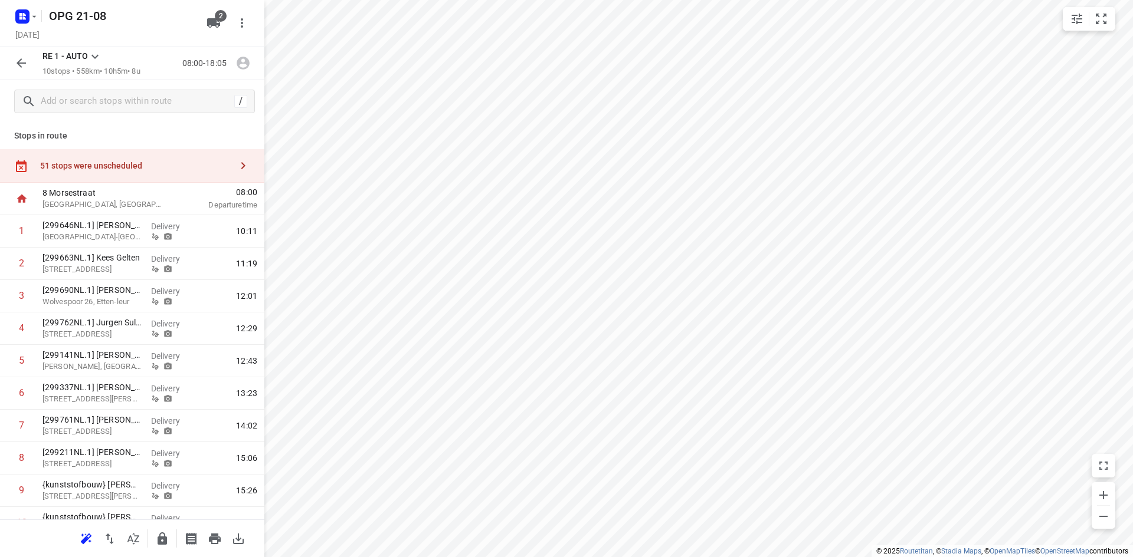
click at [99, 60] on icon at bounding box center [95, 57] width 14 height 14
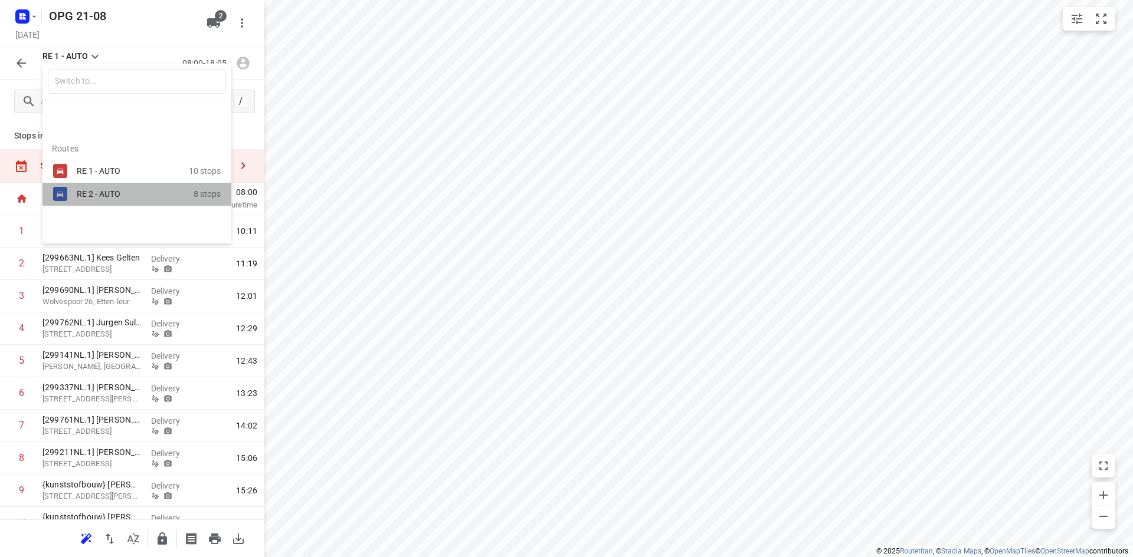
click at [91, 187] on div "RE 2 - AUTO" at bounding box center [135, 194] width 117 height 14
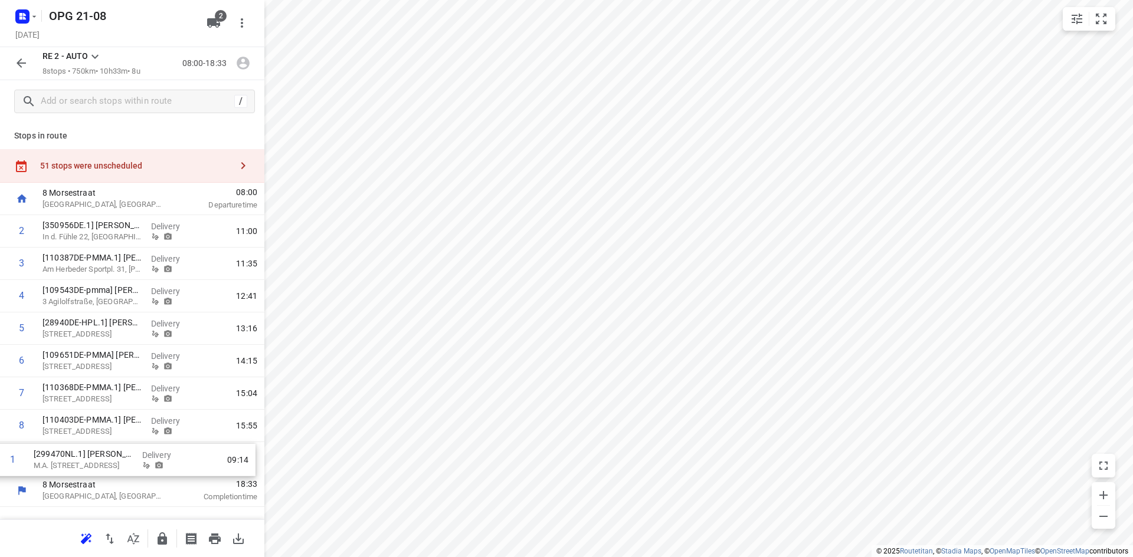
drag, startPoint x: 134, startPoint y: 232, endPoint x: 129, endPoint y: 461, distance: 228.9
click at [129, 461] on div "1 [299470NL.1] [PERSON_NAME] M.A. [STREET_ADDRESS] Delivery 09:14 2 [350956DE.1…" at bounding box center [132, 345] width 264 height 260
click at [242, 69] on icon "button" at bounding box center [243, 63] width 13 height 13
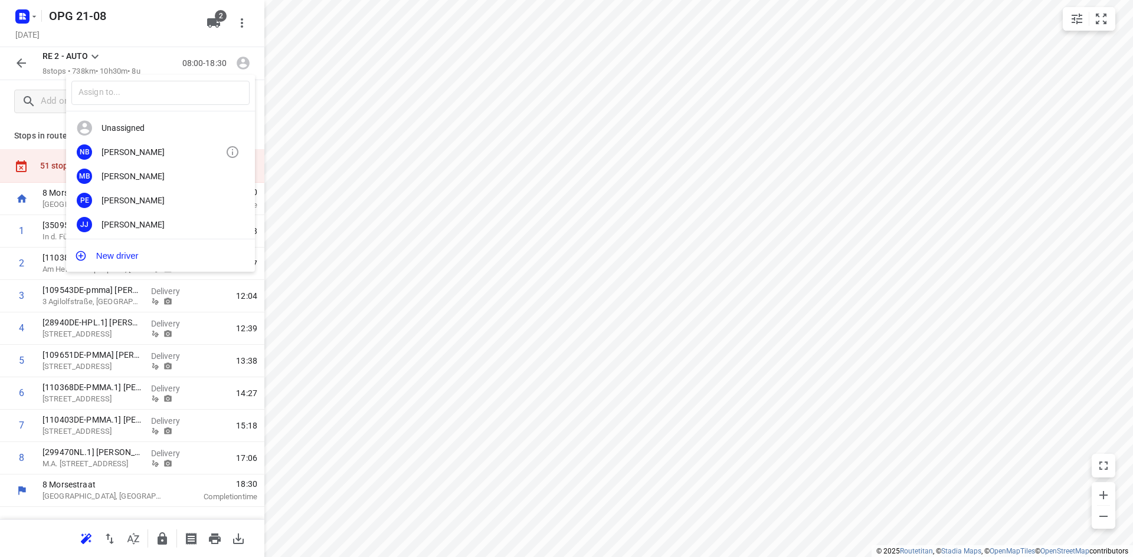
click at [172, 146] on div "NB [PERSON_NAME]" at bounding box center [160, 152] width 189 height 24
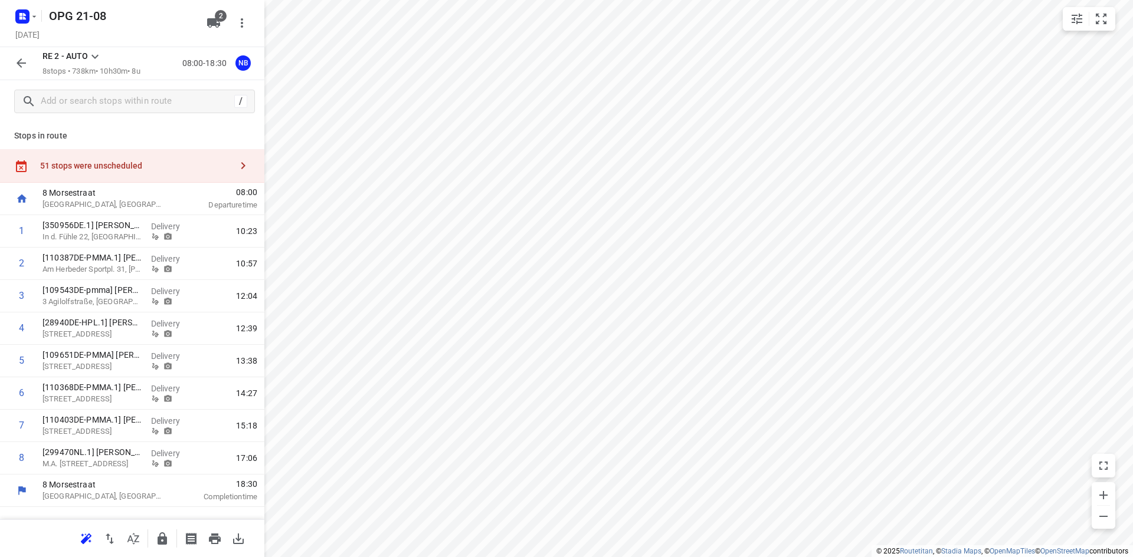
click at [95, 52] on icon at bounding box center [95, 57] width 14 height 14
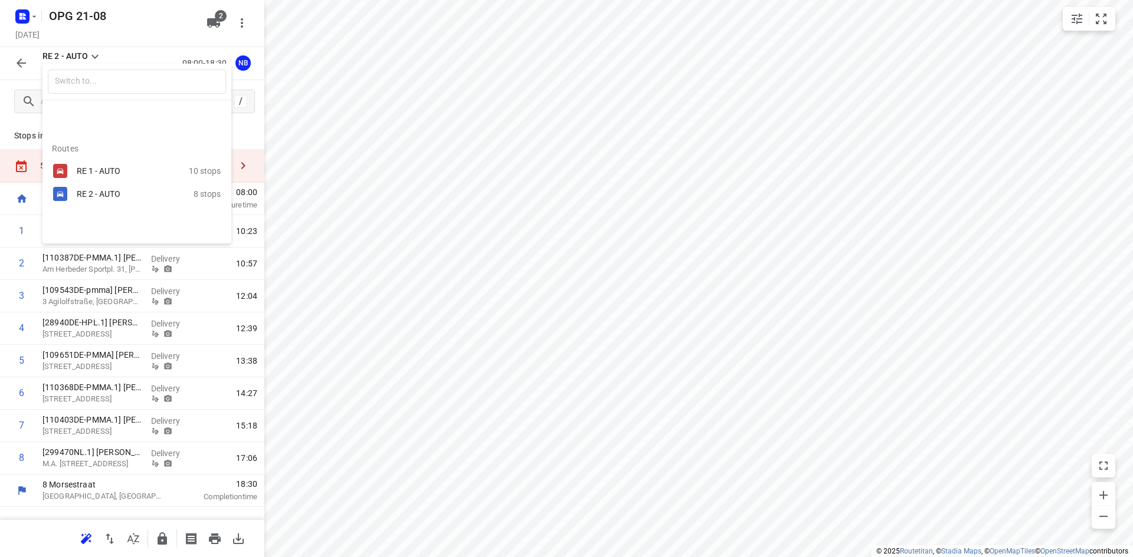
click at [90, 164] on div "RE 1 - AUTO" at bounding box center [133, 171] width 112 height 14
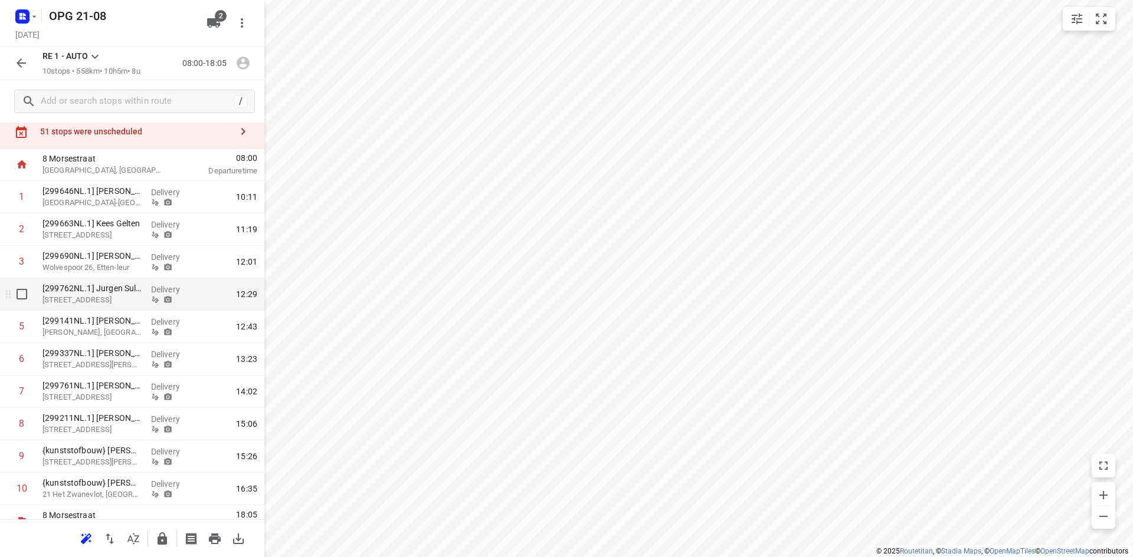
scroll to position [53, 0]
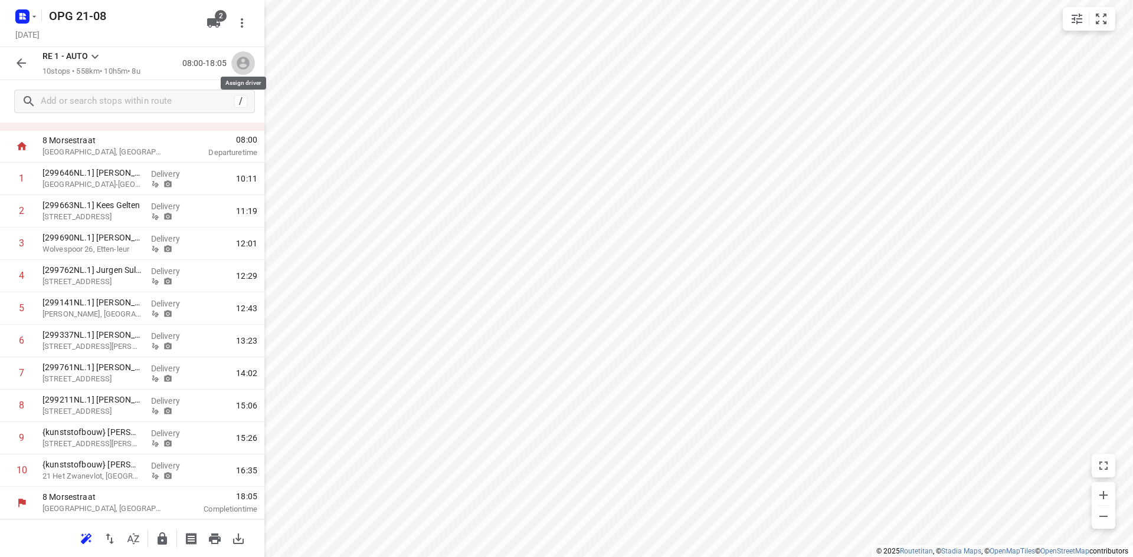
click at [242, 60] on icon "button" at bounding box center [242, 62] width 15 height 15
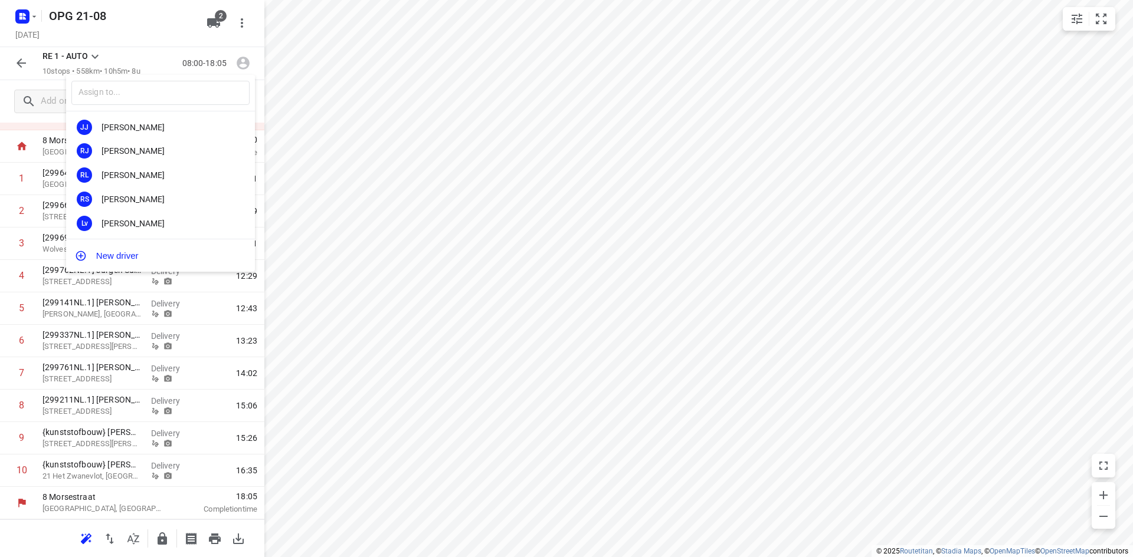
scroll to position [118, 0]
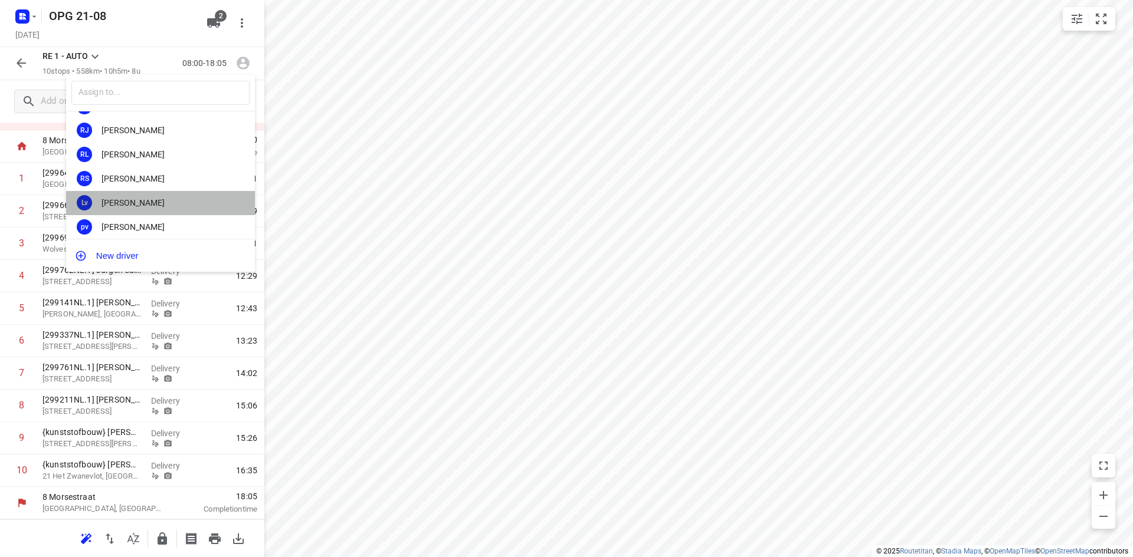
click at [162, 199] on div "[PERSON_NAME]" at bounding box center [163, 202] width 124 height 9
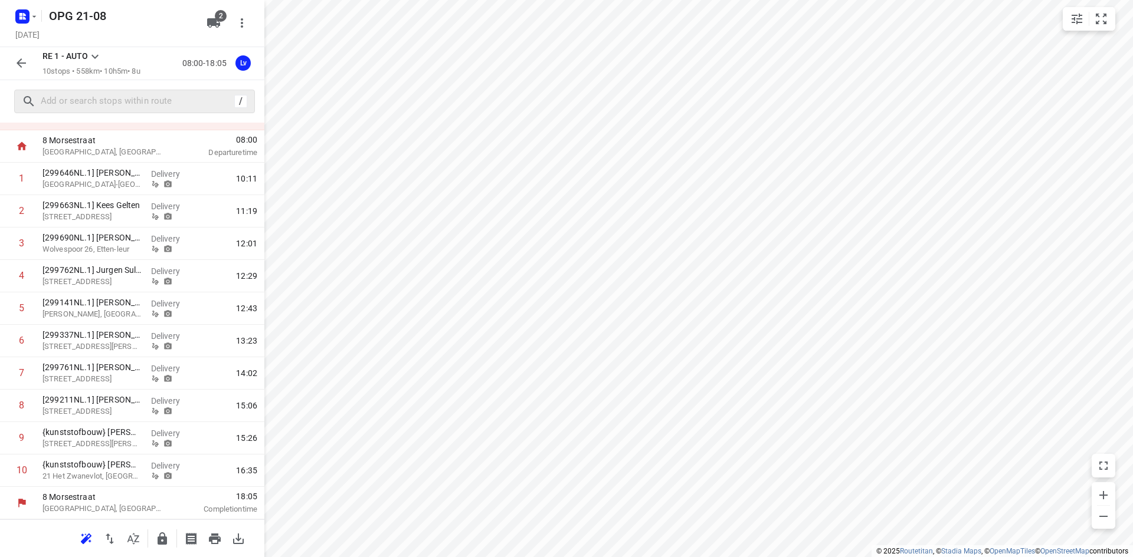
click at [405, 87] on div "i © 2025 Routetitan , © Stadia Maps , © OpenMapTiles © OpenStreetMap contributo…" at bounding box center [566, 278] width 1133 height 557
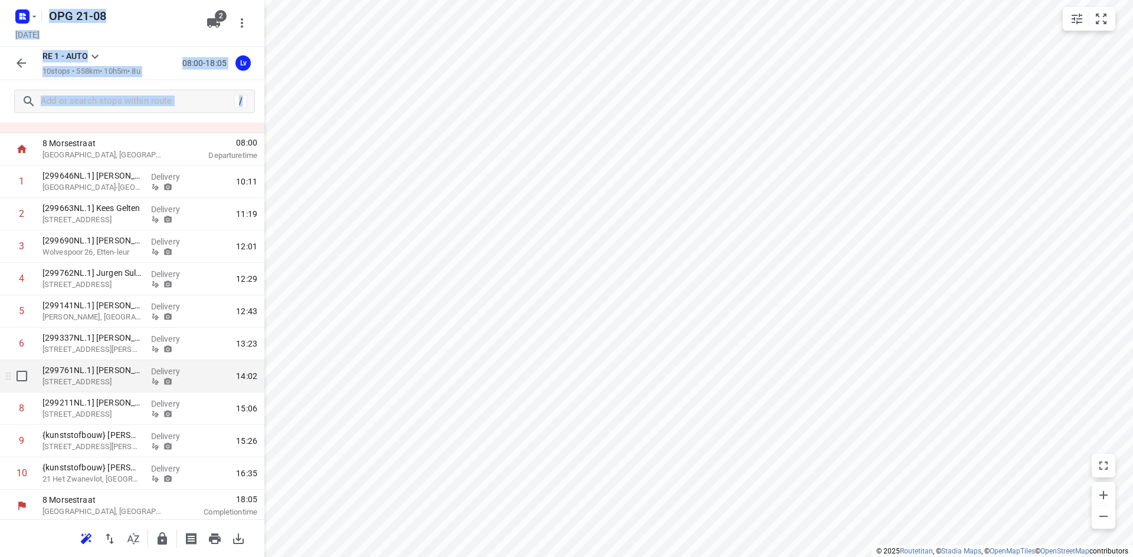
scroll to position [53, 0]
click at [211, 537] on icon "button" at bounding box center [215, 539] width 12 height 11
click at [87, 55] on p "RE 1 - AUTO" at bounding box center [64, 56] width 45 height 12
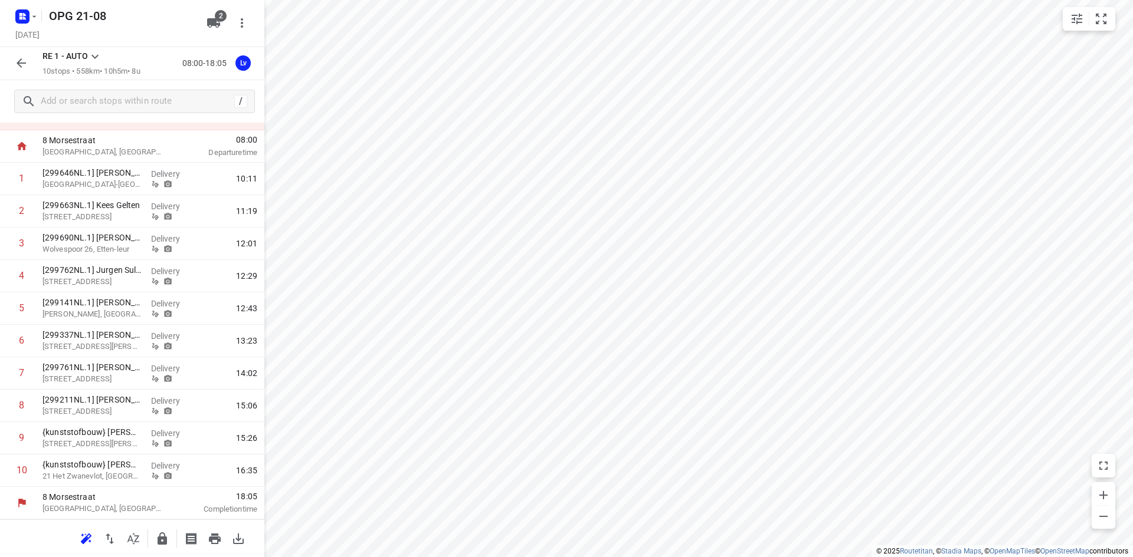
click at [93, 58] on icon at bounding box center [95, 57] width 14 height 14
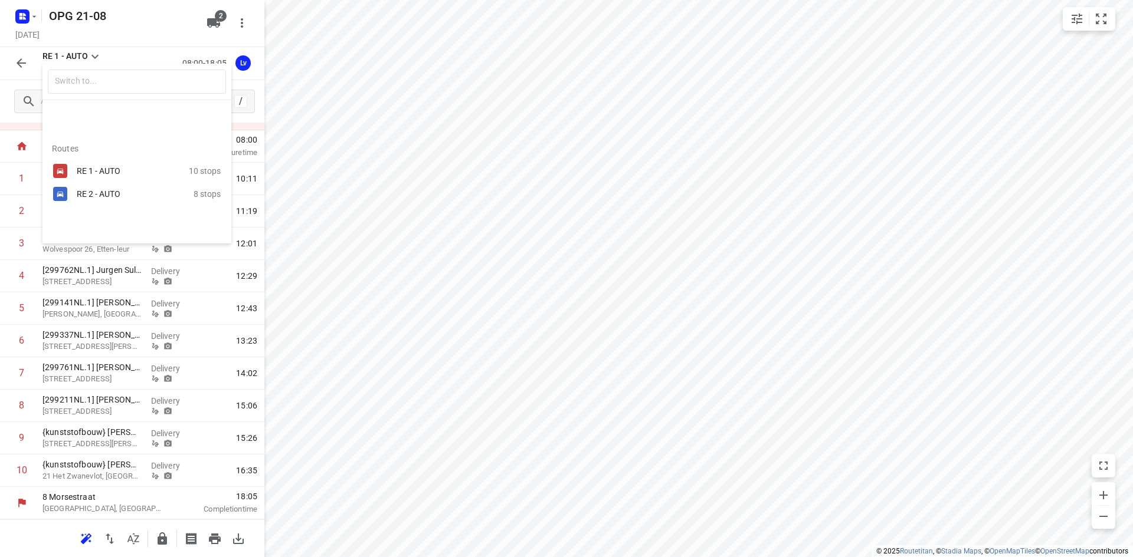
click at [103, 194] on div "RE 2 - AUTO" at bounding box center [127, 193] width 100 height 9
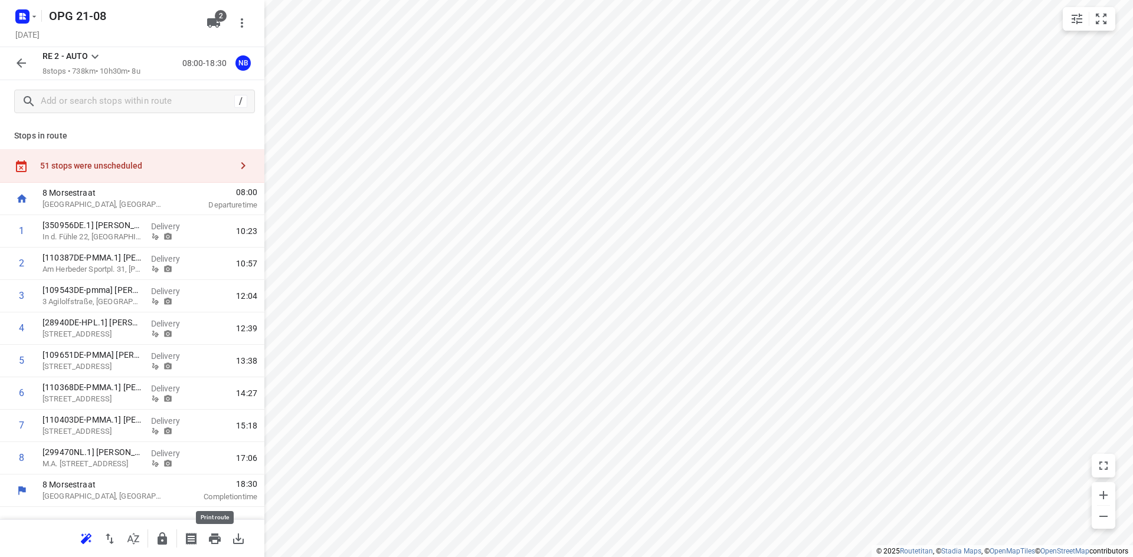
click at [211, 537] on icon "button" at bounding box center [215, 539] width 12 height 11
click at [98, 54] on icon at bounding box center [95, 57] width 14 height 14
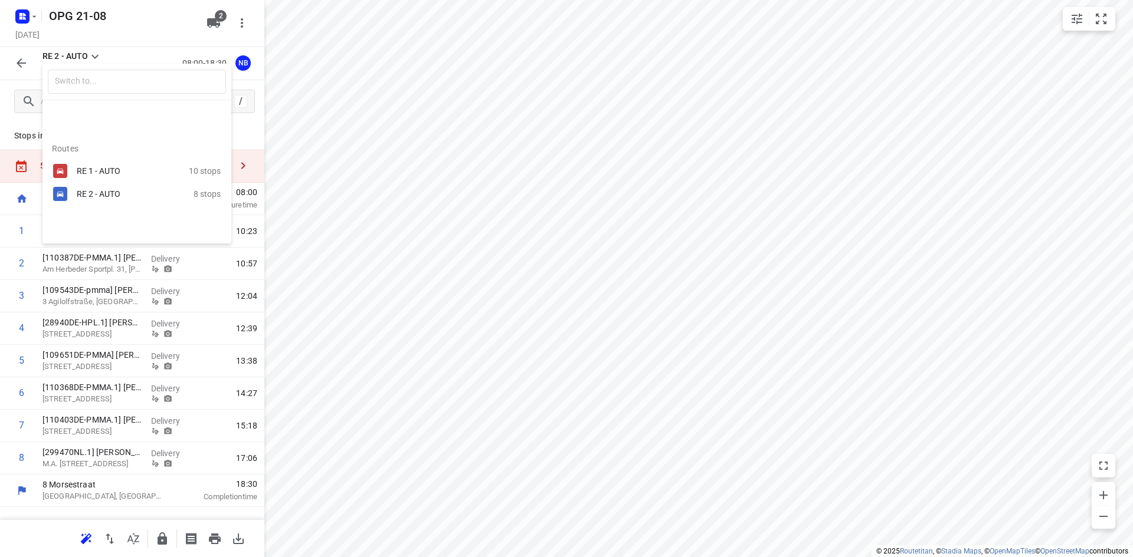
click at [89, 164] on div "RE 1 - AUTO" at bounding box center [133, 171] width 112 height 14
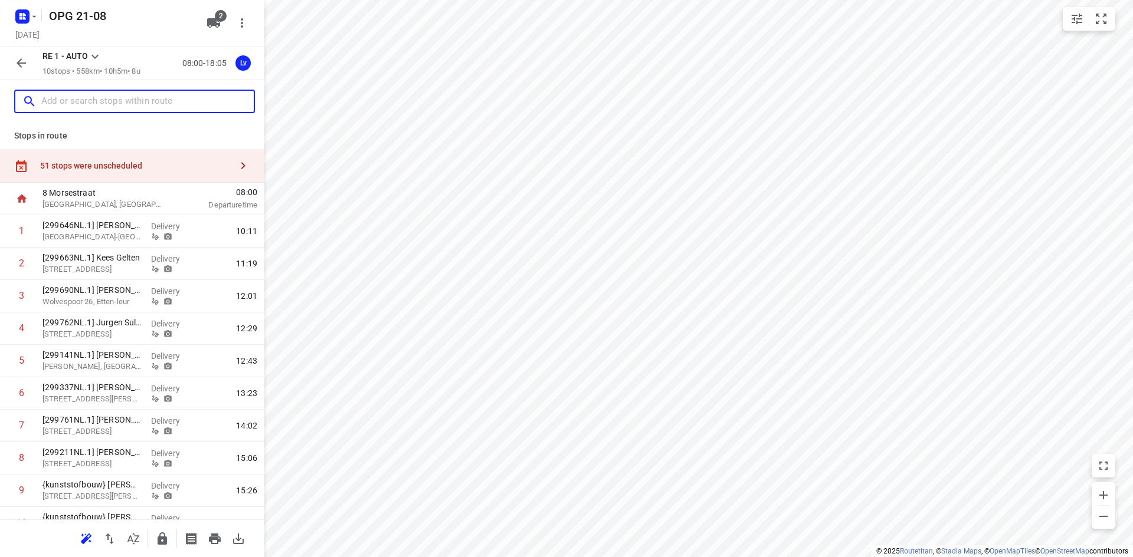
click at [95, 97] on input "text" at bounding box center [147, 102] width 212 height 18
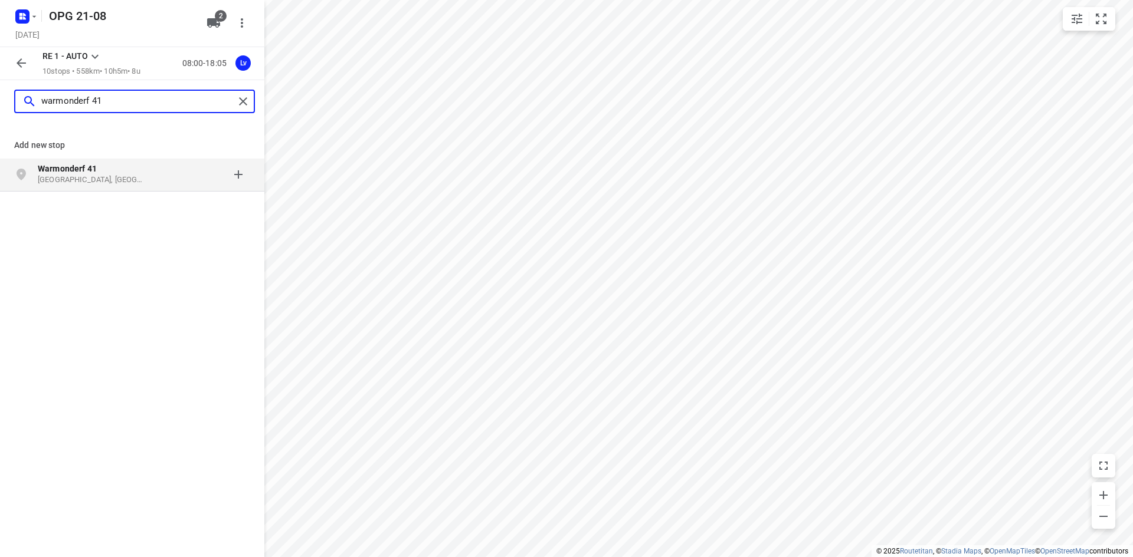
type input "warmonderf 41"
click at [89, 177] on p "[GEOGRAPHIC_DATA], [GEOGRAPHIC_DATA]" at bounding box center [92, 180] width 109 height 11
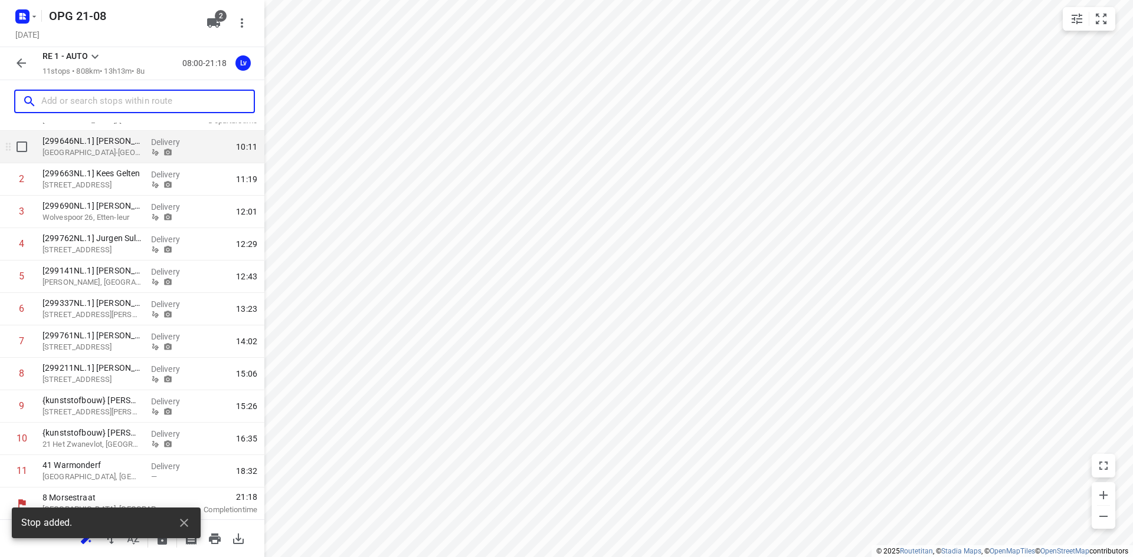
scroll to position [85, 0]
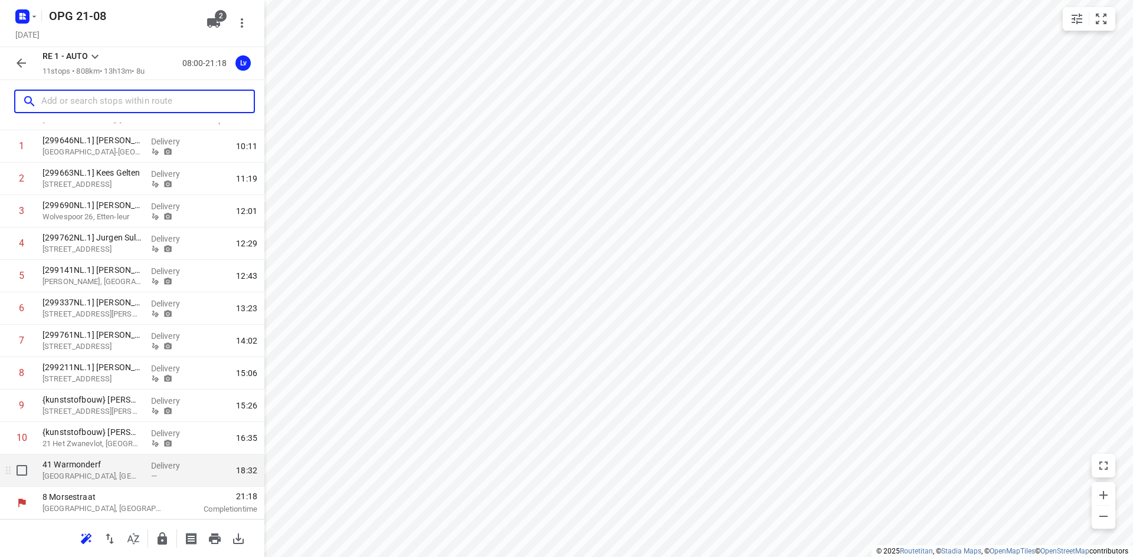
click at [110, 473] on p "[GEOGRAPHIC_DATA], [GEOGRAPHIC_DATA]" at bounding box center [91, 477] width 99 height 12
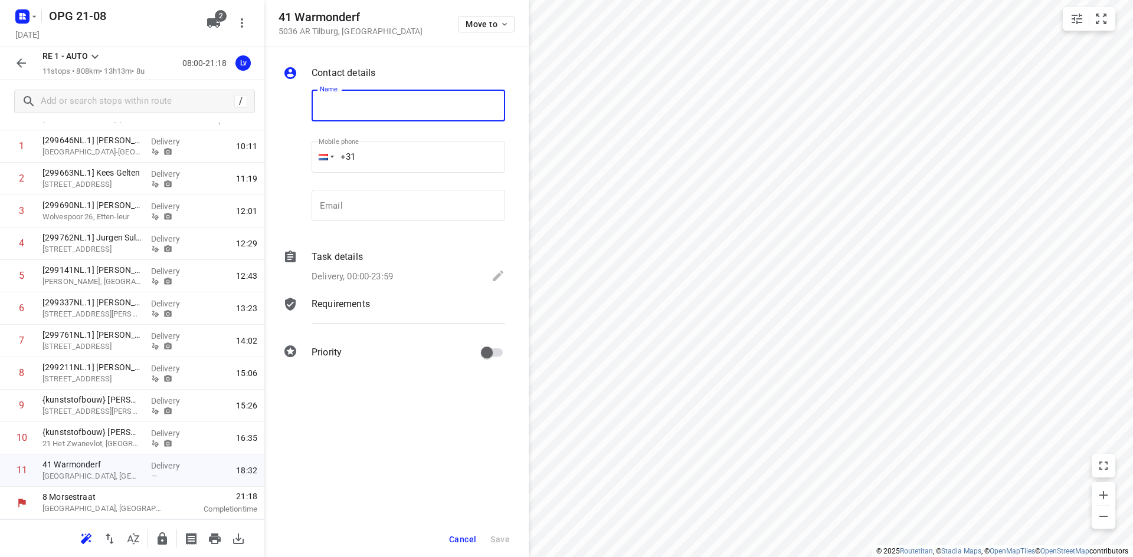
click at [383, 110] on input "text" at bounding box center [407, 106] width 193 height 32
type input "{regio} [PERSON_NAME]"
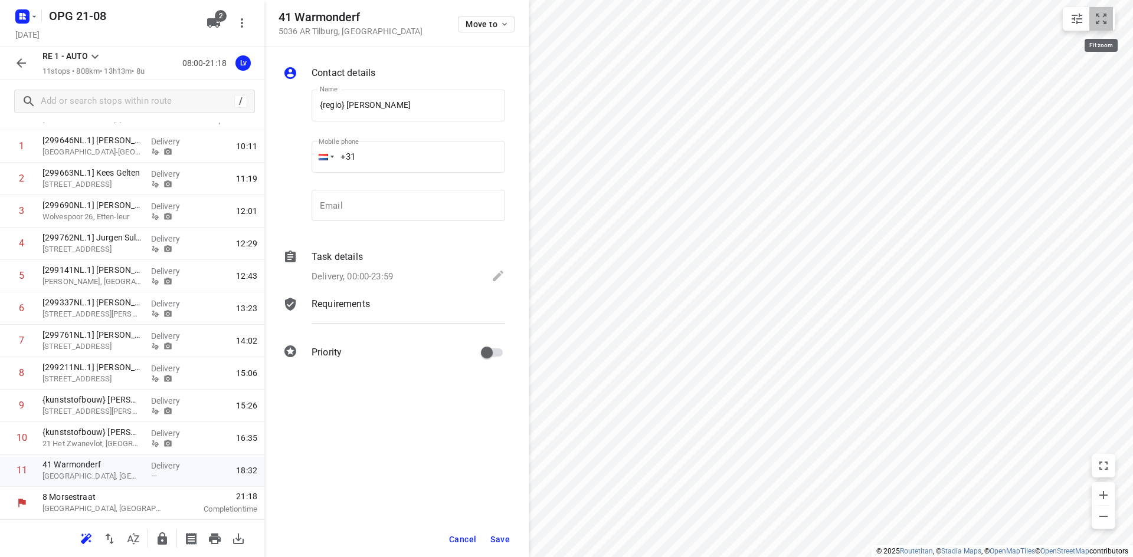
click at [1100, 14] on icon "small contained button group" at bounding box center [1101, 19] width 14 height 14
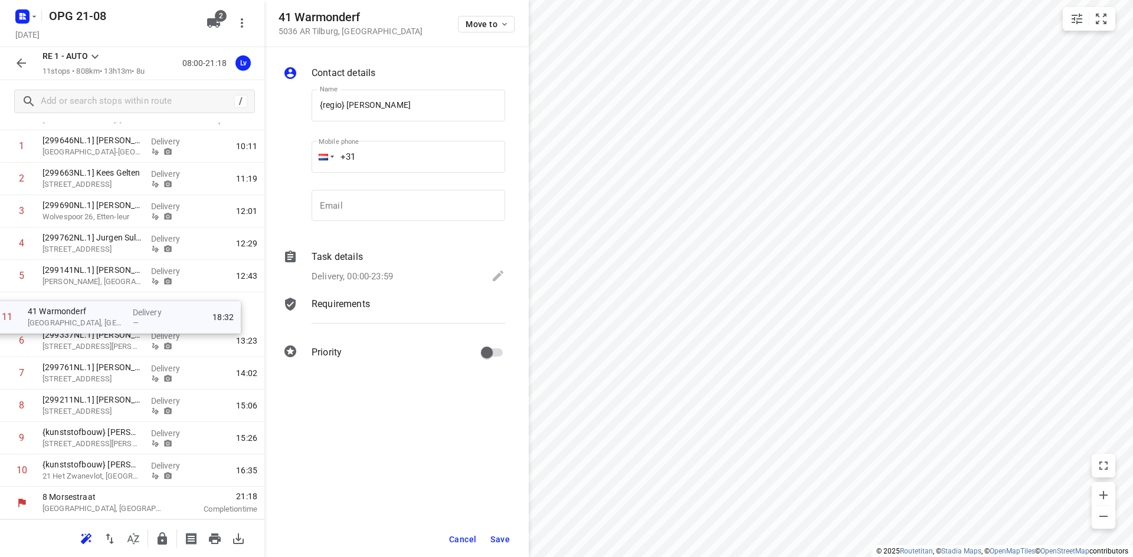
drag, startPoint x: 97, startPoint y: 474, endPoint x: 86, endPoint y: 317, distance: 157.9
click at [86, 317] on div "1 [299646NL.1] [PERSON_NAME] Avelingen-[GEOGRAPHIC_DATA] Delivery 10:11 2 [2996…" at bounding box center [132, 308] width 264 height 357
click at [1107, 18] on icon "small contained button group" at bounding box center [1101, 19] width 14 height 14
click at [376, 401] on div "Contact details Name {regio} [PERSON_NAME] Name Mobile phone +31 ​ Email Email …" at bounding box center [396, 302] width 264 height 510
click at [368, 304] on p "Requirements" at bounding box center [340, 304] width 58 height 14
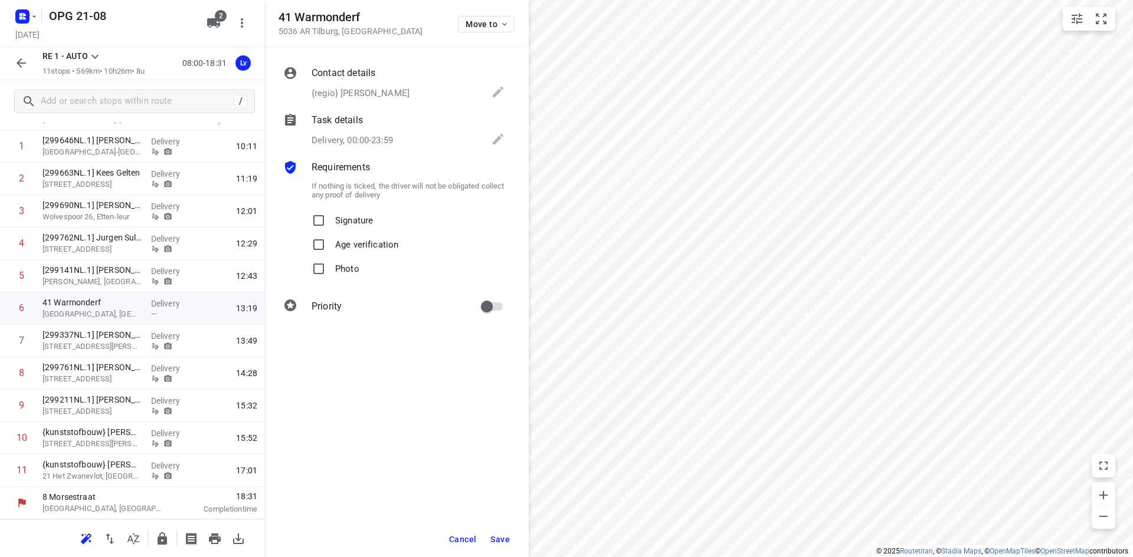
click at [352, 223] on p "Signature" at bounding box center [354, 217] width 38 height 17
click at [330, 223] on input "Signature" at bounding box center [319, 221] width 24 height 24
checkbox input "true"
click at [346, 267] on p "Photo" at bounding box center [347, 265] width 24 height 17
click at [330, 267] on input "Photo" at bounding box center [319, 269] width 24 height 24
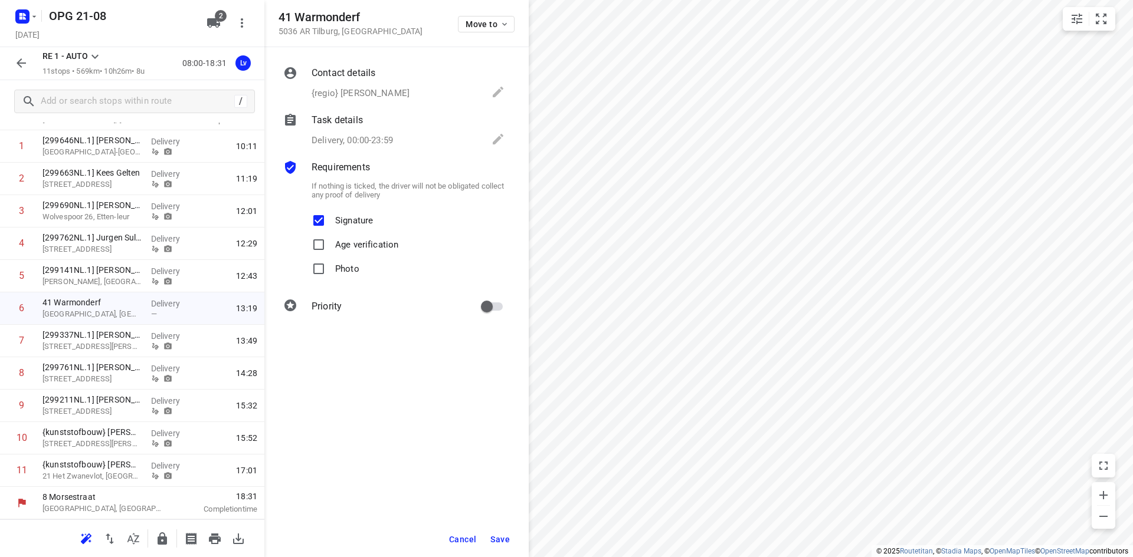
checkbox input "true"
click at [507, 543] on span "Save" at bounding box center [499, 539] width 19 height 9
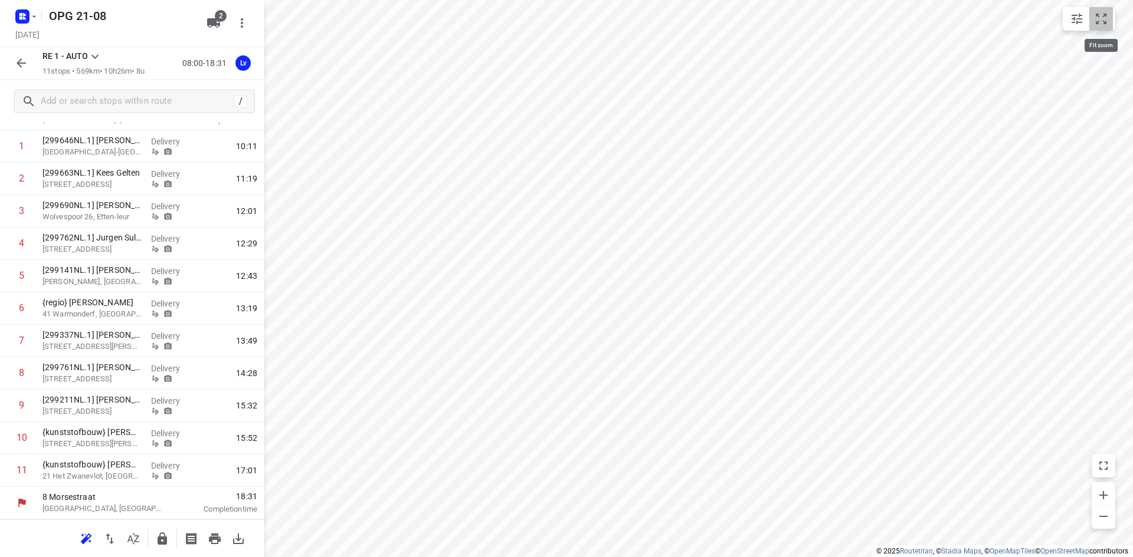
click at [1097, 21] on icon "small contained button group" at bounding box center [1101, 19] width 14 height 14
click at [214, 540] on icon "button" at bounding box center [215, 539] width 14 height 14
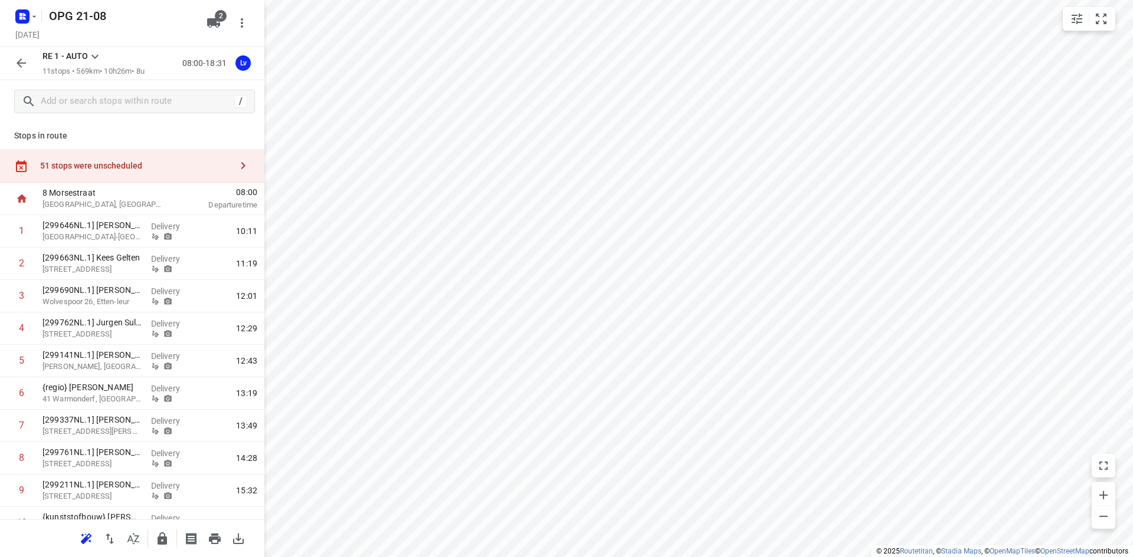
click at [22, 68] on icon "button" at bounding box center [21, 63] width 14 height 14
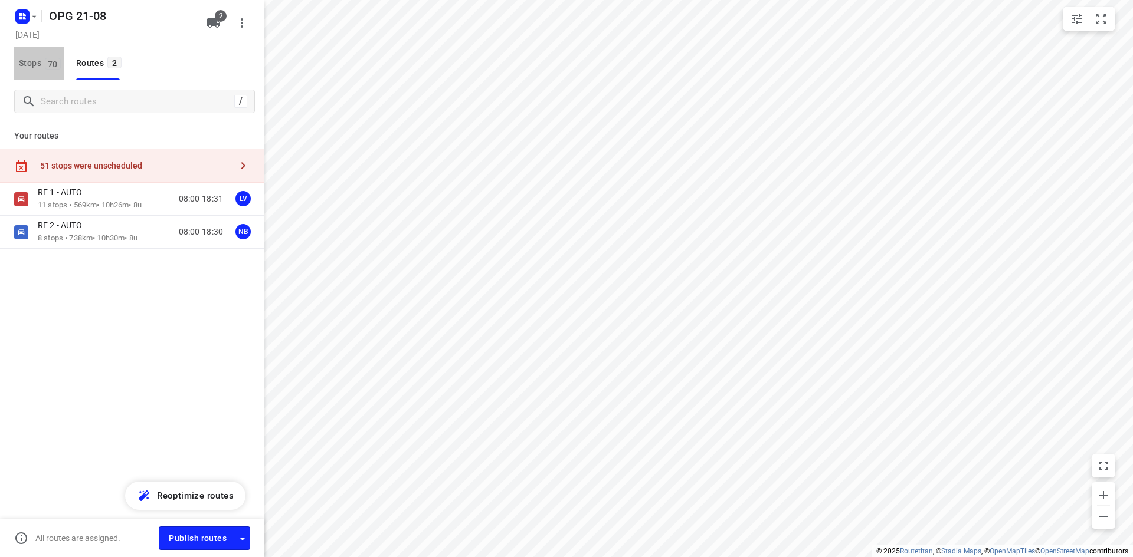
click at [35, 64] on span "Stops 70" at bounding box center [41, 63] width 45 height 15
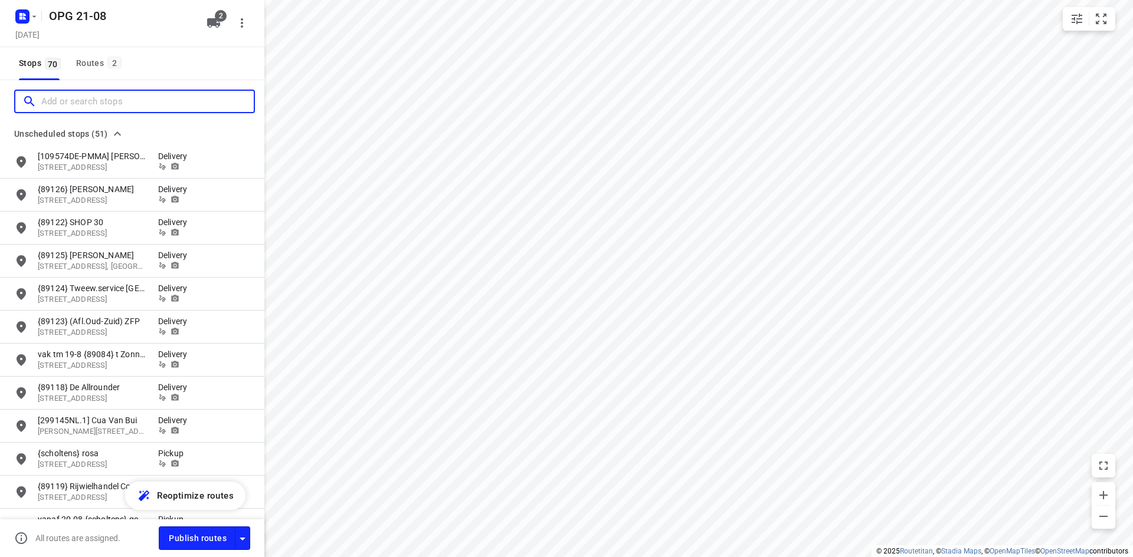
click at [73, 108] on input "Add or search stops" at bounding box center [147, 102] width 212 height 18
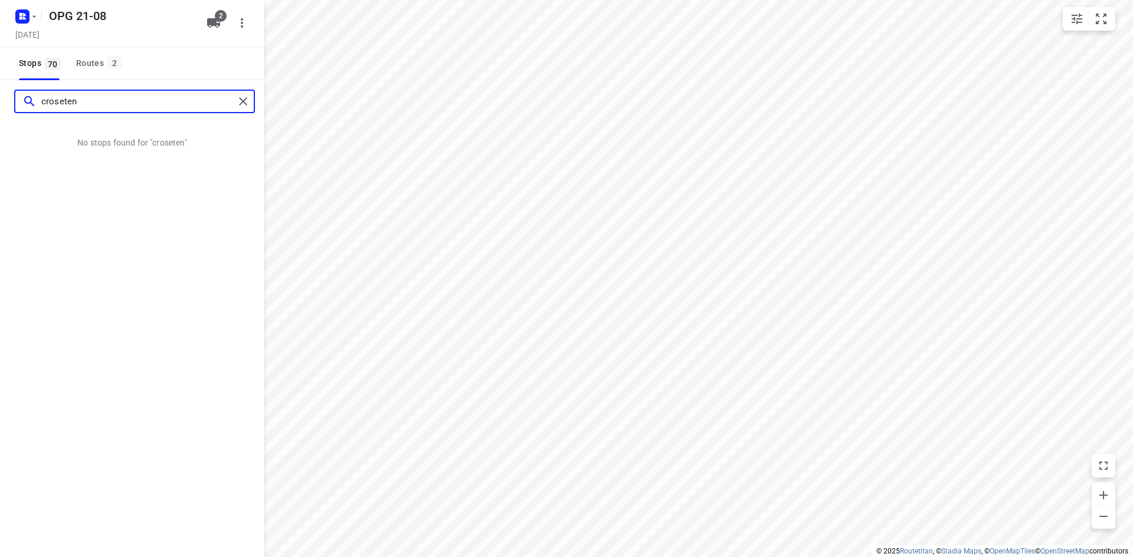
drag, startPoint x: 94, startPoint y: 105, endPoint x: -114, endPoint y: 92, distance: 208.6
click at [0, 92] on html "i © 2025 Routetitan , © Stadia Maps , © OpenMapTiles © OpenStreetMap contributo…" at bounding box center [566, 278] width 1133 height 557
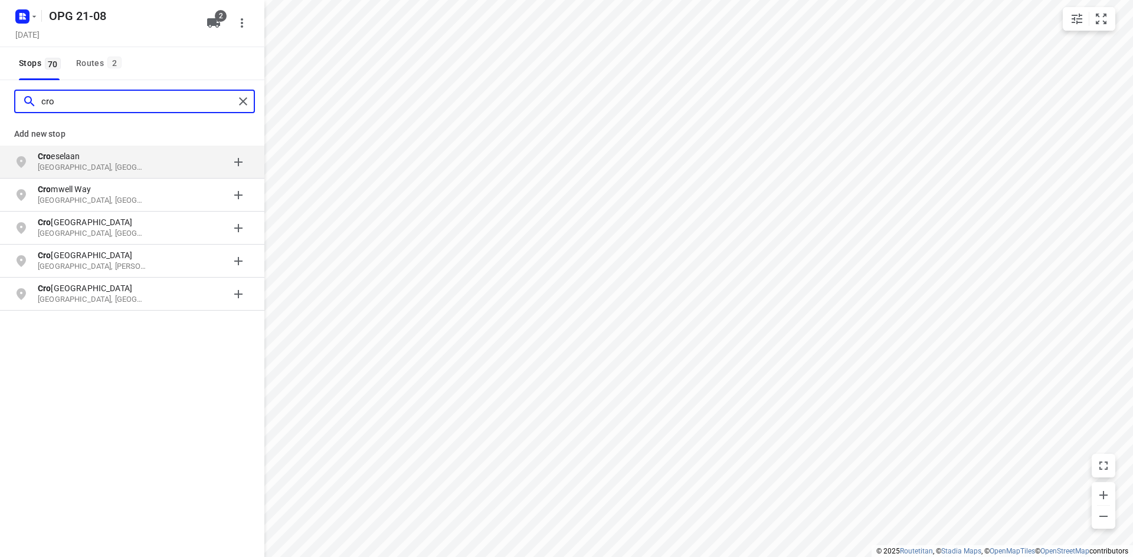
click at [77, 103] on input "cro" at bounding box center [137, 102] width 193 height 18
type input "[PERSON_NAME]"
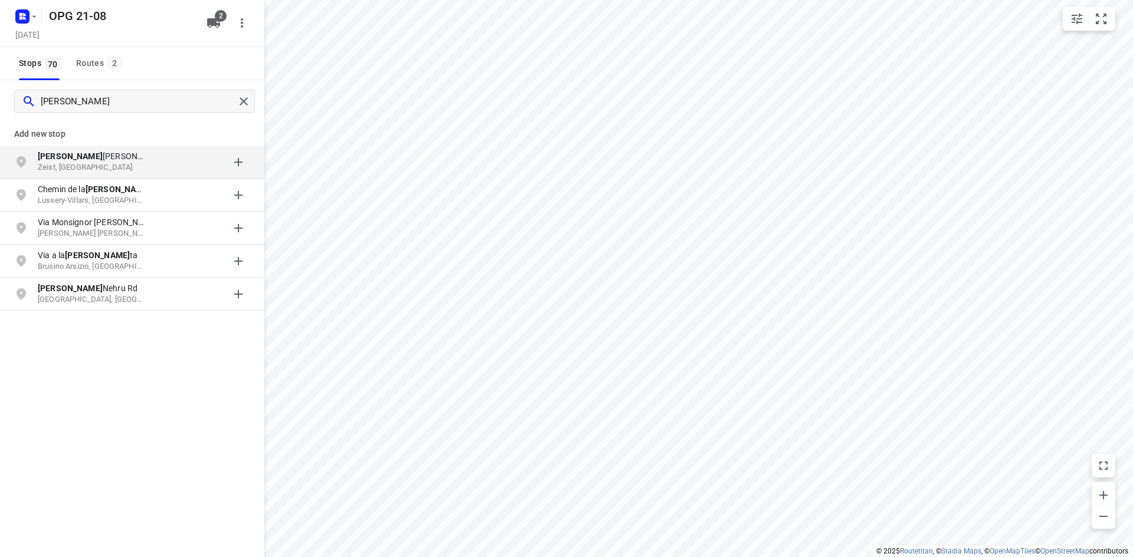
click at [101, 158] on p "[PERSON_NAME]" at bounding box center [92, 156] width 109 height 12
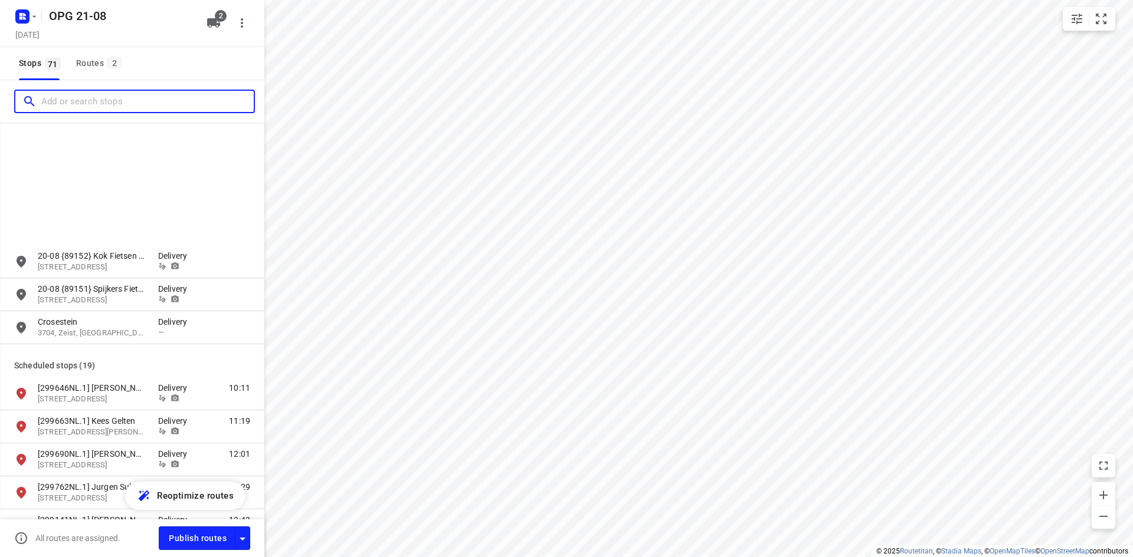
scroll to position [1711, 0]
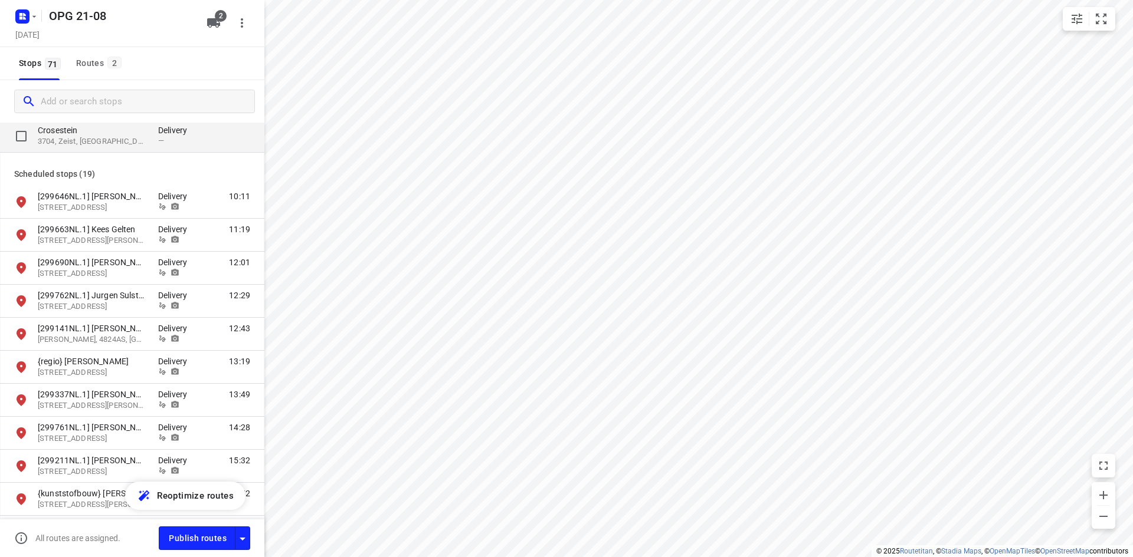
click at [87, 130] on p "Crosestein" at bounding box center [92, 130] width 109 height 12
click at [70, 140] on p "3704, Zeist, [GEOGRAPHIC_DATA]" at bounding box center [92, 141] width 109 height 11
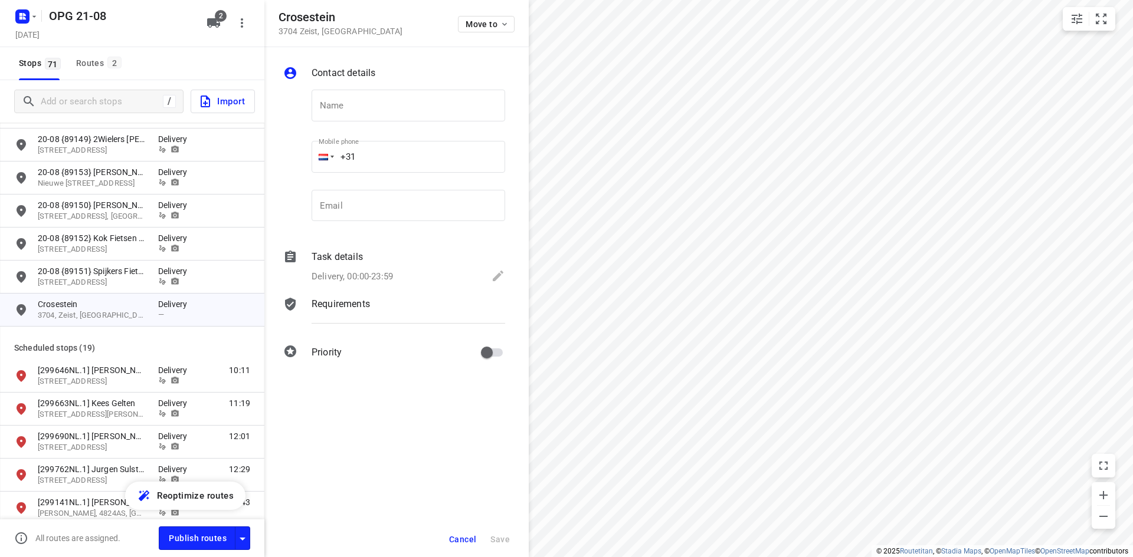
scroll to position [1472, 0]
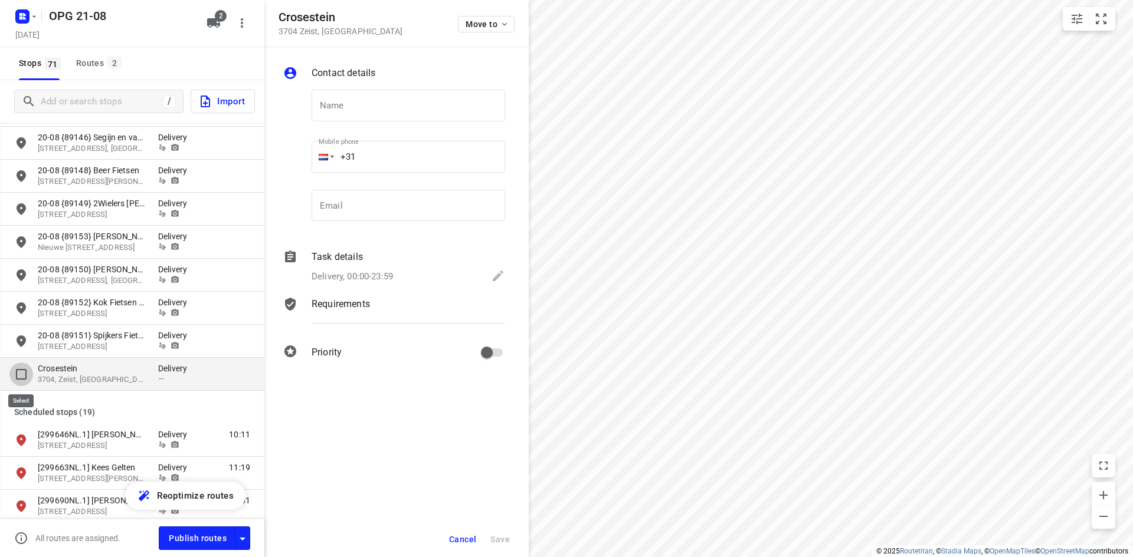
click at [22, 375] on input "grid" at bounding box center [21, 375] width 24 height 24
checkbox input "true"
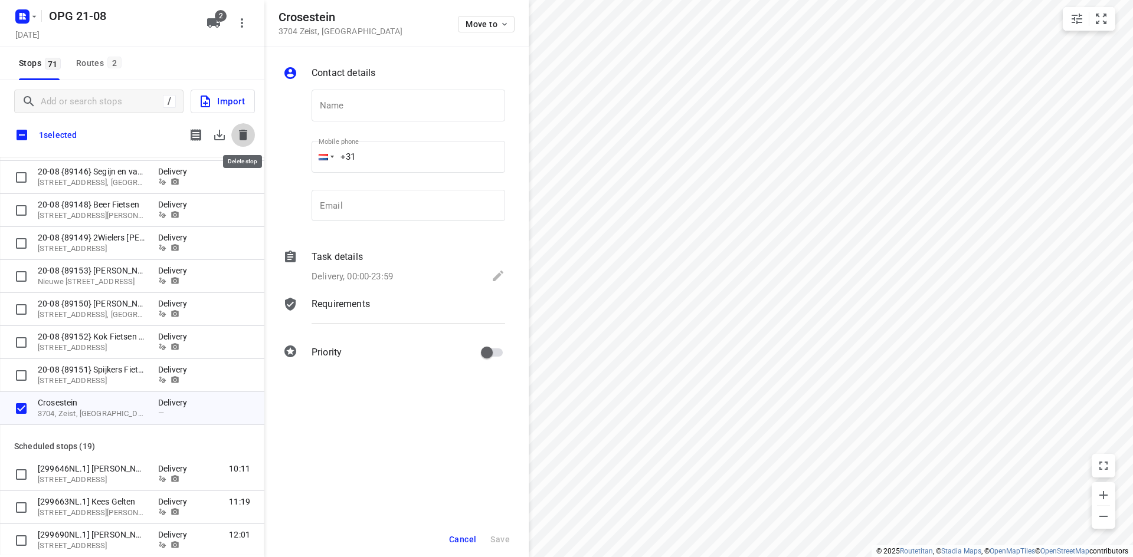
click at [240, 135] on icon "button" at bounding box center [243, 135] width 8 height 11
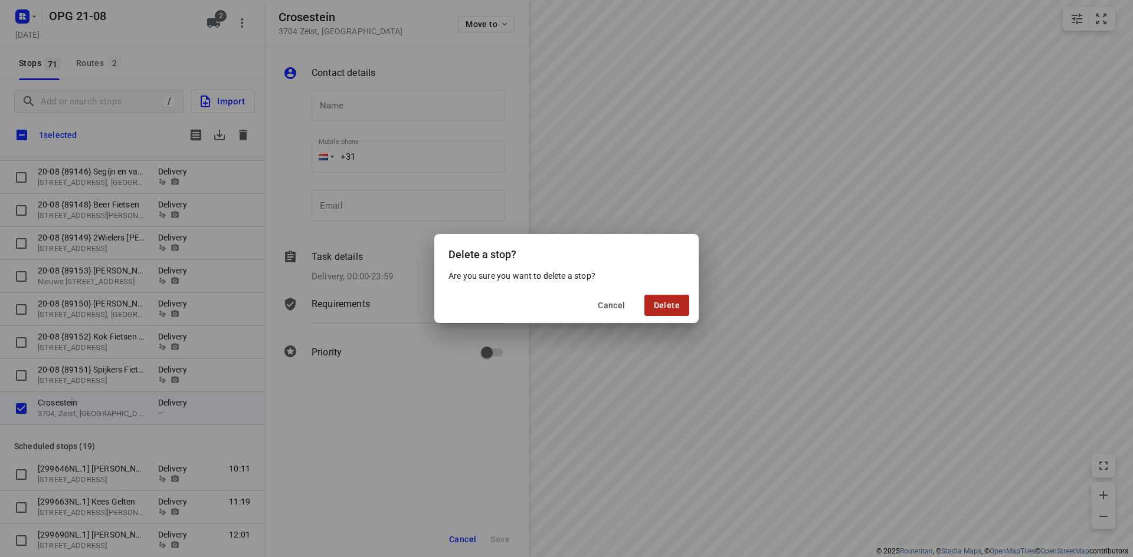
click at [674, 302] on span "Delete" at bounding box center [667, 305] width 26 height 9
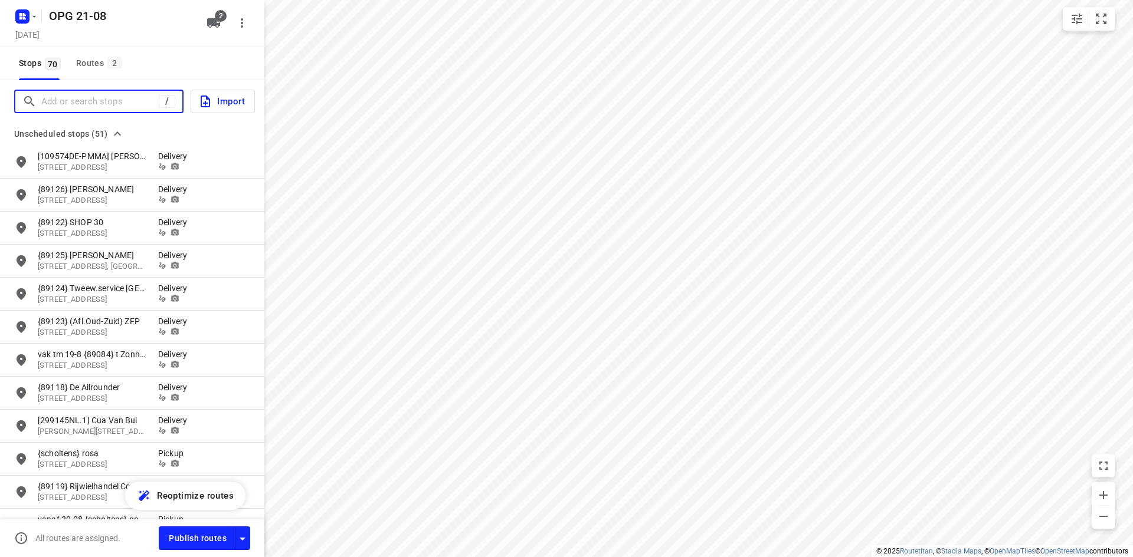
click at [80, 99] on input "Add or search stops" at bounding box center [99, 102] width 117 height 18
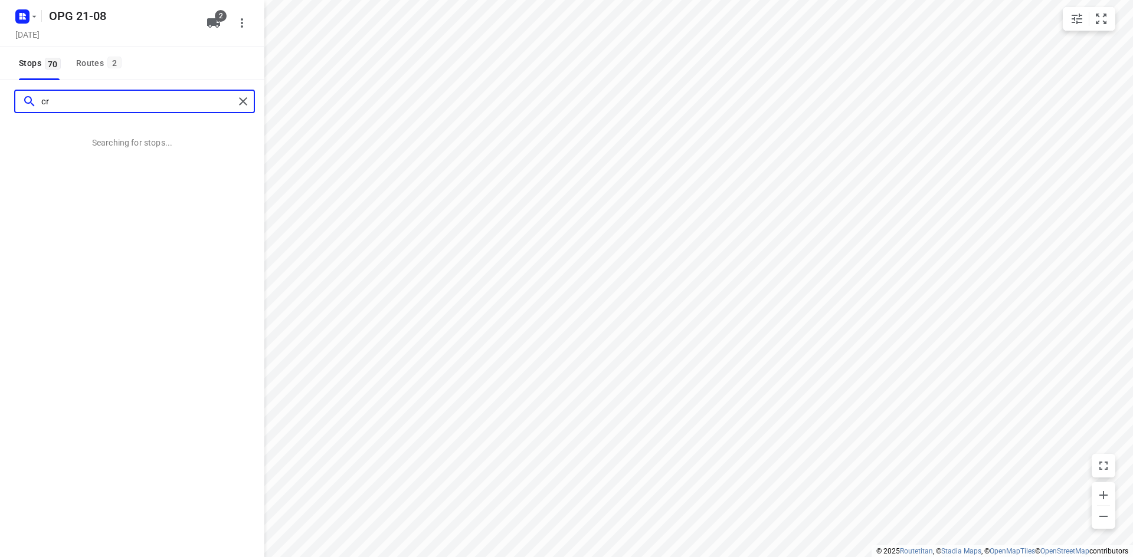
type input "c"
type input "crosestein 1402B"
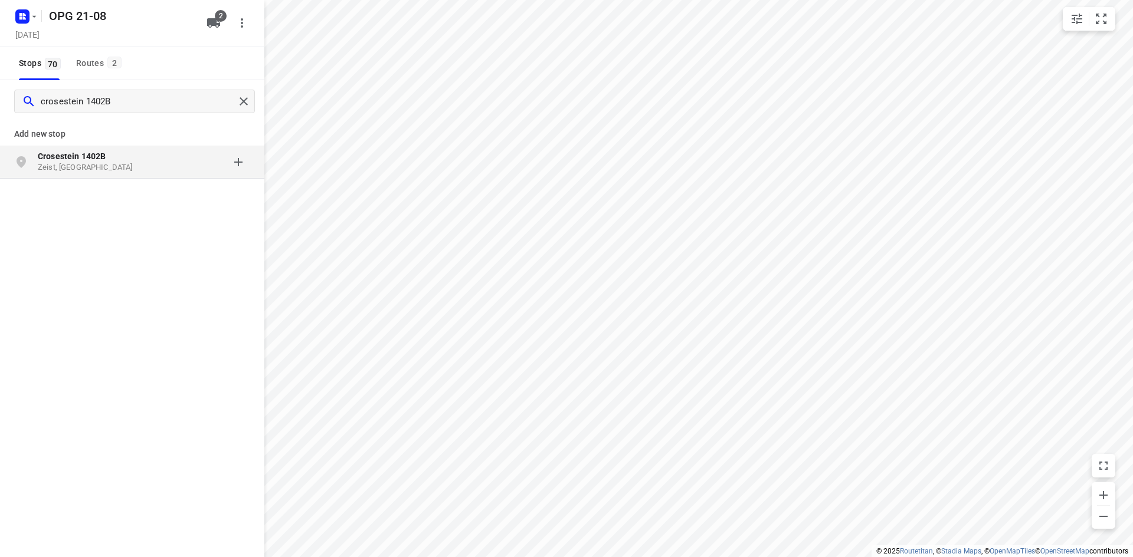
click at [107, 162] on p "Crosestein 1402B" at bounding box center [92, 156] width 109 height 12
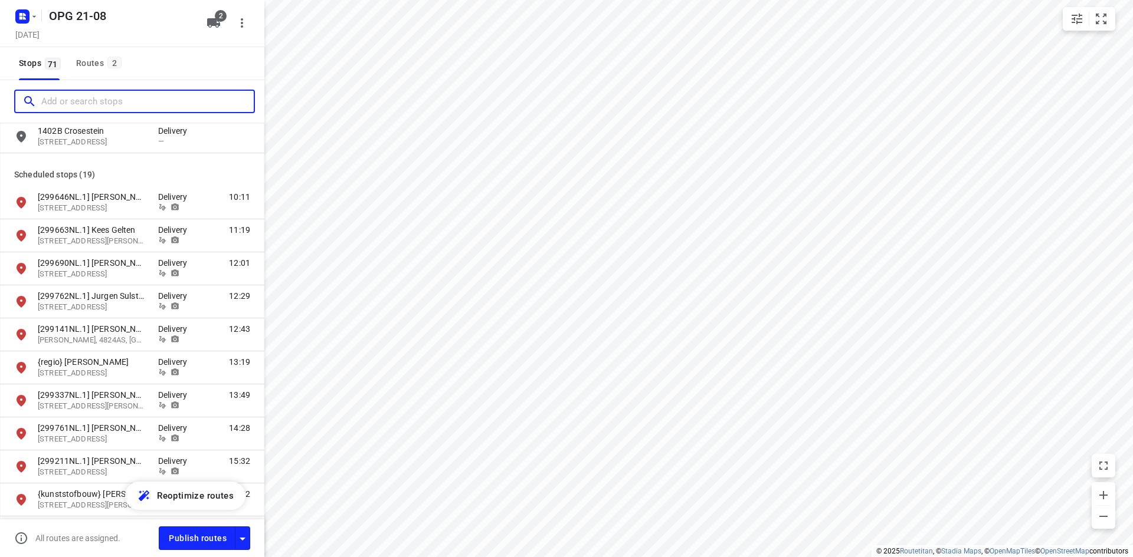
scroll to position [1711, 0]
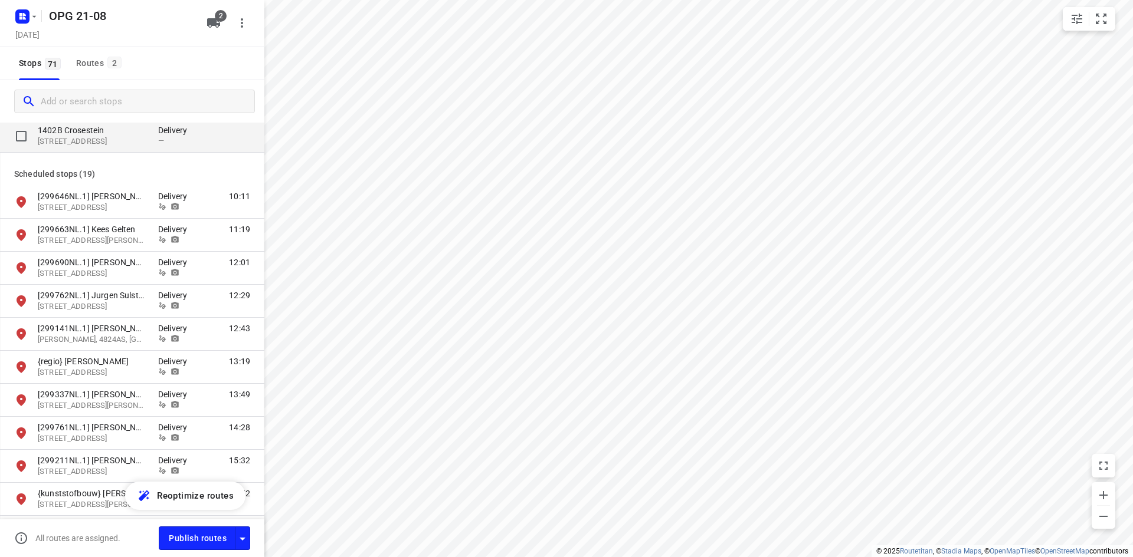
click at [92, 135] on p "1402B Crosestein" at bounding box center [92, 130] width 109 height 12
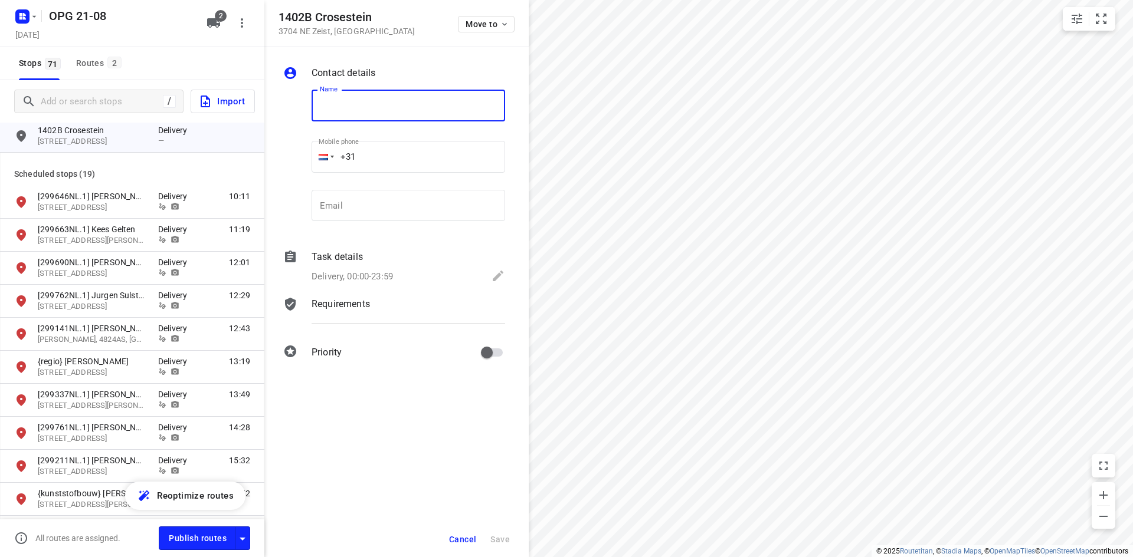
click at [327, 104] on input "text" at bounding box center [407, 106] width 193 height 32
type input "{[PERSON_NAME]} [PERSON_NAME]"
click at [347, 278] on p "Delivery, 00:00-23:59" at bounding box center [351, 277] width 81 height 14
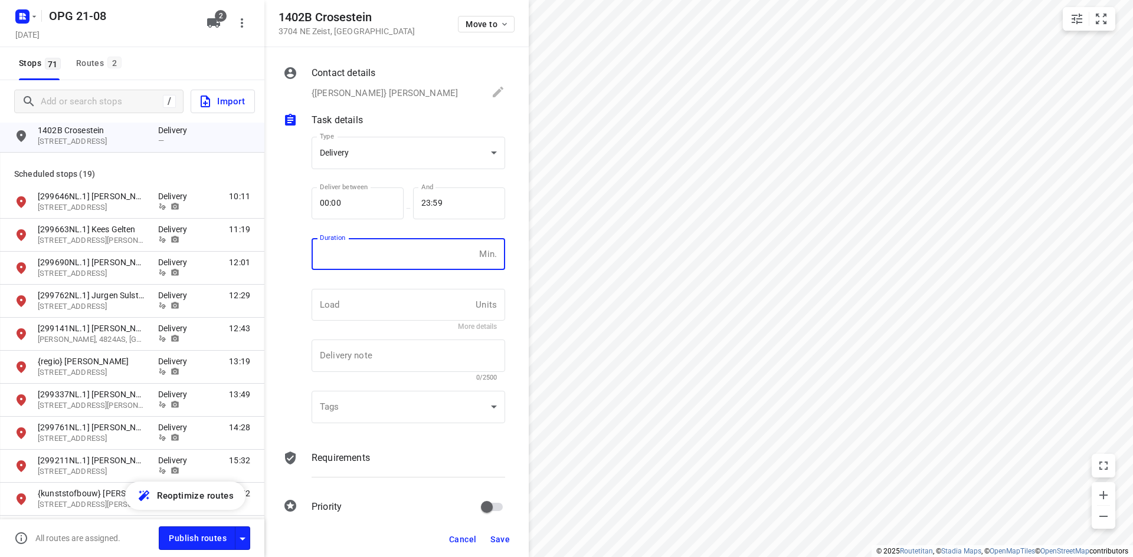
click at [359, 261] on input "number" at bounding box center [392, 254] width 163 height 32
type input "10"
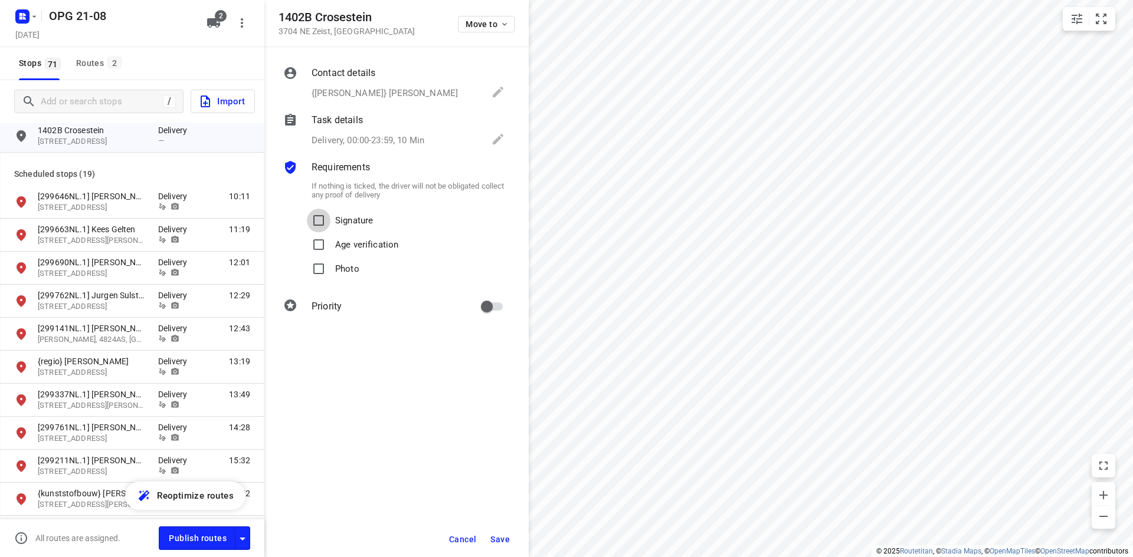
click at [307, 209] on input "Signature" at bounding box center [319, 221] width 24 height 24
checkbox input "true"
click at [307, 257] on input "Photo" at bounding box center [319, 269] width 24 height 24
checkbox input "true"
click at [505, 534] on button "Save" at bounding box center [500, 539] width 29 height 21
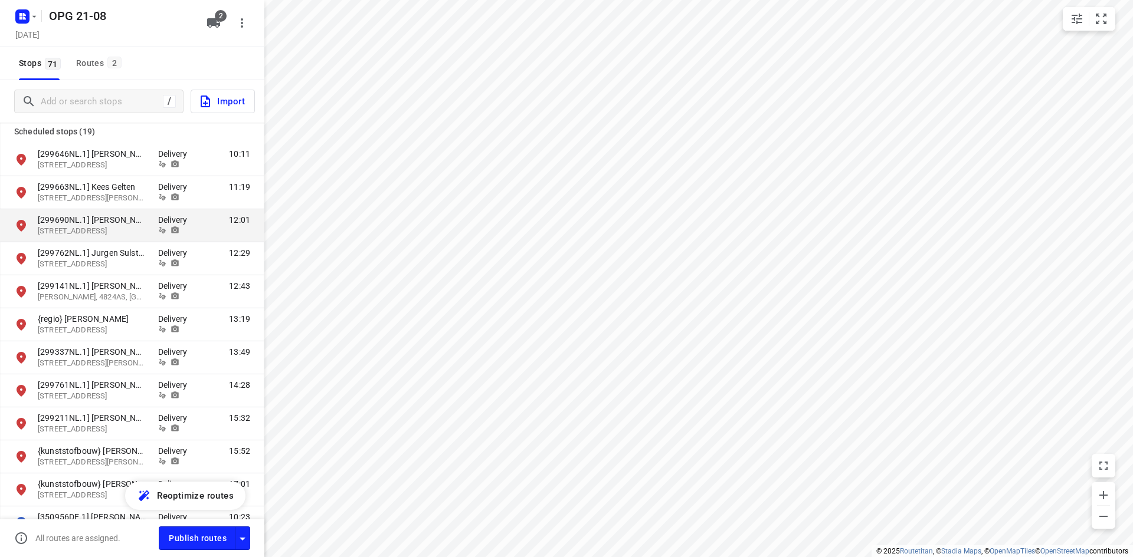
scroll to position [1770, 0]
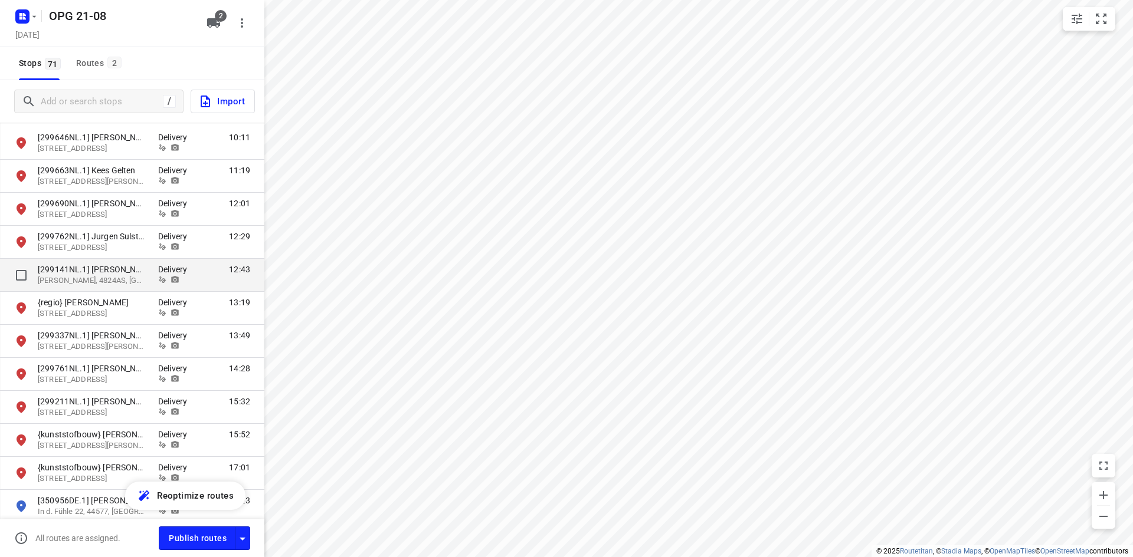
click at [183, 284] on div "[299141NL.1] [PERSON_NAME] [PERSON_NAME], 4824AS, [GEOGRAPHIC_DATA], [GEOGRAPHI…" at bounding box center [132, 275] width 264 height 33
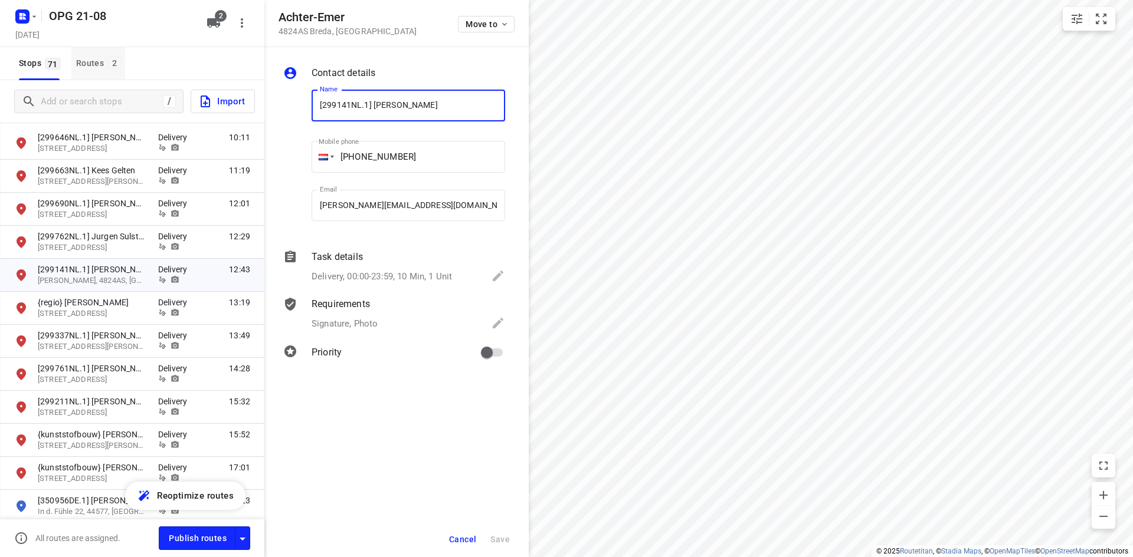
click at [91, 61] on div "Routes 2" at bounding box center [100, 63] width 49 height 15
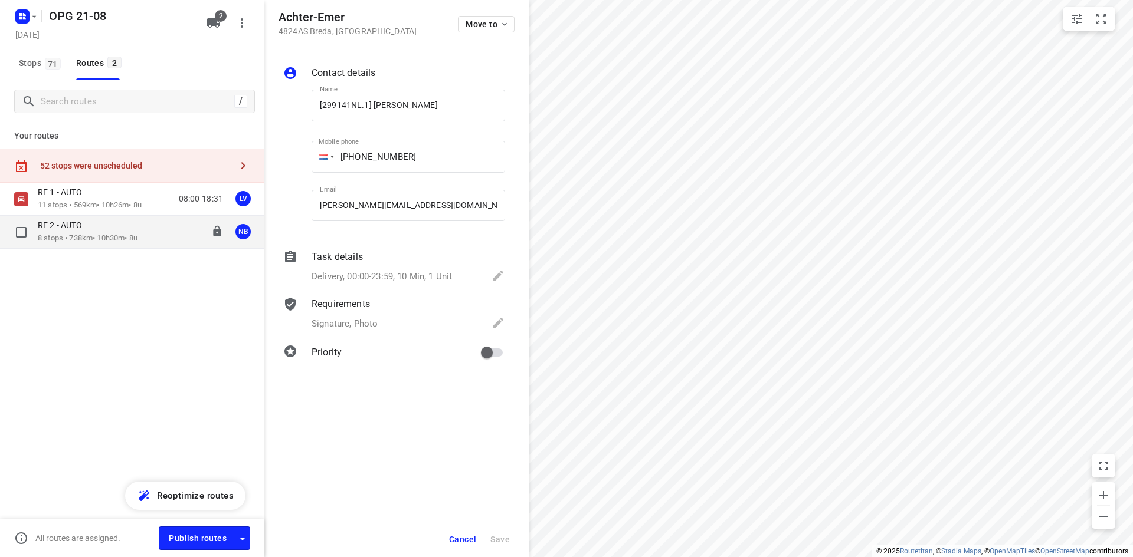
click at [124, 237] on p "8 stops • 738km • 10h30m • 8u" at bounding box center [88, 238] width 100 height 11
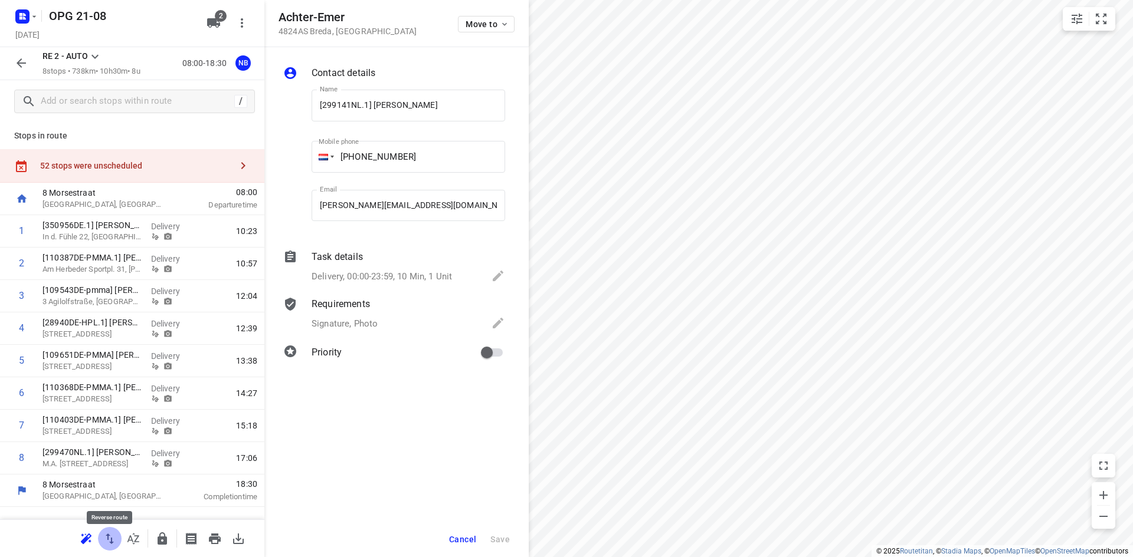
click at [109, 540] on icon "button" at bounding box center [110, 539] width 14 height 14
click at [212, 539] on icon "button" at bounding box center [215, 539] width 12 height 11
click at [212, 544] on icon "button" at bounding box center [215, 539] width 12 height 11
click at [1106, 11] on button "small contained button group" at bounding box center [1101, 19] width 24 height 24
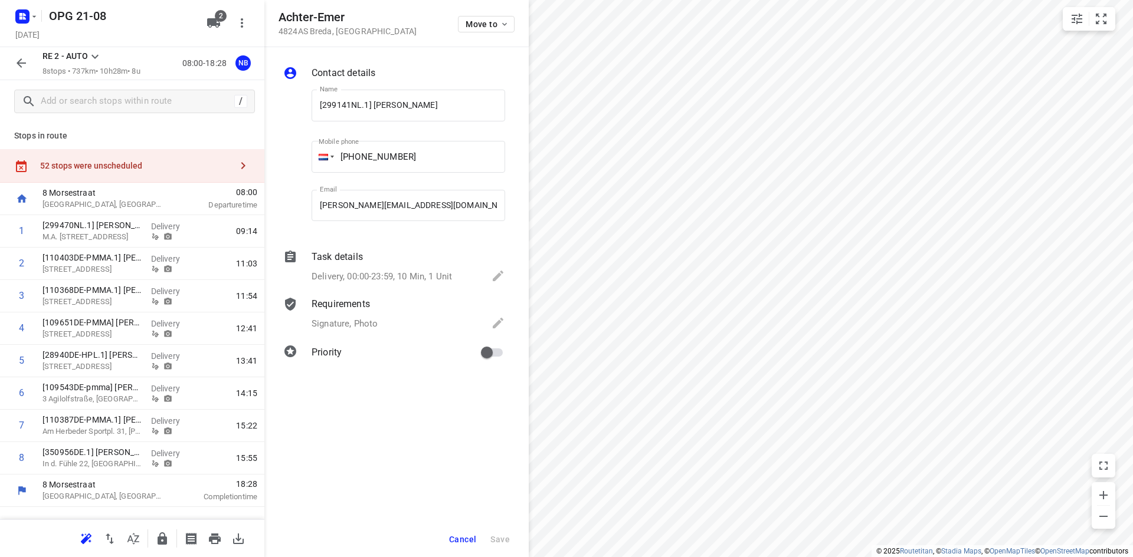
click at [911, 557] on html "i © 2025 Routetitan , © Stadia Maps , © OpenMapTiles © OpenStreetMap contributo…" at bounding box center [566, 278] width 1133 height 557
click at [244, 161] on icon "button" at bounding box center [243, 166] width 14 height 14
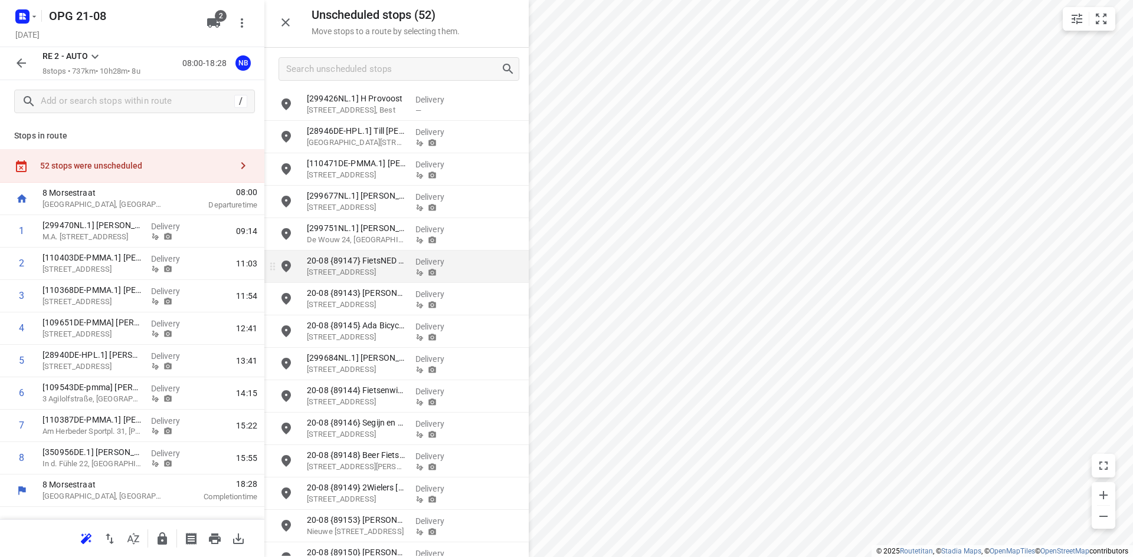
scroll to position [1046, 0]
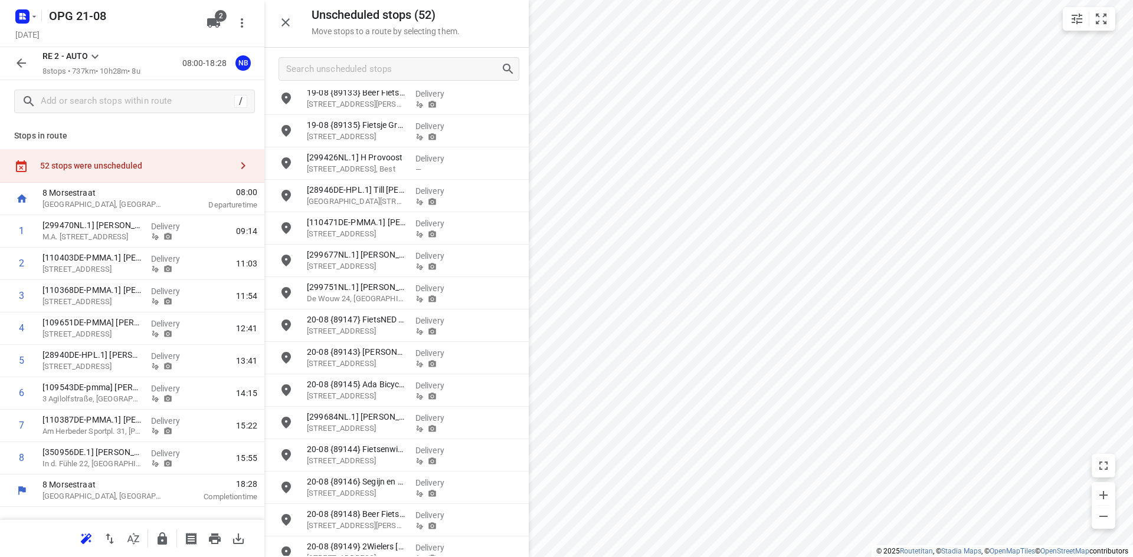
click at [94, 53] on icon at bounding box center [95, 57] width 14 height 14
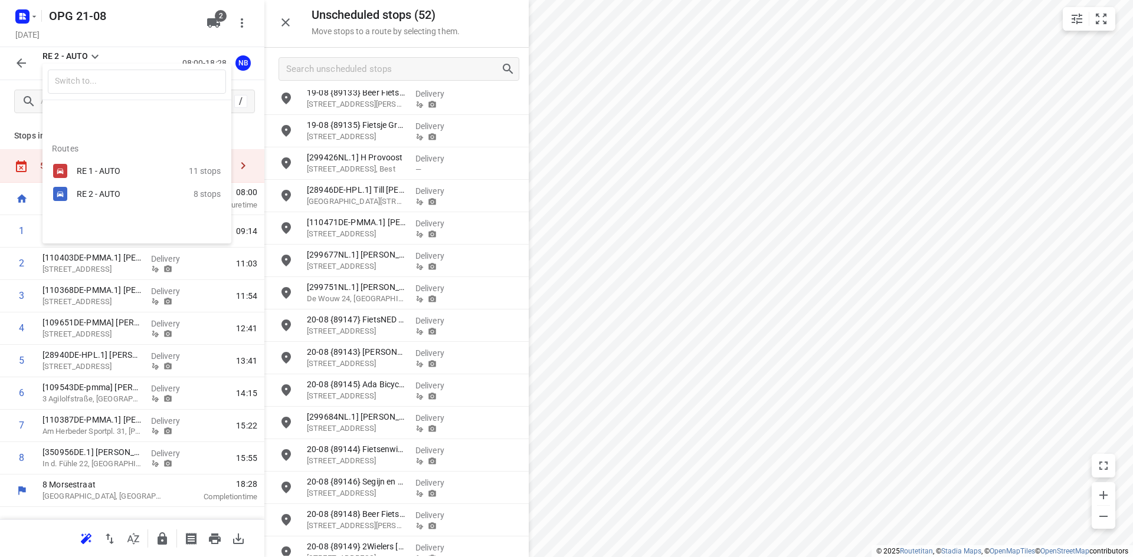
click at [76, 166] on div "RE 1 - AUTO 11 stops" at bounding box center [136, 171] width 189 height 23
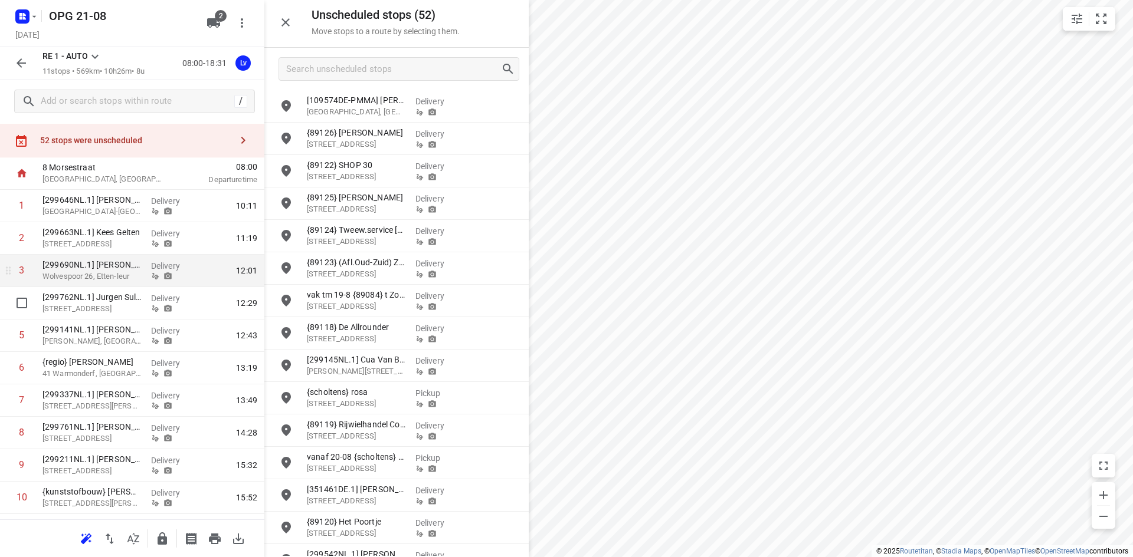
scroll to position [0, 0]
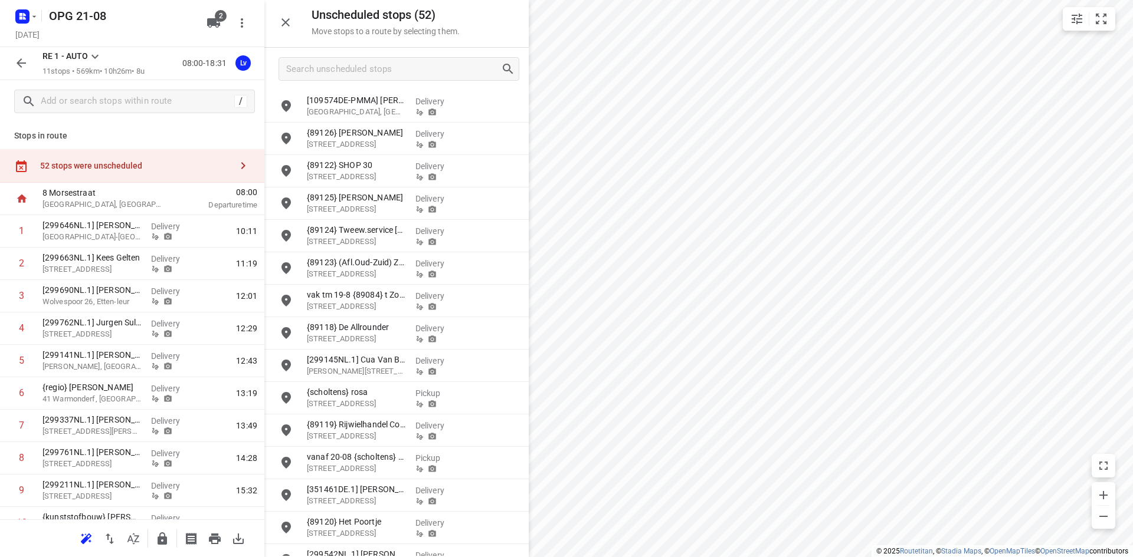
click at [94, 58] on icon at bounding box center [95, 57] width 14 height 14
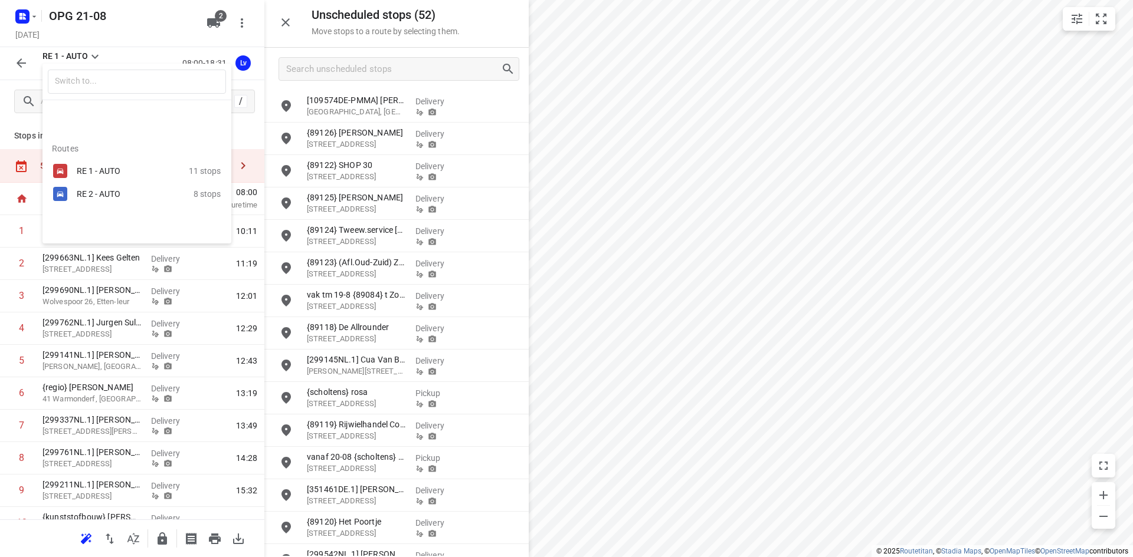
click at [35, 18] on div at bounding box center [566, 278] width 1133 height 557
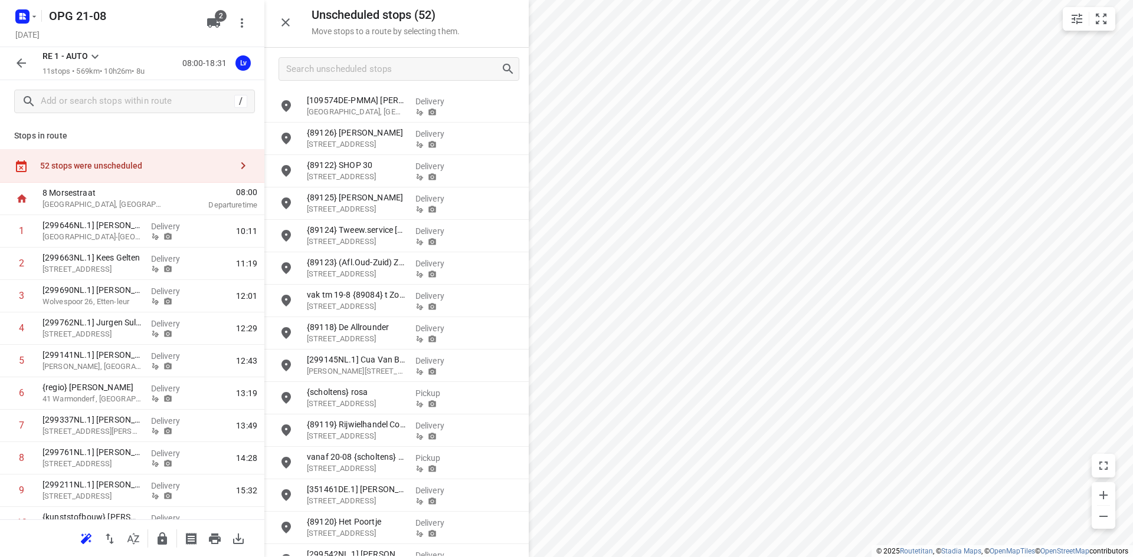
click at [35, 18] on icon "button" at bounding box center [33, 16] width 9 height 9
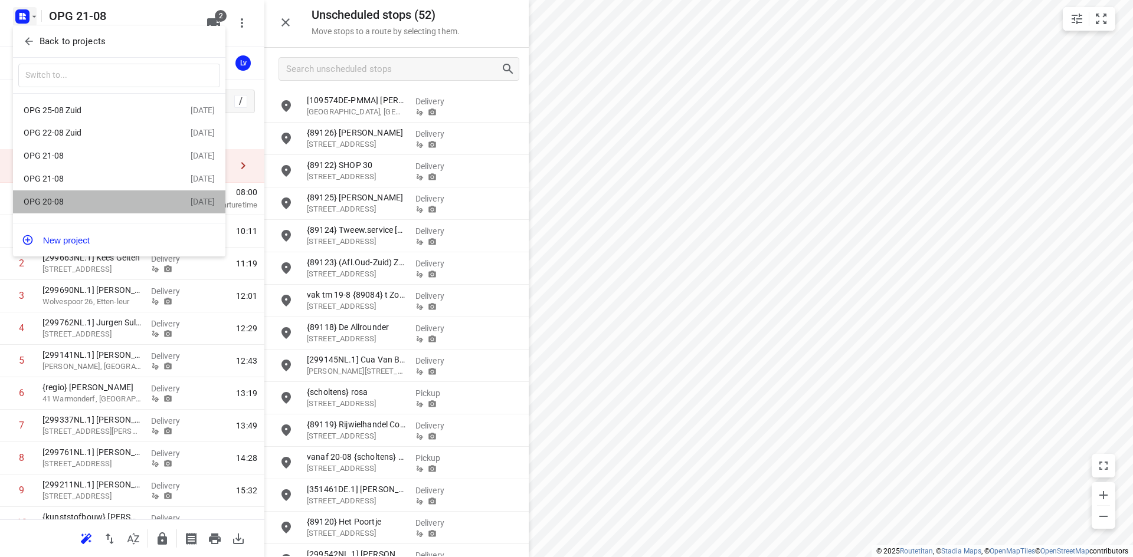
click at [58, 205] on div "OPG 20-08" at bounding box center [92, 201] width 136 height 9
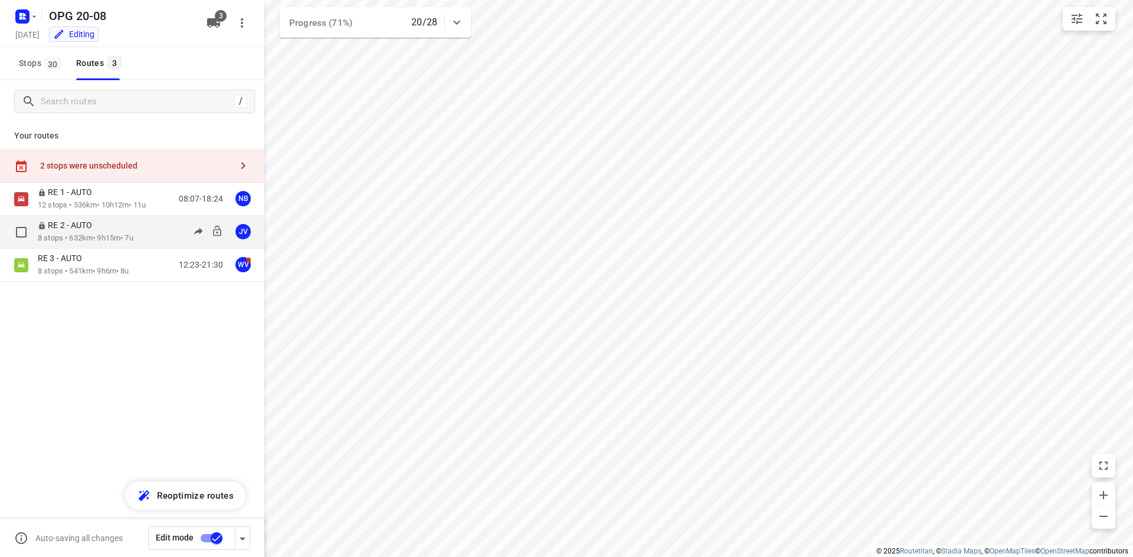
click at [83, 228] on p "RE 2 - AUTO" at bounding box center [69, 225] width 62 height 11
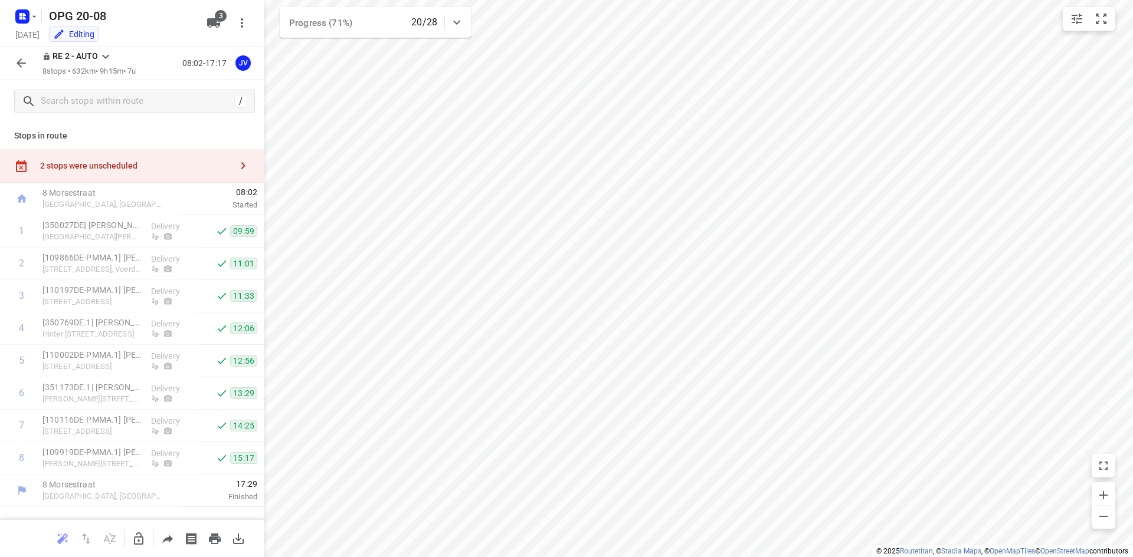
click at [242, 165] on icon "button" at bounding box center [243, 166] width 14 height 14
click at [34, 14] on icon "button" at bounding box center [33, 16] width 9 height 9
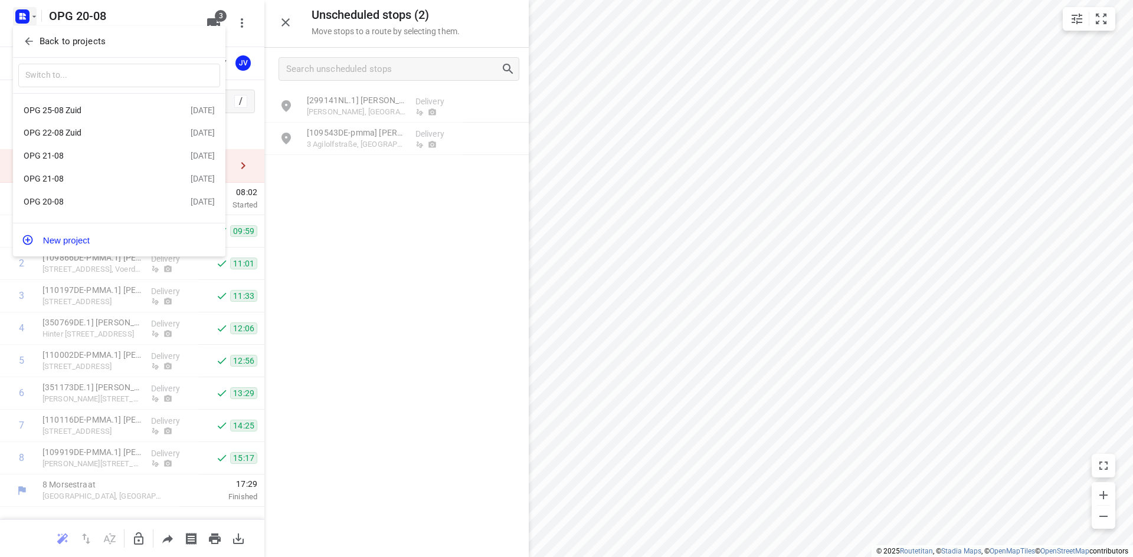
click at [32, 15] on div at bounding box center [566, 278] width 1133 height 557
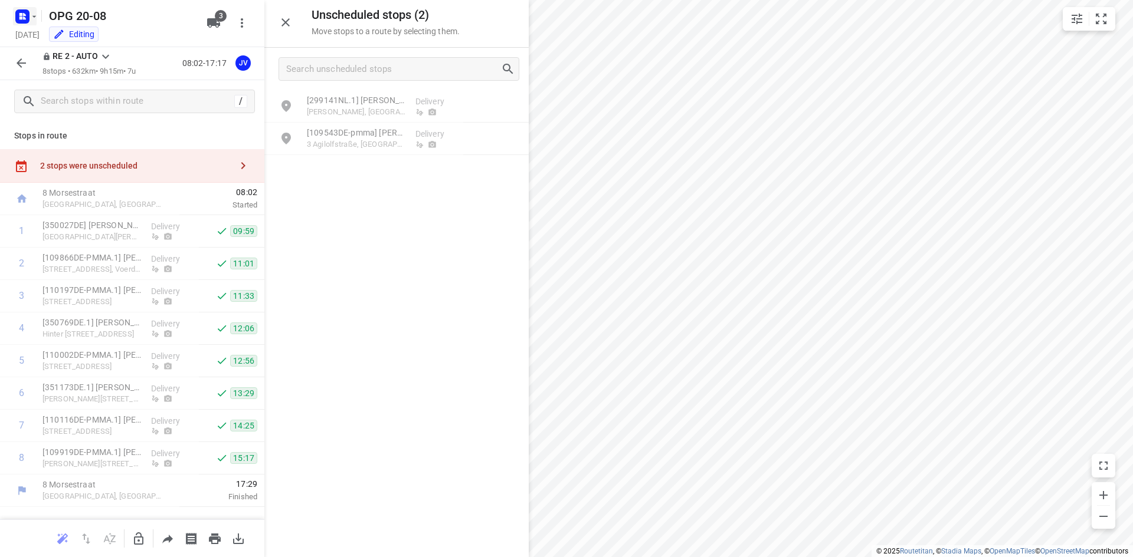
click at [34, 14] on icon "button" at bounding box center [33, 16] width 9 height 9
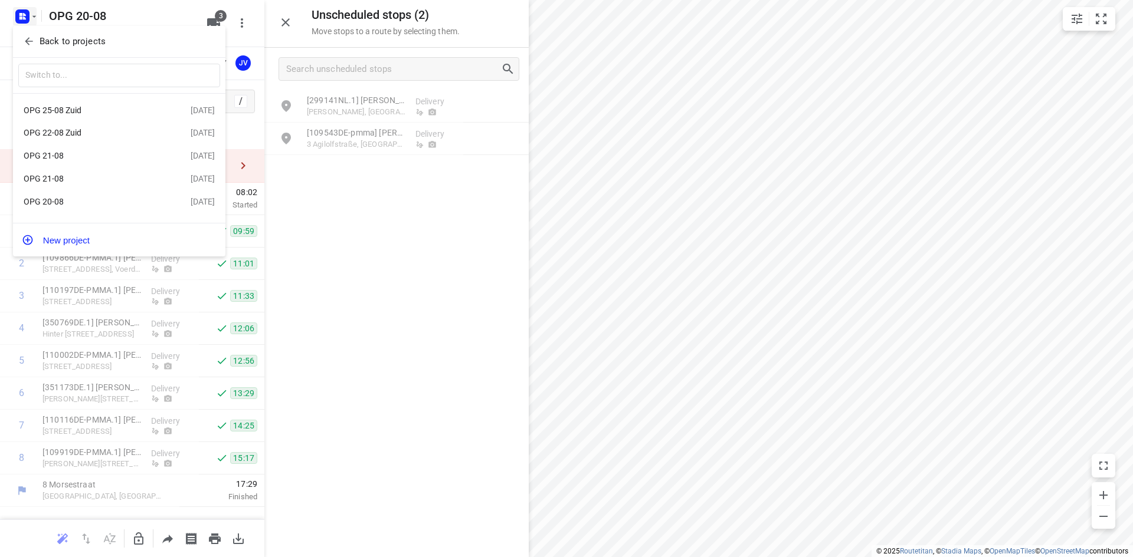
click at [80, 158] on div "OPG 21-08" at bounding box center [92, 155] width 136 height 9
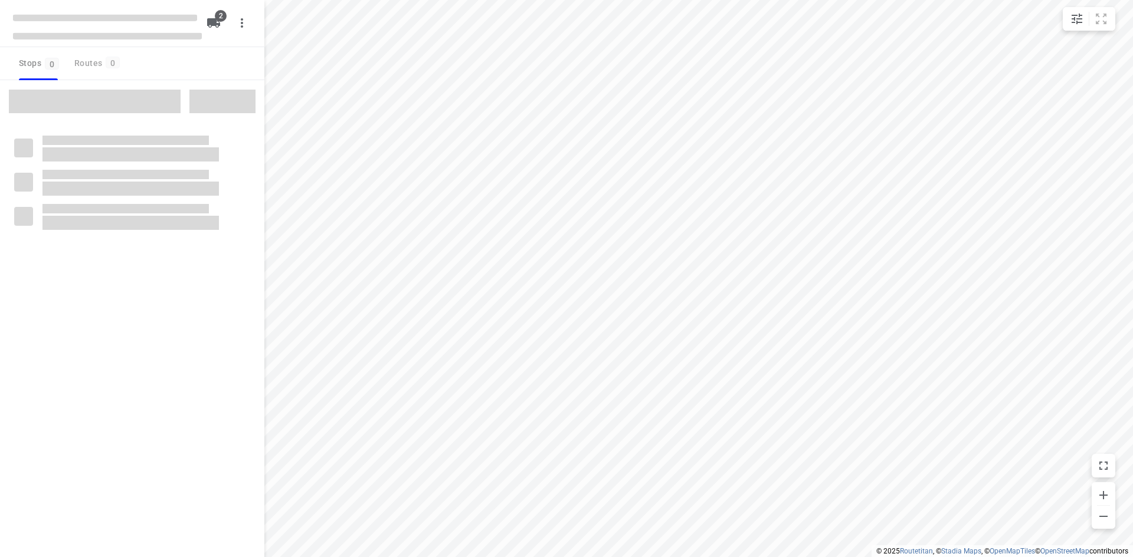
type input "distance"
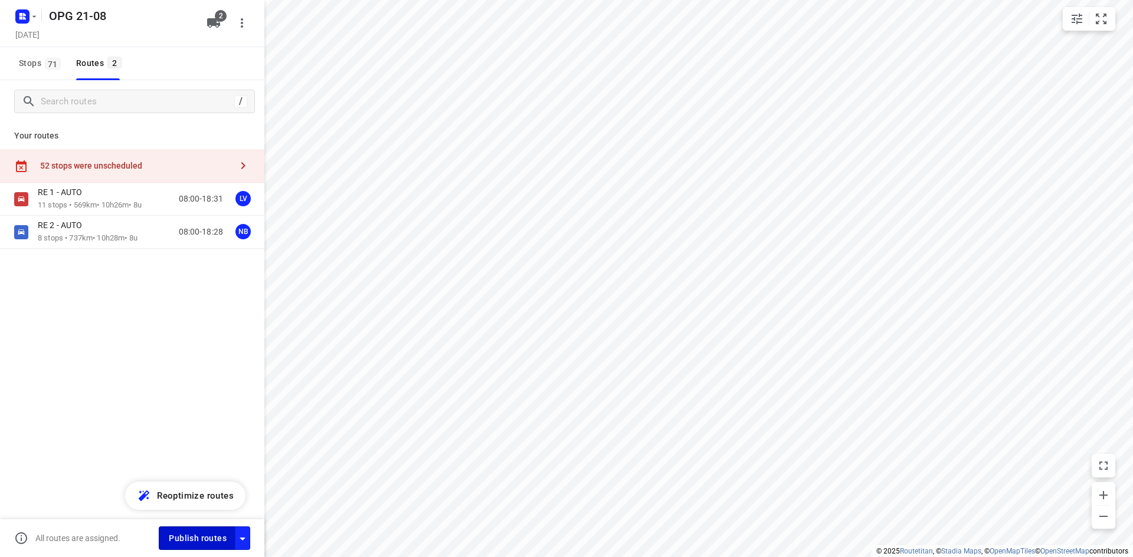
click at [193, 533] on span "Publish routes" at bounding box center [198, 539] width 58 height 15
